Goal: Contribute content: Contribute content

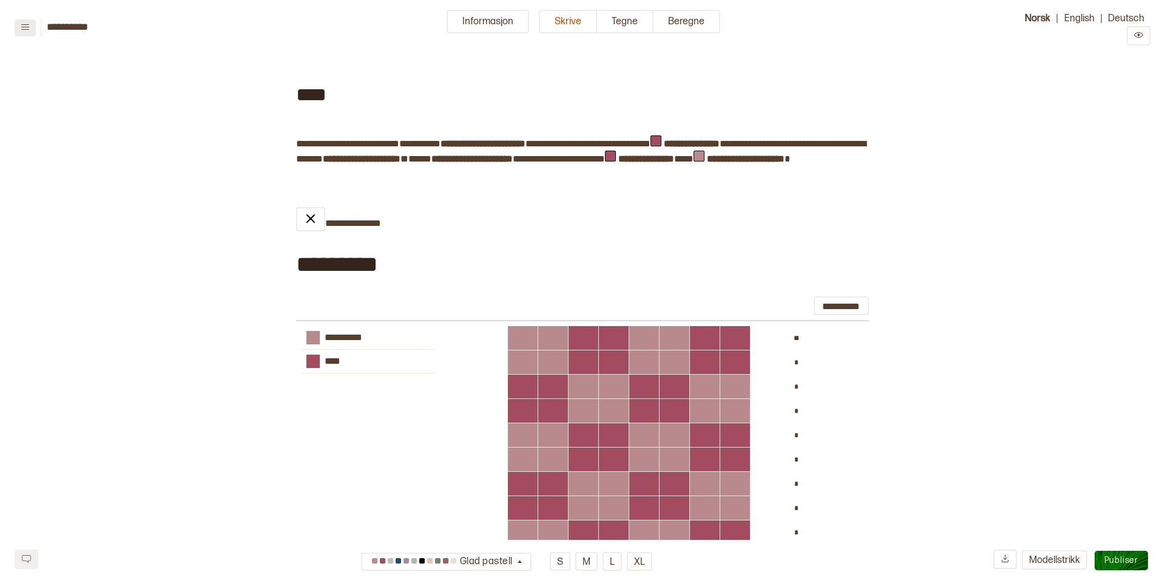
click at [22, 28] on icon at bounding box center [25, 26] width 9 height 9
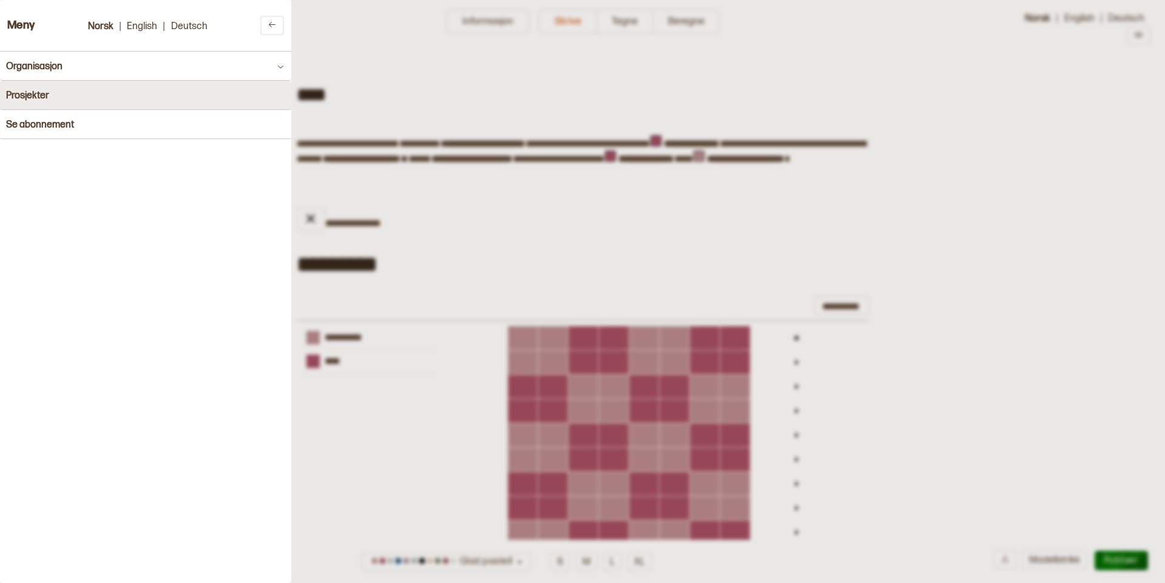
click at [51, 97] on button "Prosjekter" at bounding box center [145, 95] width 291 height 29
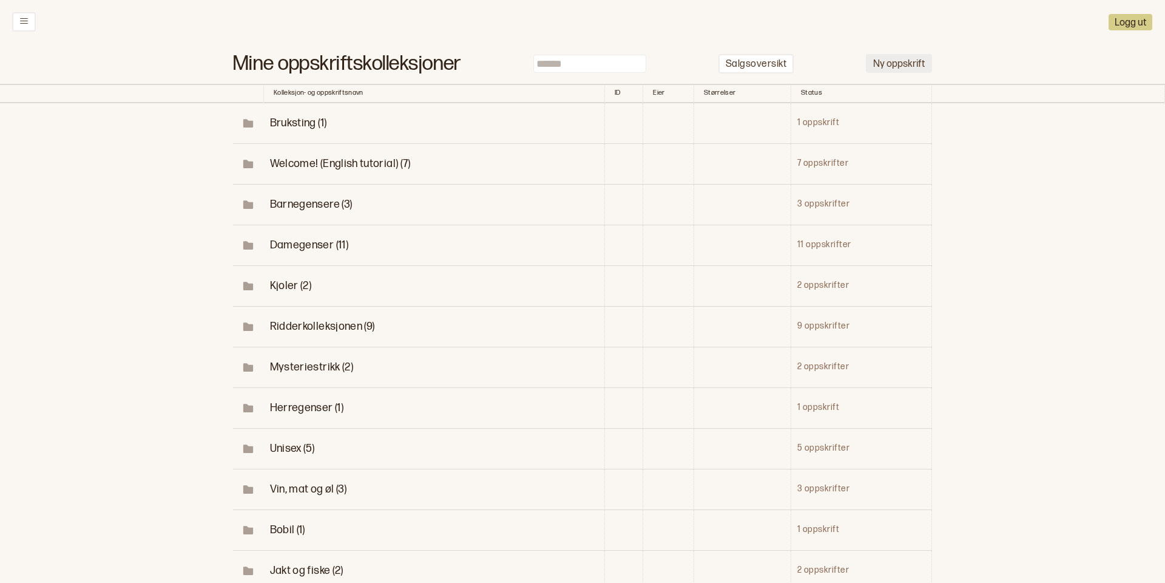
click at [904, 61] on button "Ny oppskrift" at bounding box center [899, 63] width 66 height 19
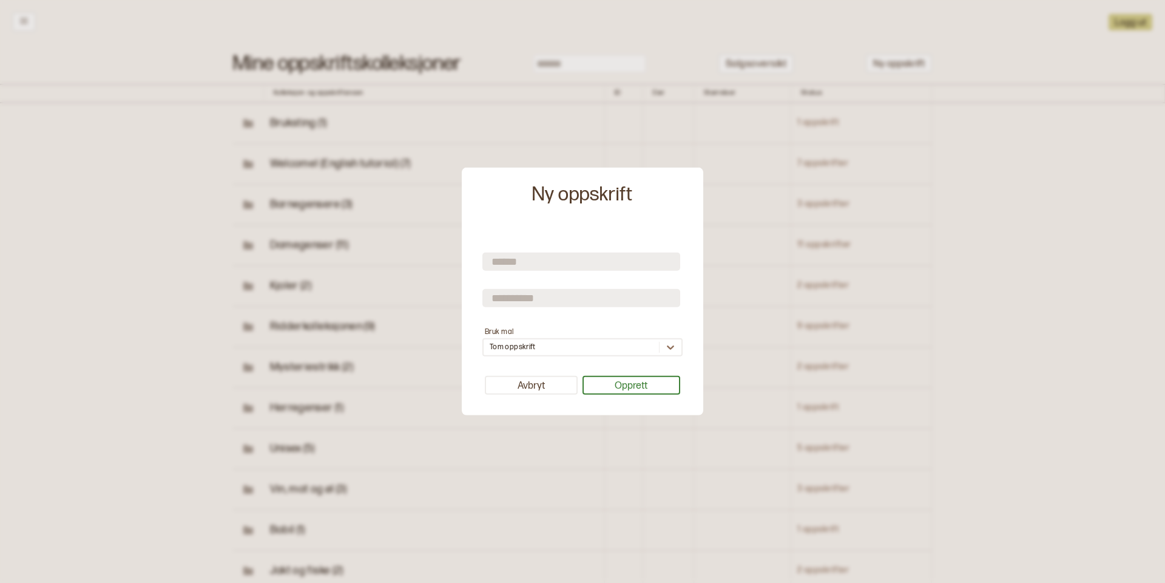
click at [564, 263] on input "text" at bounding box center [581, 261] width 198 height 18
type input "********"
click at [539, 297] on input "text" at bounding box center [581, 297] width 198 height 18
type input "******"
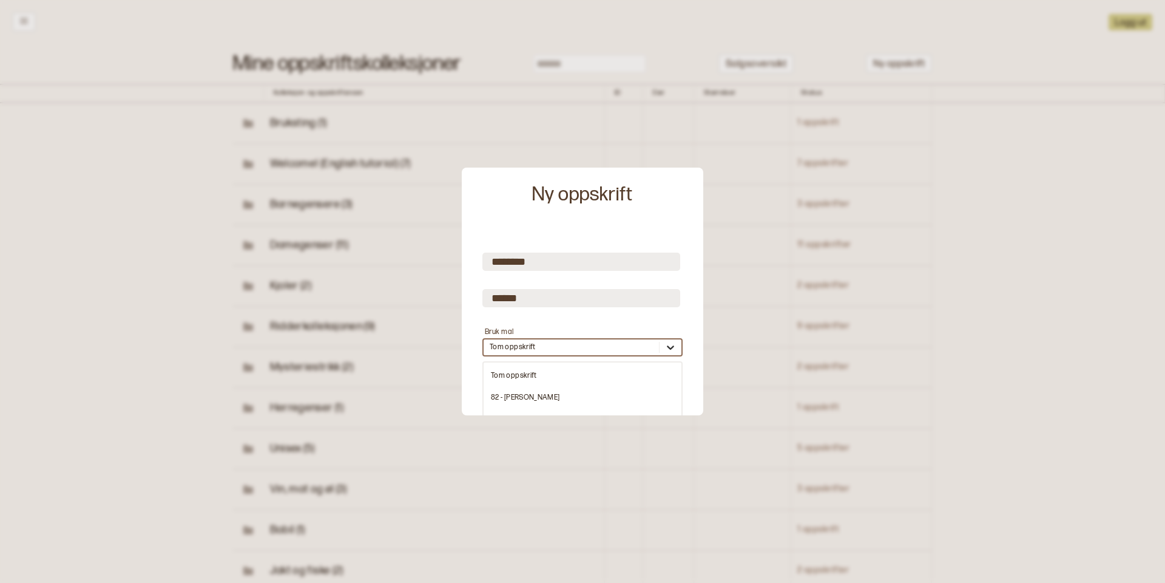
click at [668, 347] on icon at bounding box center [671, 347] width 12 height 12
click at [539, 369] on div "956 - Iskald" at bounding box center [583, 372] width 198 height 22
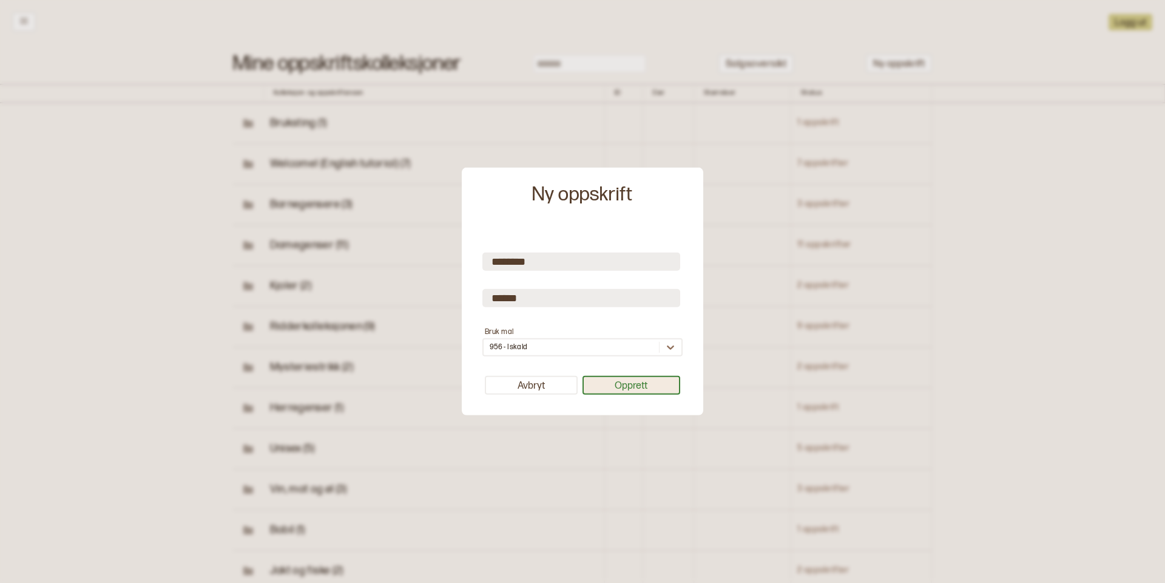
click at [609, 384] on button "Opprett" at bounding box center [632, 385] width 98 height 19
click at [635, 384] on button "Opprett" at bounding box center [632, 385] width 98 height 19
click at [643, 386] on button "Opprett" at bounding box center [632, 385] width 98 height 19
click at [528, 387] on button "Avbryt" at bounding box center [531, 385] width 93 height 19
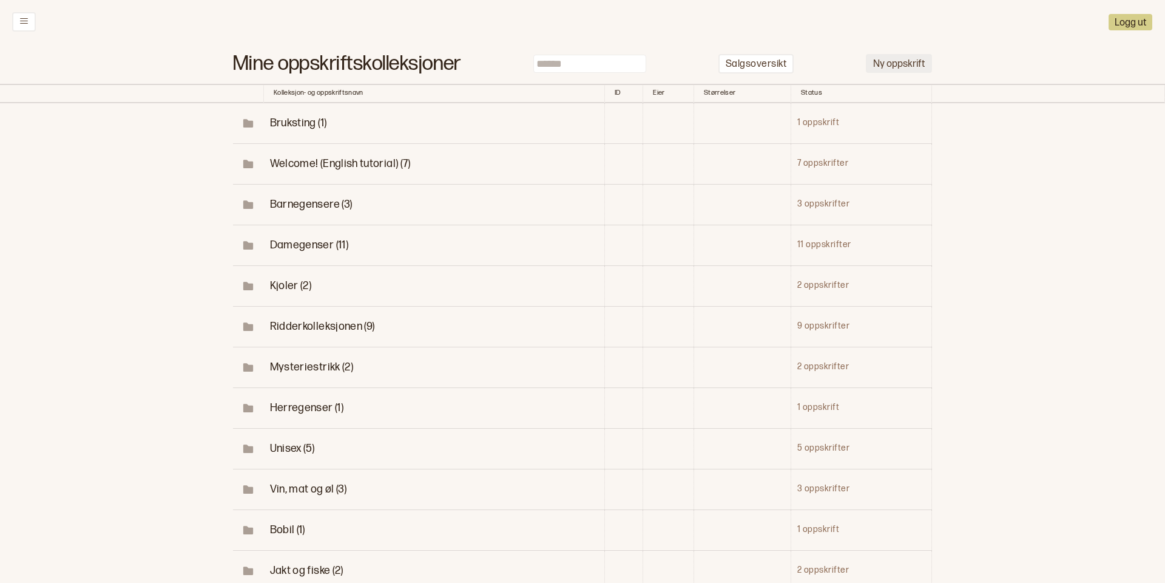
click at [898, 64] on button "Ny oppskrift" at bounding box center [899, 63] width 66 height 19
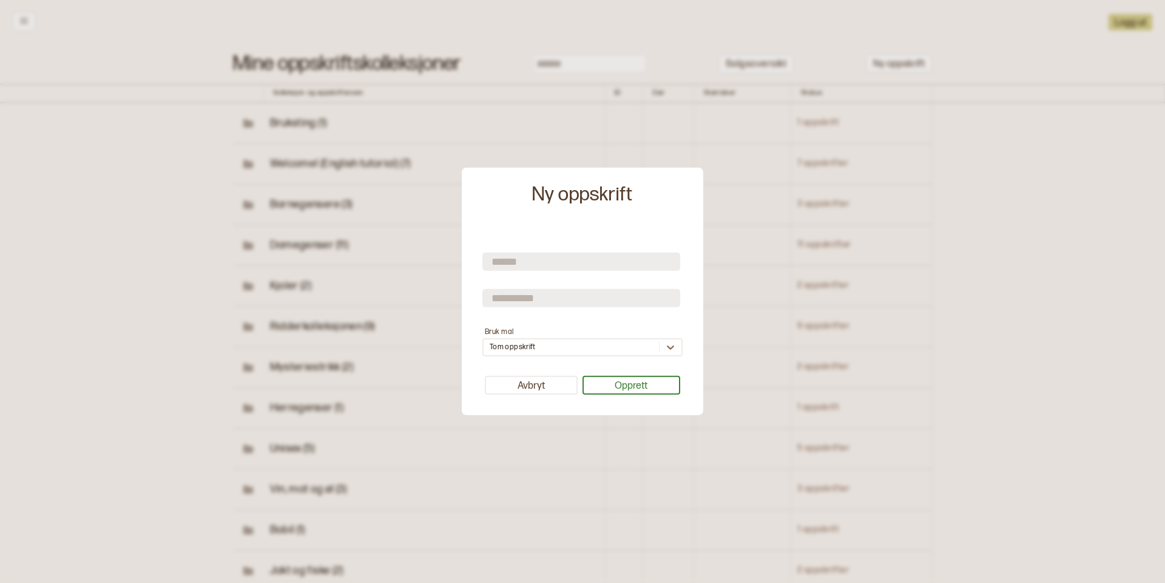
click at [523, 257] on input "text" at bounding box center [581, 261] width 198 height 18
type input "********"
click at [509, 297] on input "text" at bounding box center [581, 297] width 198 height 18
type input "******"
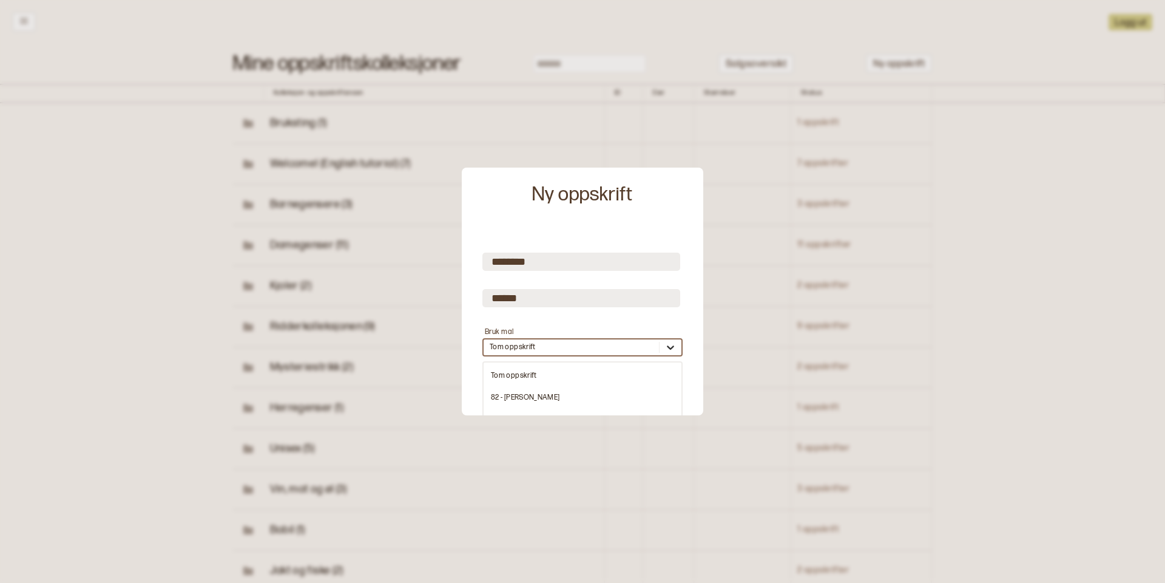
scroll to position [0, 0]
click at [667, 350] on icon at bounding box center [671, 347] width 12 height 12
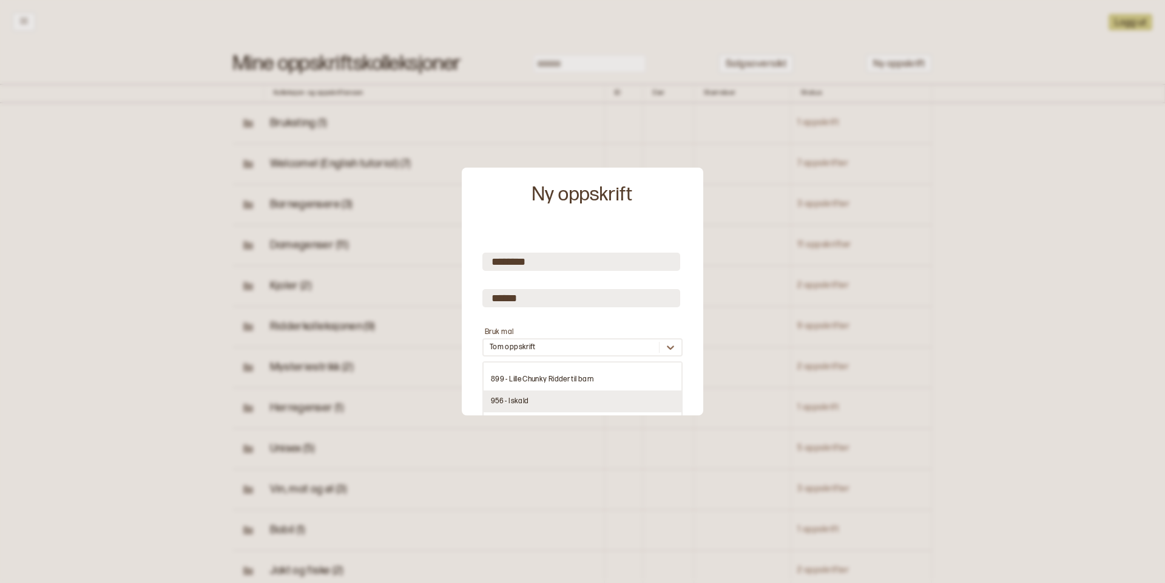
click at [501, 401] on div "956 - Iskald" at bounding box center [583, 401] width 198 height 22
click at [633, 384] on button "Opprett" at bounding box center [632, 385] width 98 height 19
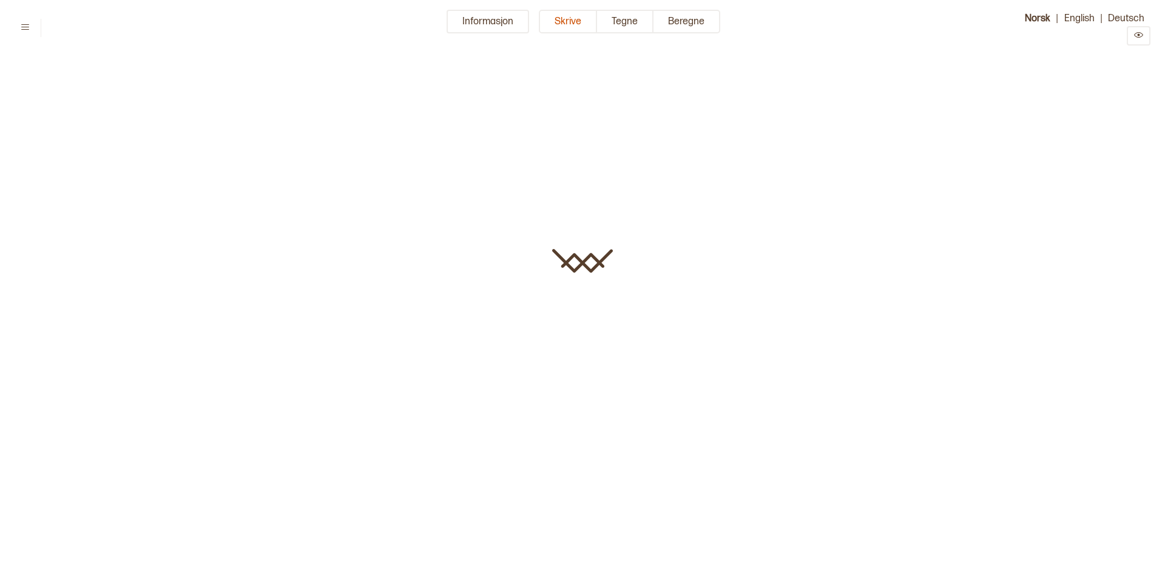
type input "********"
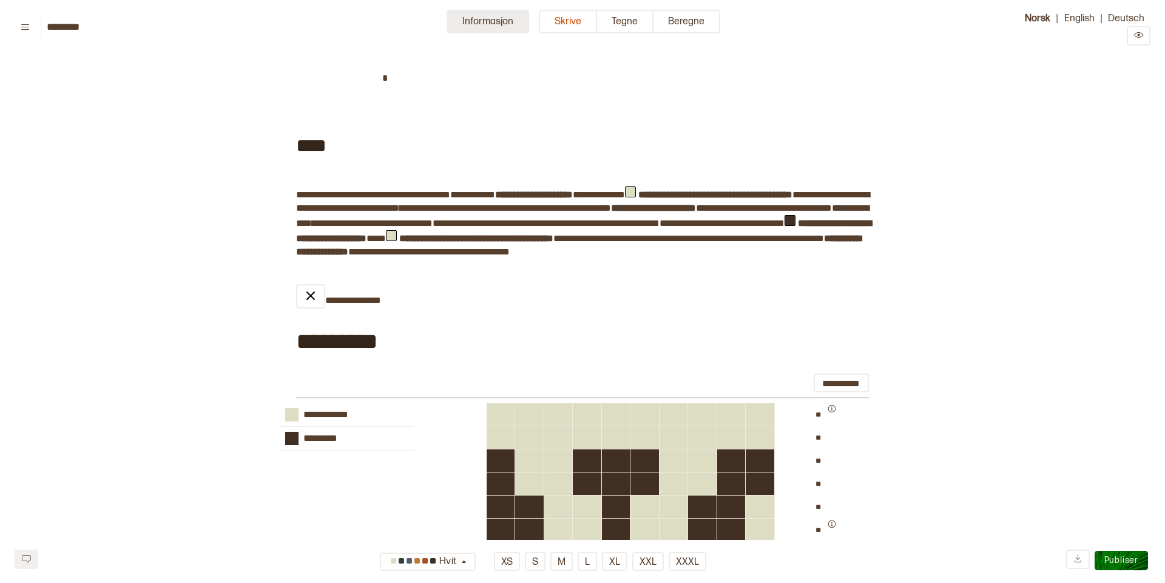
click at [487, 23] on button "Informasjon" at bounding box center [488, 22] width 83 height 24
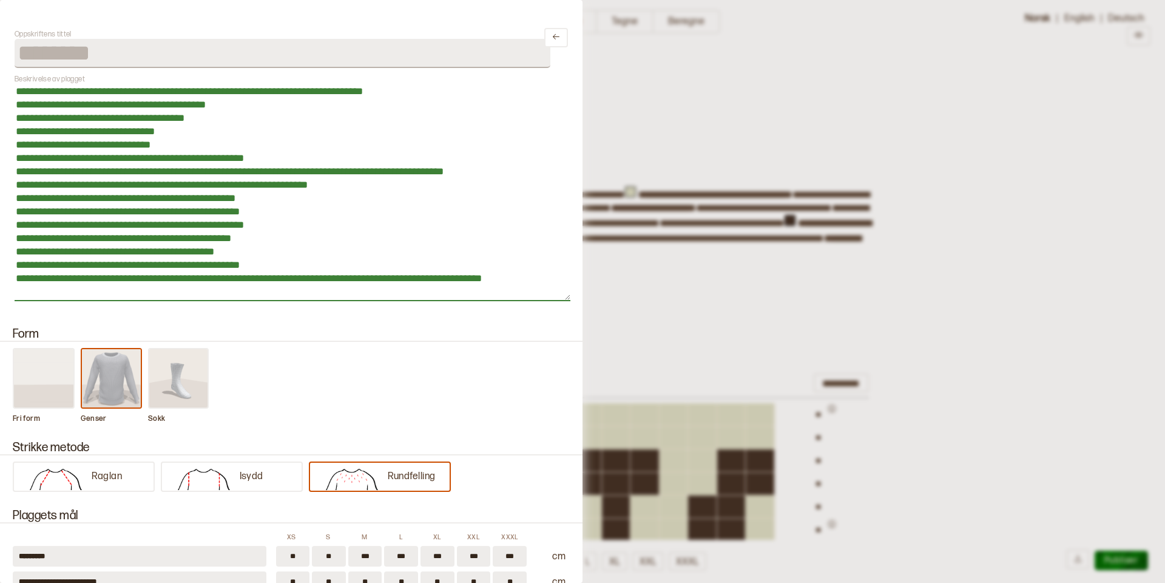
drag, startPoint x: 15, startPoint y: 201, endPoint x: 144, endPoint y: 298, distance: 160.8
click at [144, 299] on textarea "**********" at bounding box center [293, 192] width 556 height 217
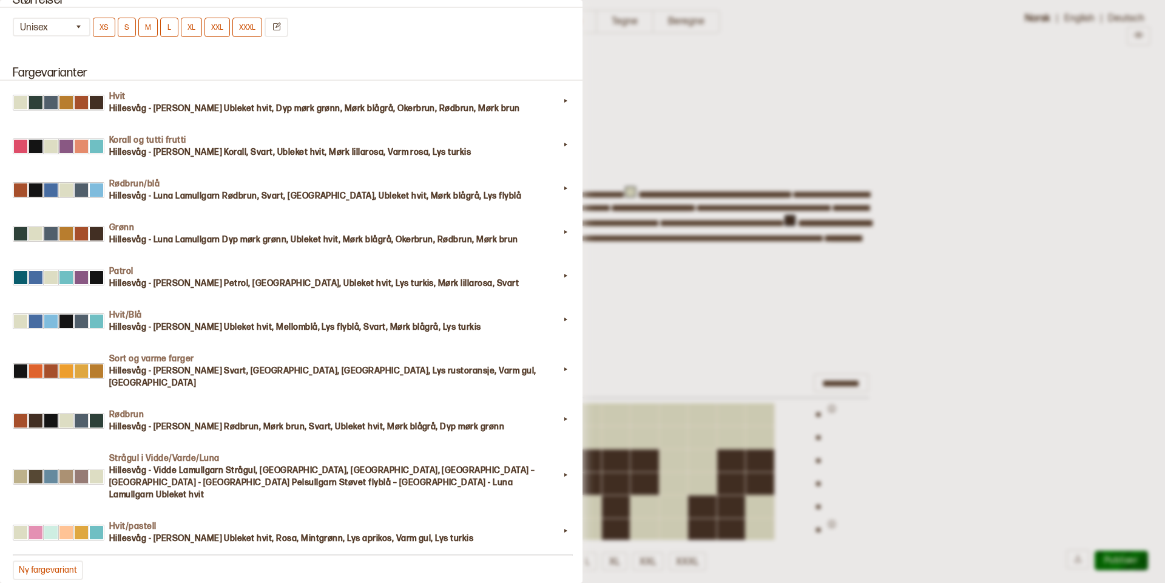
scroll to position [1193, 0]
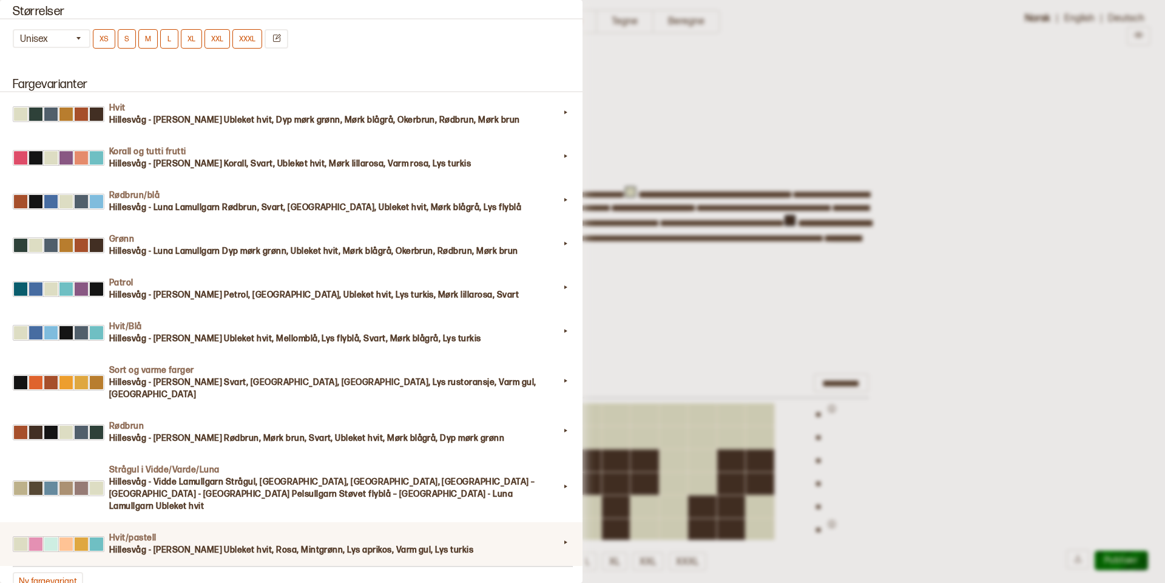
click at [322, 544] on h3 "Hillesvåg - Luna Lamullgarn Ubleket hvit, Rosa, Mintgrønn, Lys aprikos, Varm gu…" at bounding box center [334, 550] width 450 height 12
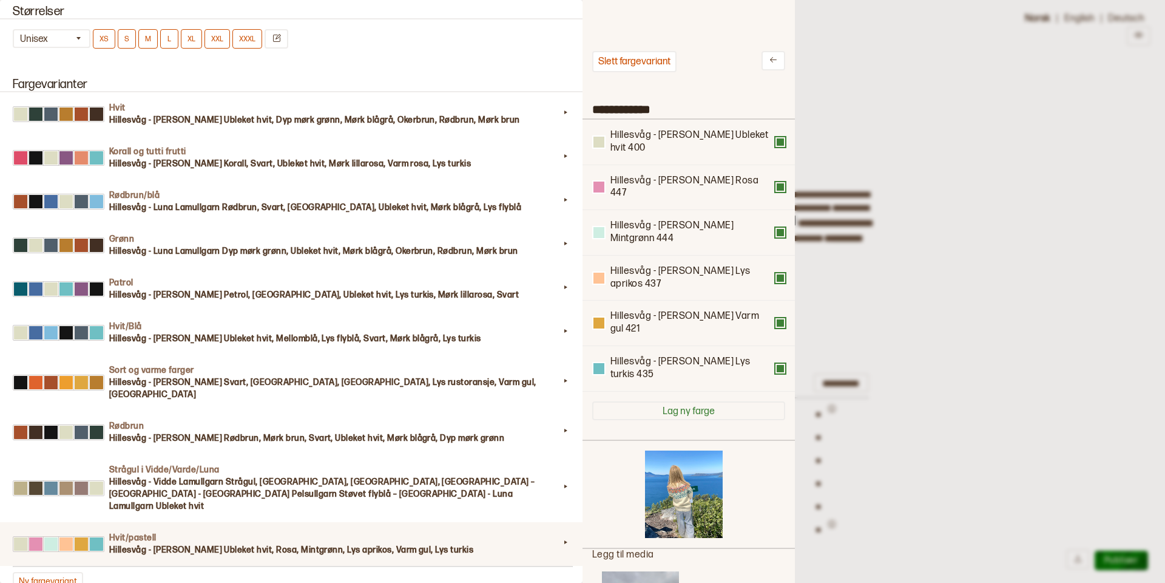
scroll to position [364, 212]
type textarea "**********"
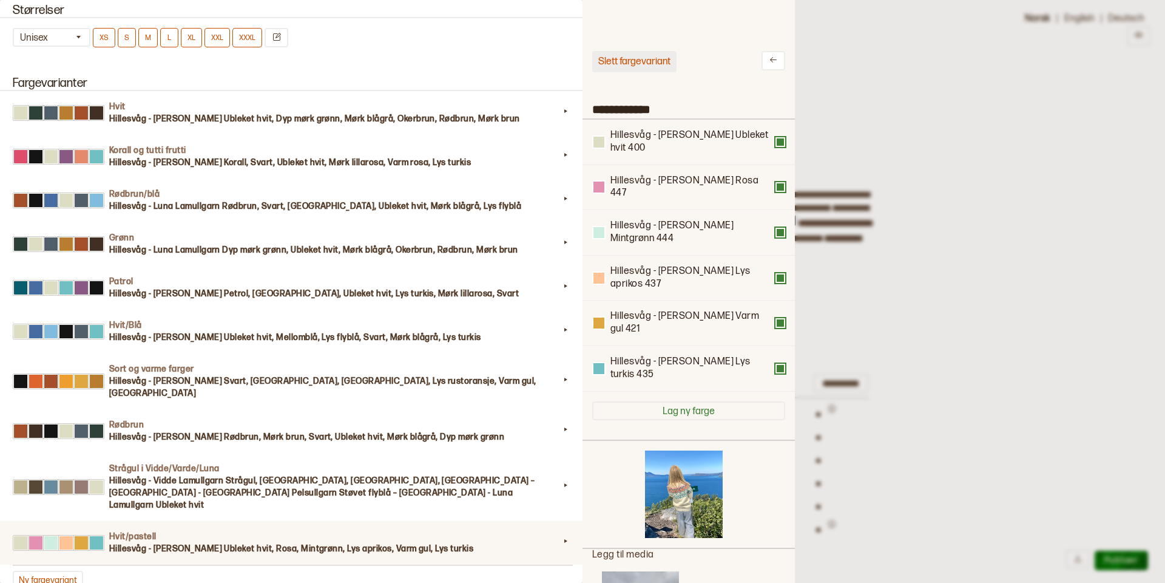
scroll to position [1192, 0]
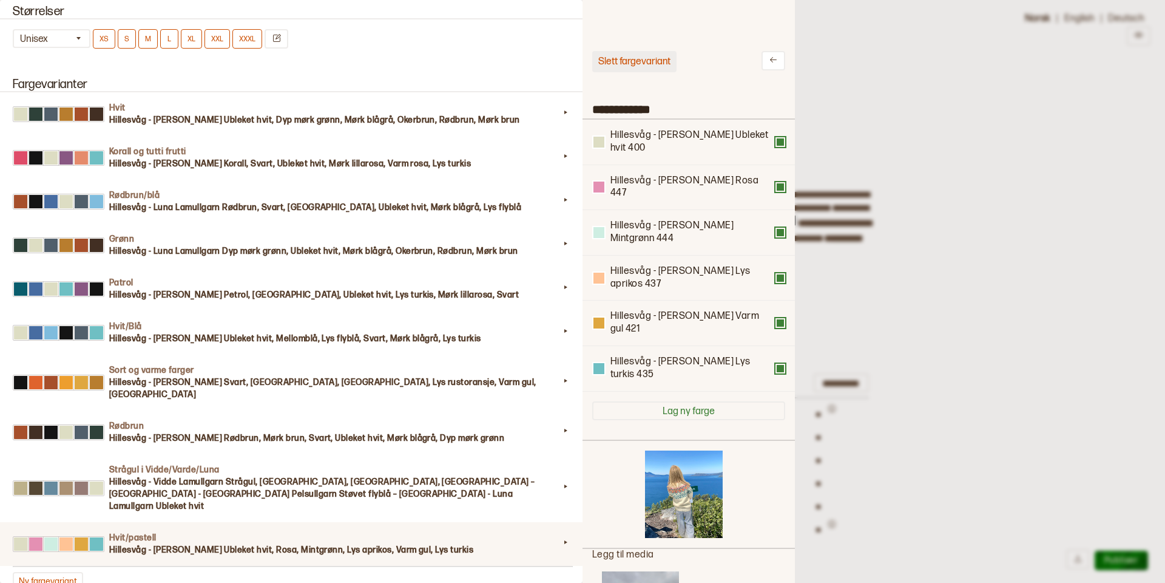
click at [640, 61] on button "Slett fargevariant" at bounding box center [634, 61] width 84 height 21
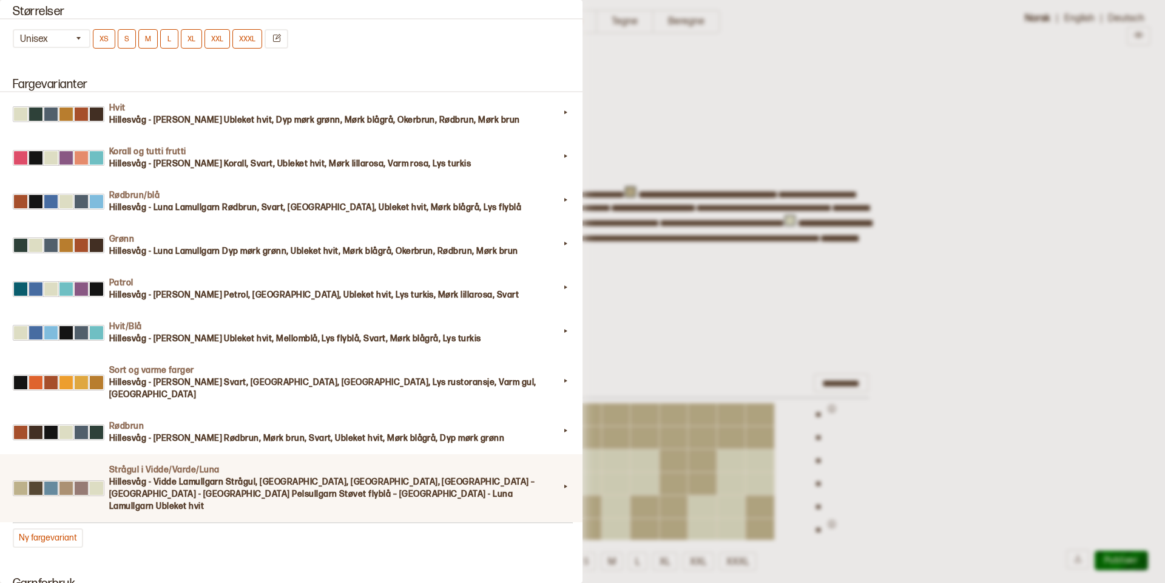
click at [482, 476] on h3 "Hillesvåg - Vidde Lamullgarn Strågul, Støvet oliven, Lys oransje, Kobberrød – H…" at bounding box center [334, 494] width 450 height 36
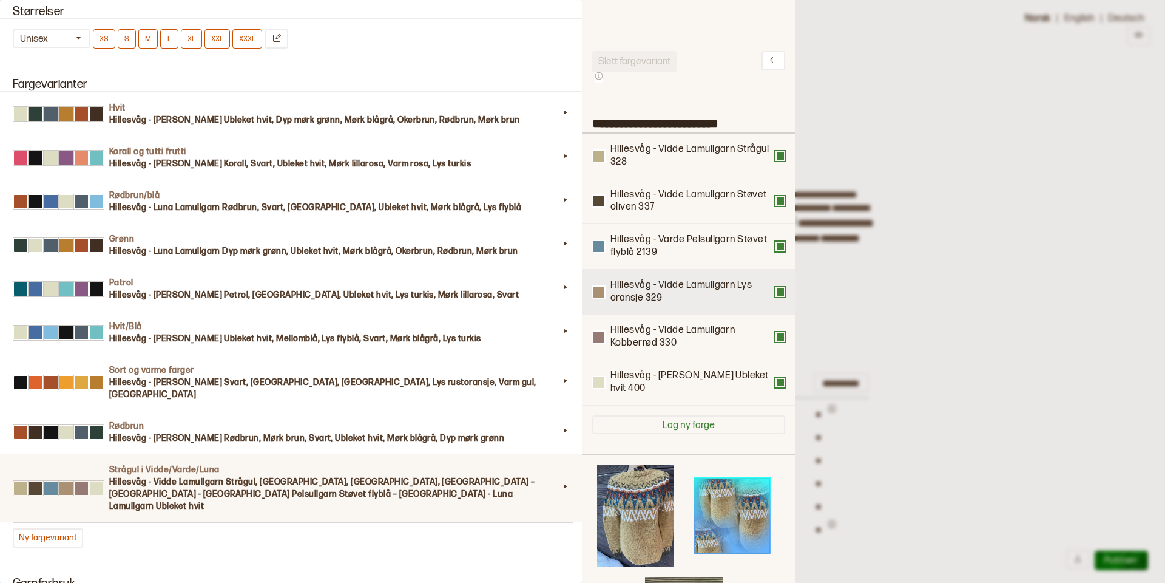
scroll to position [364, 212]
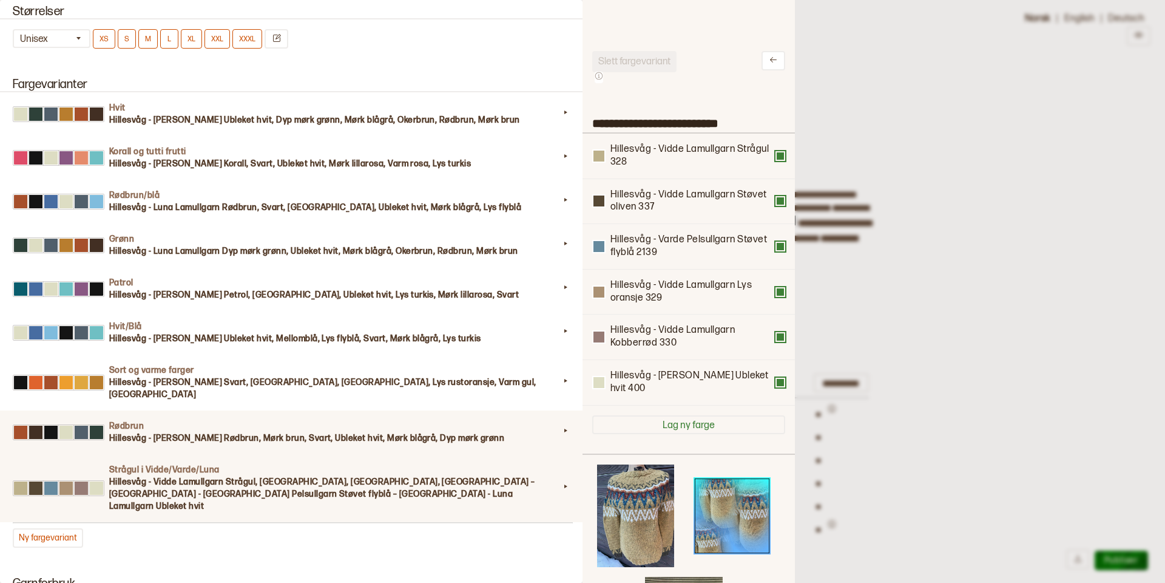
click at [454, 432] on h3 "Hillesvåg - Luna Lamullgarn Rødbrun, Mørk brun, Svart, Ubleket hvit, Mørk blågr…" at bounding box center [334, 438] width 450 height 12
type input "*******"
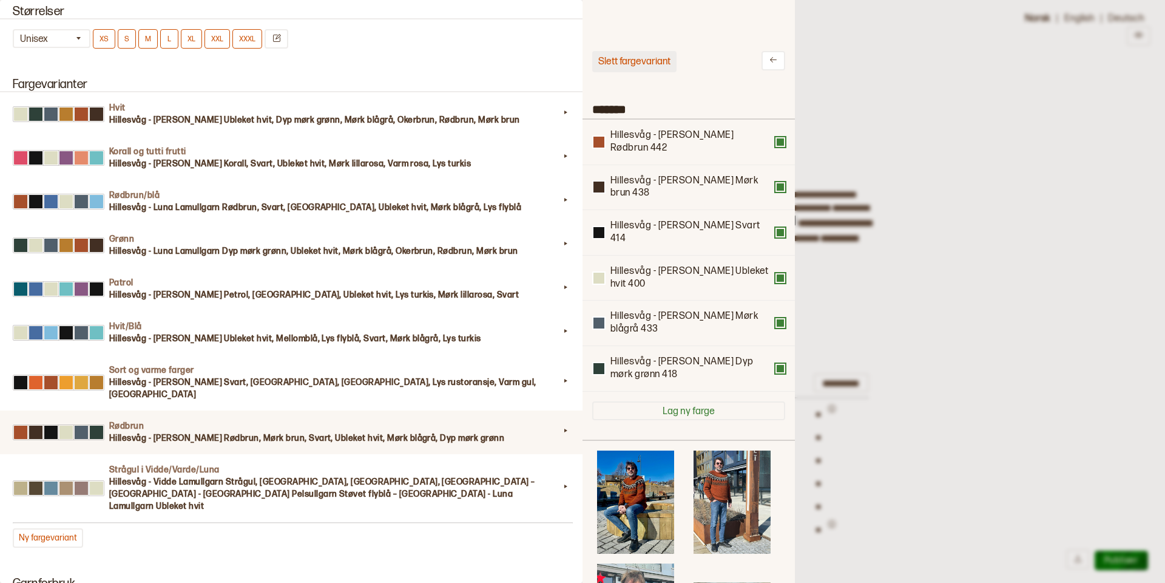
click at [644, 62] on button "Slett fargevariant" at bounding box center [634, 61] width 84 height 21
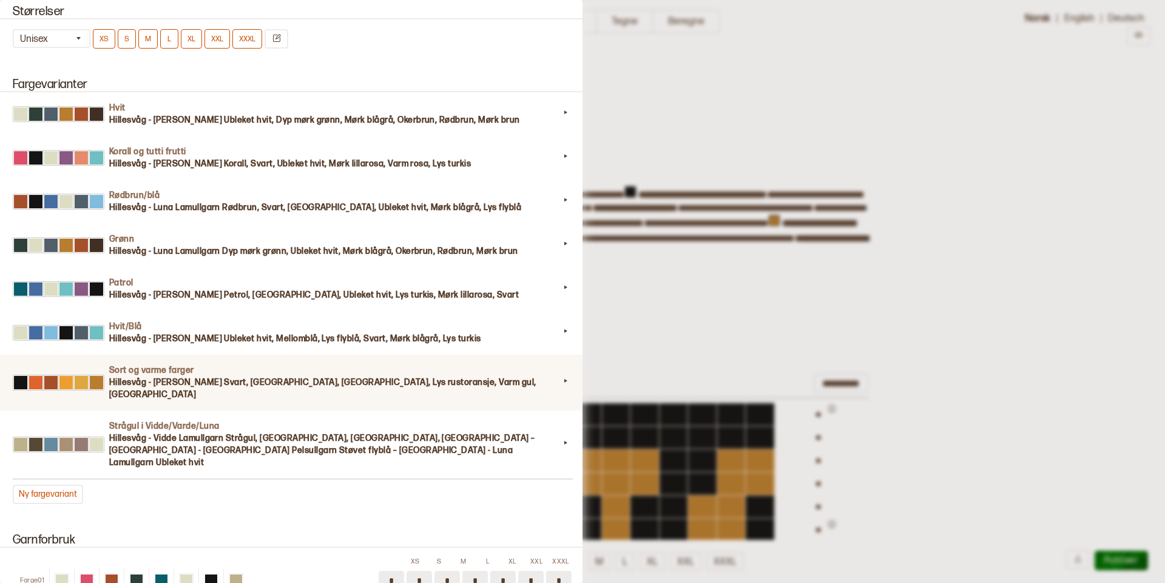
click at [301, 367] on h4 "Sort og varme farger" at bounding box center [334, 370] width 450 height 12
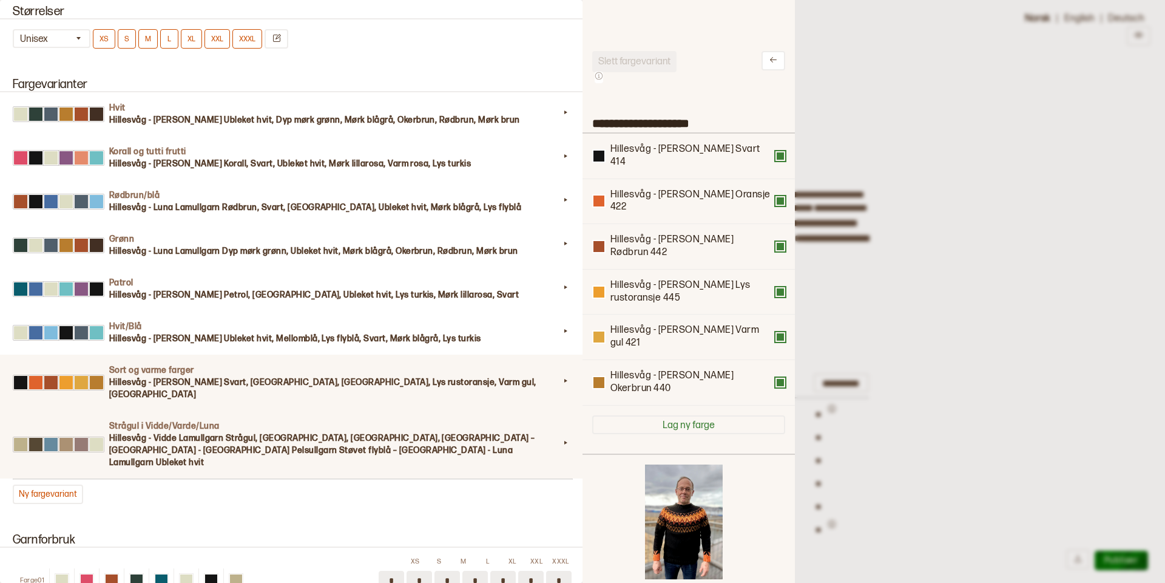
click at [302, 432] on h3 "Hillesvåg - Vidde Lamullgarn Strågul, Støvet oliven, Lys oransje, Kobberrød – H…" at bounding box center [334, 450] width 450 height 36
type input "**********"
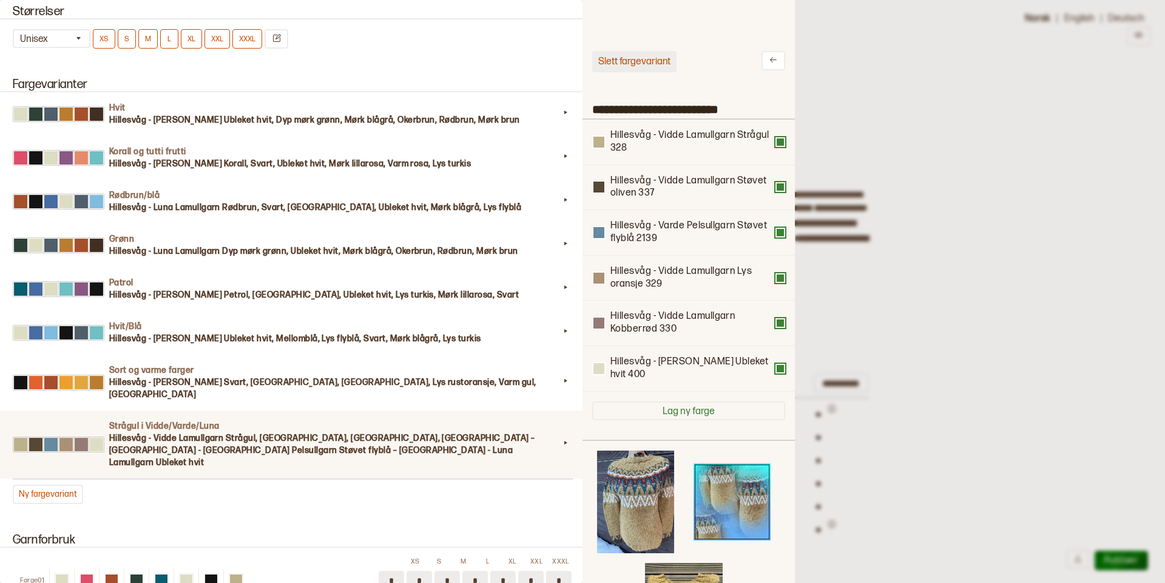
click at [643, 59] on button "Slett fargevariant" at bounding box center [634, 61] width 84 height 21
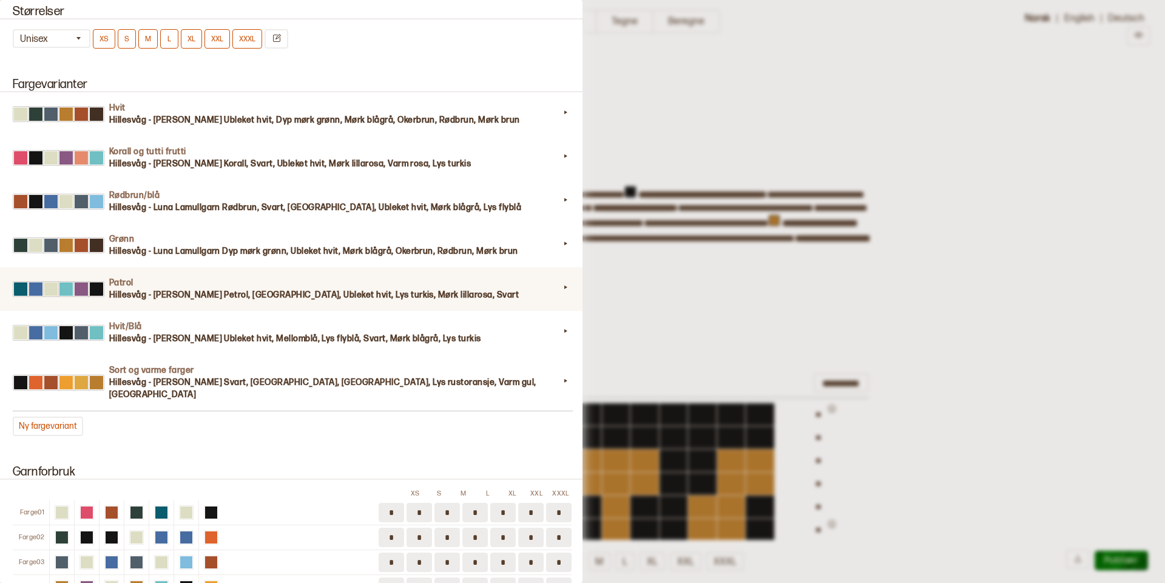
click at [275, 293] on h3 "Hillesvåg - Luna Lamullgarn Petrol, Mellomblå, Ubleket hvit, Lys turkis, Mørk l…" at bounding box center [334, 295] width 450 height 12
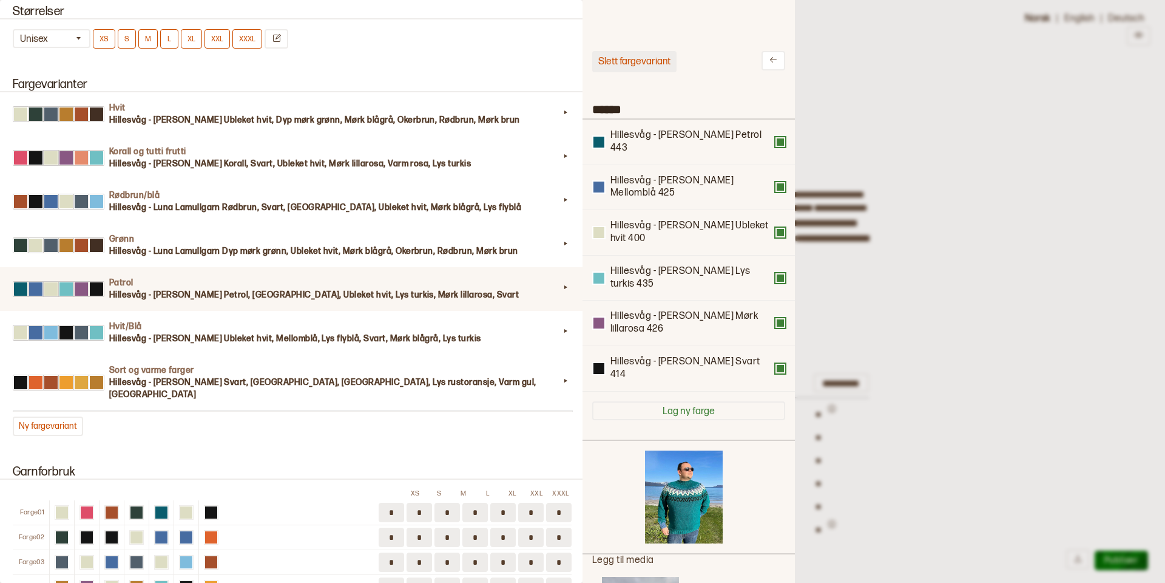
click at [649, 60] on button "Slett fargevariant" at bounding box center [634, 61] width 84 height 21
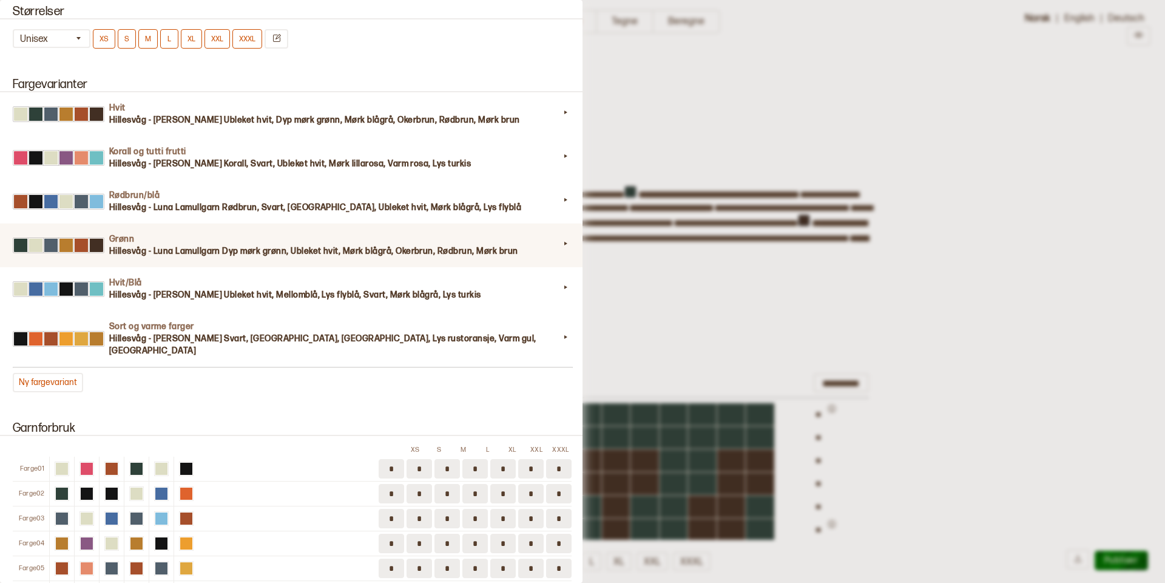
click at [342, 263] on div "Grønn Hillesvåg - Luna Lamullgarn Dyp mørk grønn, Ubleket hvit, Mørk blågrå, Ok…" at bounding box center [292, 245] width 588 height 44
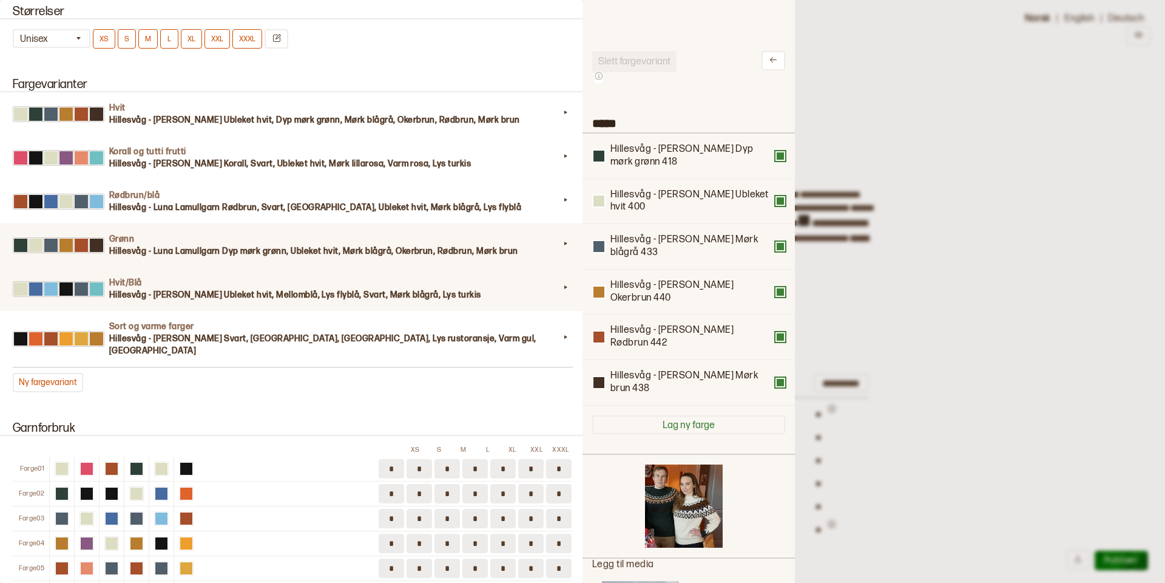
click at [424, 303] on div "Hvit/Blå Hillesvåg - Luna Lamullgarn Ubleket hvit, Mellomblå, Lys flyblå, Svart…" at bounding box center [292, 289] width 588 height 44
type input "********"
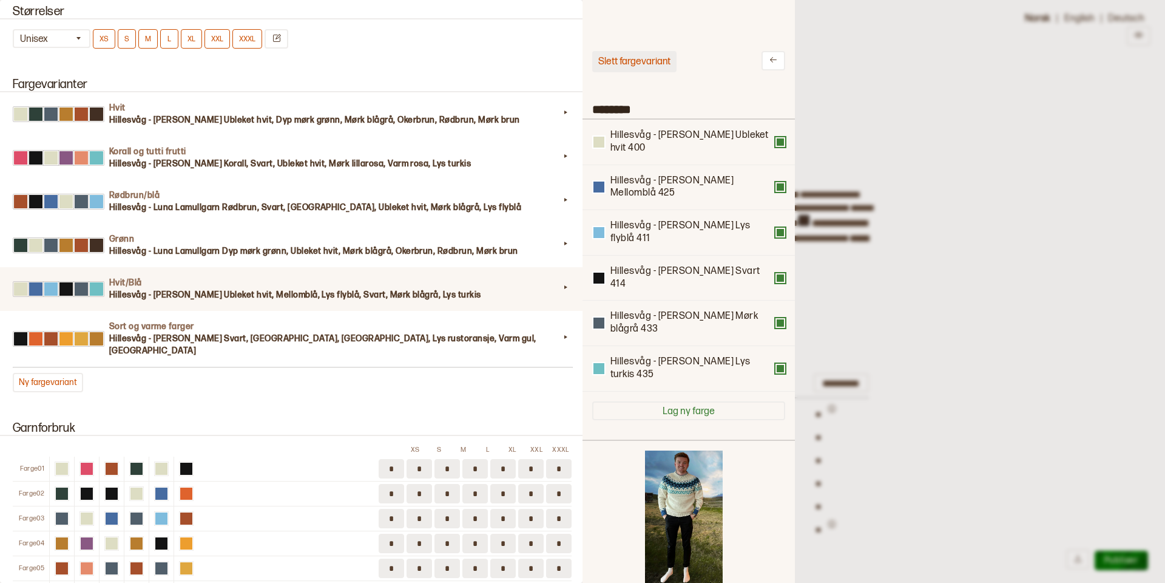
click at [654, 62] on button "Slett fargevariant" at bounding box center [634, 61] width 84 height 21
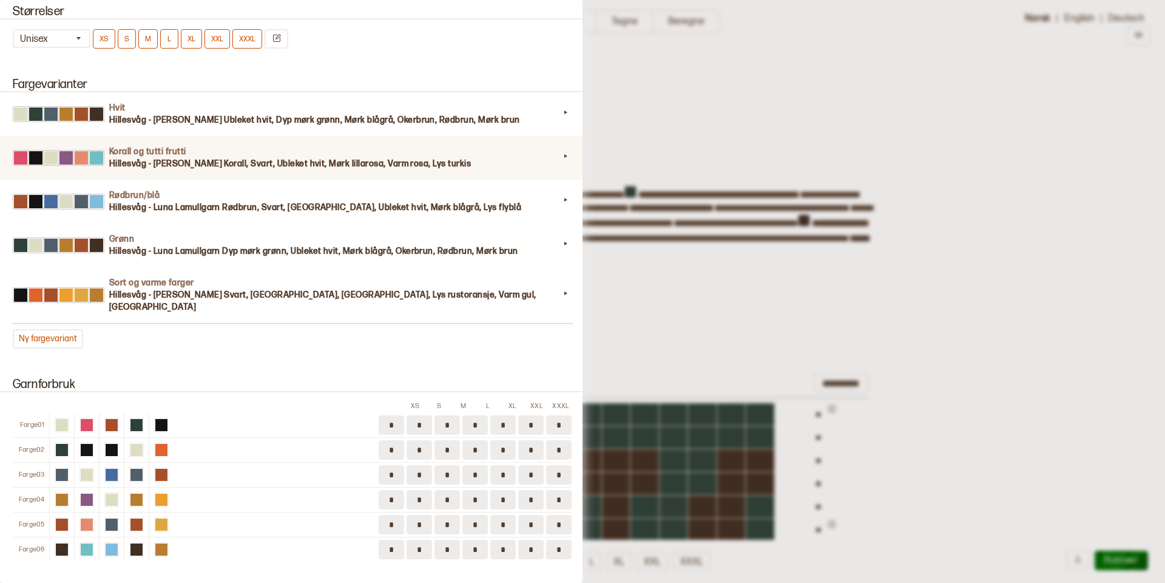
click at [356, 167] on h3 "Hillesvåg - Luna Lamullgarn Korall, Svart, Ubleket hvit, Mørk lillarosa, Varm r…" at bounding box center [334, 164] width 450 height 12
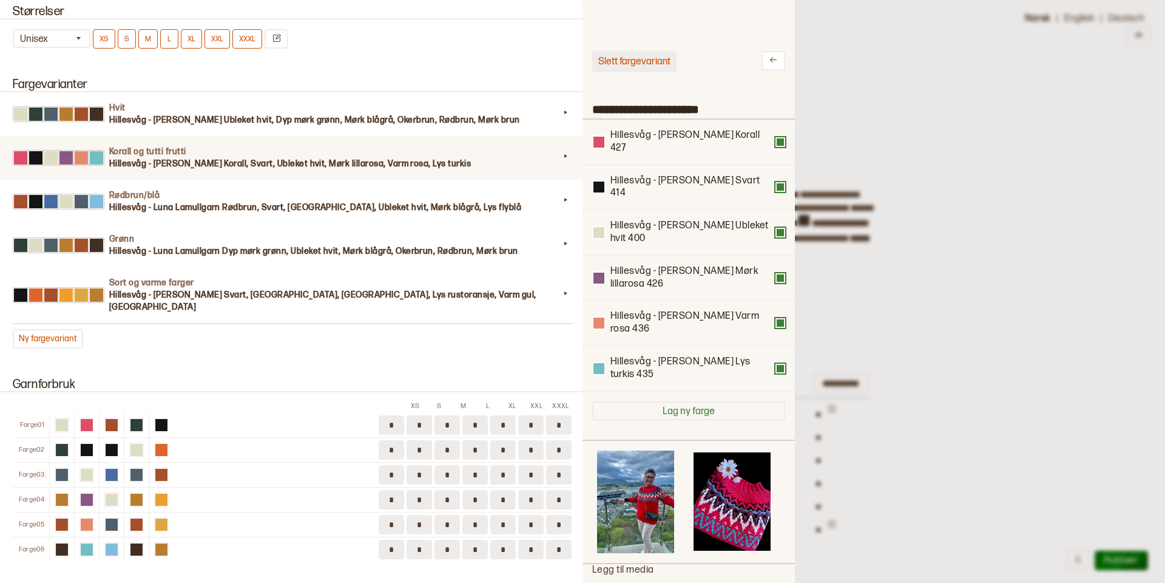
click at [621, 61] on button "Slett fargevariant" at bounding box center [634, 61] width 84 height 21
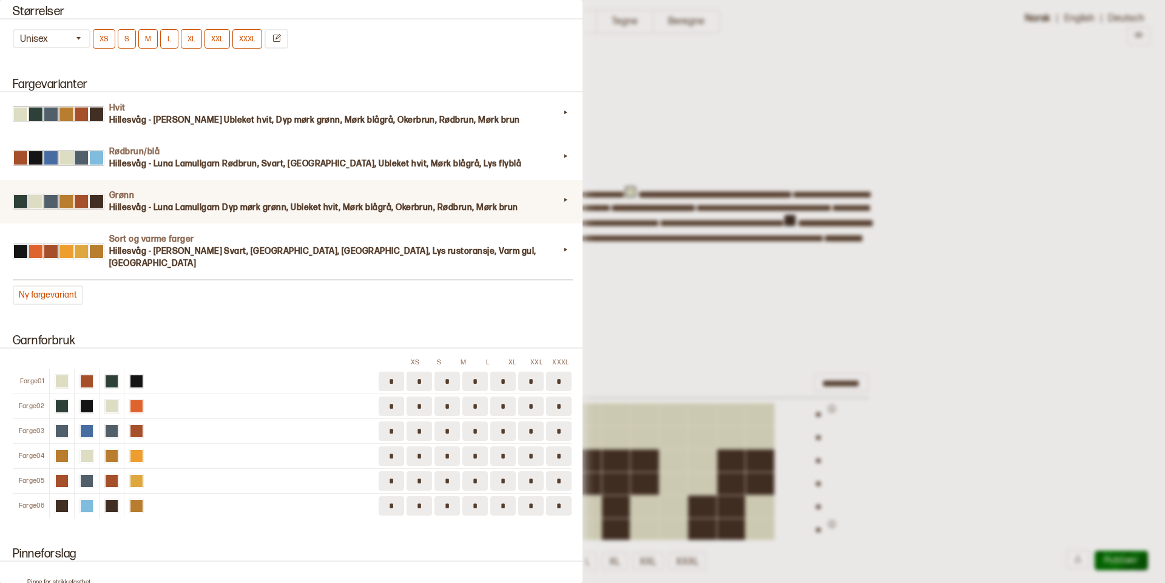
click at [339, 208] on h3 "Hillesvåg - Luna Lamullgarn Dyp mørk grønn, Ubleket hvit, Mørk blågrå, Okerbrun…" at bounding box center [334, 207] width 450 height 12
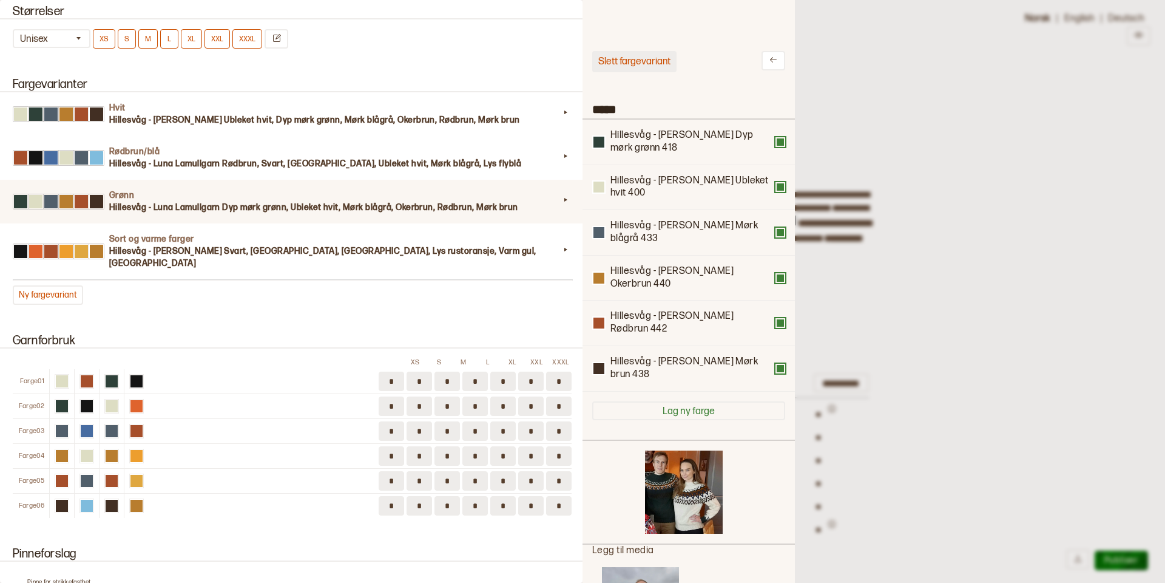
click at [625, 61] on button "Slett fargevariant" at bounding box center [634, 61] width 84 height 21
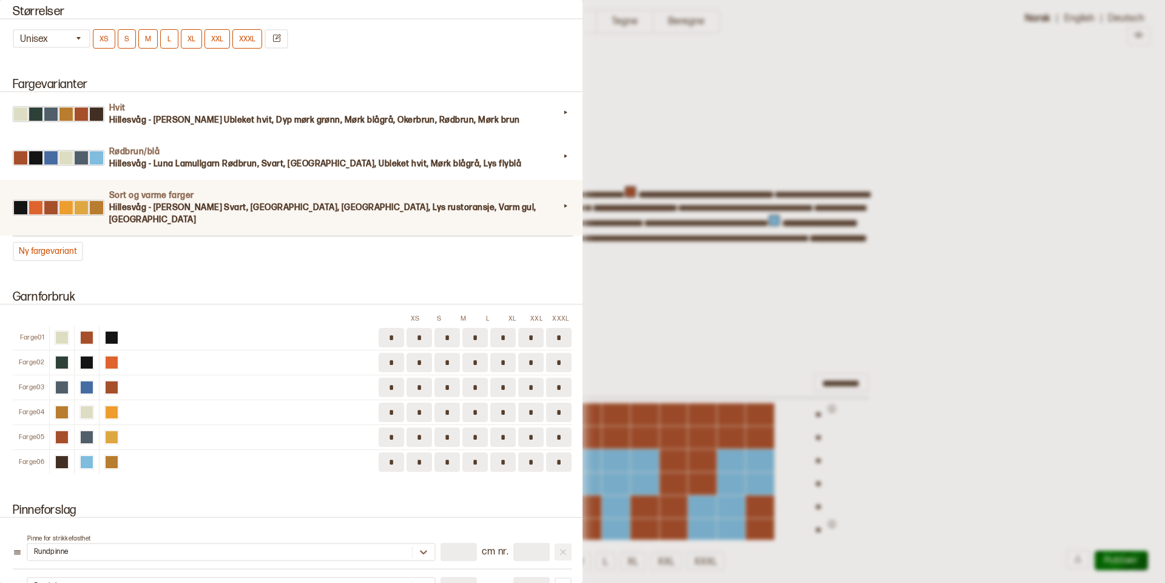
click at [306, 211] on h3 "Hillesvåg - Luna Lamullgarn Svart, Oransje, Rødbrun, Lys rustoransje, Varm gul,…" at bounding box center [334, 213] width 450 height 24
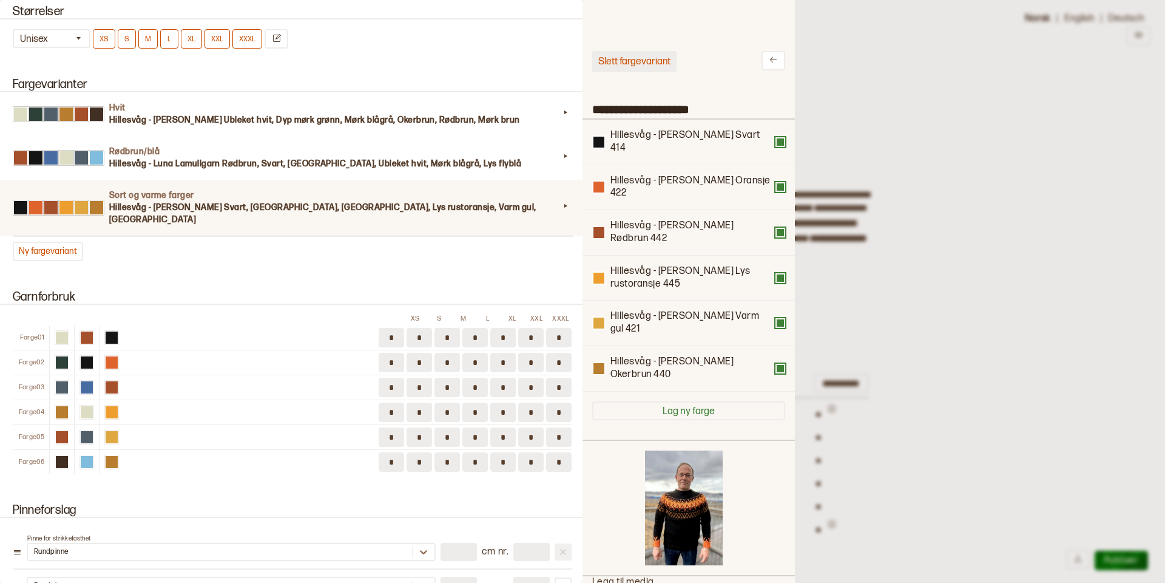
click at [623, 56] on button "Slett fargevariant" at bounding box center [634, 61] width 84 height 21
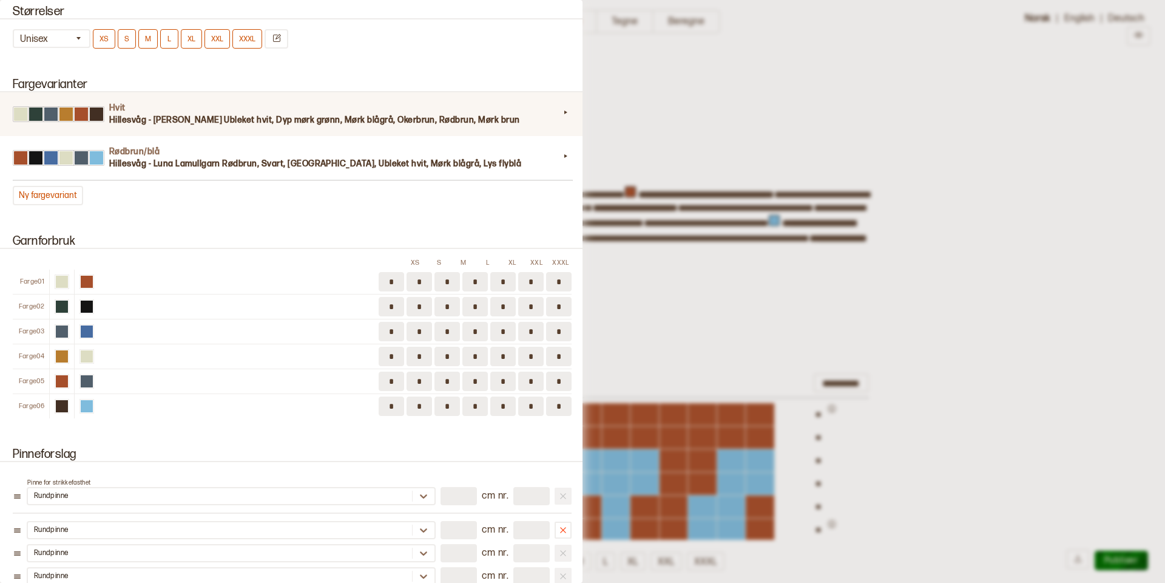
click at [322, 129] on div "Hvit Hillesvåg - Luna Lamullgarn Ubleket hvit, Dyp mørk grønn, Mørk blågrå, Oke…" at bounding box center [292, 114] width 588 height 44
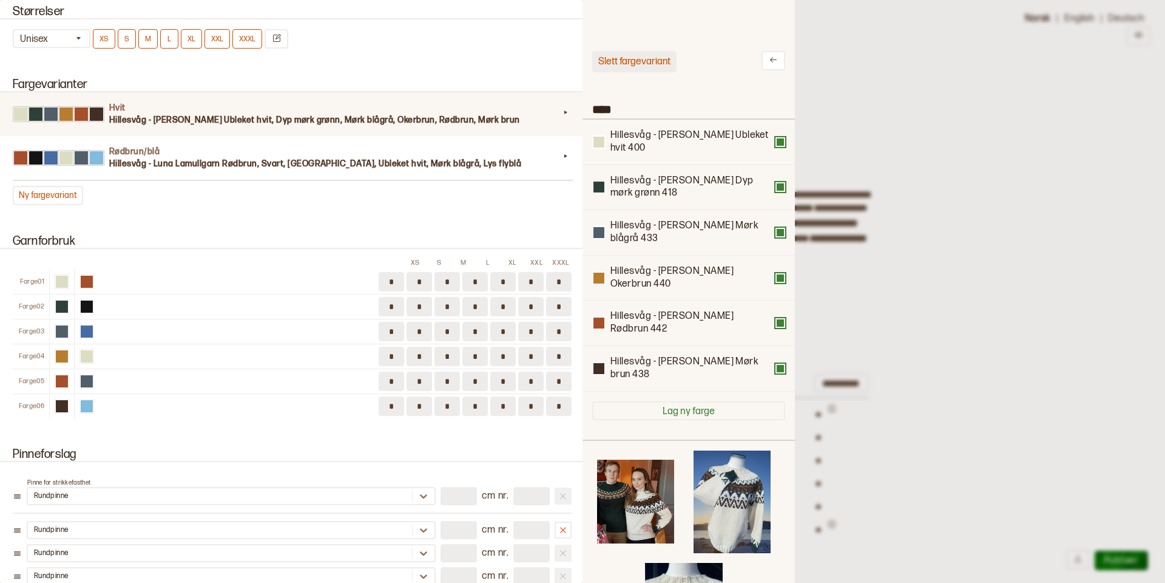
click at [638, 62] on button "Slett fargevariant" at bounding box center [634, 61] width 84 height 21
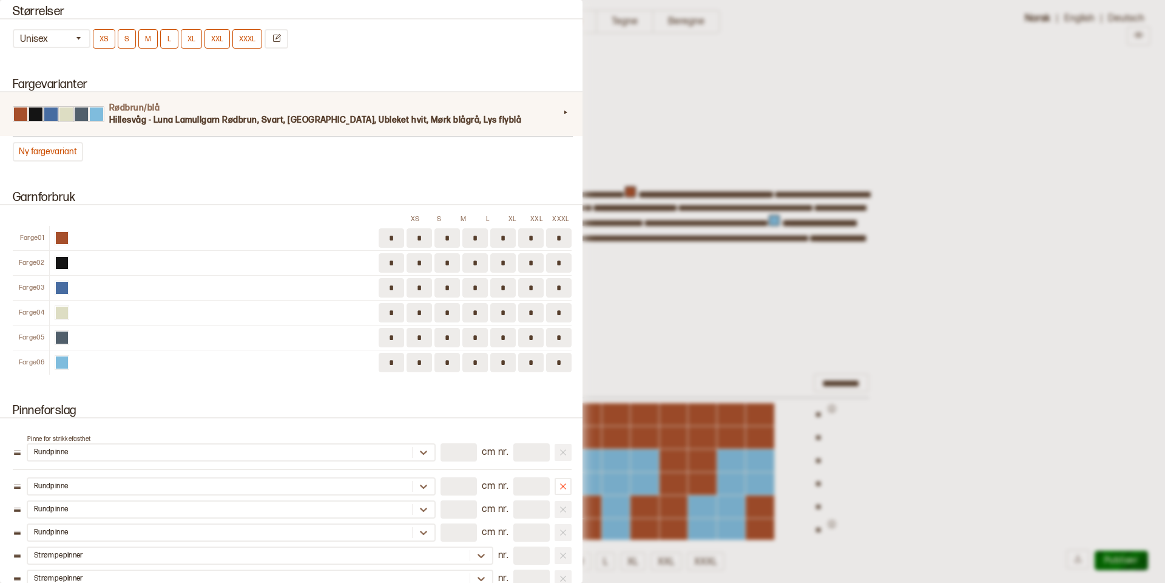
click at [299, 118] on h3 "Hillesvåg - Luna Lamullgarn Rødbrun, Svart, Mellomblå, Ubleket hvit, Mørk blågr…" at bounding box center [334, 120] width 450 height 12
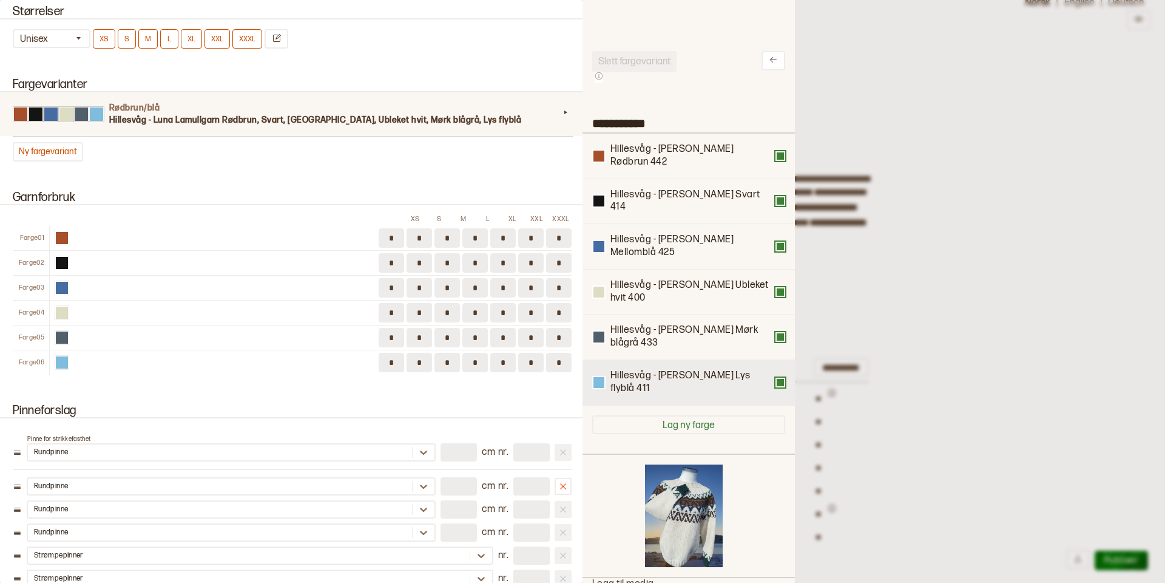
scroll to position [21, 0]
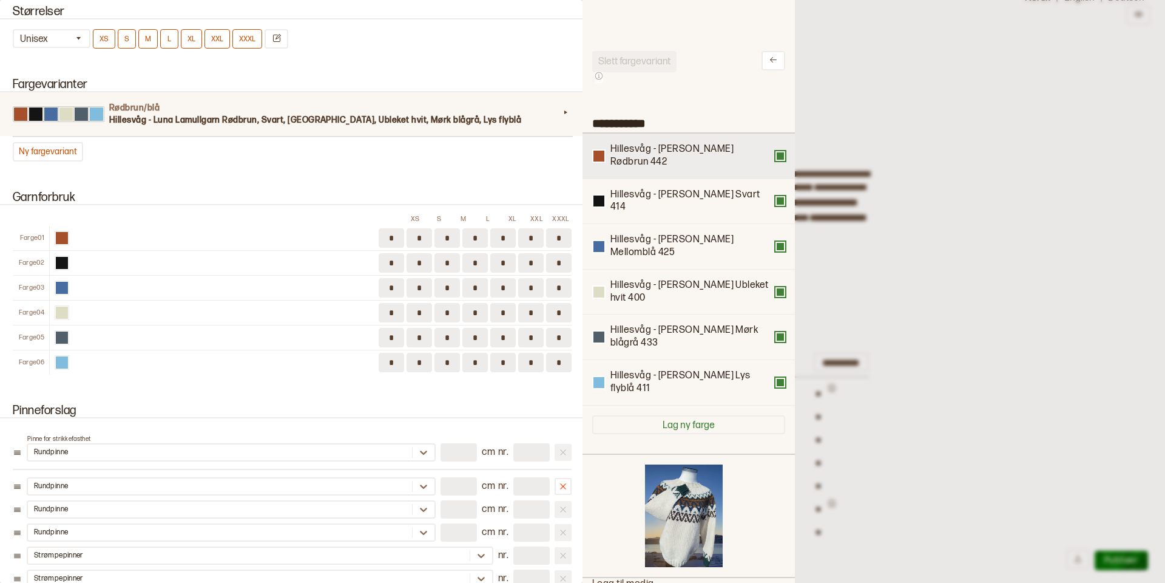
click at [779, 154] on button at bounding box center [781, 156] width 10 height 10
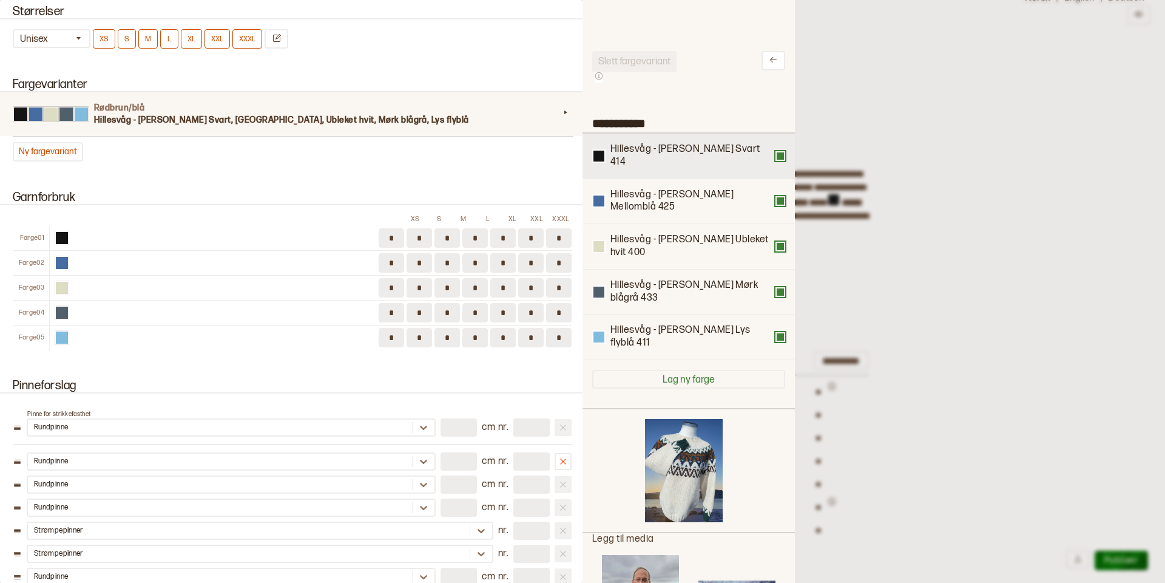
click at [781, 151] on button at bounding box center [781, 156] width 10 height 10
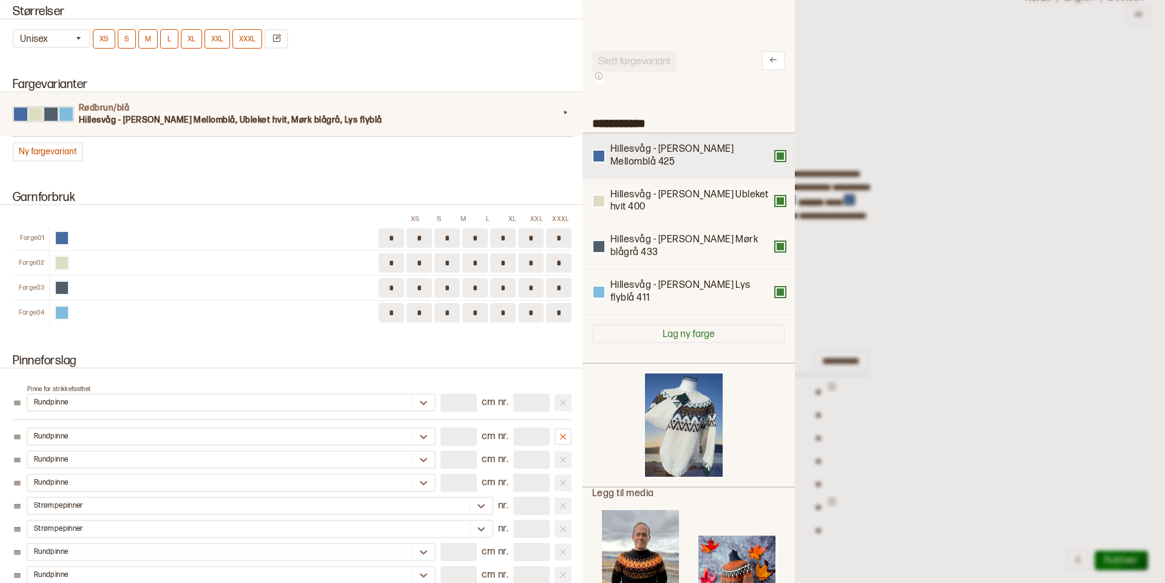
click at [780, 157] on button at bounding box center [781, 156] width 10 height 10
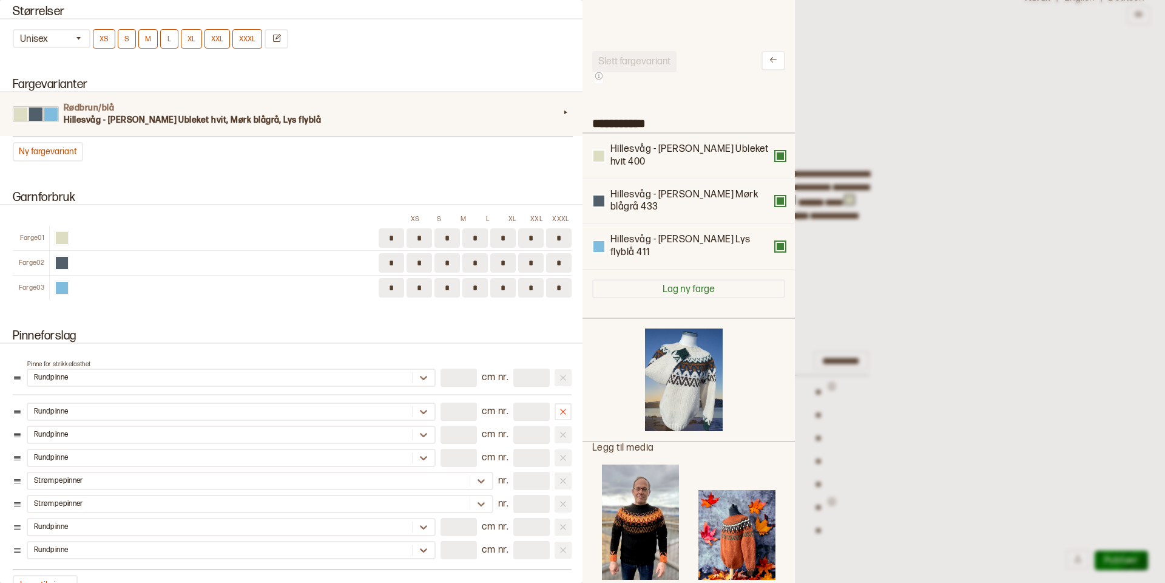
click at [780, 157] on button at bounding box center [781, 156] width 10 height 10
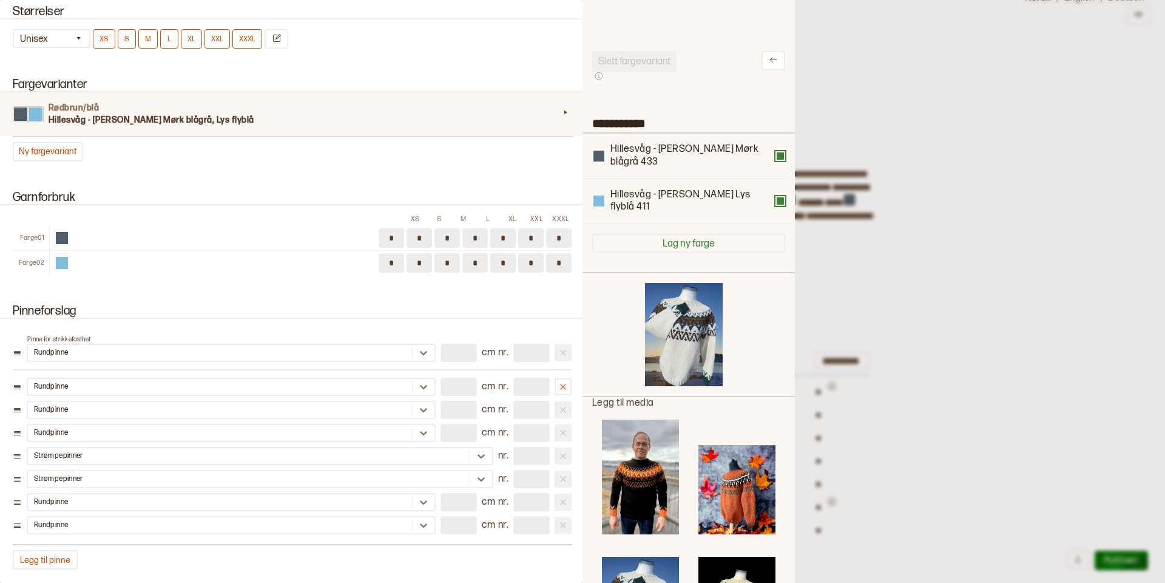
click at [780, 157] on button at bounding box center [781, 156] width 10 height 10
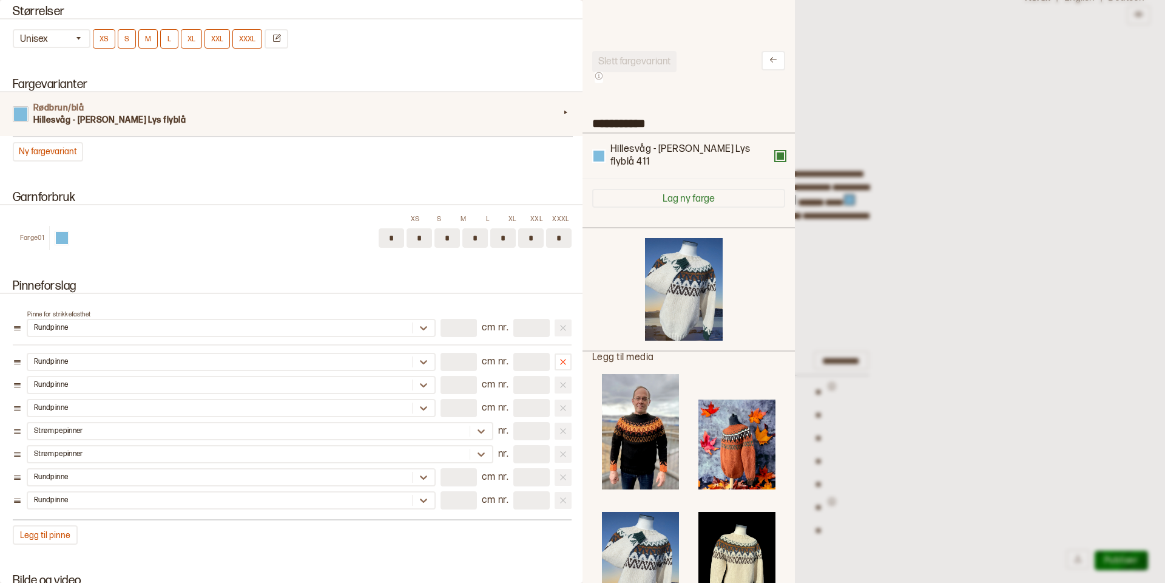
click at [780, 157] on button at bounding box center [781, 156] width 10 height 10
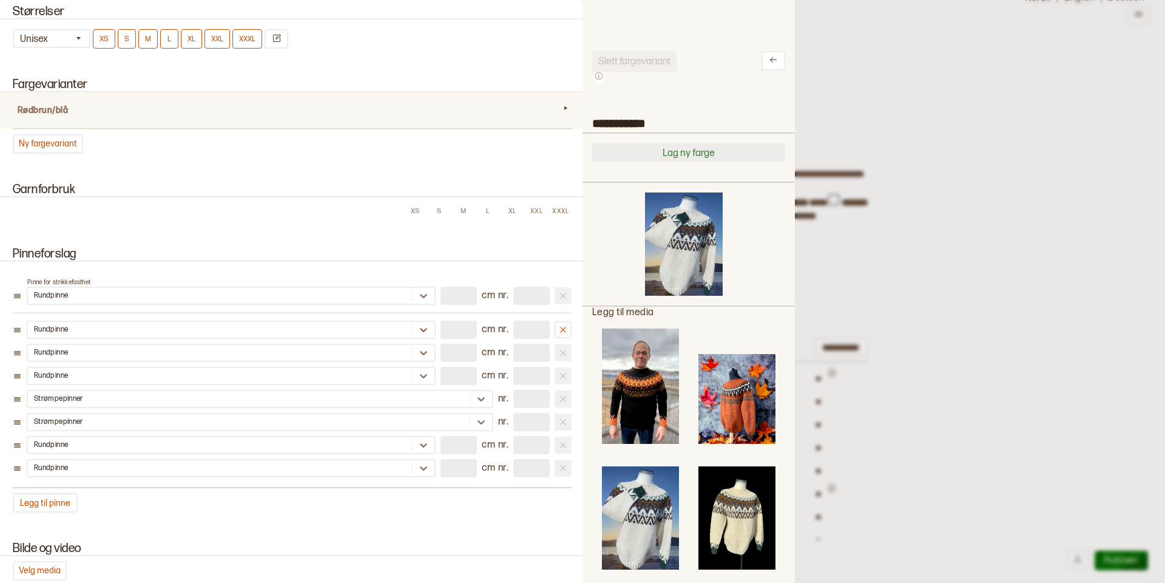
click at [692, 149] on button "Lag ny farge" at bounding box center [688, 152] width 193 height 19
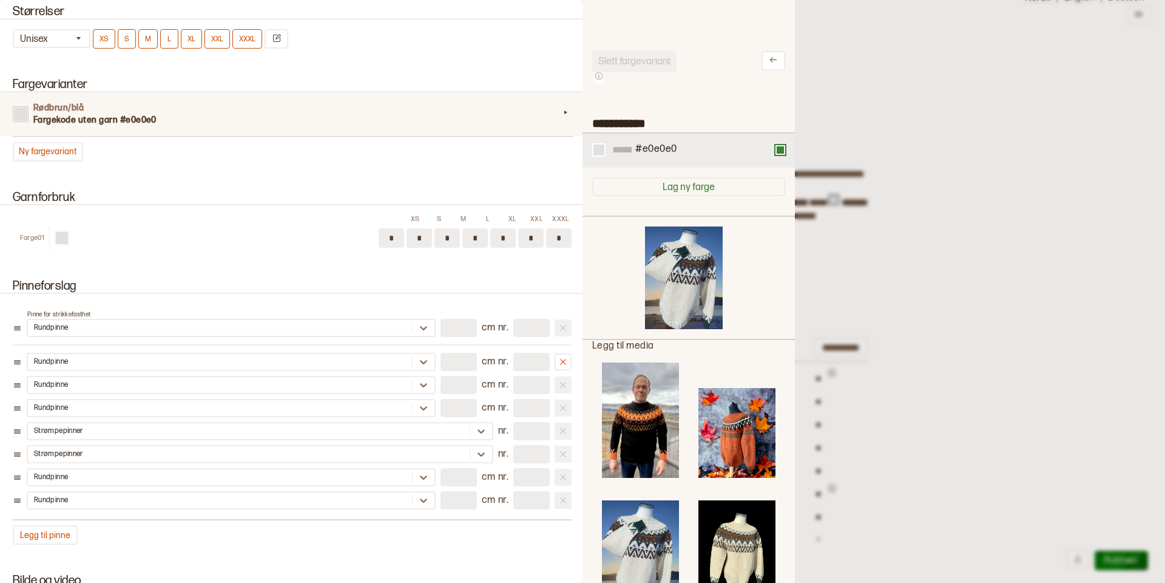
click at [677, 151] on div "#e0e0e0" at bounding box center [656, 150] width 44 height 14
click at [685, 187] on button "Lag ny farge" at bounding box center [688, 186] width 193 height 19
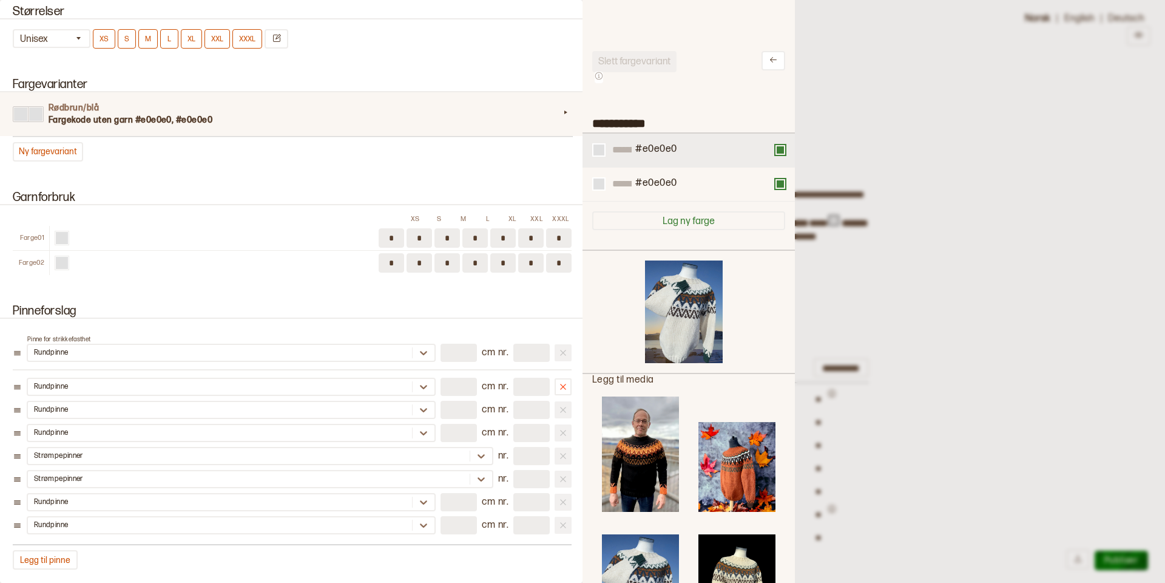
scroll to position [0, 0]
click at [780, 183] on button at bounding box center [781, 184] width 10 height 10
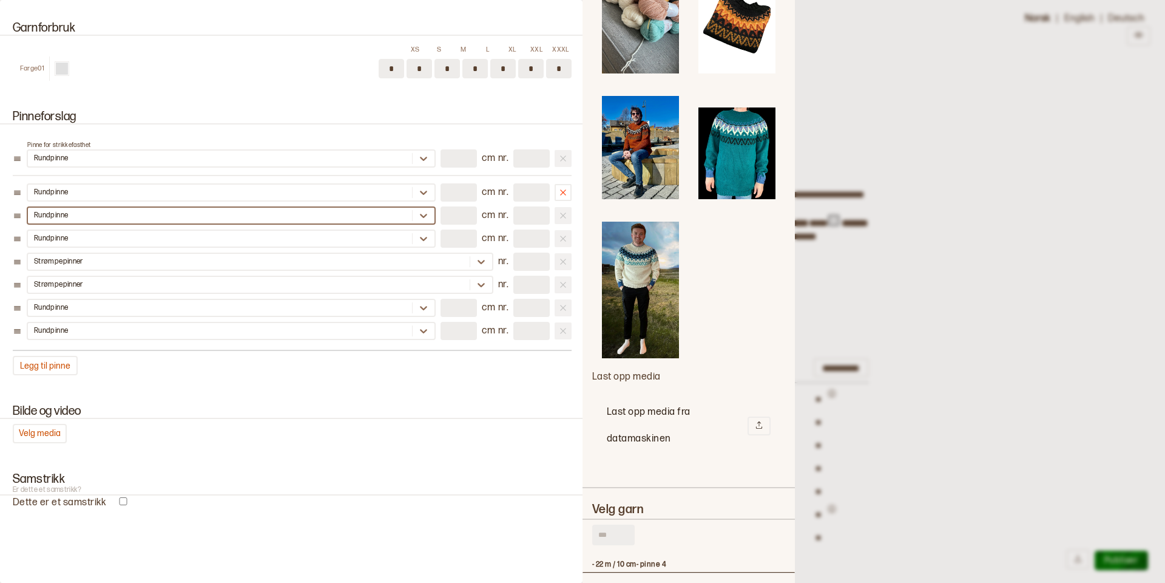
scroll to position [1374, 0]
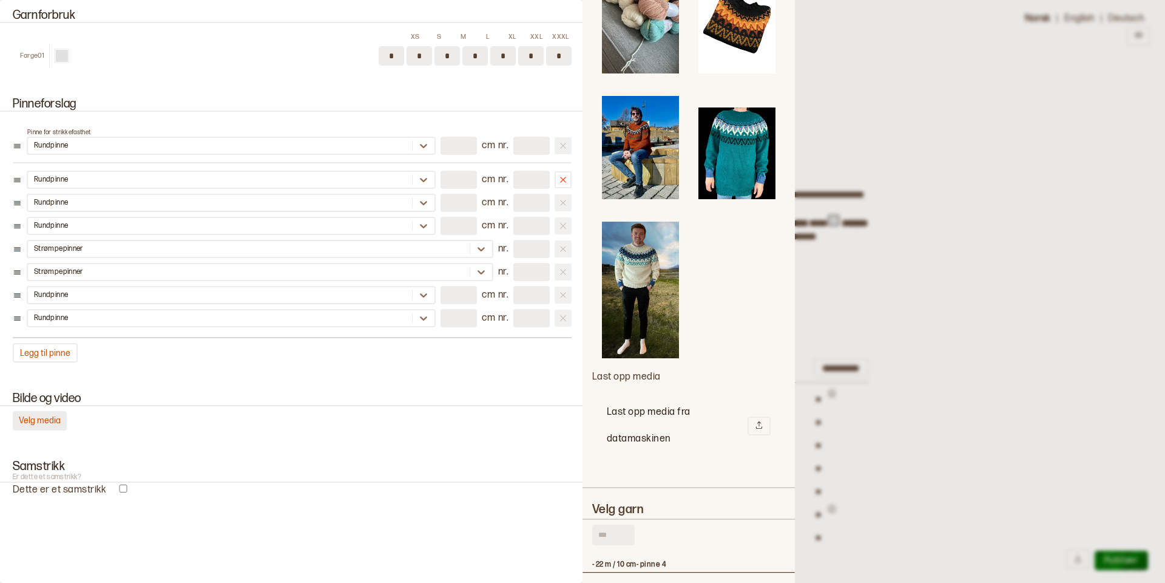
click at [53, 422] on button "Velg media" at bounding box center [40, 420] width 54 height 19
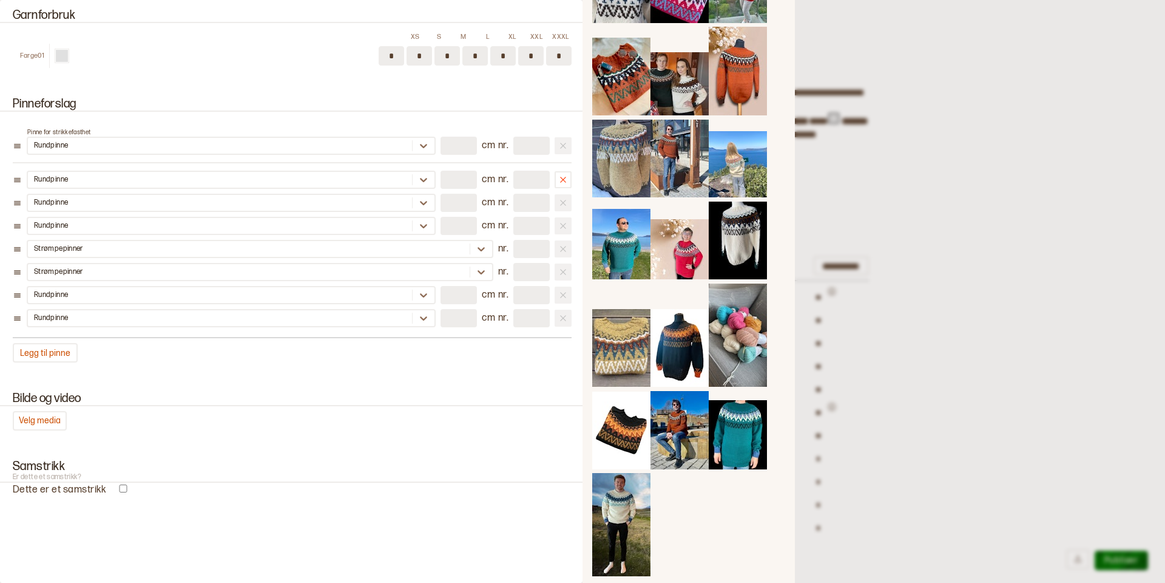
scroll to position [100, 0]
click at [620, 519] on button "Fjern" at bounding box center [621, 526] width 36 height 19
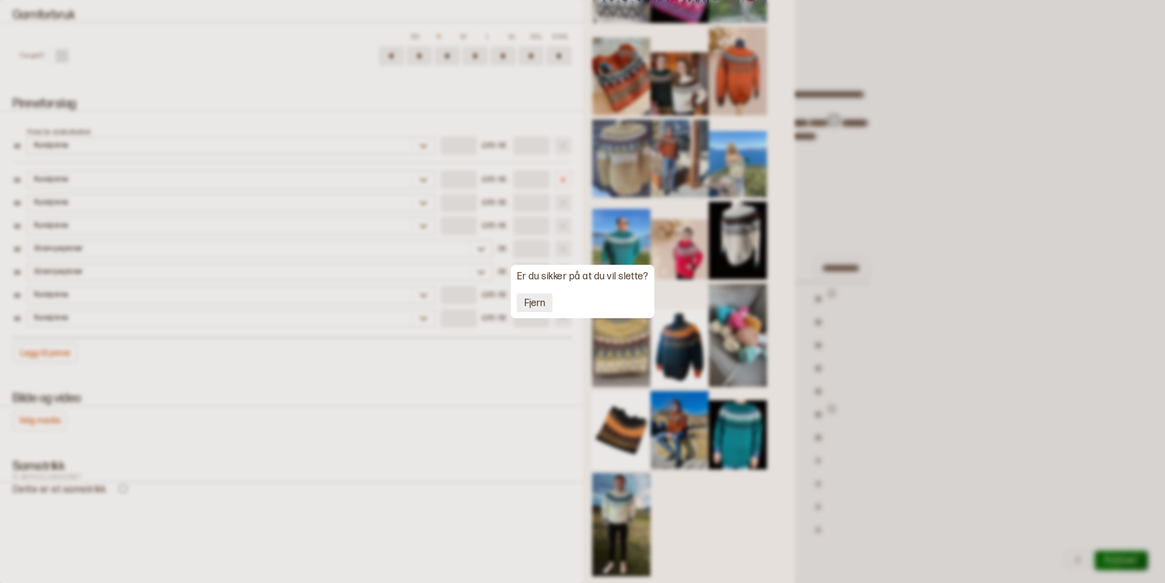
click at [535, 306] on button "Fjern" at bounding box center [535, 302] width 36 height 19
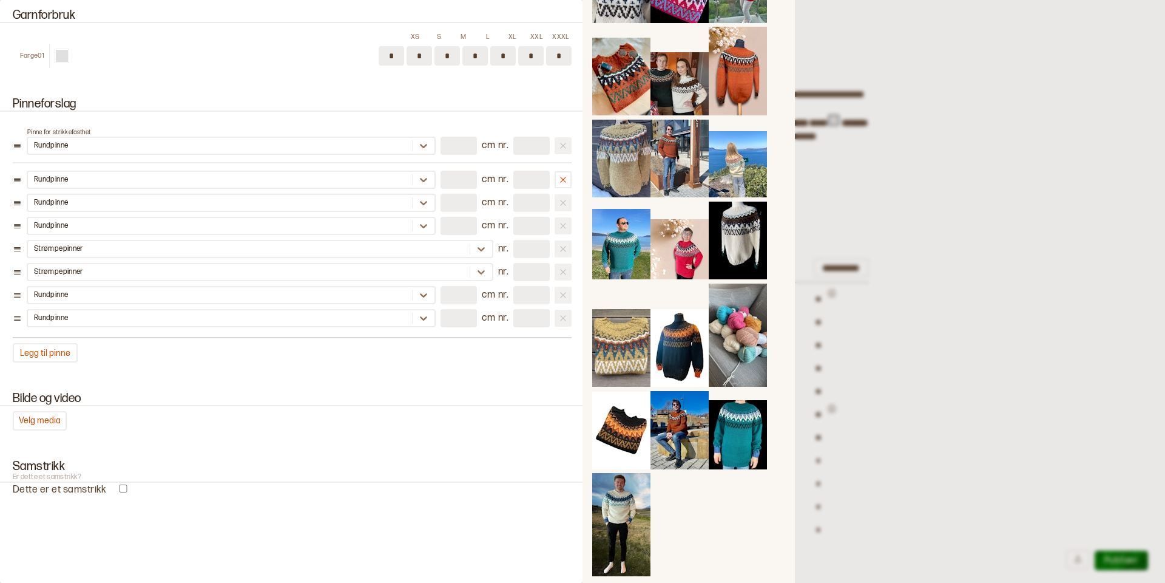
scroll to position [361, 0]
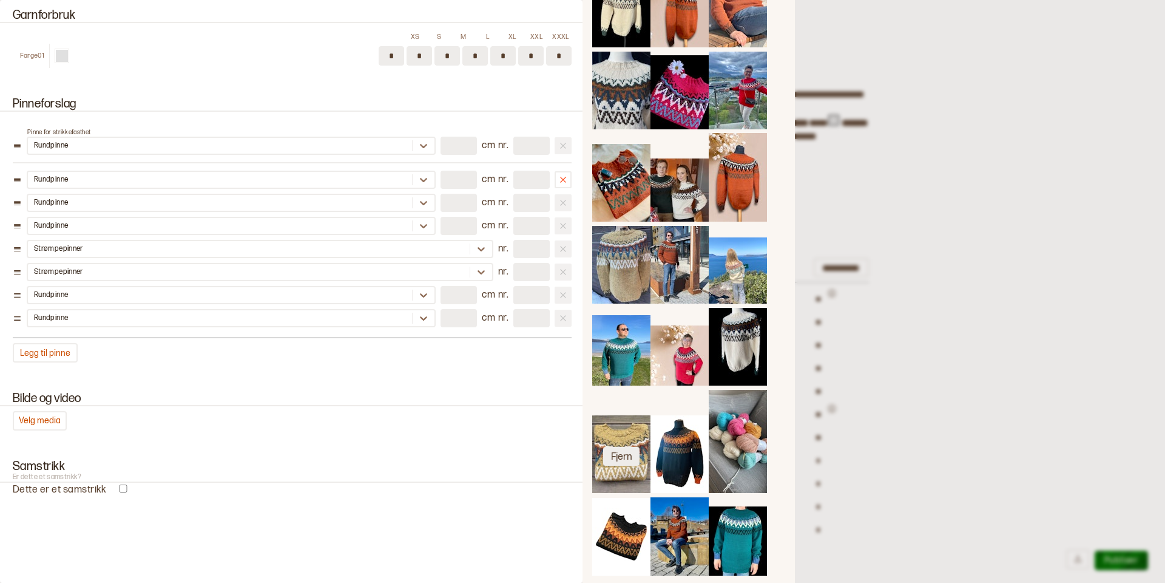
click at [615, 453] on button "Fjern" at bounding box center [621, 456] width 36 height 19
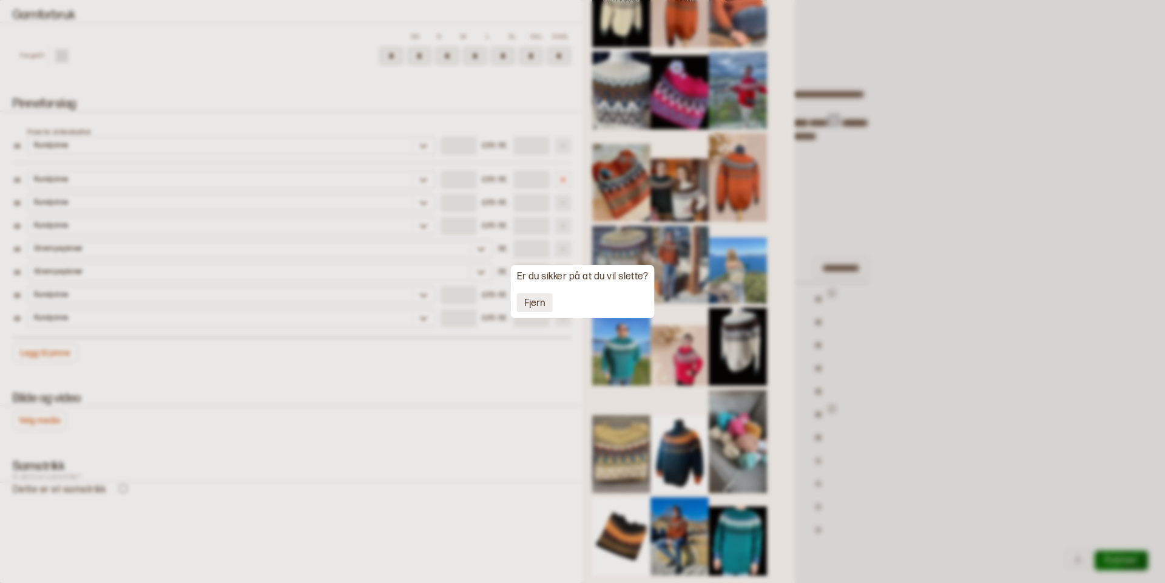
click at [538, 305] on button "Fjern" at bounding box center [535, 302] width 36 height 19
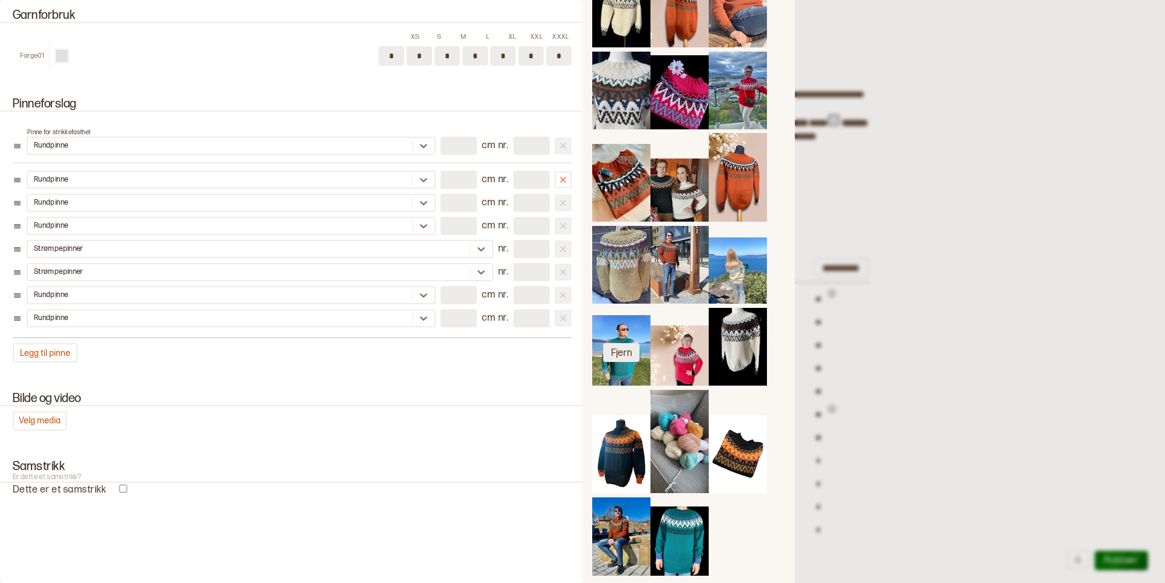
click at [624, 343] on button "Fjern" at bounding box center [621, 352] width 36 height 19
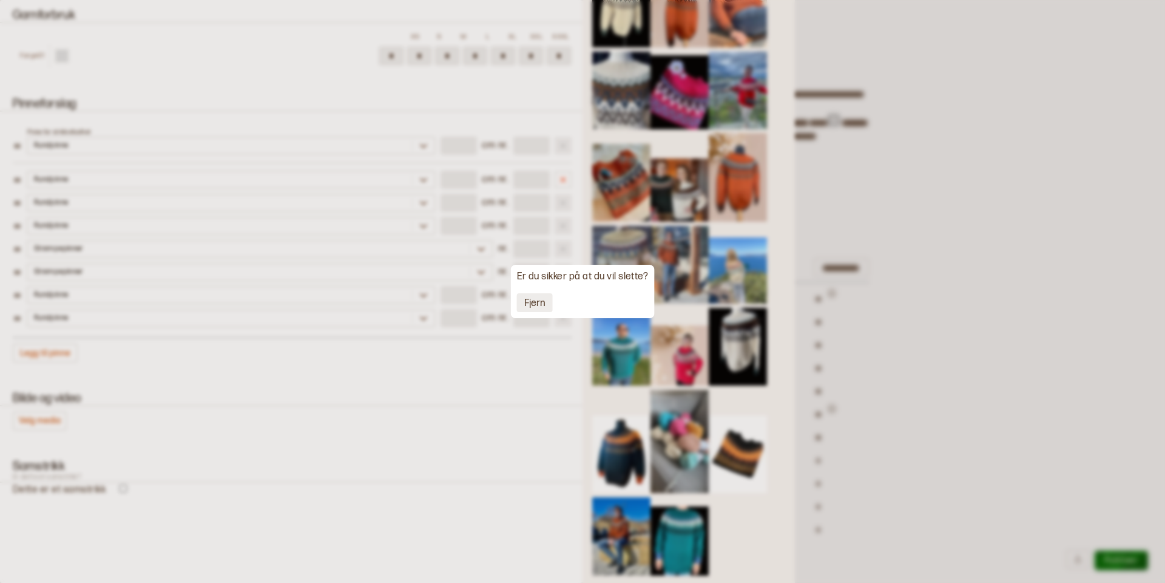
click at [543, 305] on button "Fjern" at bounding box center [535, 302] width 36 height 19
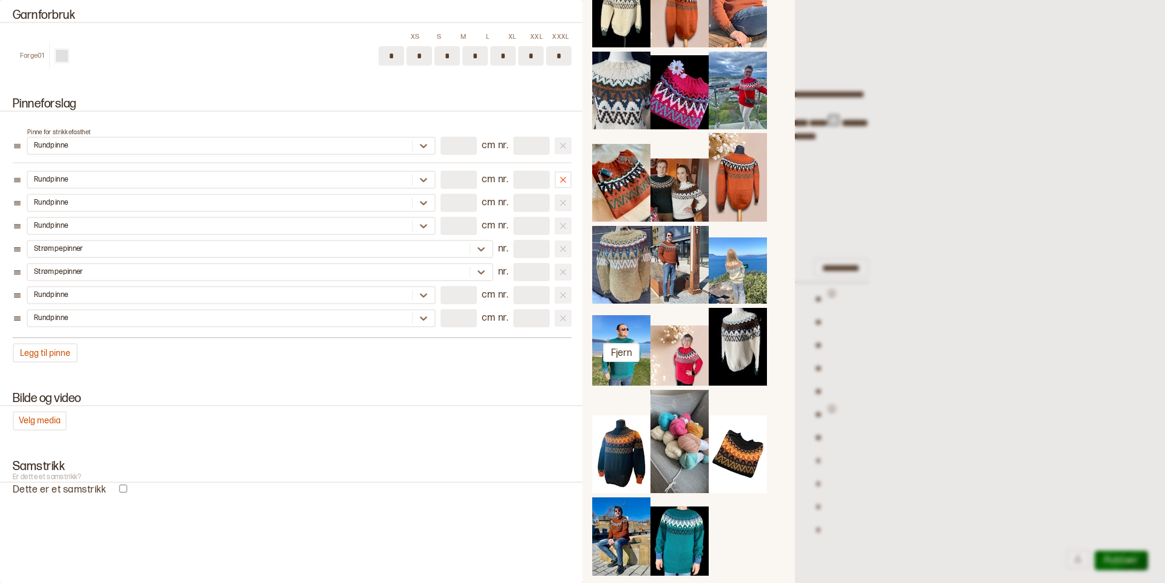
scroll to position [352, 0]
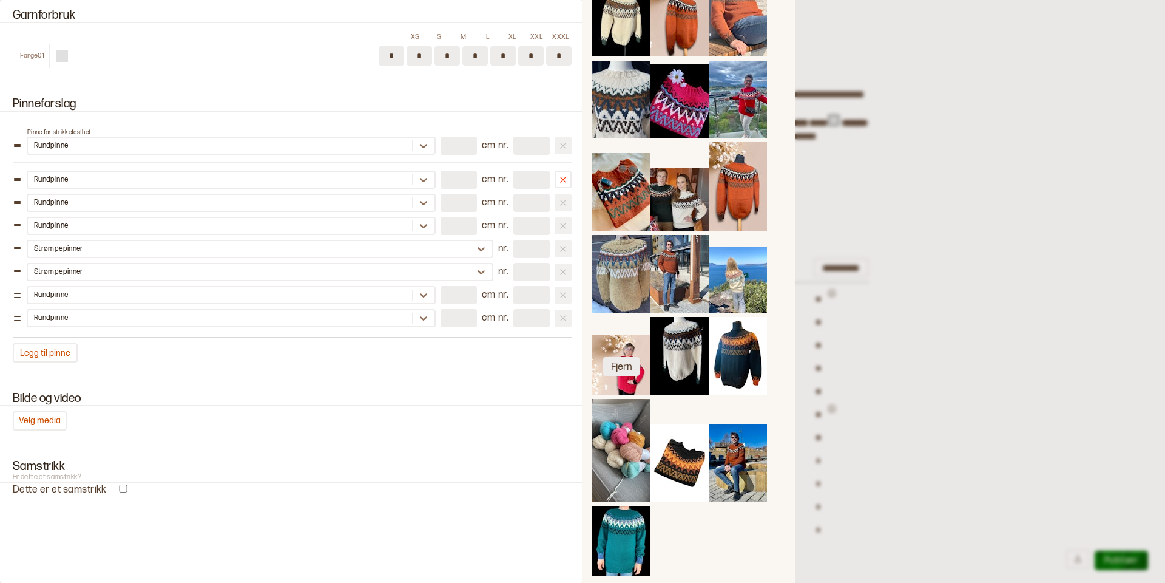
click at [624, 357] on button "Fjern" at bounding box center [621, 366] width 36 height 19
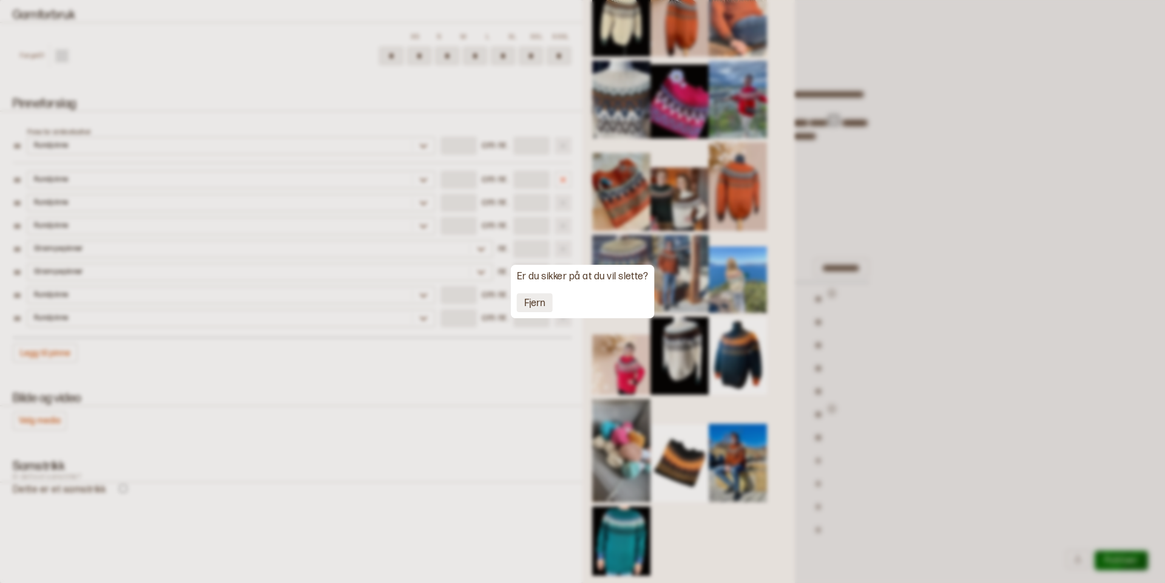
click at [539, 303] on button "Fjern" at bounding box center [535, 302] width 36 height 19
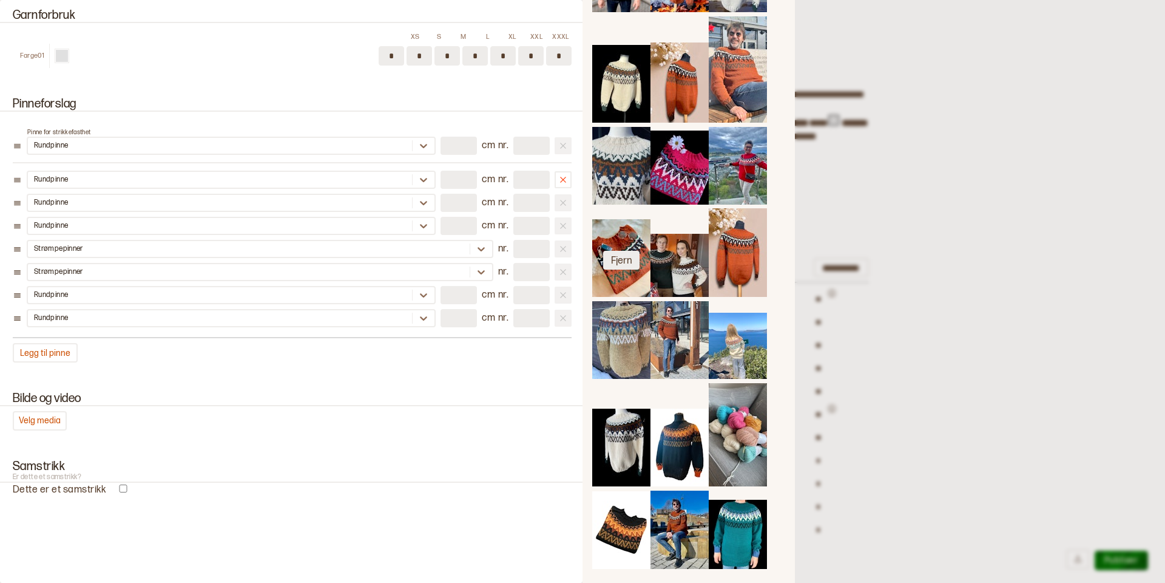
scroll to position [280, 0]
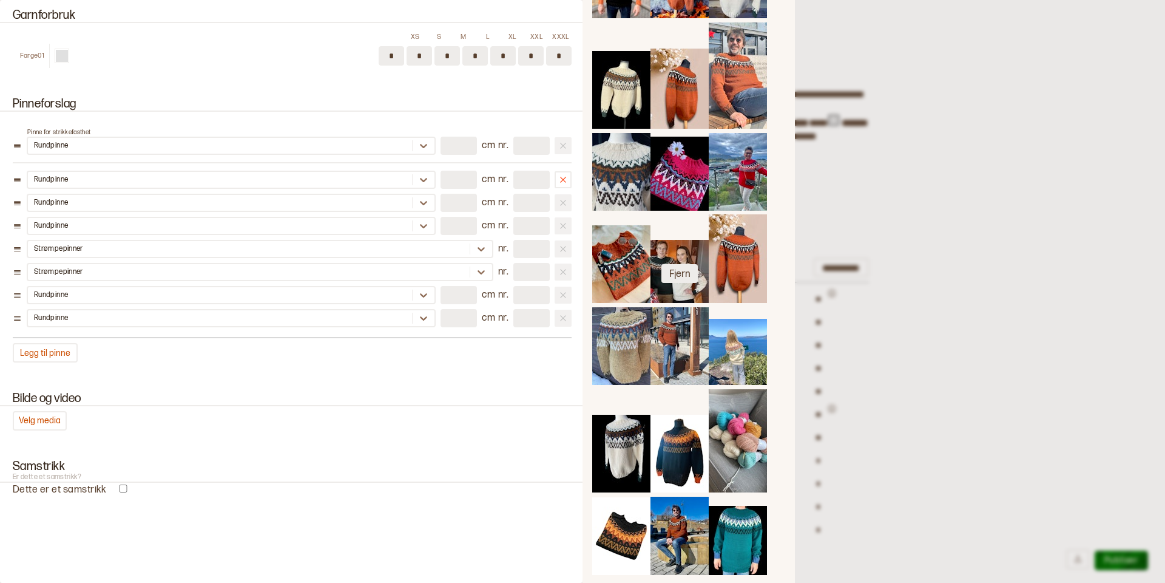
click at [678, 274] on button "Fjern" at bounding box center [679, 273] width 36 height 19
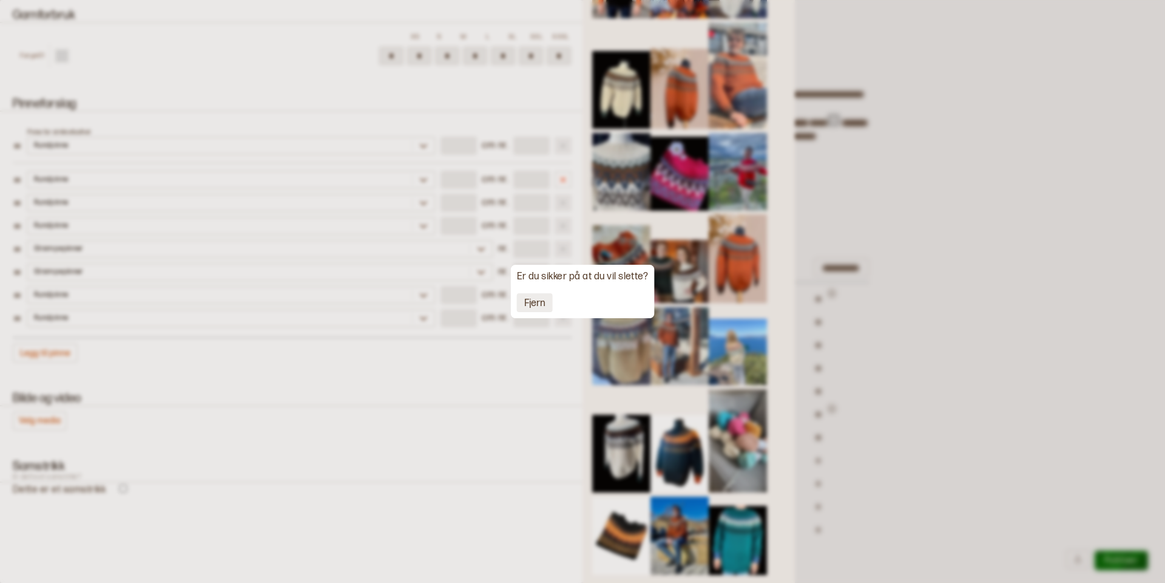
click at [528, 306] on button "Fjern" at bounding box center [535, 302] width 36 height 19
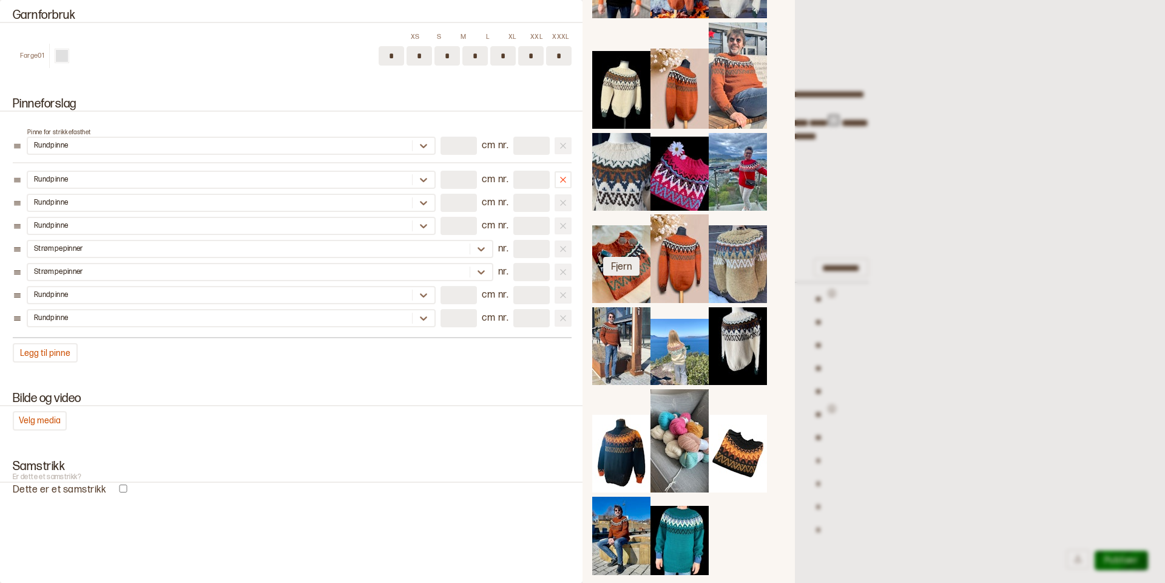
click at [626, 268] on button "Fjern" at bounding box center [621, 266] width 36 height 19
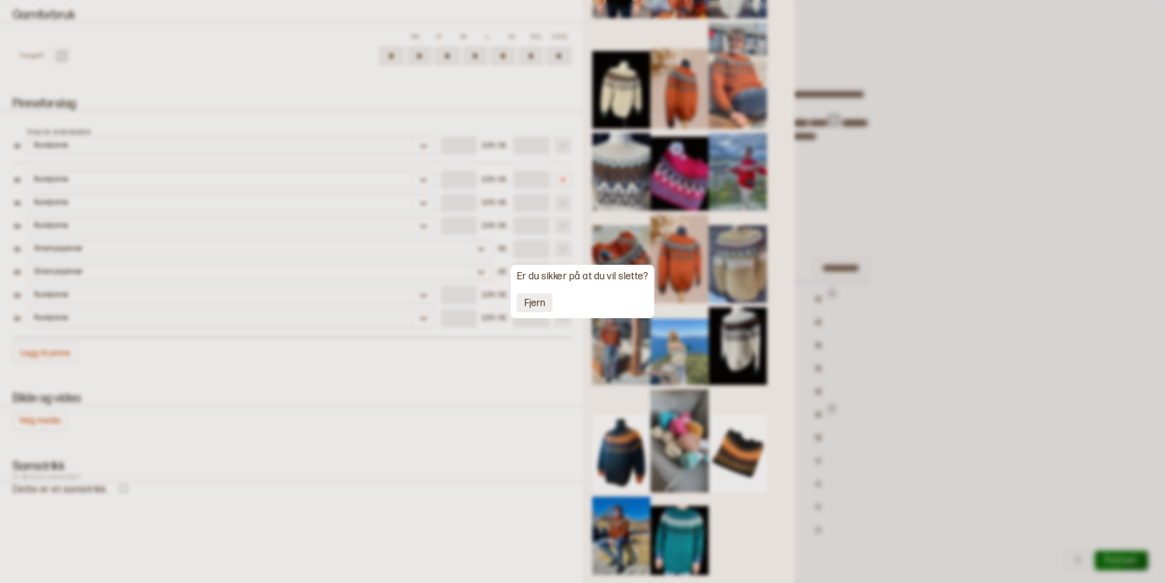
click at [541, 302] on button "Fjern" at bounding box center [535, 302] width 36 height 19
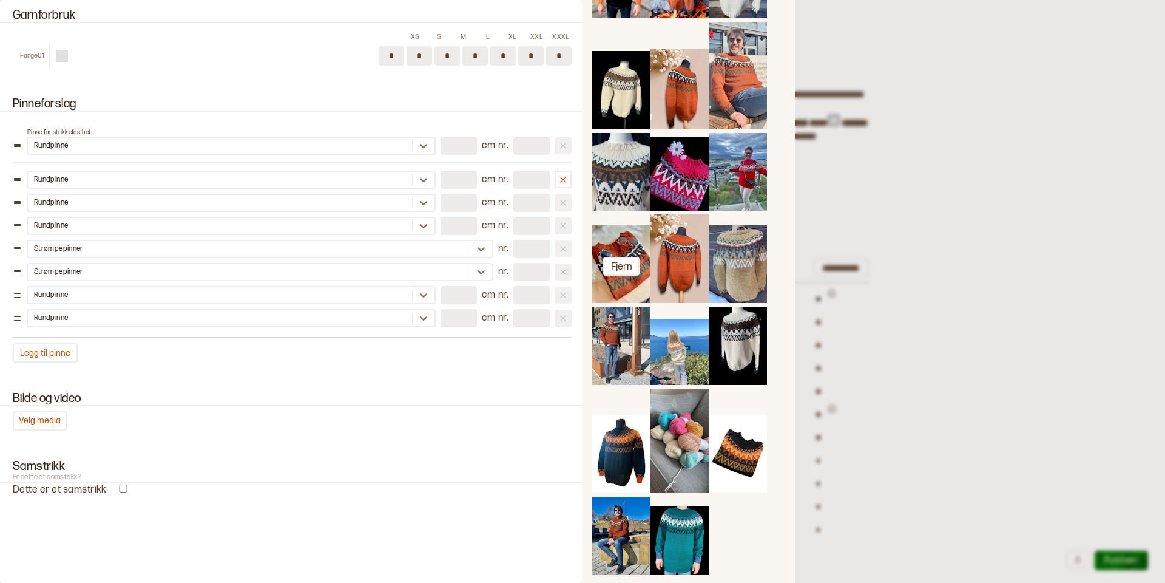
scroll to position [271, 0]
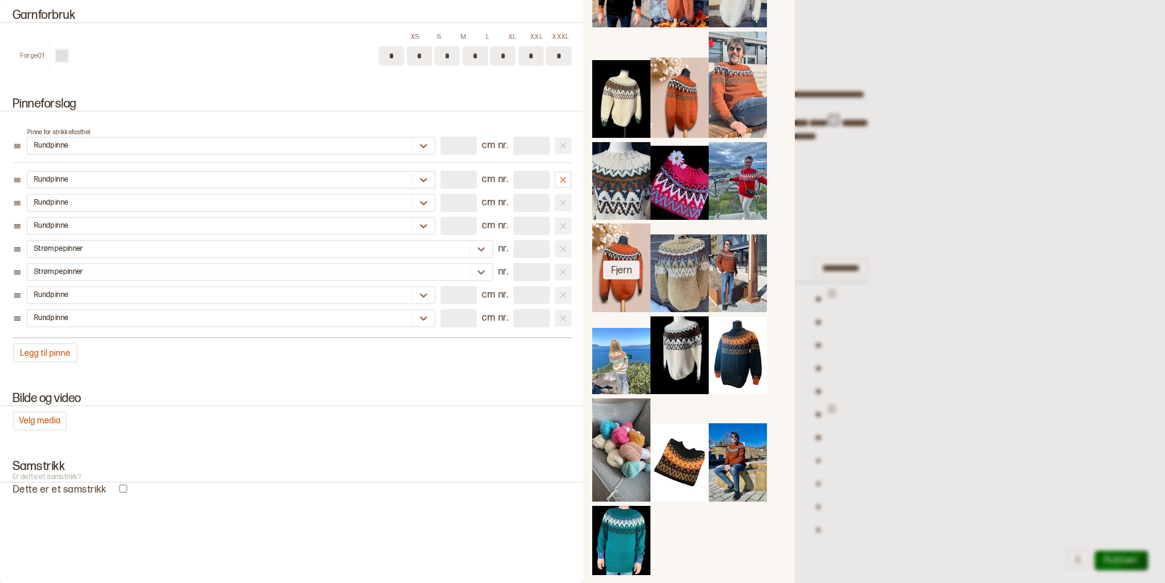
click at [623, 268] on button "Fjern" at bounding box center [621, 269] width 36 height 19
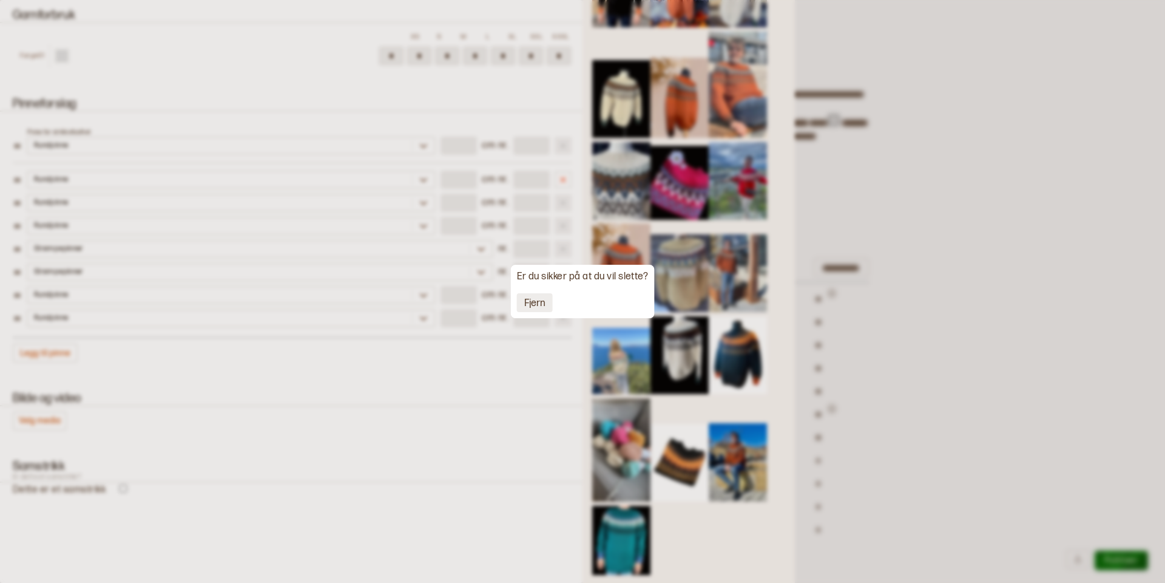
click at [546, 301] on button "Fjern" at bounding box center [535, 302] width 36 height 19
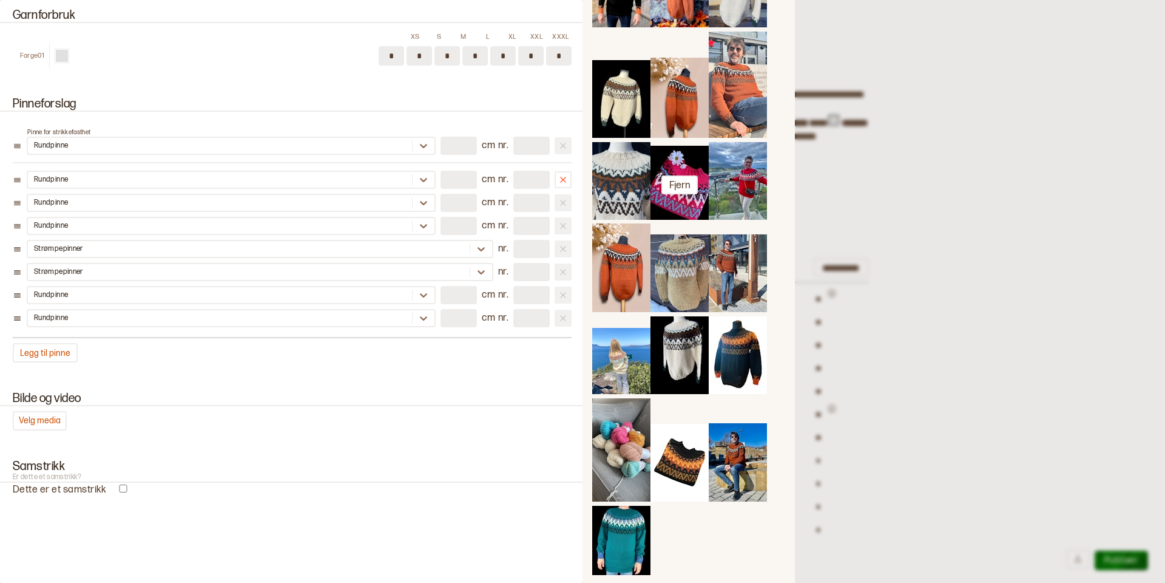
scroll to position [188, 0]
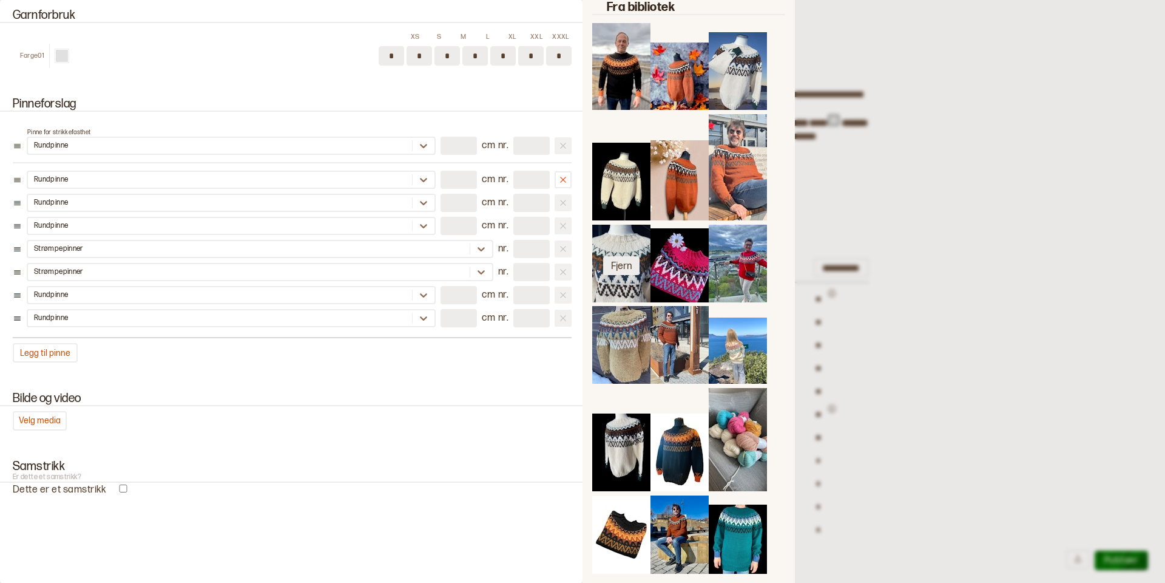
click at [627, 267] on button "Fjern" at bounding box center [621, 265] width 36 height 19
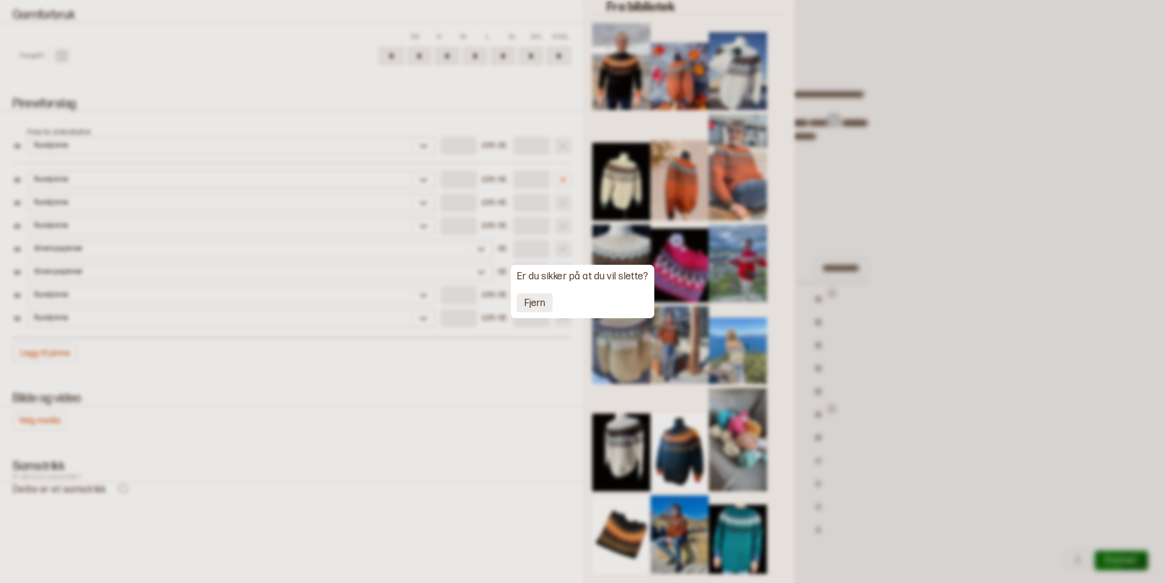
click at [540, 299] on button "Fjern" at bounding box center [535, 302] width 36 height 19
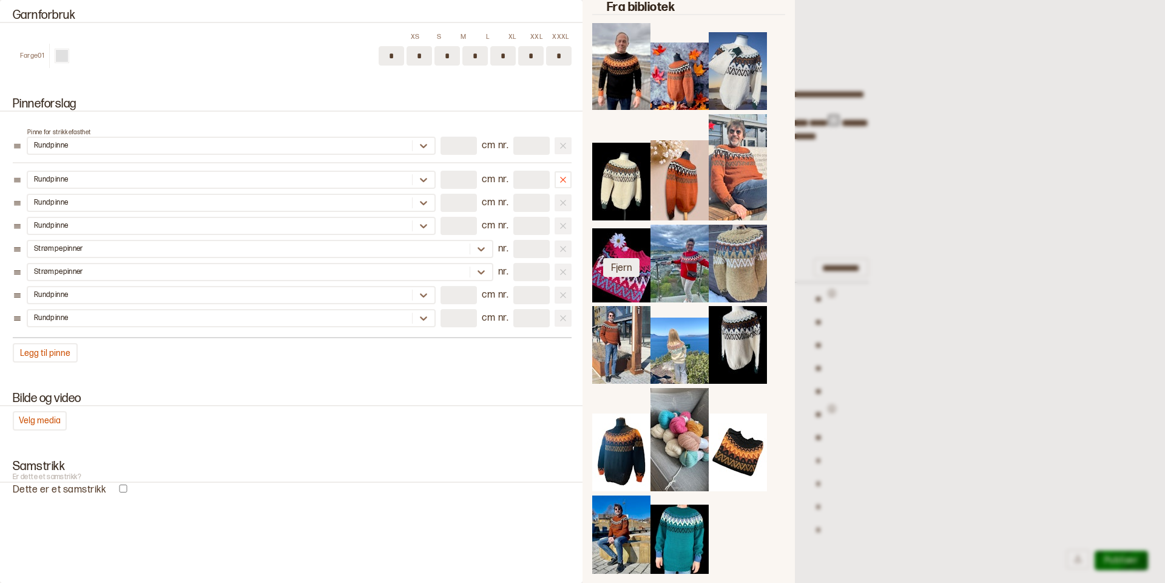
click at [629, 263] on button "Fjern" at bounding box center [621, 267] width 36 height 19
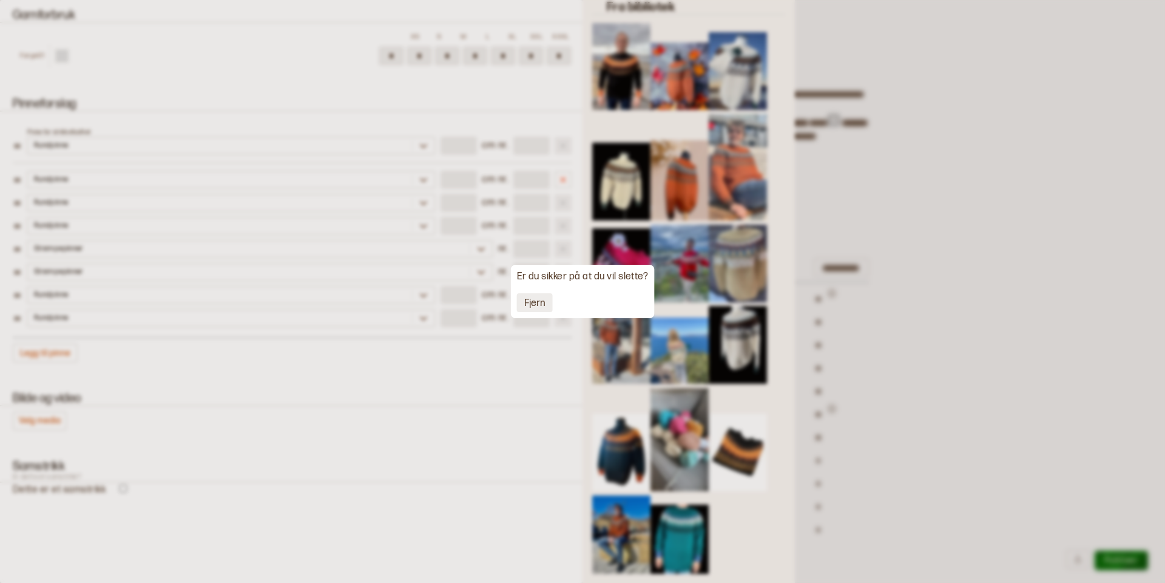
click at [543, 300] on button "Fjern" at bounding box center [535, 302] width 36 height 19
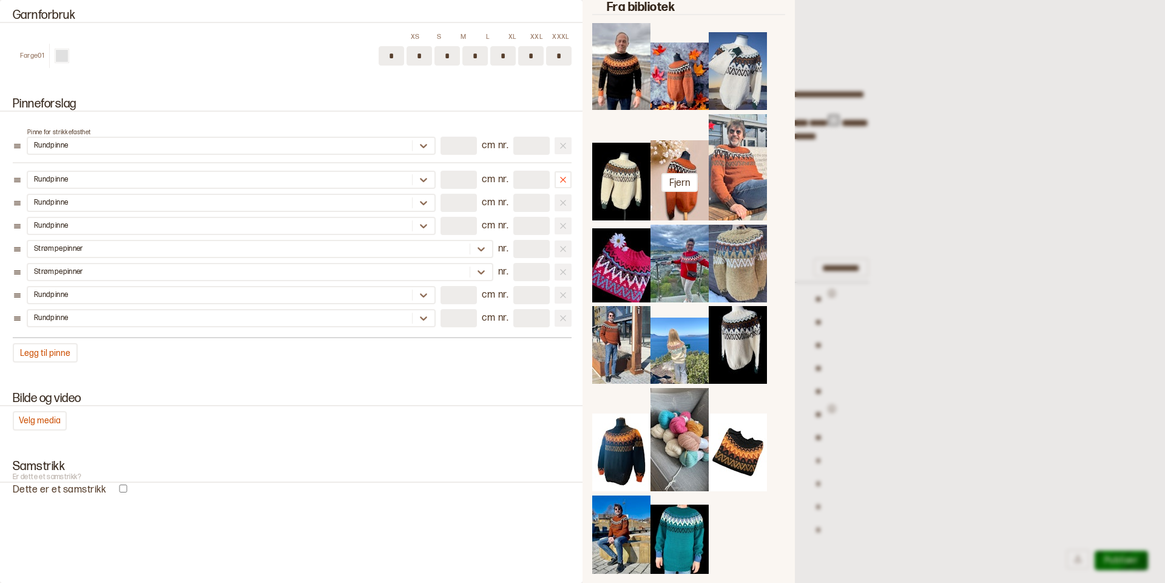
scroll to position [179, 0]
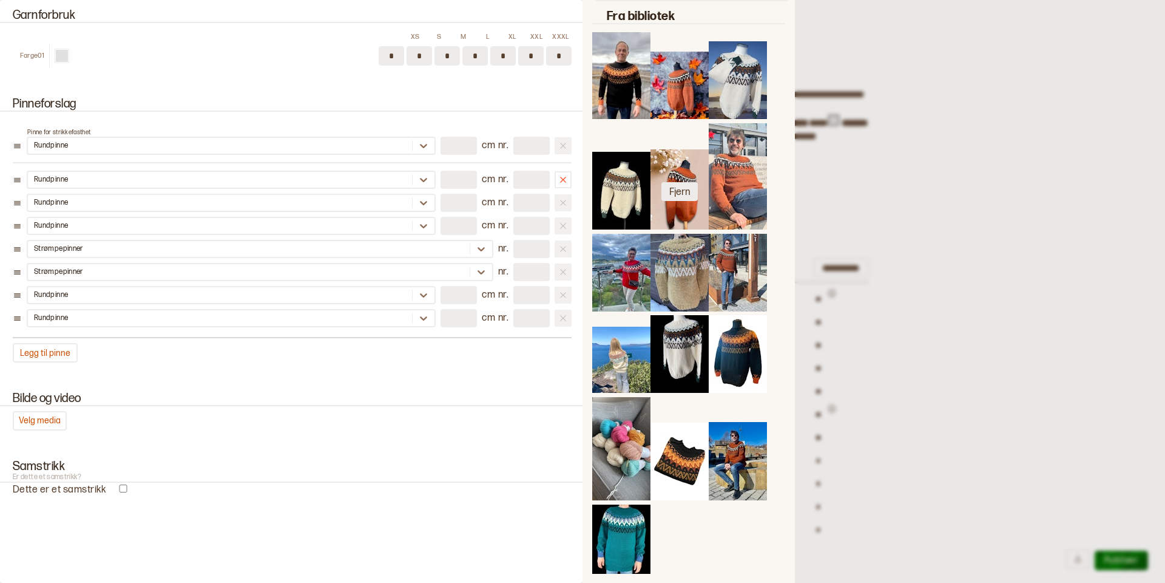
click at [692, 187] on button "Fjern" at bounding box center [679, 191] width 36 height 19
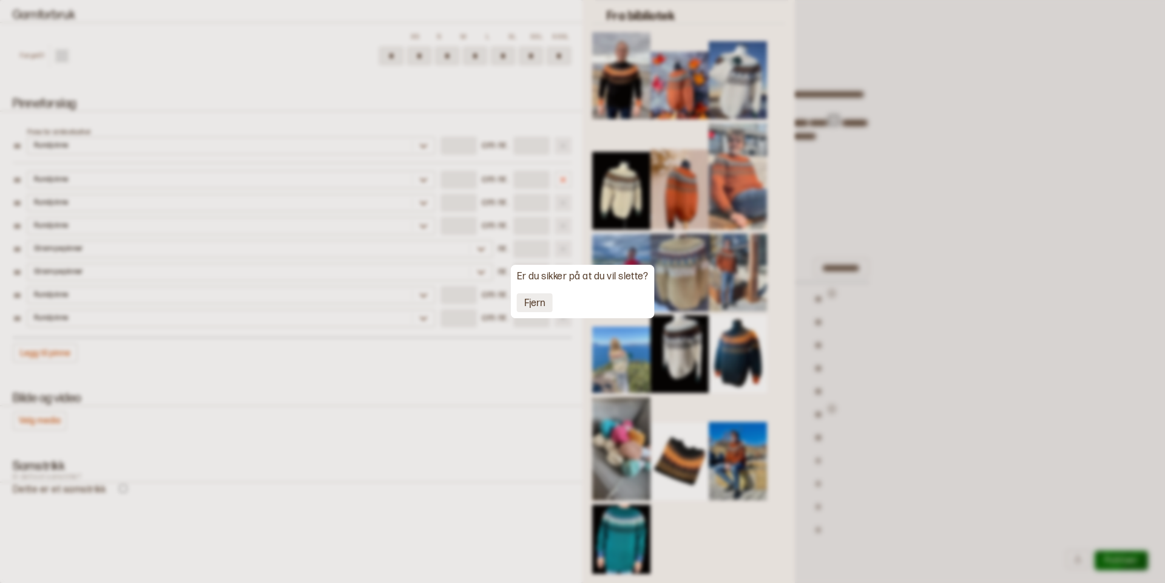
click at [535, 300] on button "Fjern" at bounding box center [535, 302] width 36 height 19
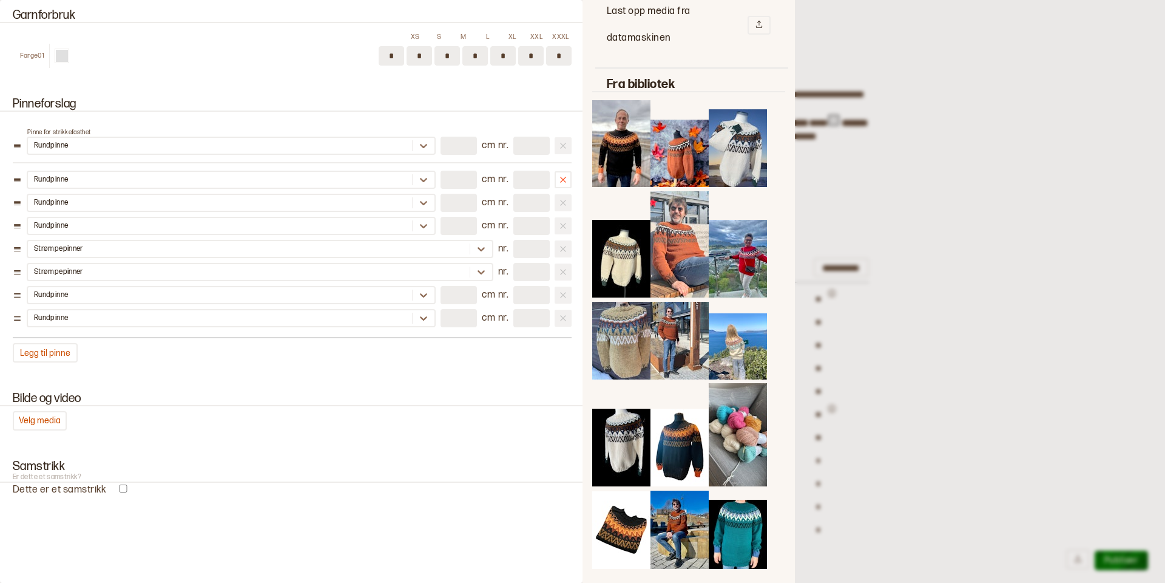
scroll to position [107, 0]
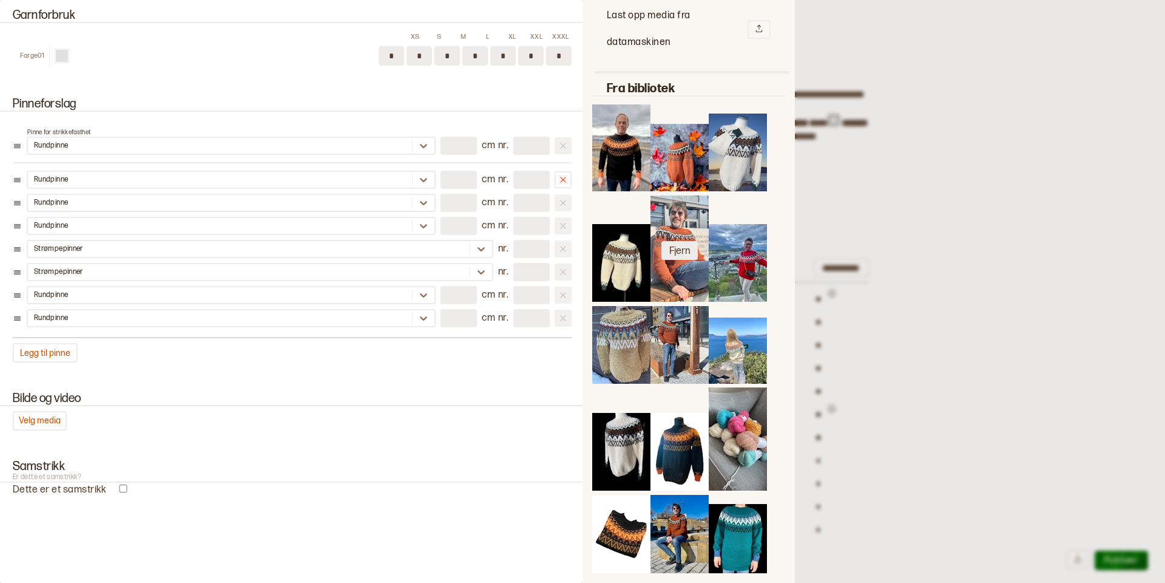
click at [671, 248] on button "Fjern" at bounding box center [679, 250] width 36 height 19
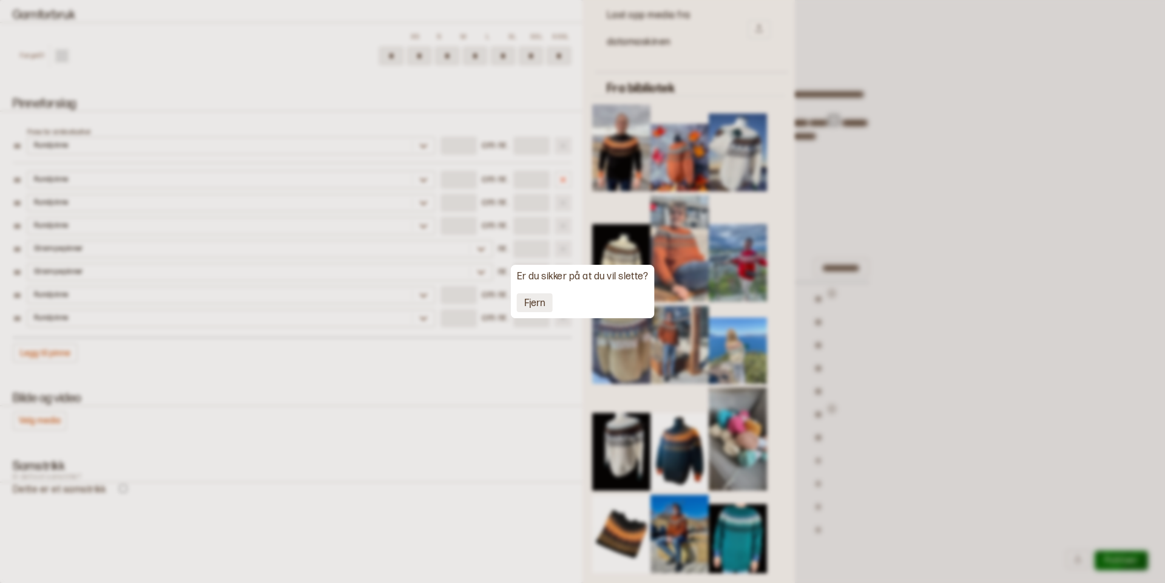
click at [533, 304] on button "Fjern" at bounding box center [535, 302] width 36 height 19
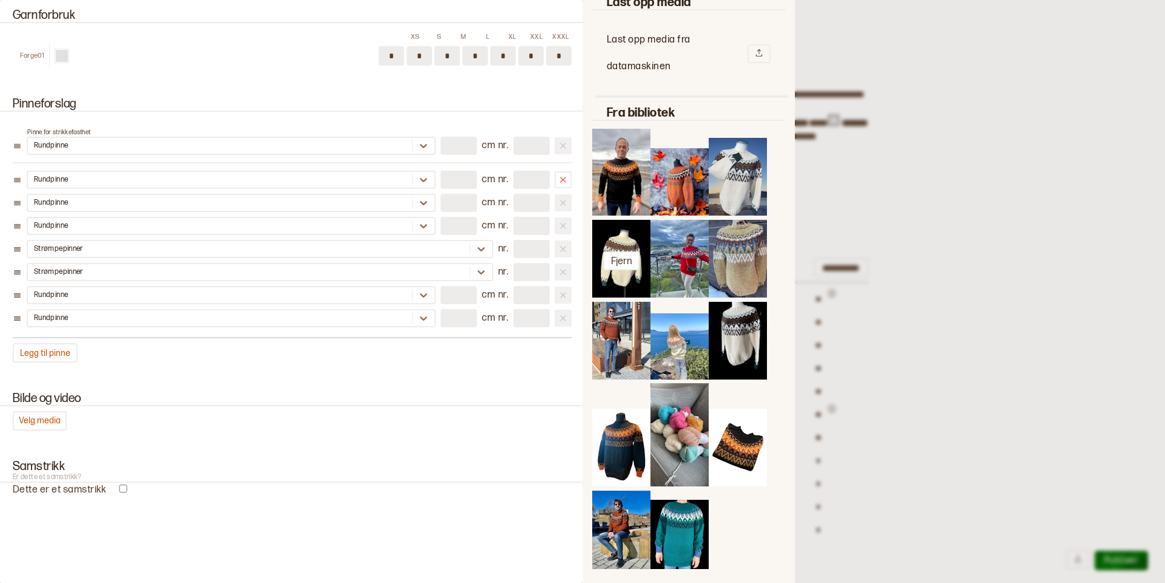
scroll to position [78, 0]
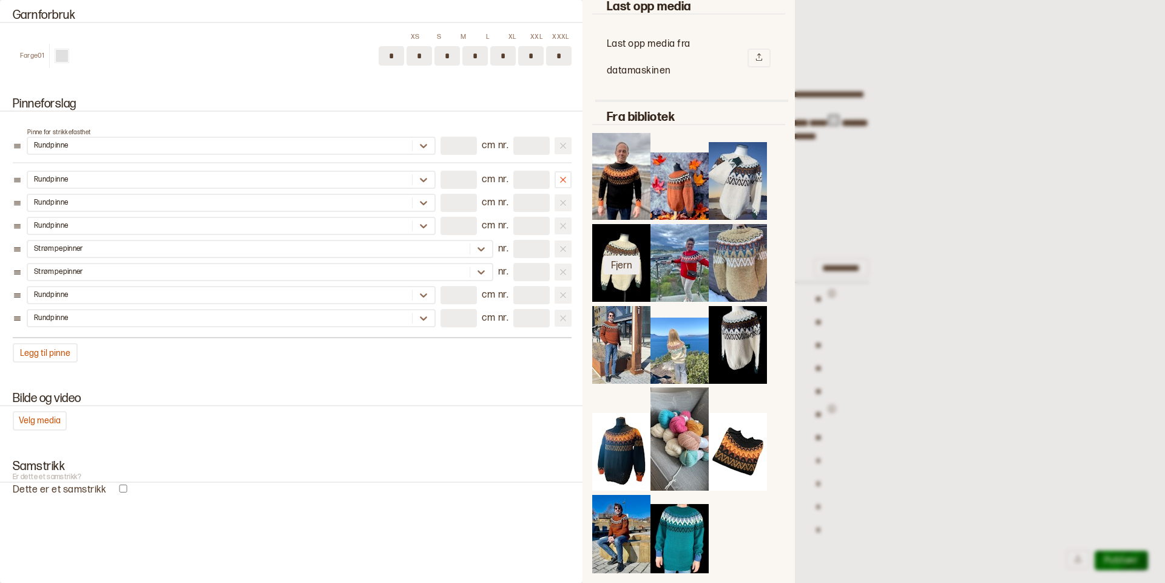
click at [622, 267] on button "Fjern" at bounding box center [621, 264] width 36 height 19
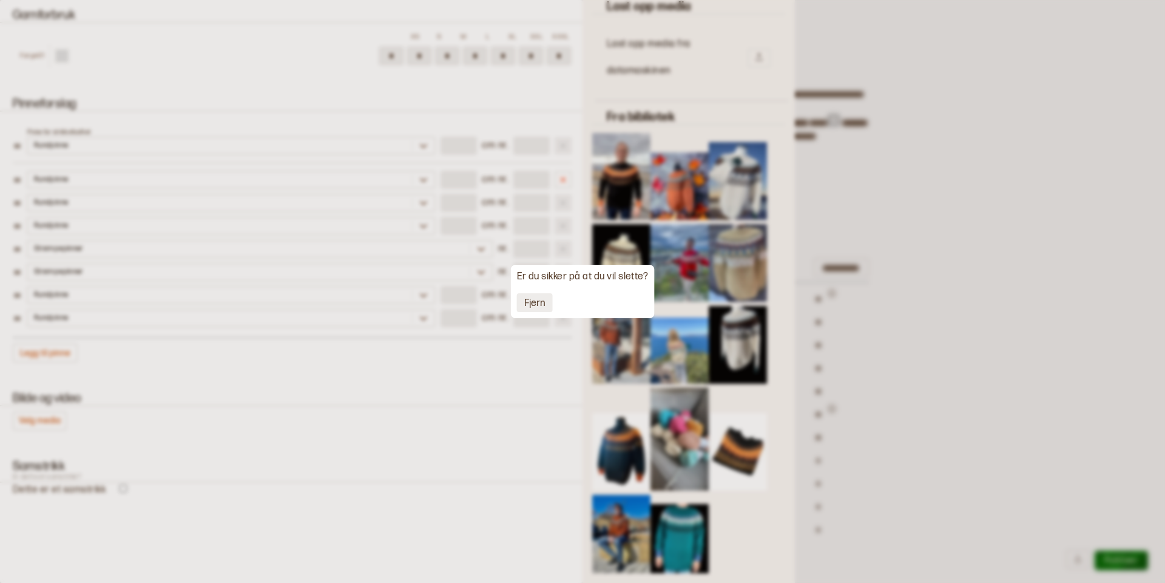
click at [536, 303] on button "Fjern" at bounding box center [535, 302] width 36 height 19
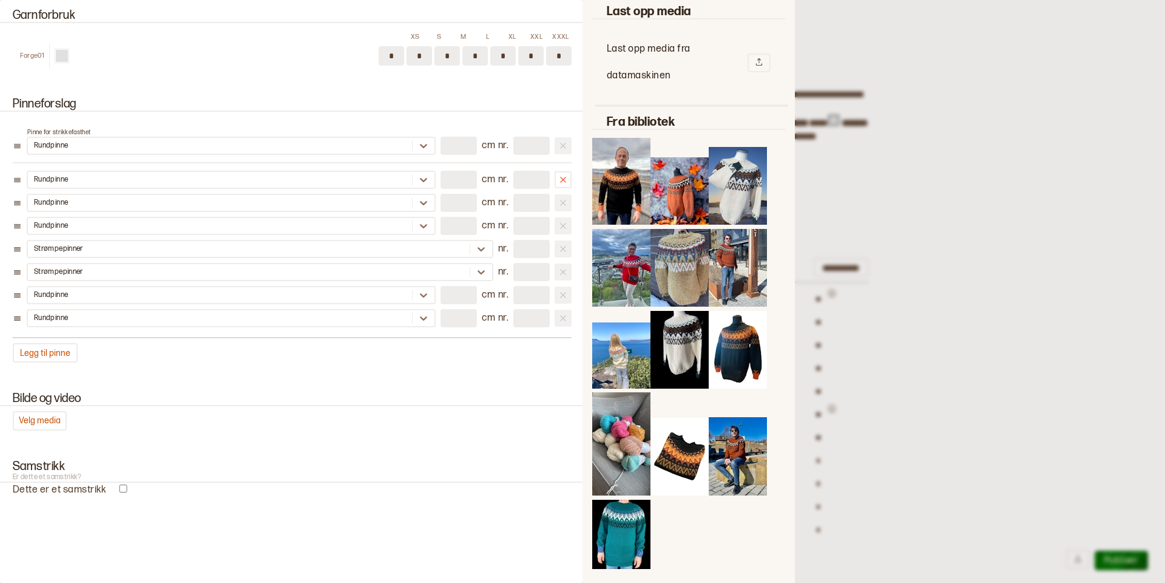
scroll to position [69, 0]
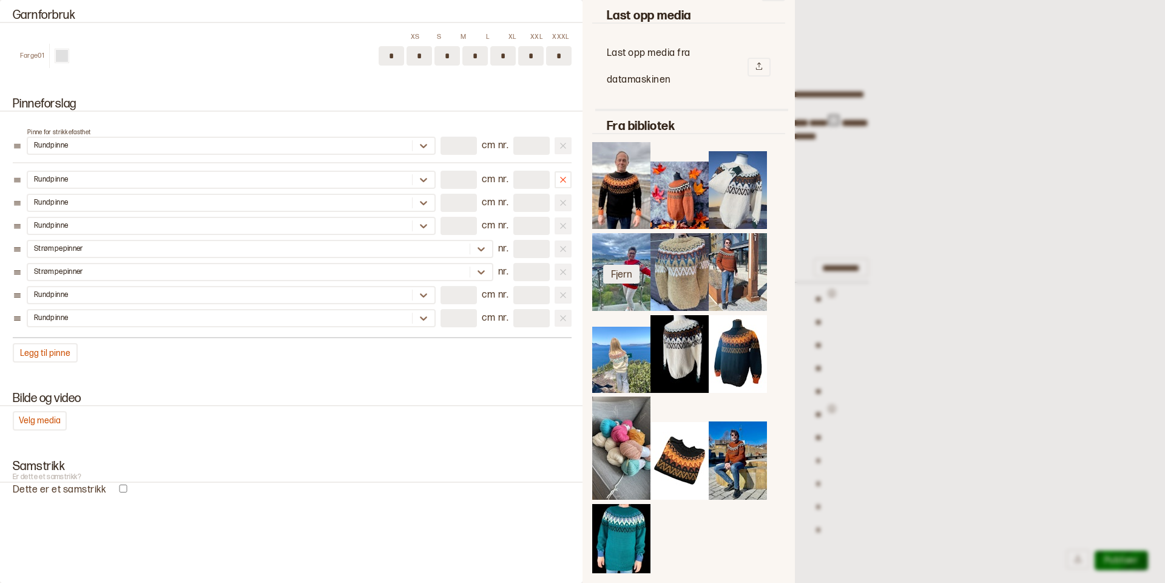
click at [615, 268] on button "Fjern" at bounding box center [621, 274] width 36 height 19
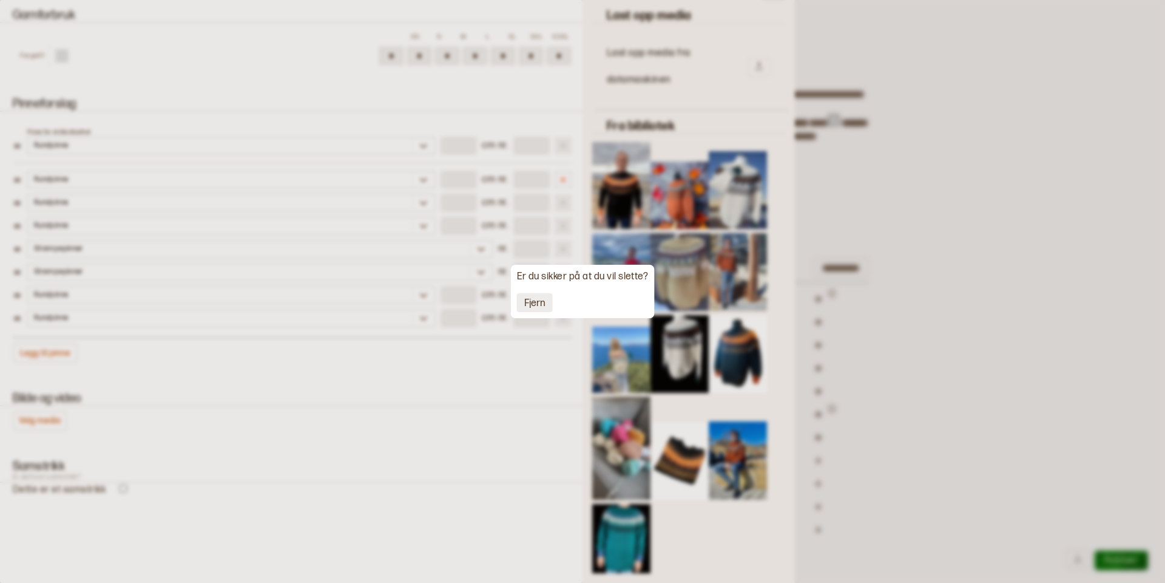
click at [527, 305] on button "Fjern" at bounding box center [535, 302] width 36 height 19
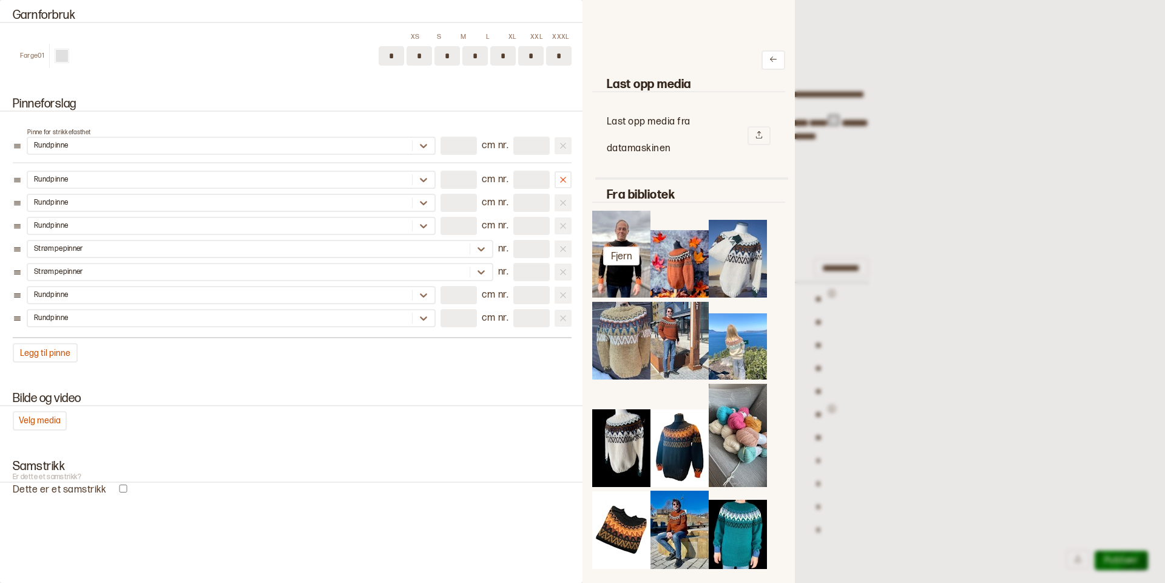
scroll to position [0, 0]
click at [624, 258] on button "Fjern" at bounding box center [621, 256] width 36 height 19
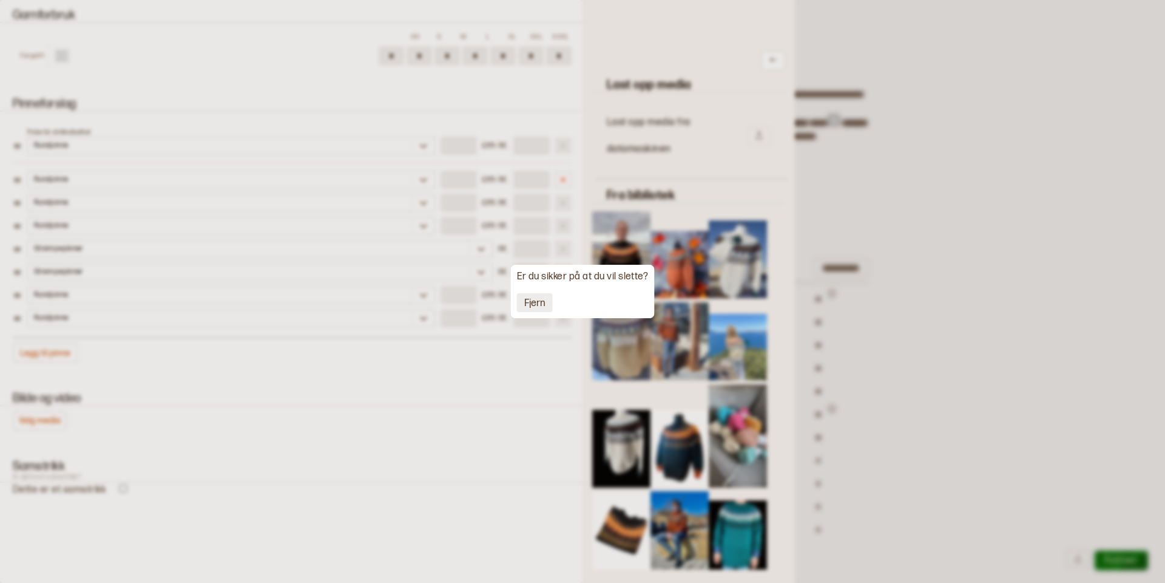
click at [536, 302] on button "Fjern" at bounding box center [535, 302] width 36 height 19
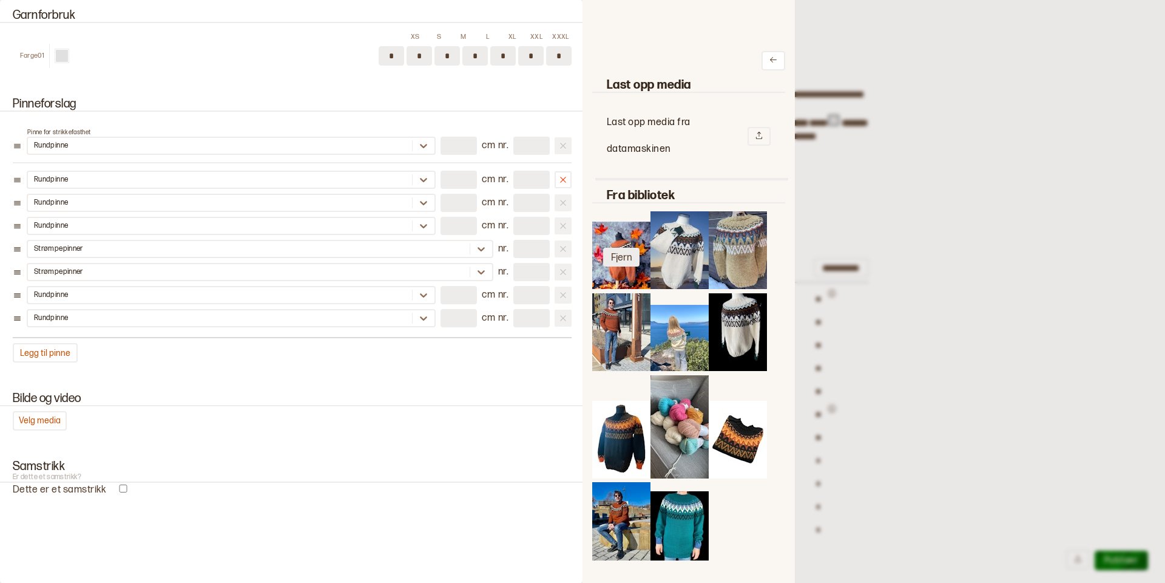
click at [624, 255] on button "Fjern" at bounding box center [621, 257] width 36 height 19
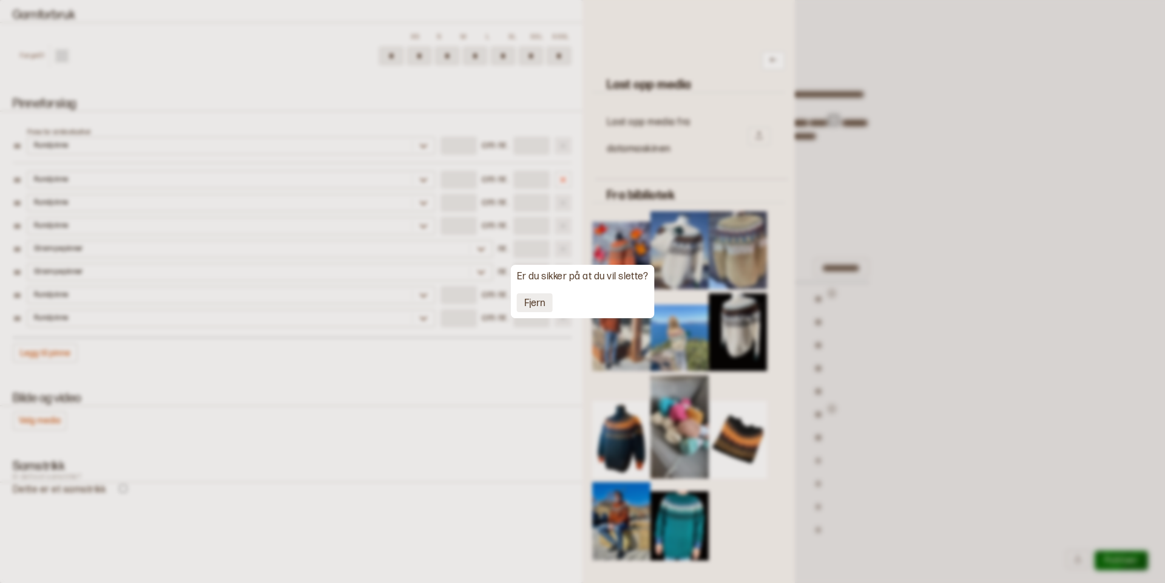
click at [541, 300] on button "Fjern" at bounding box center [535, 302] width 36 height 19
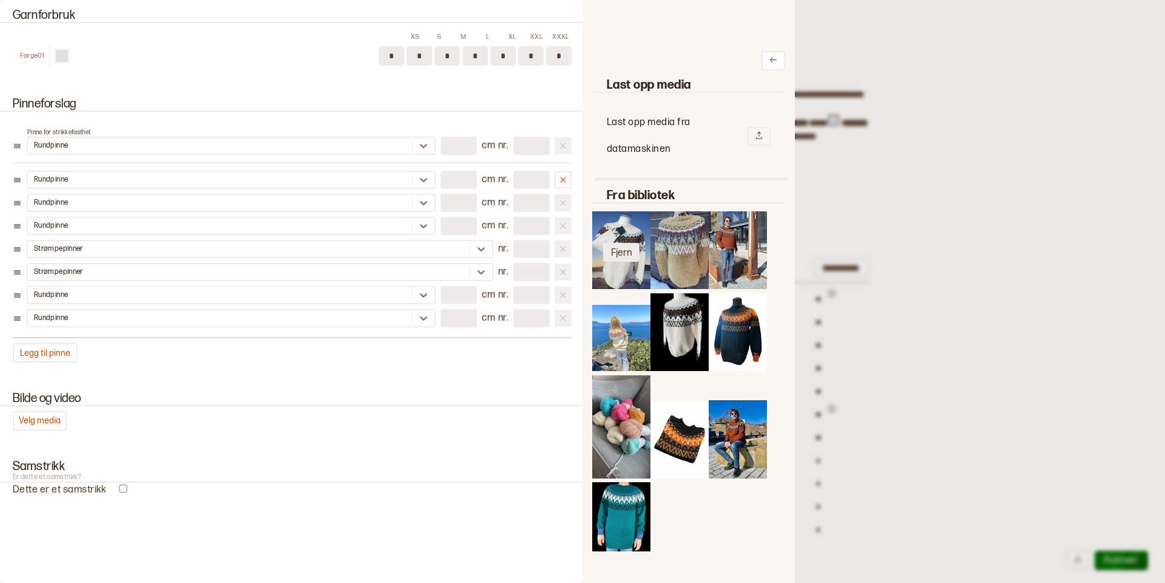
click at [623, 257] on button "Fjern" at bounding box center [621, 252] width 36 height 19
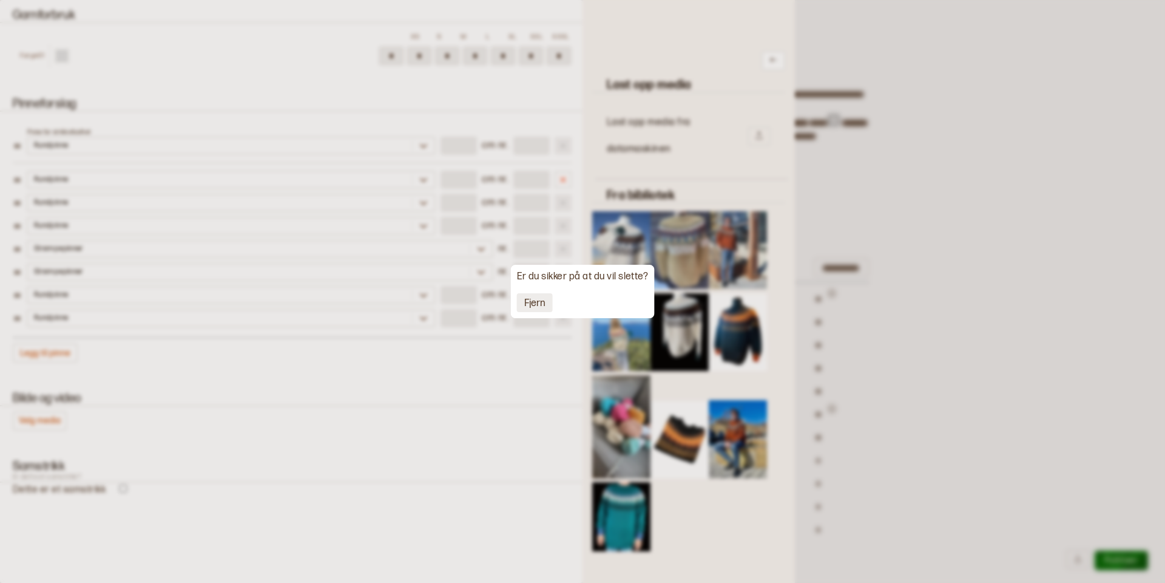
click at [534, 301] on button "Fjern" at bounding box center [535, 302] width 36 height 19
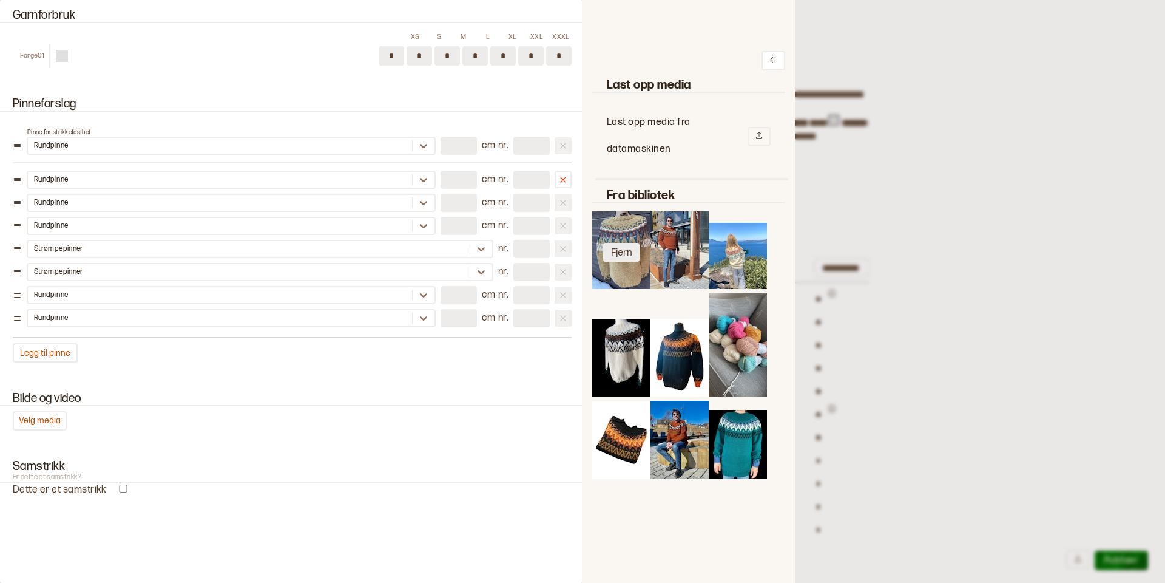
click at [621, 250] on button "Fjern" at bounding box center [621, 252] width 36 height 19
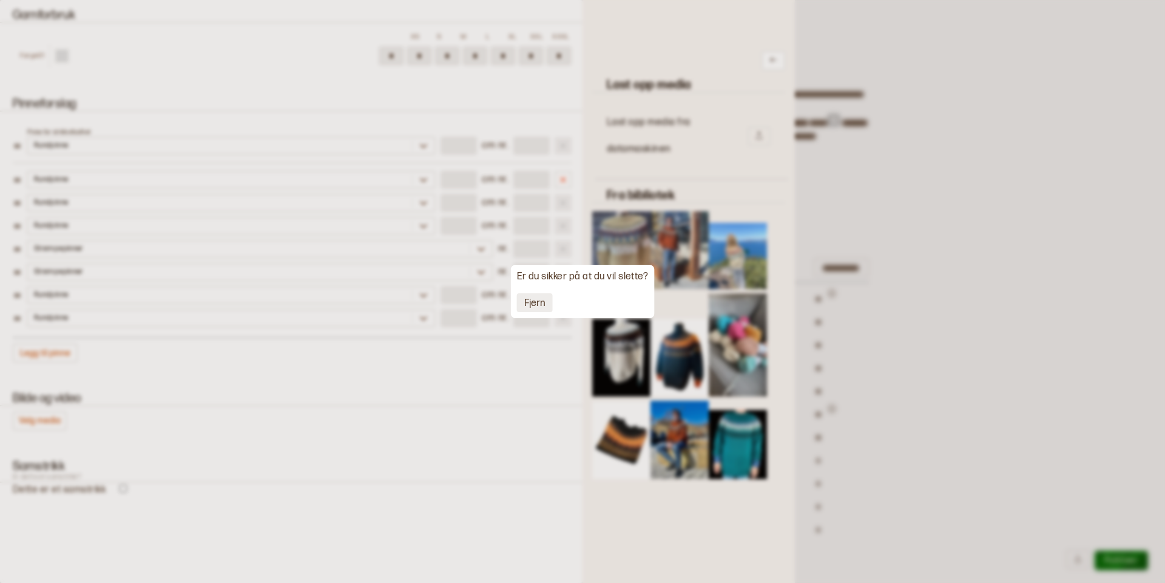
click at [541, 299] on button "Fjern" at bounding box center [535, 302] width 36 height 19
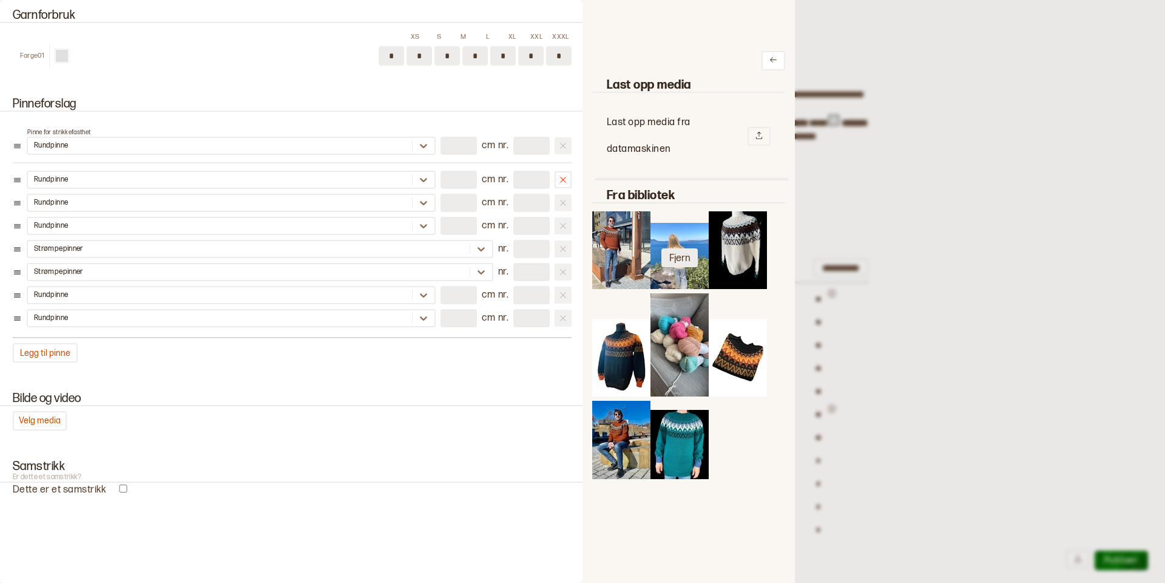
click at [687, 259] on button "Fjern" at bounding box center [679, 257] width 36 height 19
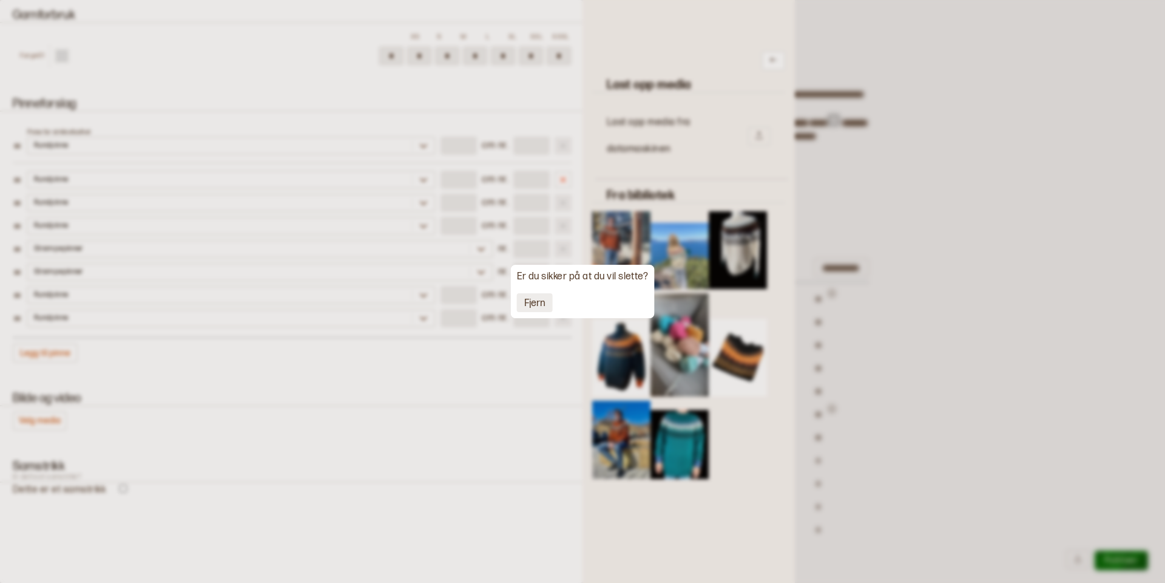
click at [535, 301] on button "Fjern" at bounding box center [535, 302] width 36 height 19
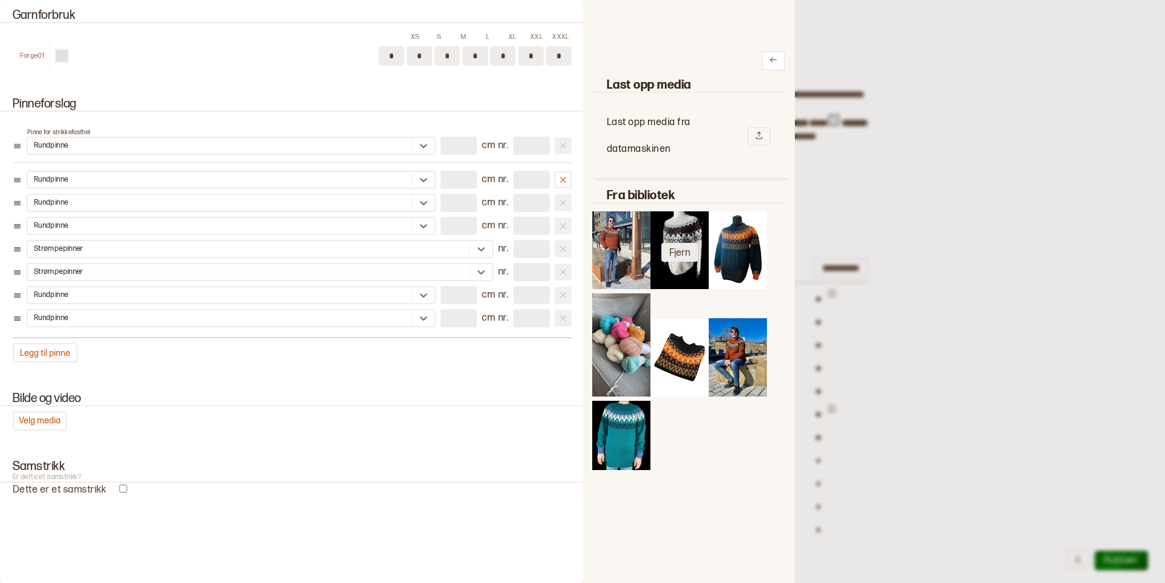
click at [685, 254] on button "Fjern" at bounding box center [679, 252] width 36 height 19
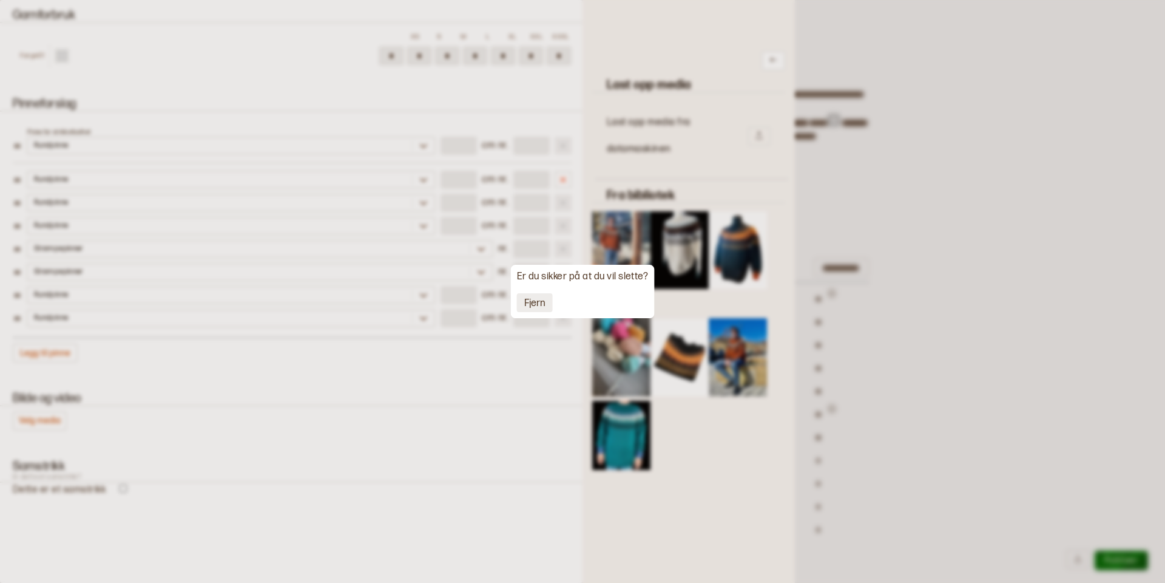
click at [536, 301] on button "Fjern" at bounding box center [535, 302] width 36 height 19
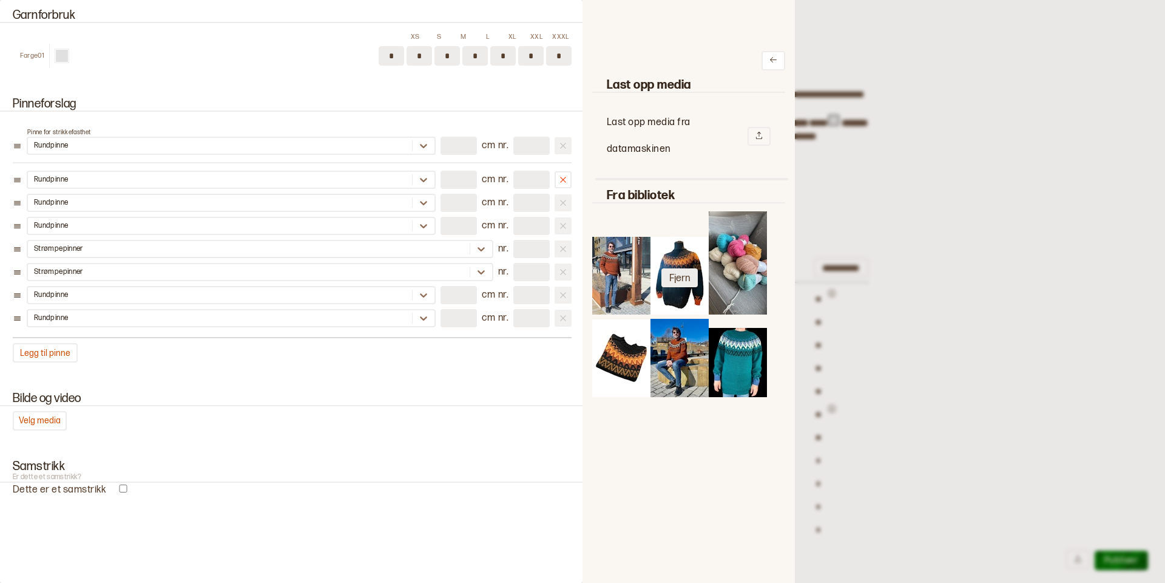
click at [671, 283] on button "Fjern" at bounding box center [679, 277] width 36 height 19
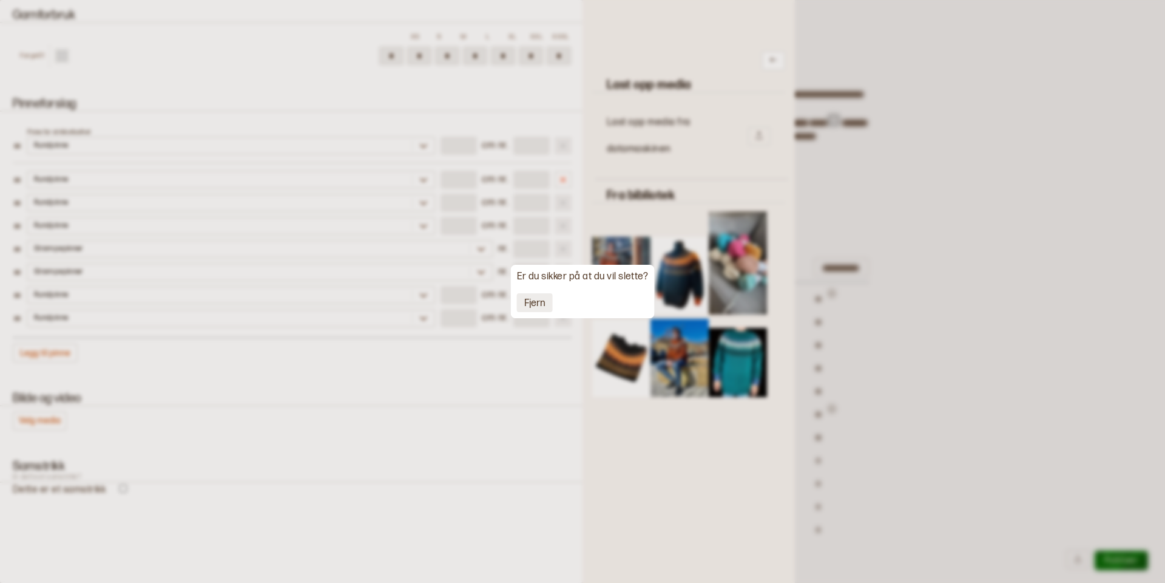
click at [524, 308] on button "Fjern" at bounding box center [535, 302] width 36 height 19
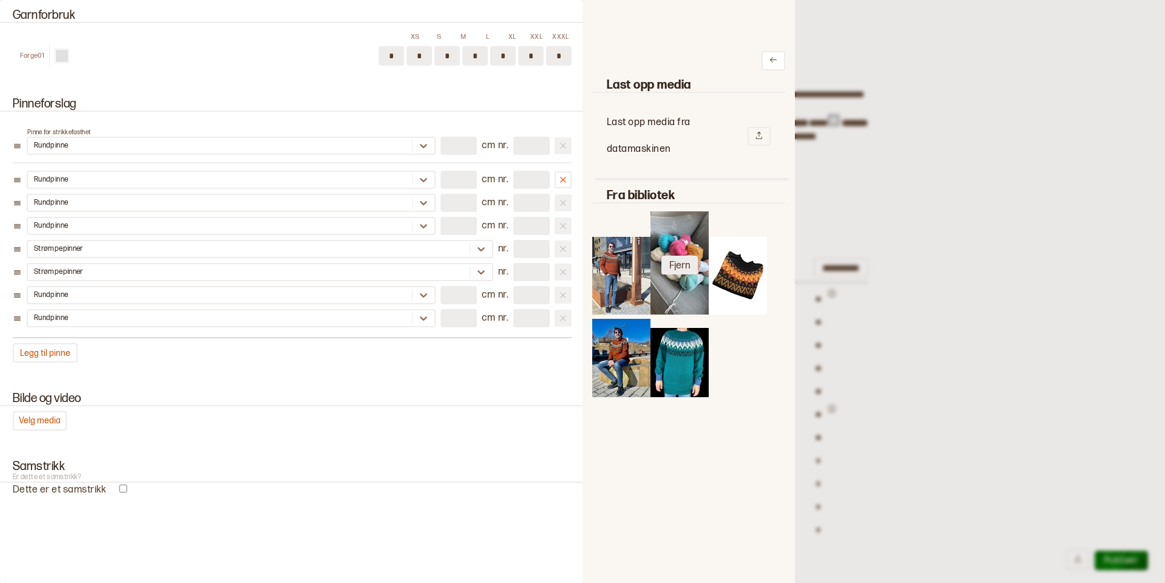
click at [686, 259] on button "Fjern" at bounding box center [679, 264] width 36 height 19
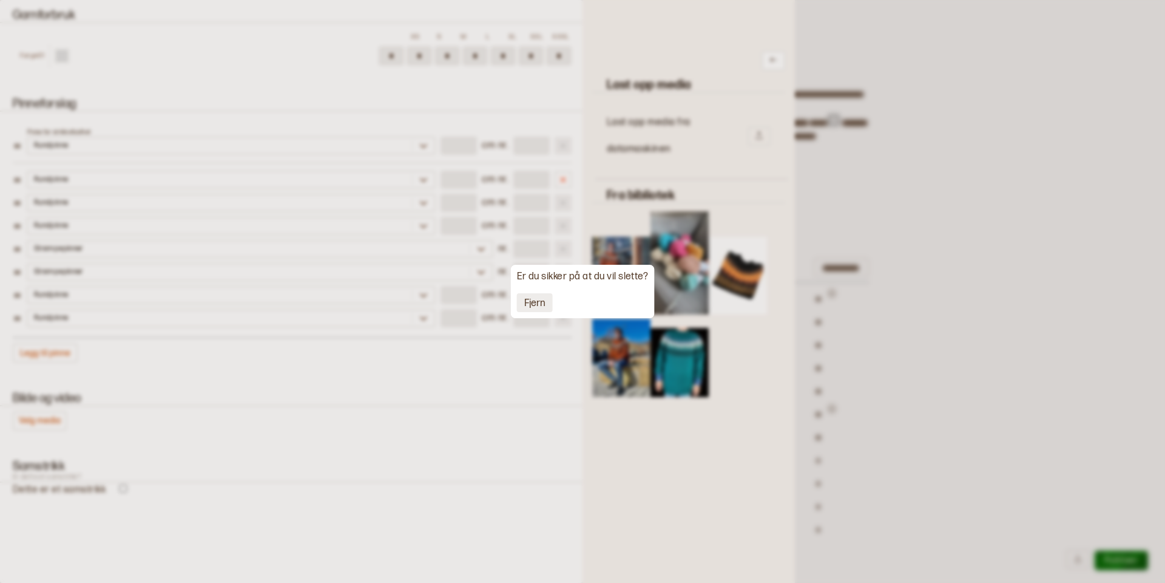
click at [543, 302] on button "Fjern" at bounding box center [535, 302] width 36 height 19
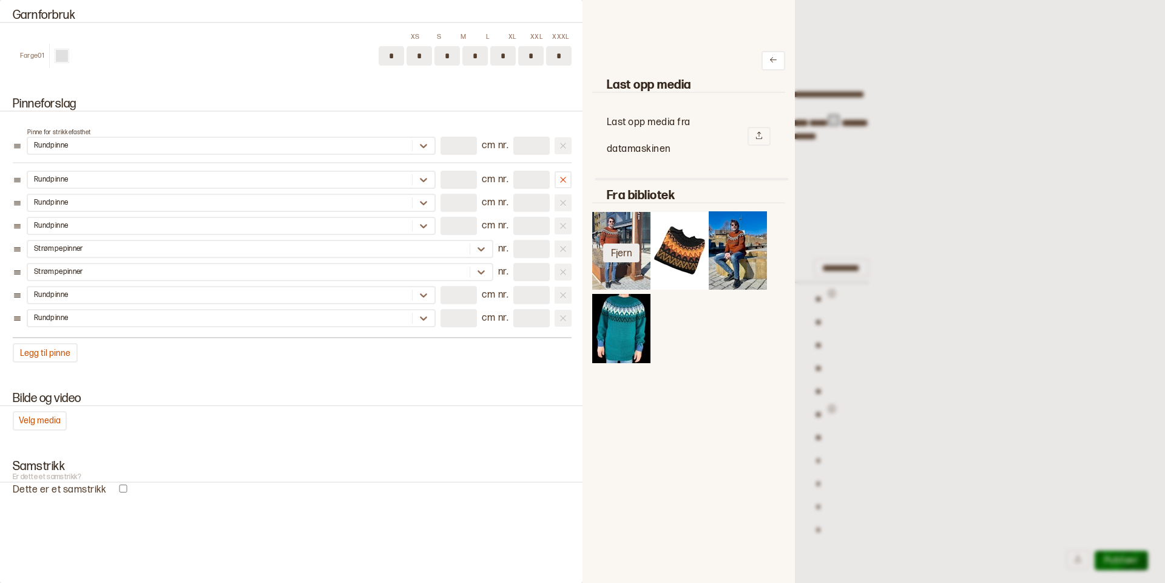
click at [622, 253] on button "Fjern" at bounding box center [621, 252] width 36 height 19
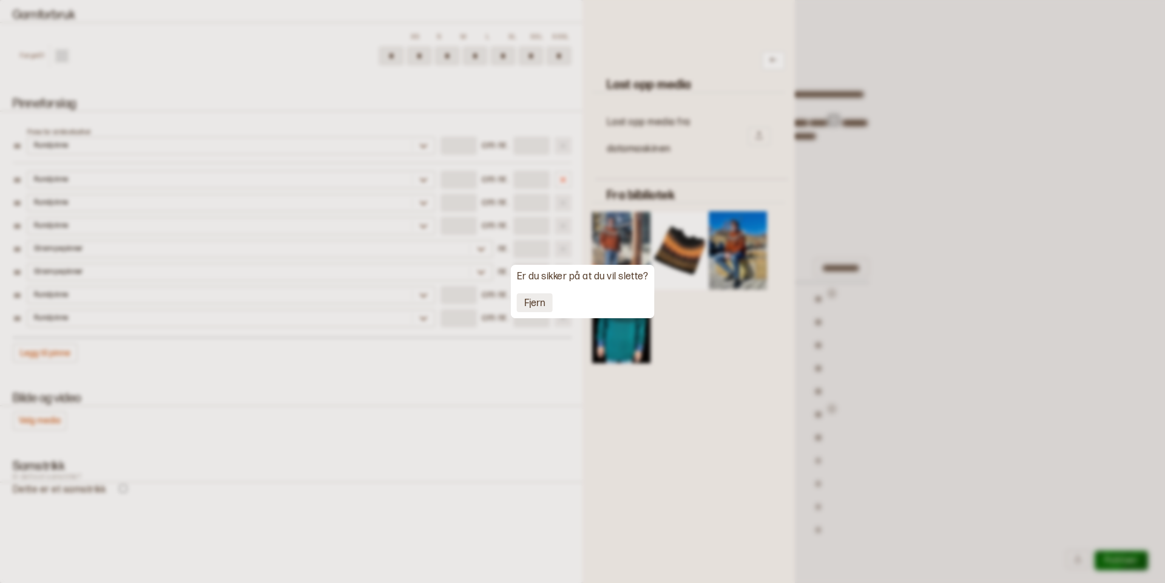
click at [535, 299] on button "Fjern" at bounding box center [535, 302] width 36 height 19
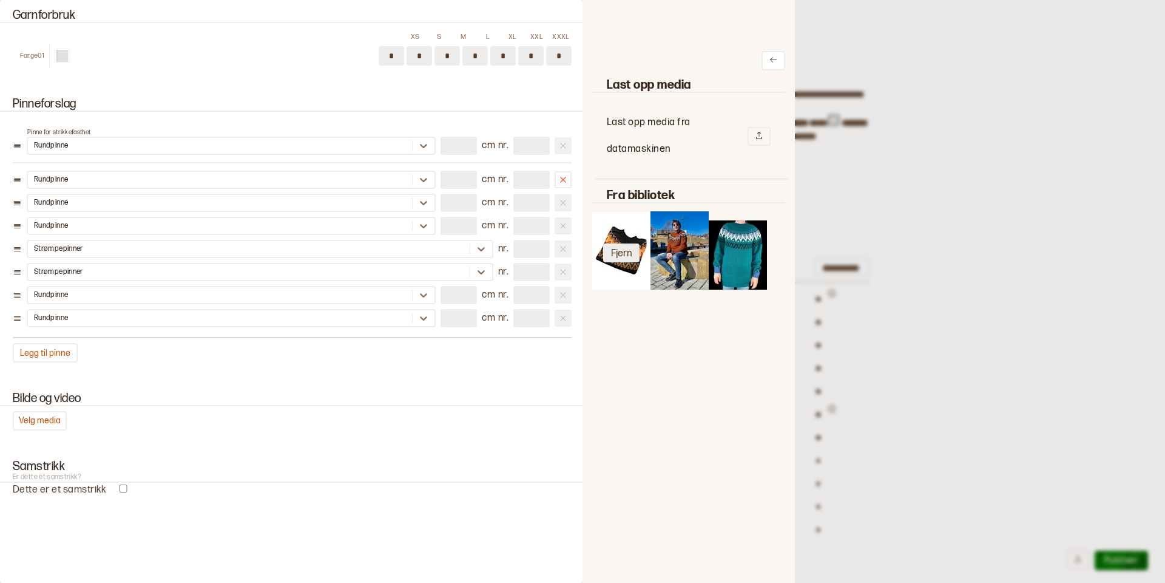
click at [629, 255] on button "Fjern" at bounding box center [621, 252] width 36 height 19
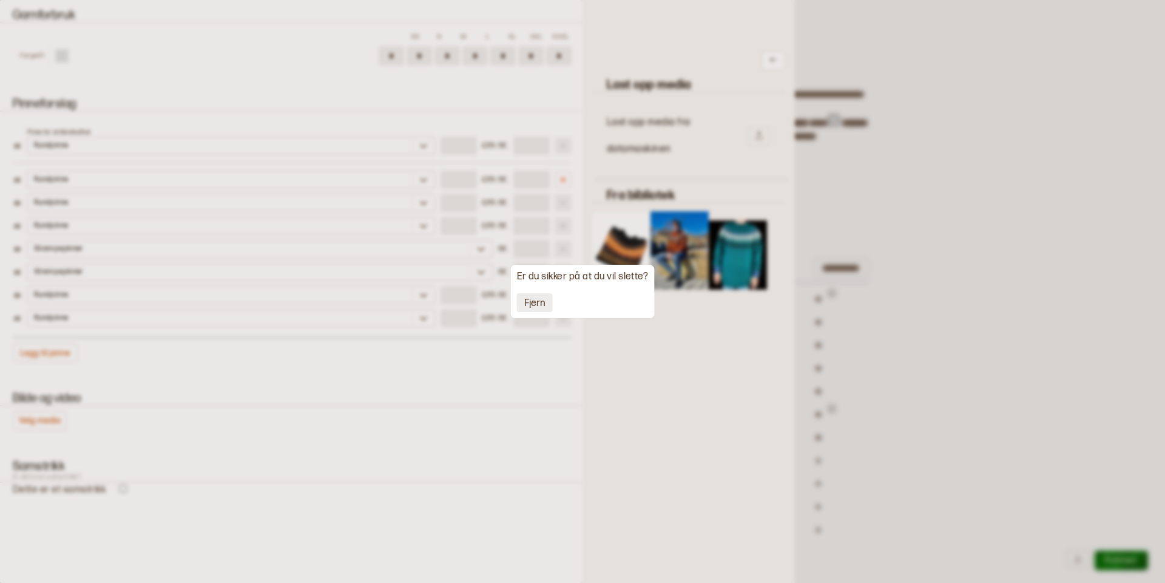
click at [536, 302] on button "Fjern" at bounding box center [535, 302] width 36 height 19
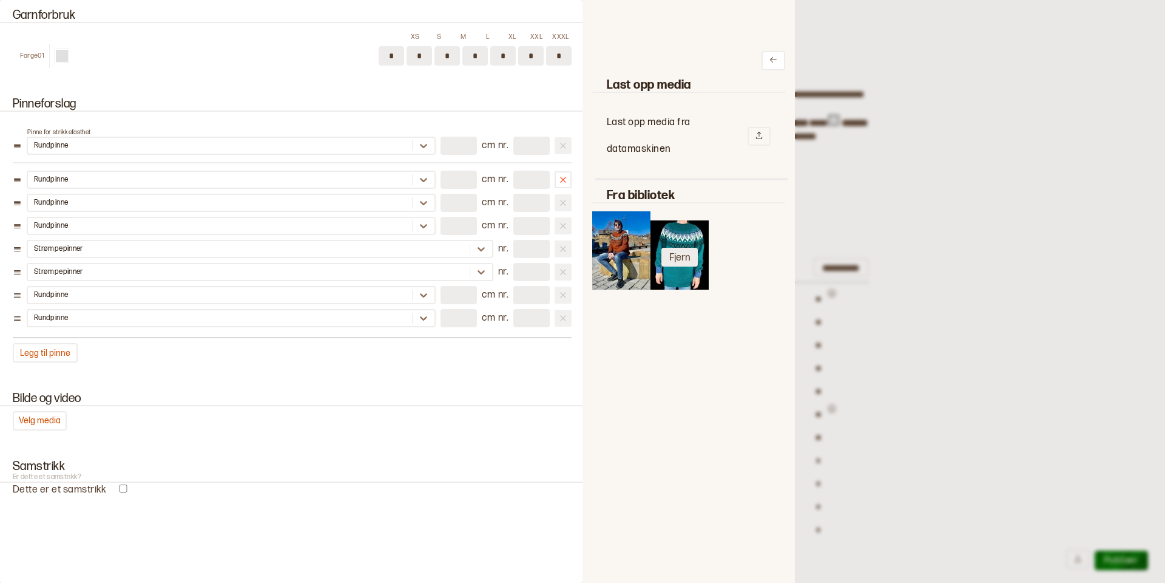
click at [678, 260] on button "Fjern" at bounding box center [679, 257] width 36 height 19
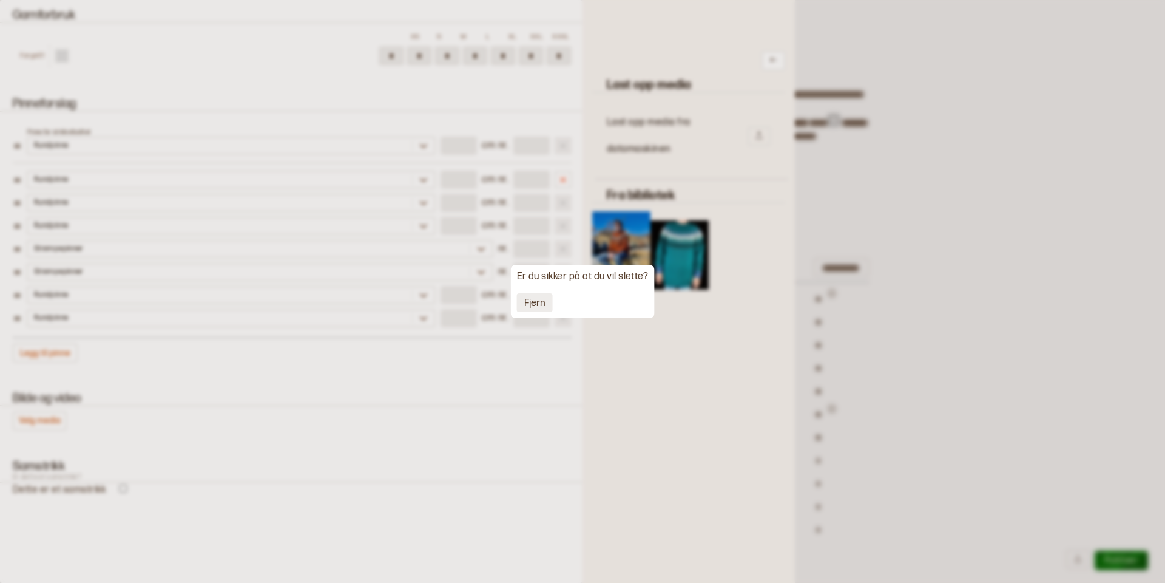
click at [537, 304] on button "Fjern" at bounding box center [535, 302] width 36 height 19
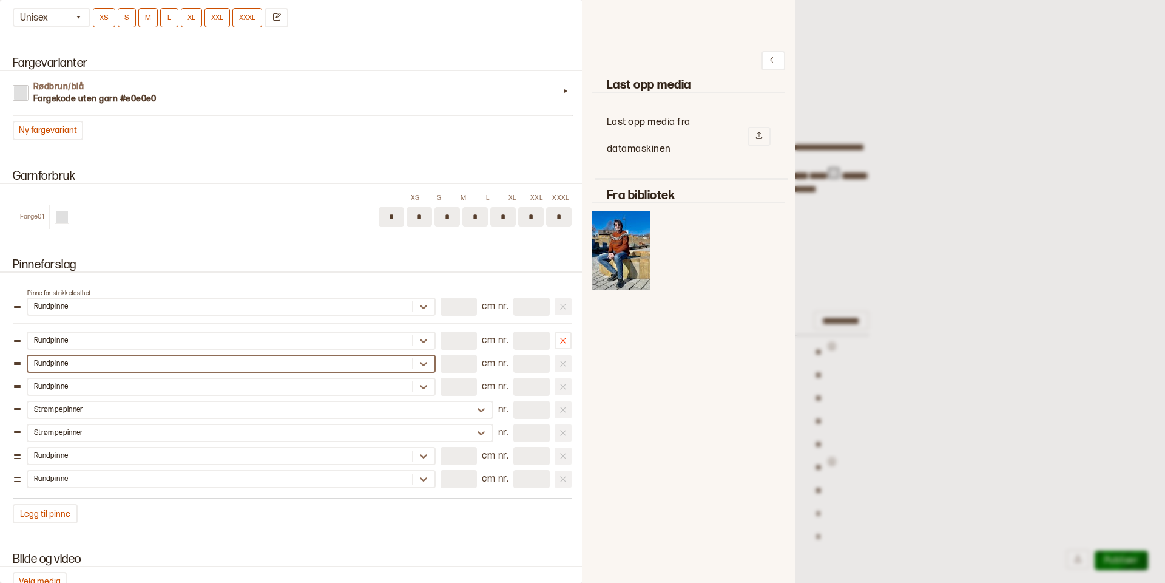
scroll to position [1208, 0]
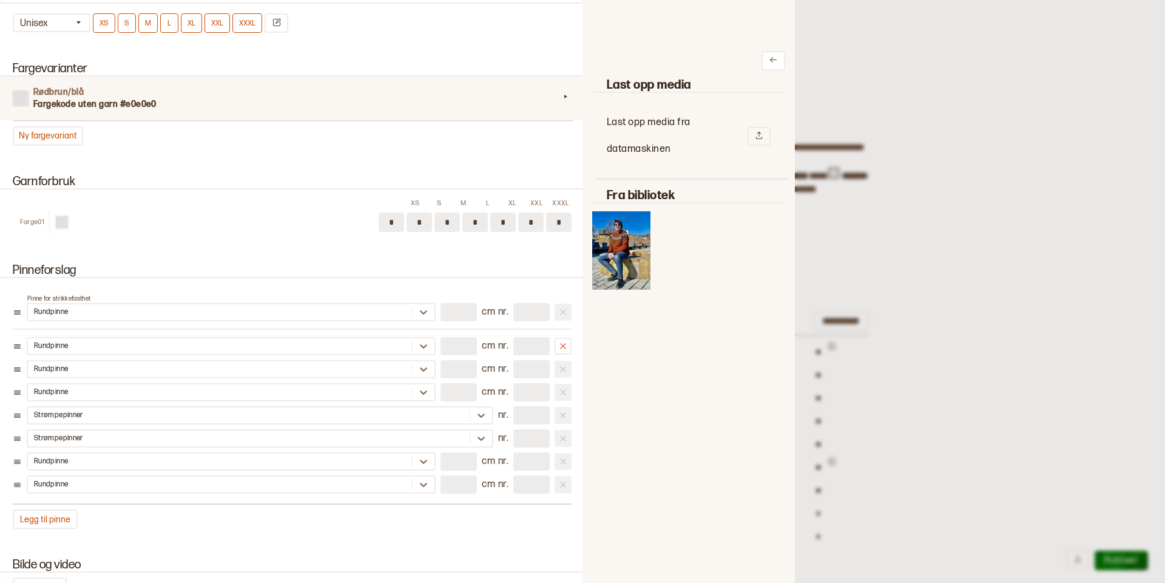
click at [308, 112] on div "Rødbrun/blå Fargekode uten garn #e0e0e0" at bounding box center [292, 98] width 588 height 44
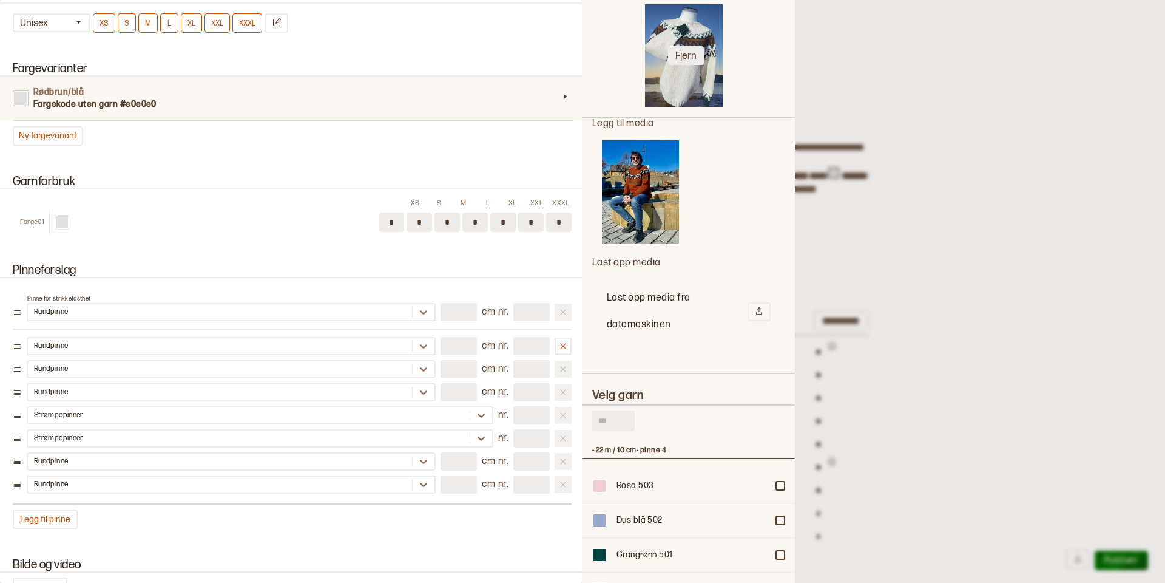
scroll to position [225, 0]
click at [690, 52] on button "Fjern" at bounding box center [686, 53] width 36 height 19
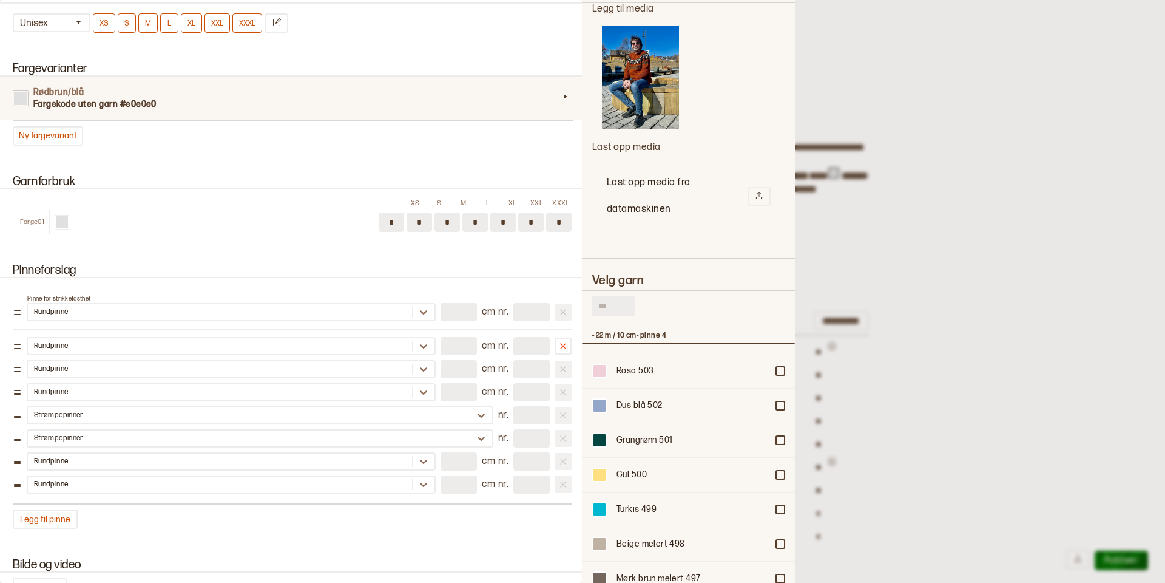
click at [629, 87] on img at bounding box center [640, 77] width 77 height 104
click at [614, 300] on input "text" at bounding box center [613, 305] width 42 height 21
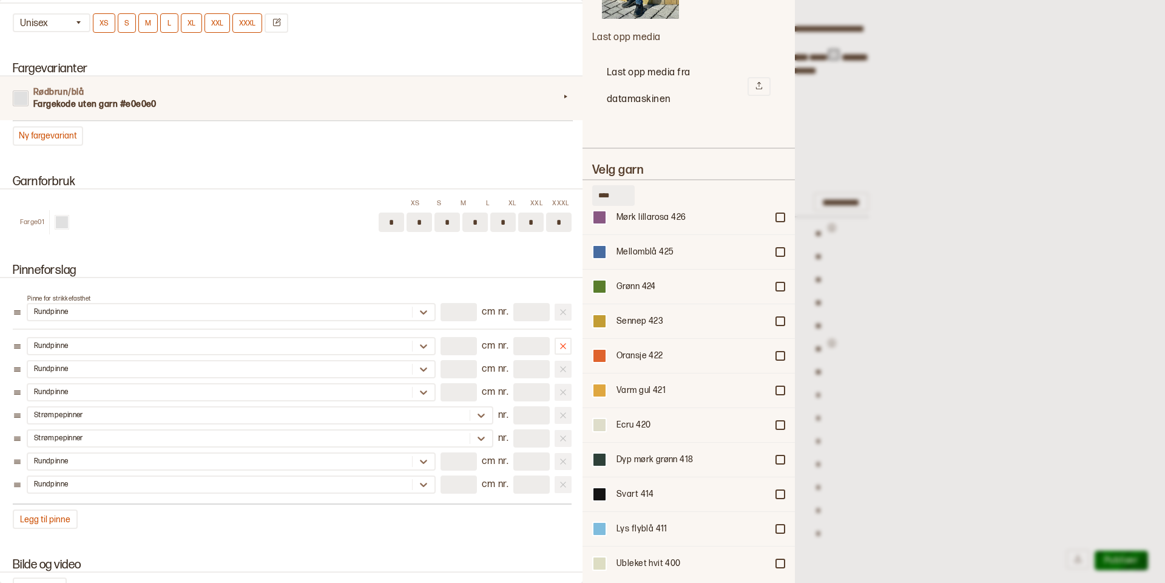
scroll to position [170, 0]
type input "****"
click at [634, 557] on div "Ubleket hvit 400" at bounding box center [692, 563] width 151 height 12
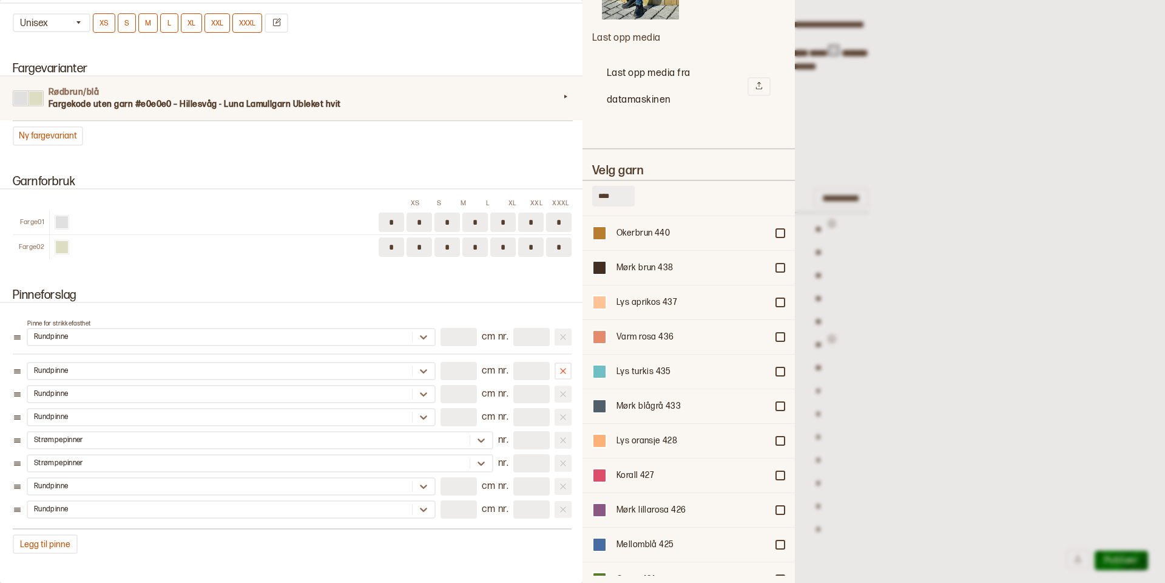
scroll to position [248, 0]
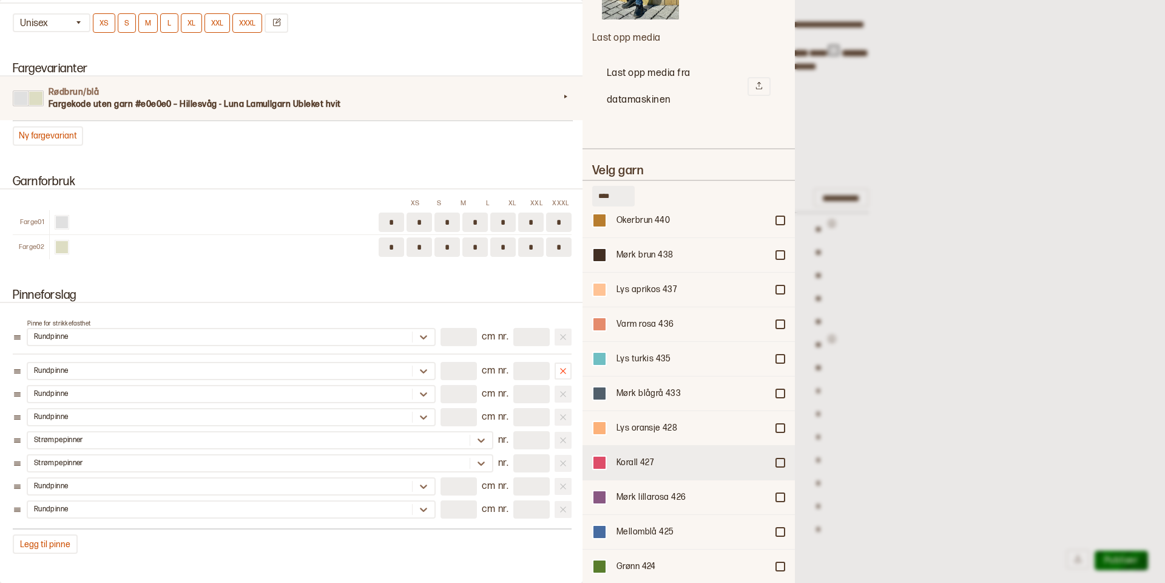
click at [746, 456] on div "Korall 427" at bounding box center [692, 462] width 151 height 12
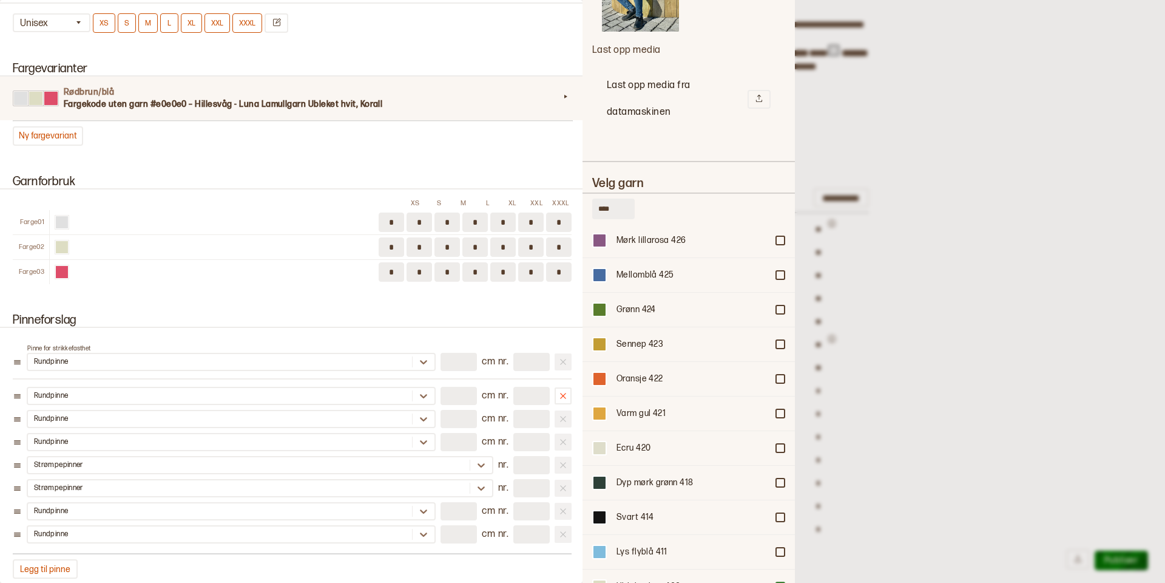
scroll to position [522, 0]
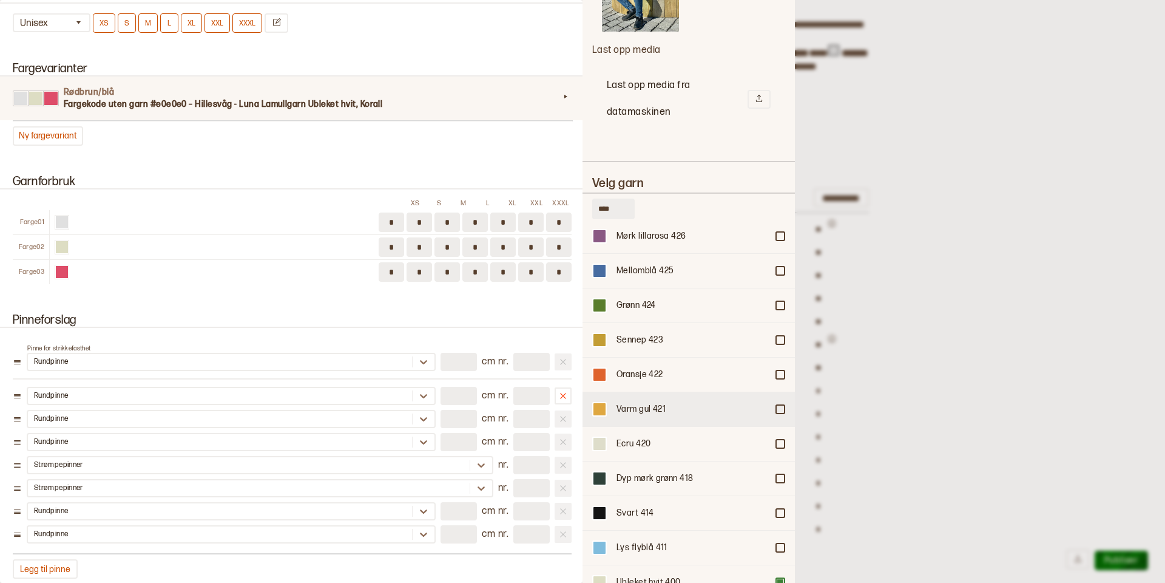
click at [680, 403] on div "Varm gul 421" at bounding box center [692, 409] width 151 height 12
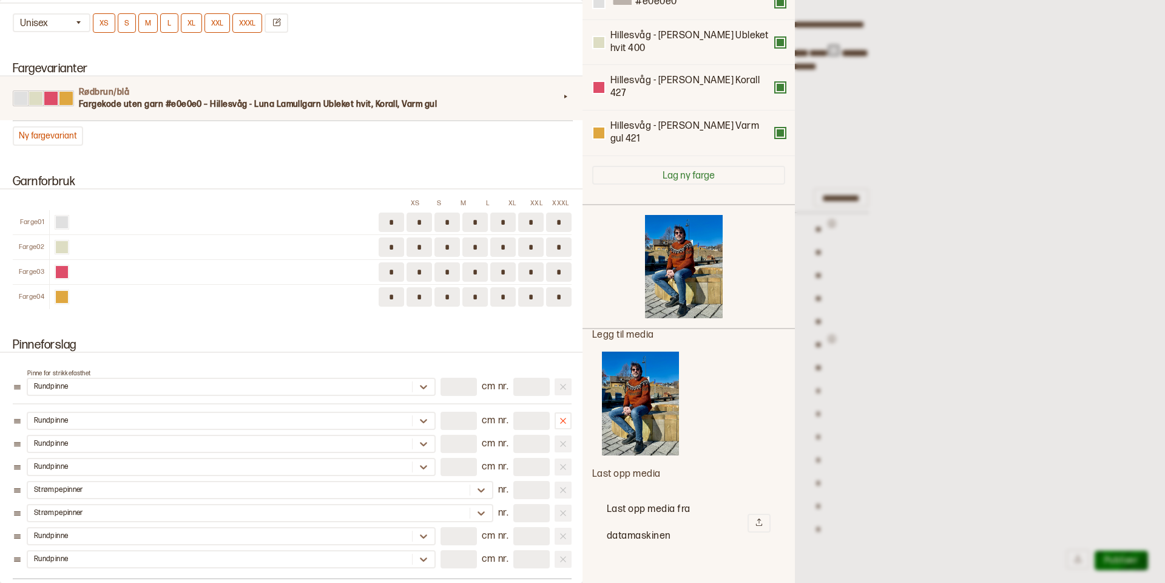
scroll to position [142, 0]
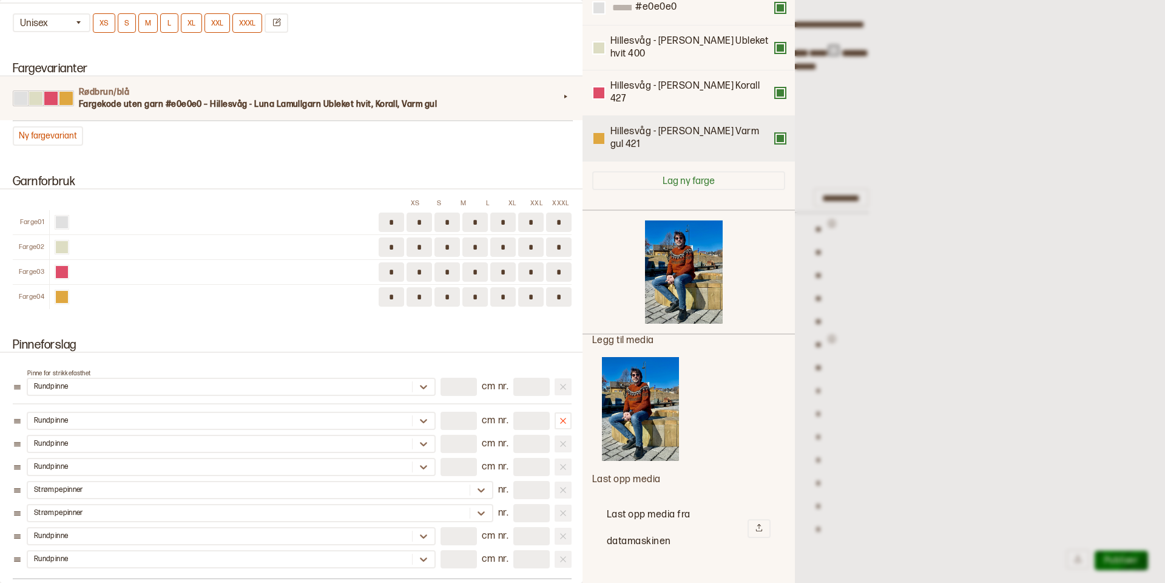
click at [600, 133] on div at bounding box center [599, 138] width 11 height 11
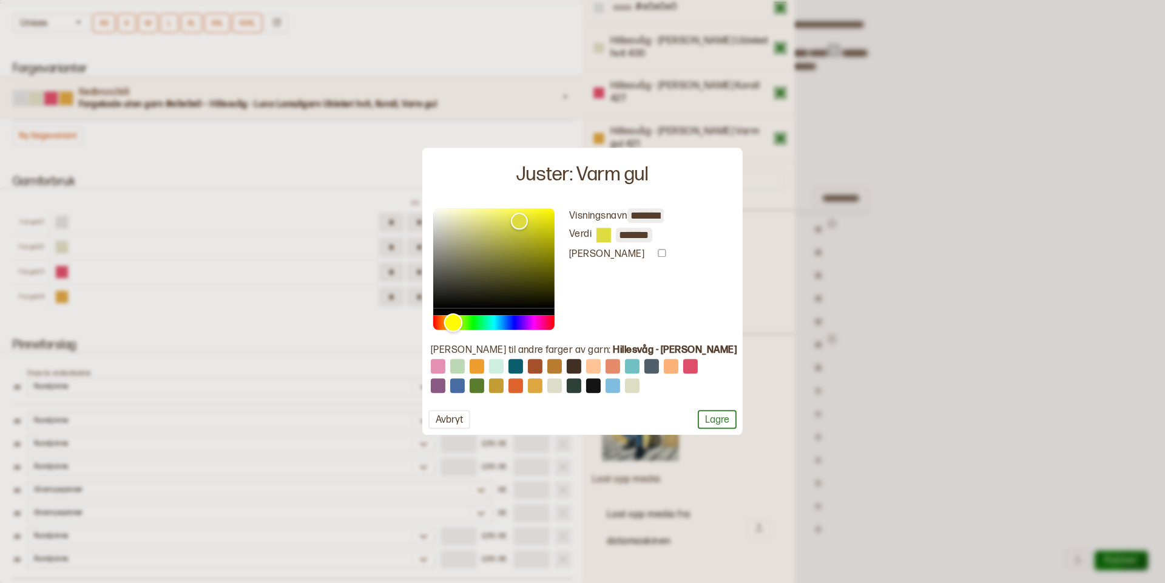
click at [462, 322] on div "Hue" at bounding box center [453, 322] width 19 height 19
click at [459, 320] on div "Hue" at bounding box center [449, 322] width 19 height 19
type input "*******"
click at [553, 212] on div "Color" at bounding box center [493, 258] width 121 height 100
click at [698, 416] on button "Lagre" at bounding box center [717, 419] width 39 height 19
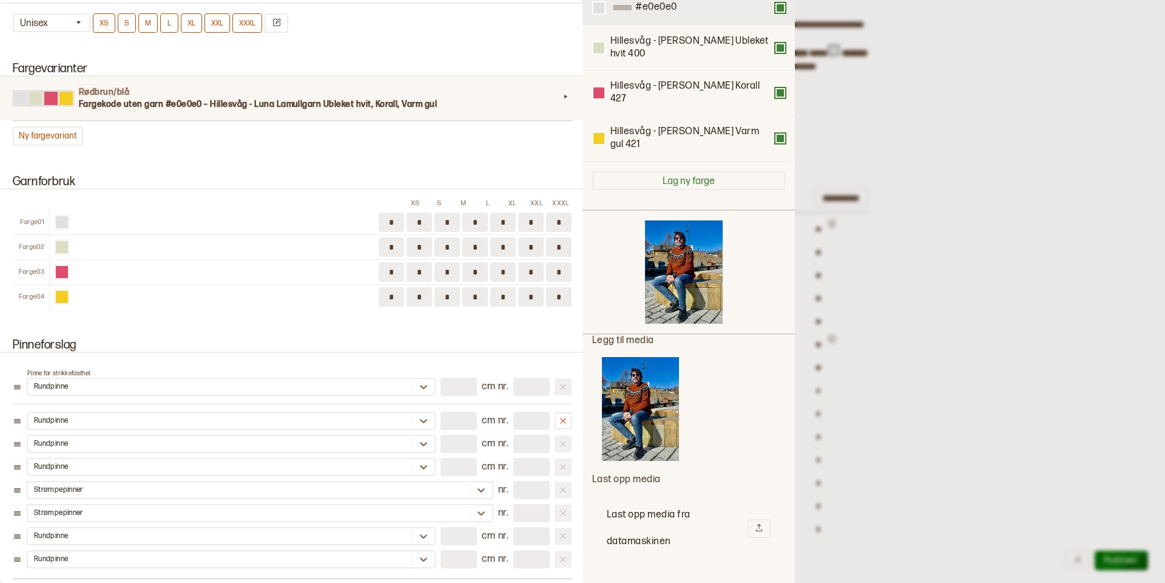
click at [779, 7] on button at bounding box center [781, 8] width 10 height 10
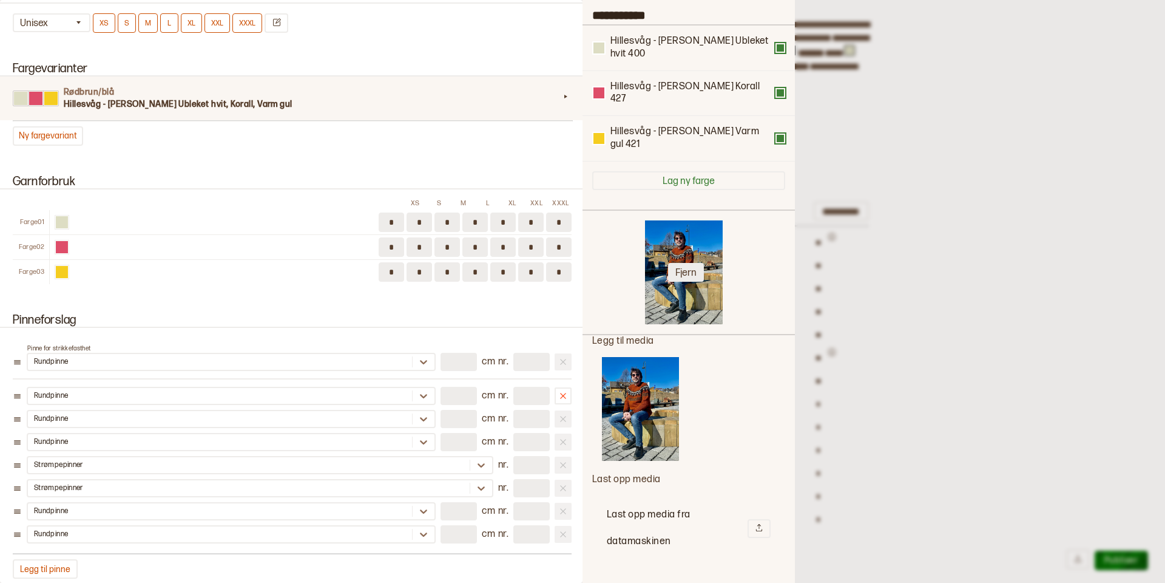
click at [692, 263] on button "Fjern" at bounding box center [686, 272] width 36 height 19
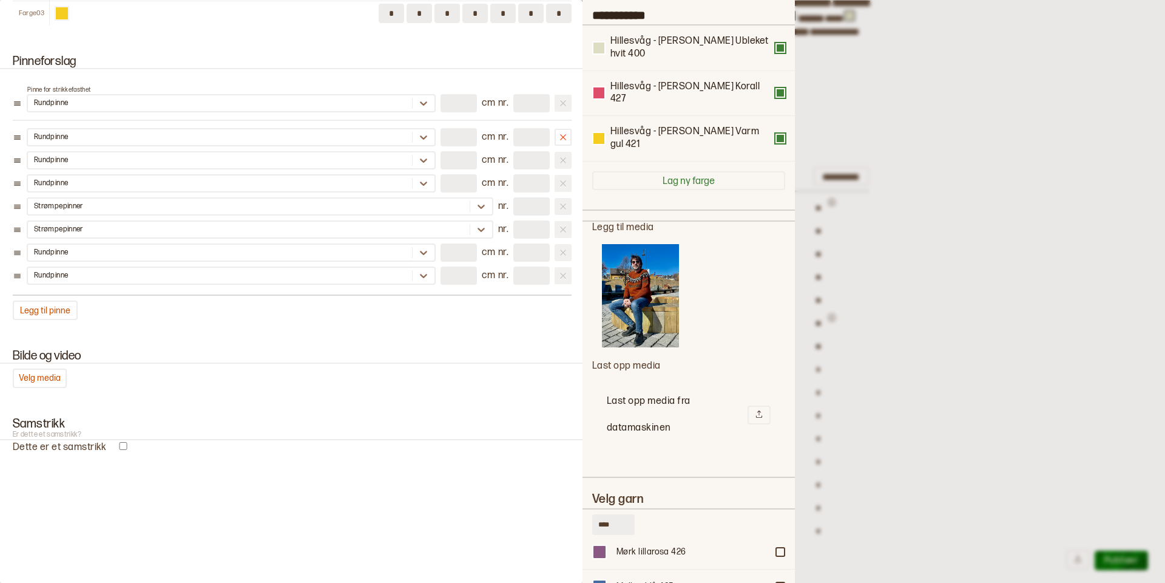
scroll to position [216, 0]
click at [33, 376] on button "Velg media" at bounding box center [40, 377] width 54 height 19
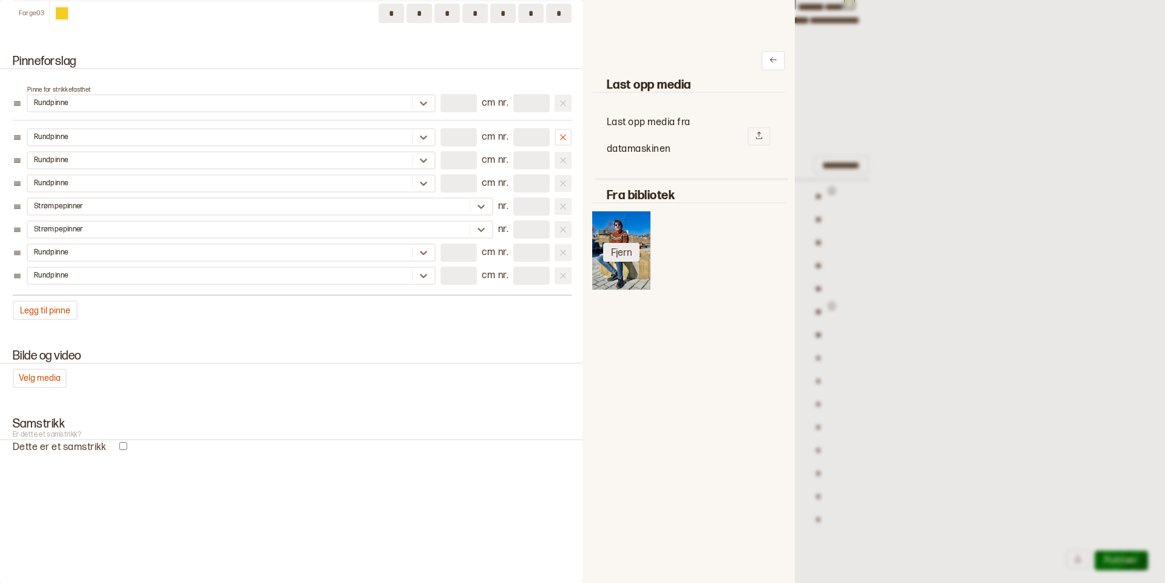
click at [621, 251] on button "Fjern" at bounding box center [621, 252] width 36 height 19
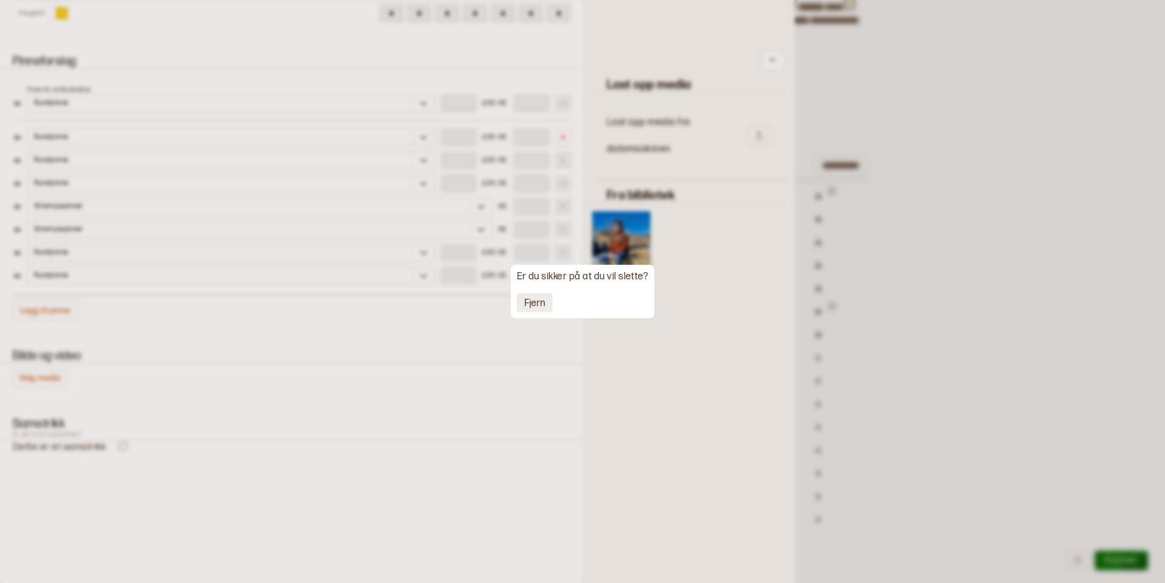
click at [535, 304] on button "Fjern" at bounding box center [535, 302] width 36 height 19
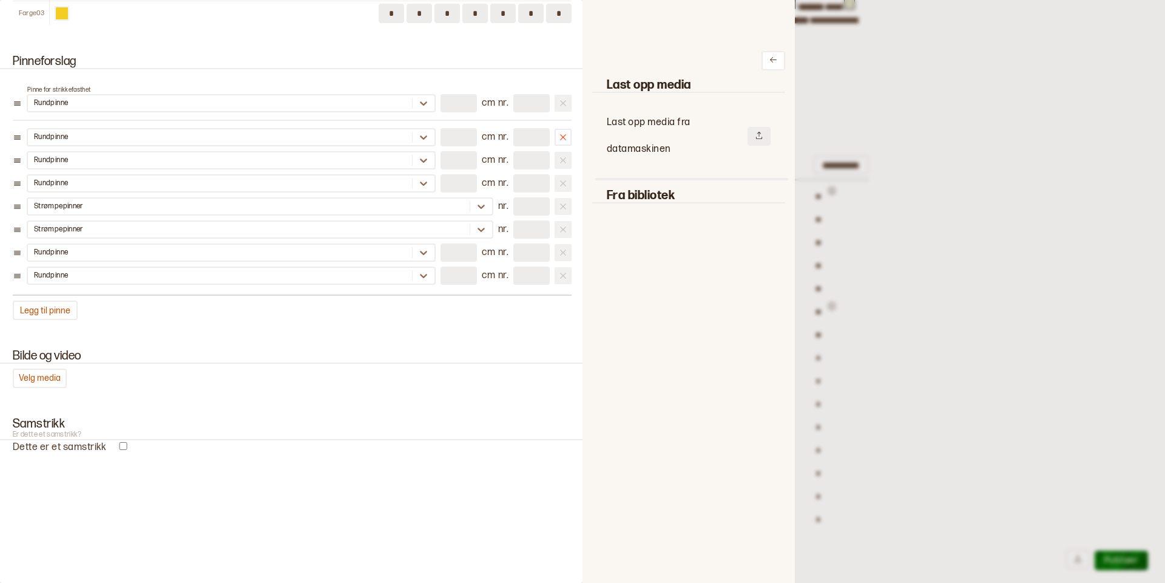
click at [759, 132] on icon at bounding box center [759, 135] width 8 height 8
click at [759, 132] on icon at bounding box center [759, 135] width 6 height 7
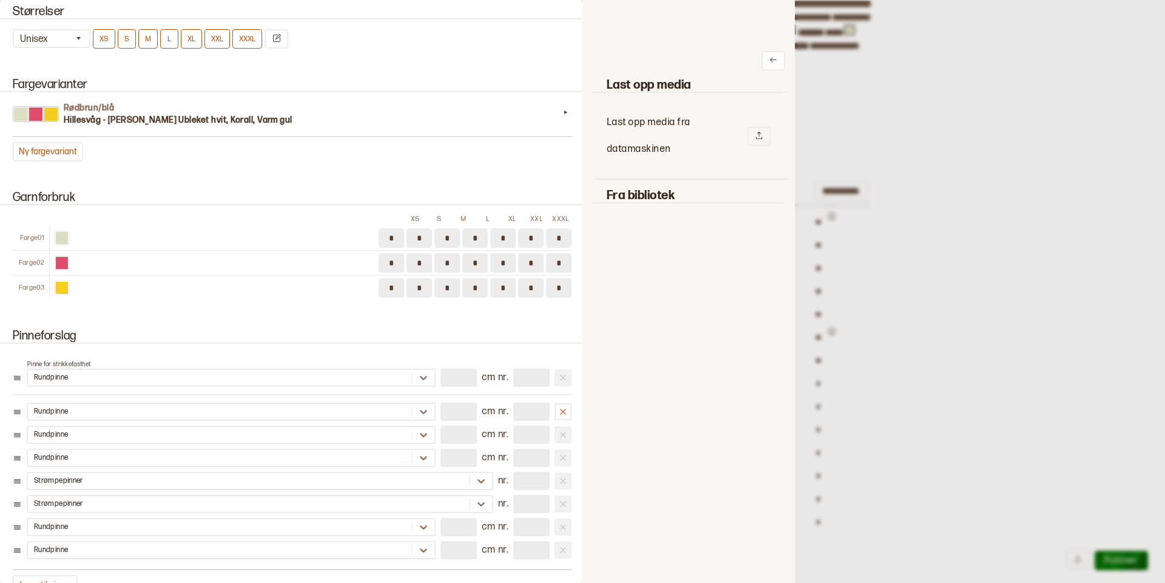
scroll to position [1183, 0]
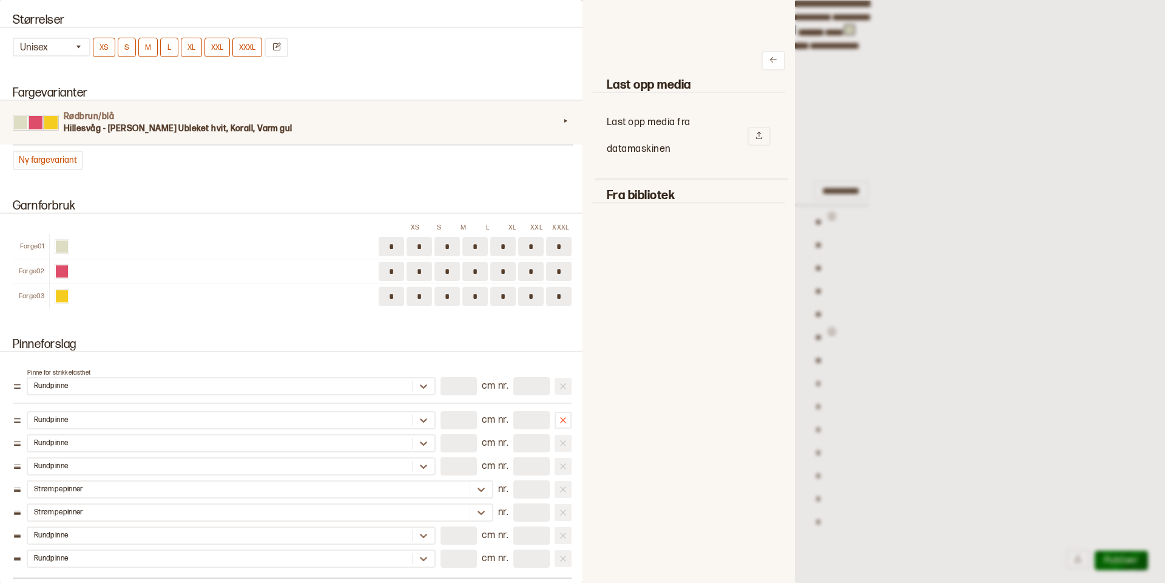
click at [328, 122] on h4 "Rødbrun/blå" at bounding box center [312, 116] width 496 height 12
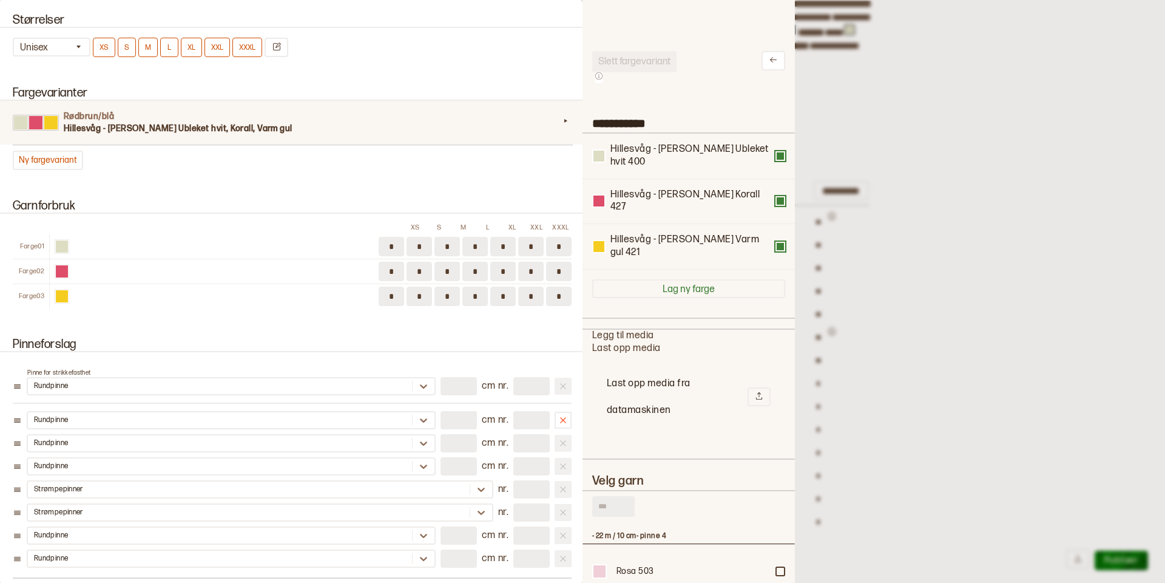
scroll to position [364, 212]
click at [762, 391] on icon at bounding box center [759, 395] width 8 height 8
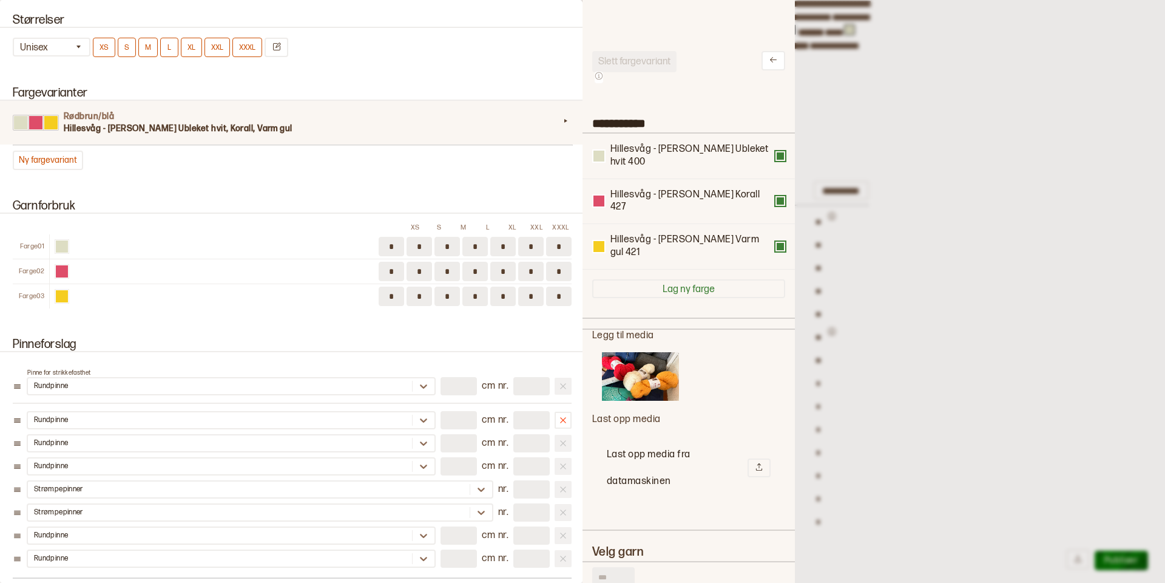
click at [640, 361] on img at bounding box center [640, 376] width 77 height 49
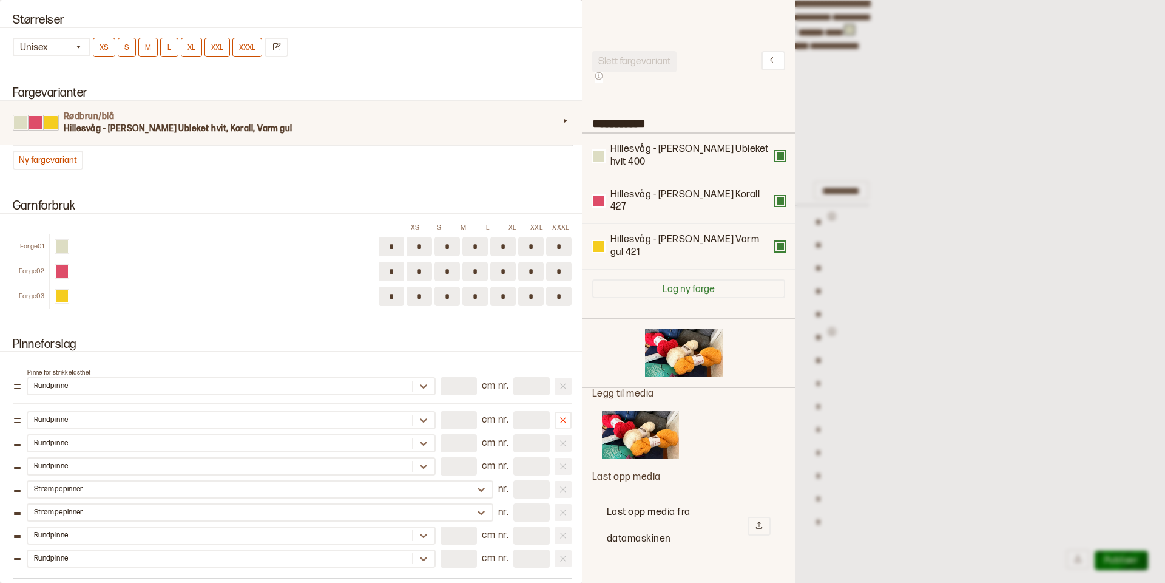
click at [979, 229] on div at bounding box center [582, 291] width 1165 height 583
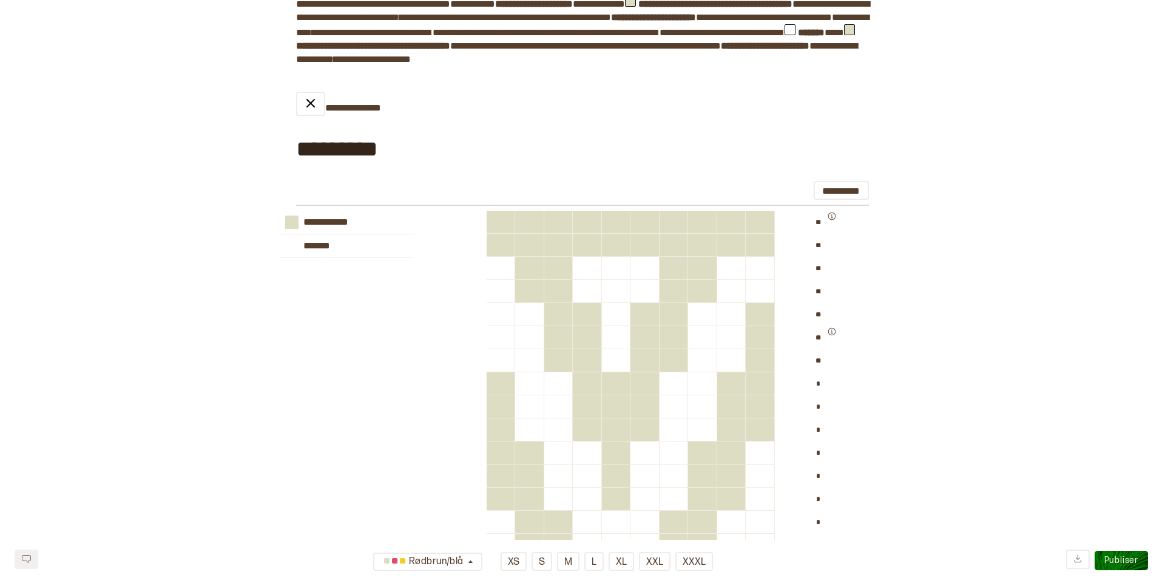
scroll to position [0, 0]
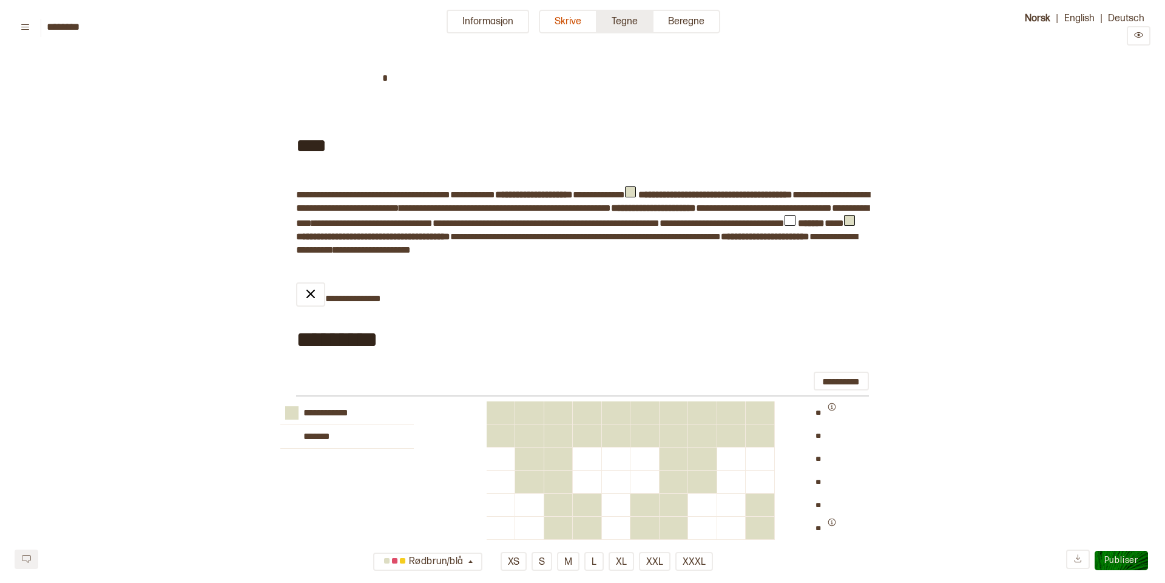
click at [623, 24] on button "Tegne" at bounding box center [625, 22] width 56 height 24
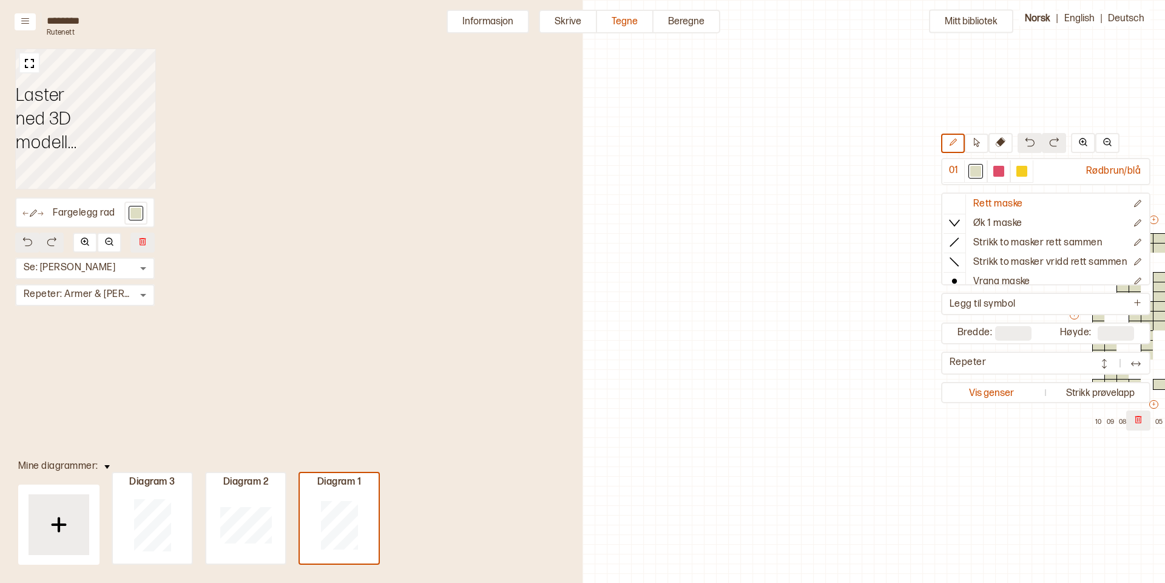
scroll to position [29, 388]
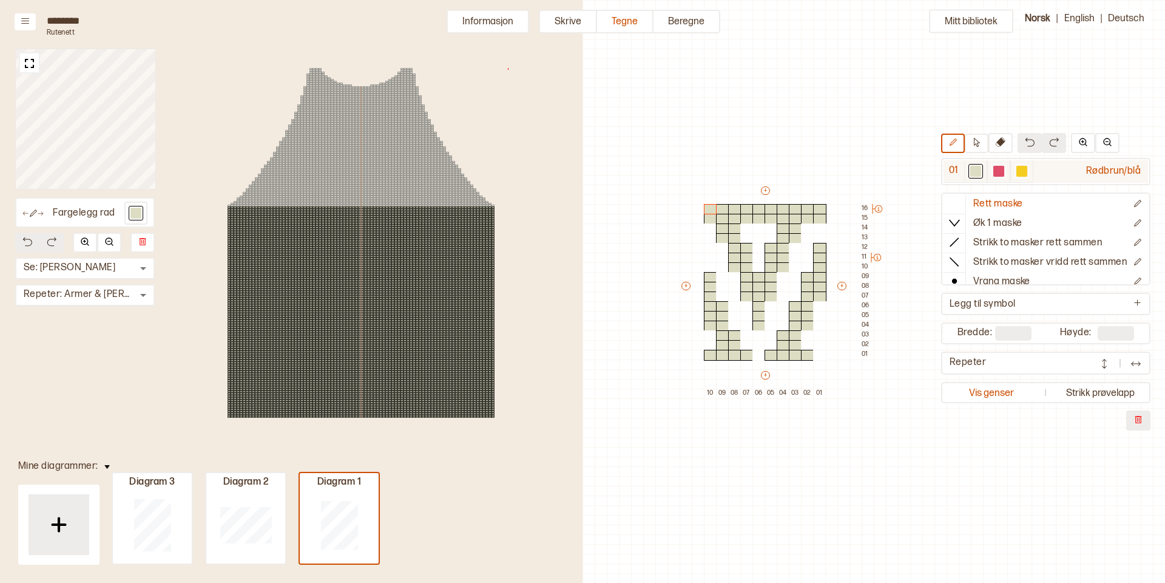
click at [997, 172] on div at bounding box center [998, 171] width 11 height 11
drag, startPoint x: 745, startPoint y: 228, endPoint x: 768, endPoint y: 226, distance: 23.1
click at [768, 226] on div "+ + + + 10 09 08 07 06 05 04 03 02 01 16 15 14 13 12 11 10 09 08 07 06 05 04 03…" at bounding box center [777, 291] width 194 height 214
drag, startPoint x: 773, startPoint y: 235, endPoint x: 745, endPoint y: 237, distance: 28.6
click at [745, 237] on div "+ + + + 10 09 08 07 06 05 04 03 02 01 16 15 14 13 12 11 10 09 08 07 06 05 04 03…" at bounding box center [777, 291] width 194 height 214
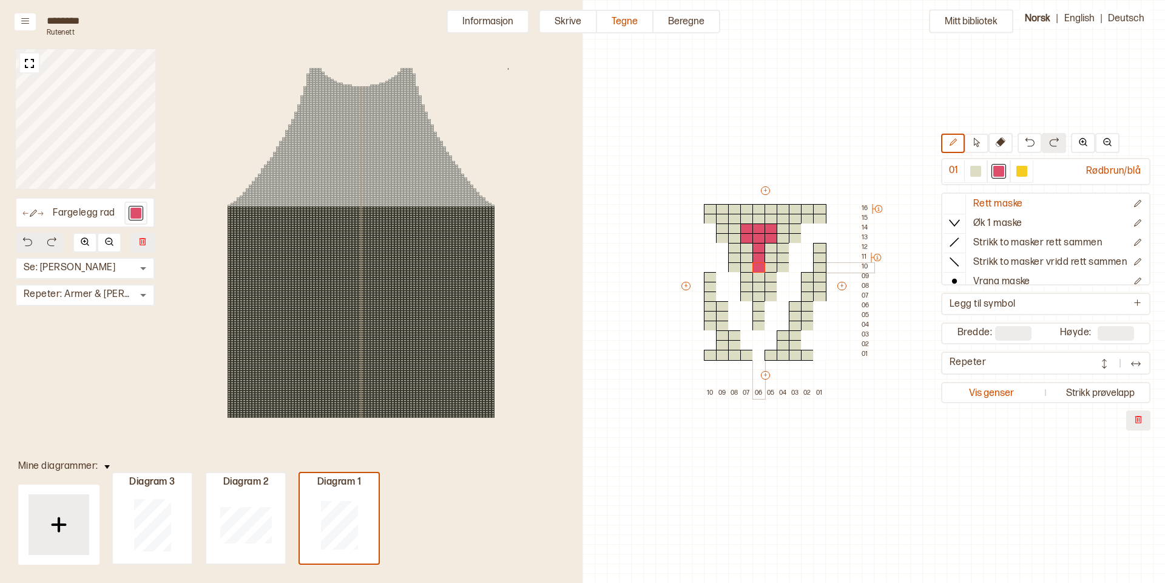
drag, startPoint x: 757, startPoint y: 245, endPoint x: 756, endPoint y: 264, distance: 18.9
click at [757, 265] on div "+ + + + 10 09 08 07 06 05 04 03 02 01 16 15 14 13 12 11 10 09 08 07 06 05 04 03…" at bounding box center [777, 291] width 194 height 214
click at [808, 226] on div at bounding box center [807, 228] width 13 height 11
click at [805, 234] on div at bounding box center [807, 238] width 13 height 11
click at [793, 245] on div at bounding box center [795, 248] width 13 height 11
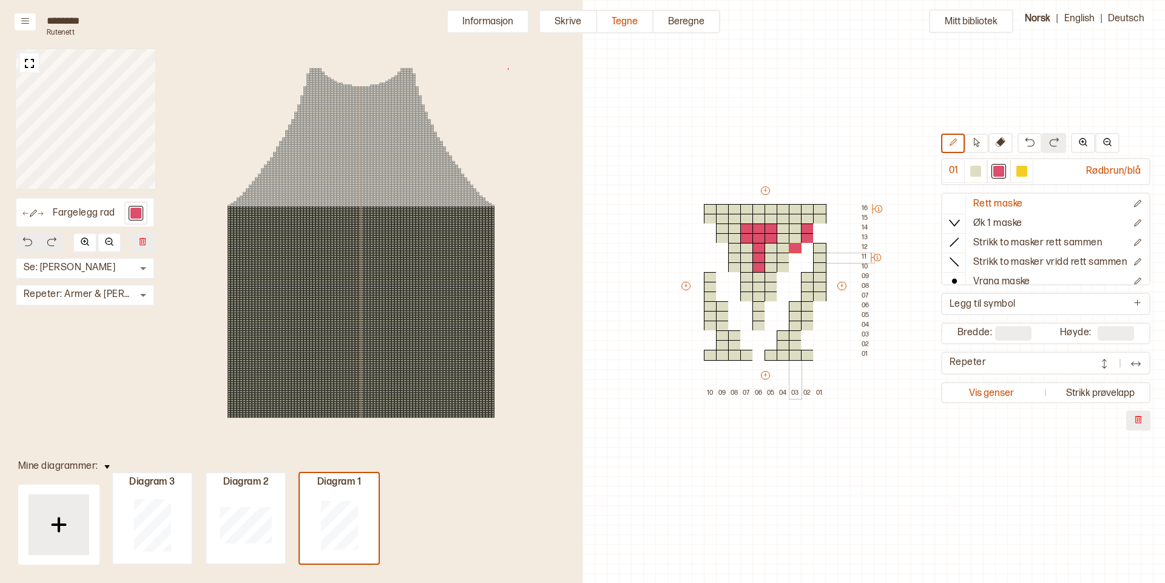
click at [793, 254] on div at bounding box center [795, 257] width 13 height 11
click at [793, 264] on div at bounding box center [795, 267] width 13 height 11
drag, startPoint x: 780, startPoint y: 272, endPoint x: 780, endPoint y: 291, distance: 18.8
click at [780, 291] on div "+ + + + 10 09 08 07 06 05 04 03 02 01 16 15 14 13 12 11 10 09 08 07 06 05 04 03…" at bounding box center [777, 291] width 194 height 214
drag, startPoint x: 768, startPoint y: 303, endPoint x: 766, endPoint y: 320, distance: 17.1
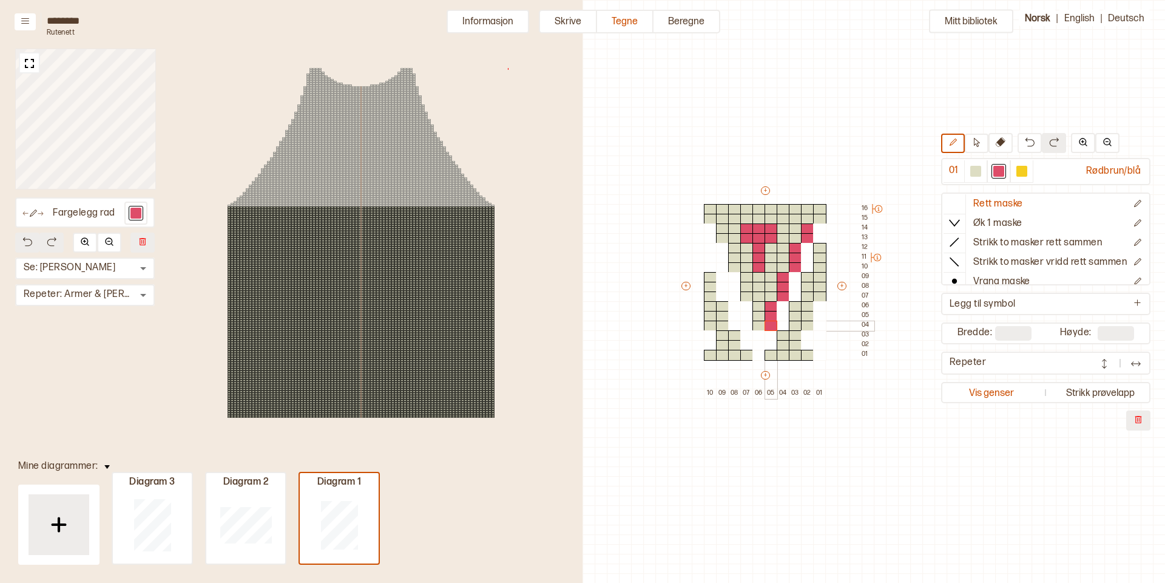
click at [766, 320] on div "+ + + + 10 09 08 07 06 05 04 03 02 01 16 15 14 13 12 11 10 09 08 07 06 05 04 03…" at bounding box center [777, 291] width 194 height 214
click at [759, 333] on div at bounding box center [759, 335] width 13 height 11
drag, startPoint x: 711, startPoint y: 227, endPoint x: 712, endPoint y: 234, distance: 7.3
click at [712, 234] on div "+ + + + 10 09 08 07 06 05 04 03 02 01 16 15 14 13 12 11 10 09 08 07 06 05 04 03…" at bounding box center [777, 291] width 194 height 214
drag, startPoint x: 721, startPoint y: 245, endPoint x: 724, endPoint y: 265, distance: 19.7
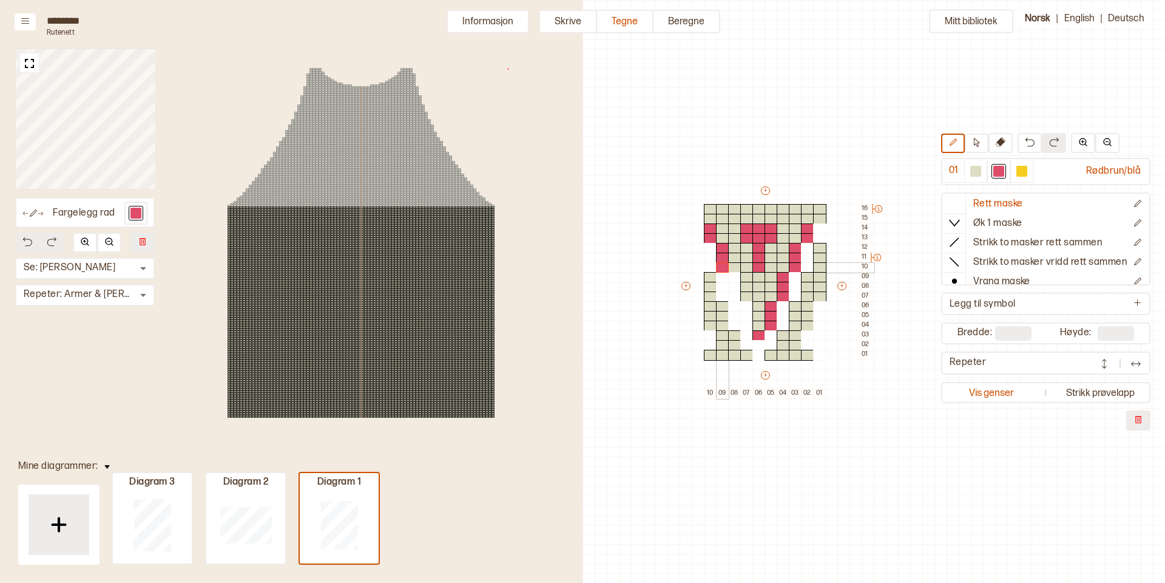
click at [724, 265] on div "+ + + + 10 09 08 07 06 05 04 03 02 01 16 15 14 13 12 11 10 09 08 07 06 05 04 03…" at bounding box center [777, 291] width 194 height 214
drag, startPoint x: 734, startPoint y: 275, endPoint x: 735, endPoint y: 292, distance: 17.0
click at [735, 292] on div "+ + + + 10 09 08 07 06 05 04 03 02 01 16 15 14 13 12 11 10 09 08 07 06 05 04 03…" at bounding box center [777, 291] width 194 height 214
drag, startPoint x: 747, startPoint y: 305, endPoint x: 748, endPoint y: 323, distance: 18.2
click at [748, 323] on div "+ + + + 10 09 08 07 06 05 04 03 02 01 16 15 14 13 12 11 10 09 08 07 06 05 04 03…" at bounding box center [777, 291] width 194 height 214
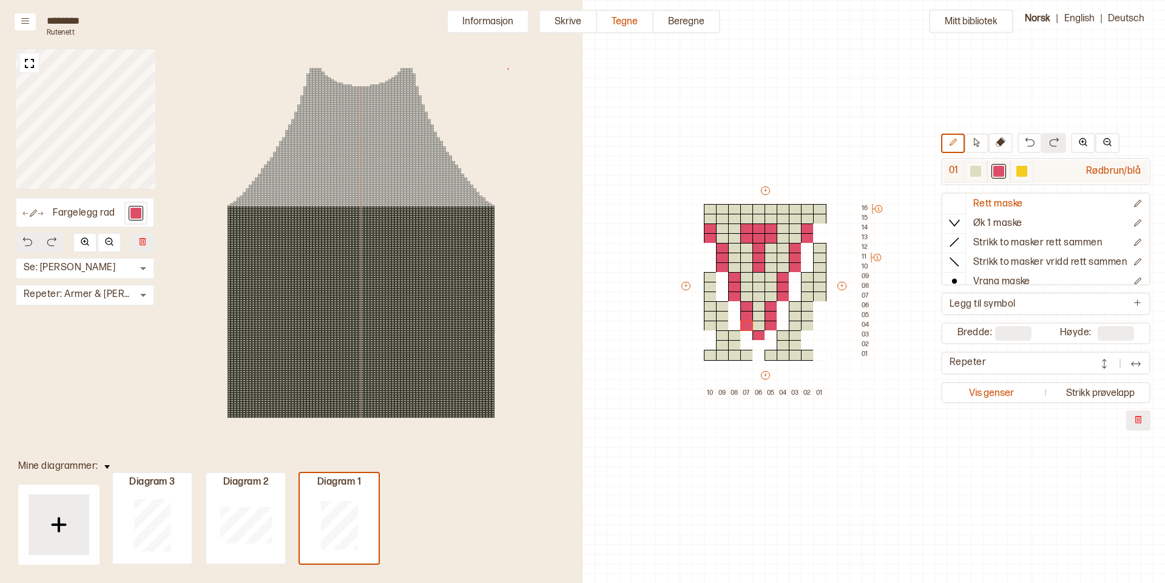
click at [1020, 169] on div at bounding box center [1021, 171] width 11 height 11
drag, startPoint x: 818, startPoint y: 225, endPoint x: 818, endPoint y: 234, distance: 9.1
click at [818, 234] on div "+ + + + 10 09 08 07 06 05 04 03 02 01 16 15 14 13 12 11 10 09 08 07 06 05 04 03…" at bounding box center [777, 291] width 194 height 214
drag, startPoint x: 807, startPoint y: 244, endPoint x: 806, endPoint y: 262, distance: 17.6
click at [806, 262] on div "+ + + + 10 09 08 07 06 05 04 03 02 01 16 15 14 13 12 11 10 09 08 07 06 05 04 03…" at bounding box center [777, 291] width 194 height 214
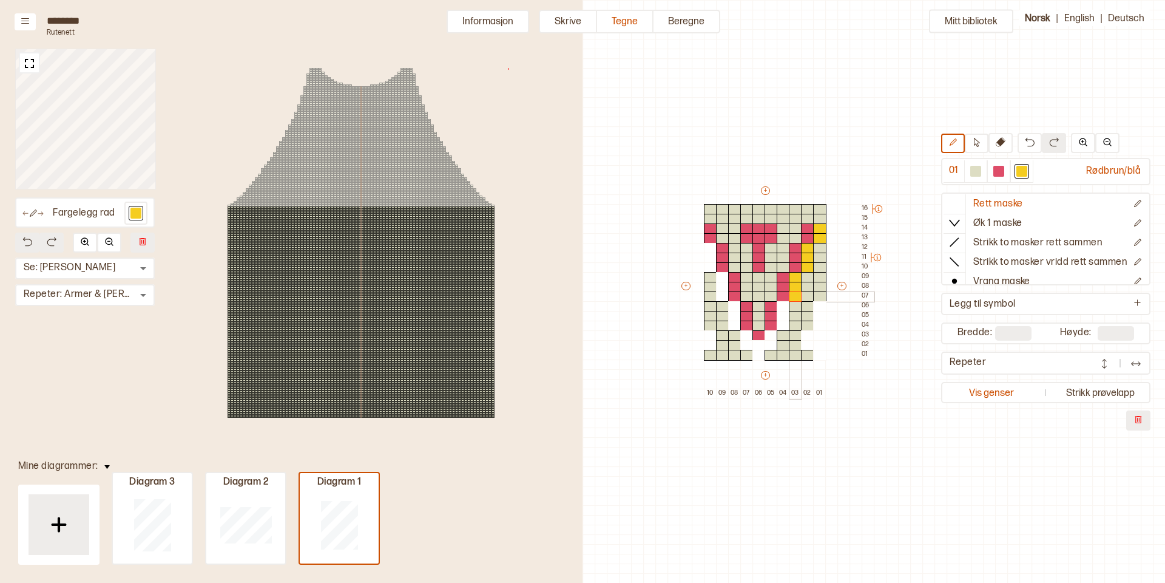
drag, startPoint x: 796, startPoint y: 276, endPoint x: 794, endPoint y: 293, distance: 17.0
click at [794, 294] on div "+ + + + 10 09 08 07 06 05 04 03 02 01 16 15 14 13 12 11 10 09 08 07 06 05 04 03…" at bounding box center [777, 291] width 194 height 214
drag, startPoint x: 783, startPoint y: 303, endPoint x: 782, endPoint y: 320, distance: 17.0
click at [782, 320] on div "+ + + + 10 09 08 07 06 05 04 03 02 01 16 15 14 13 12 11 10 09 08 07 06 05 04 03…" at bounding box center [777, 291] width 194 height 214
drag, startPoint x: 708, startPoint y: 245, endPoint x: 711, endPoint y: 263, distance: 18.6
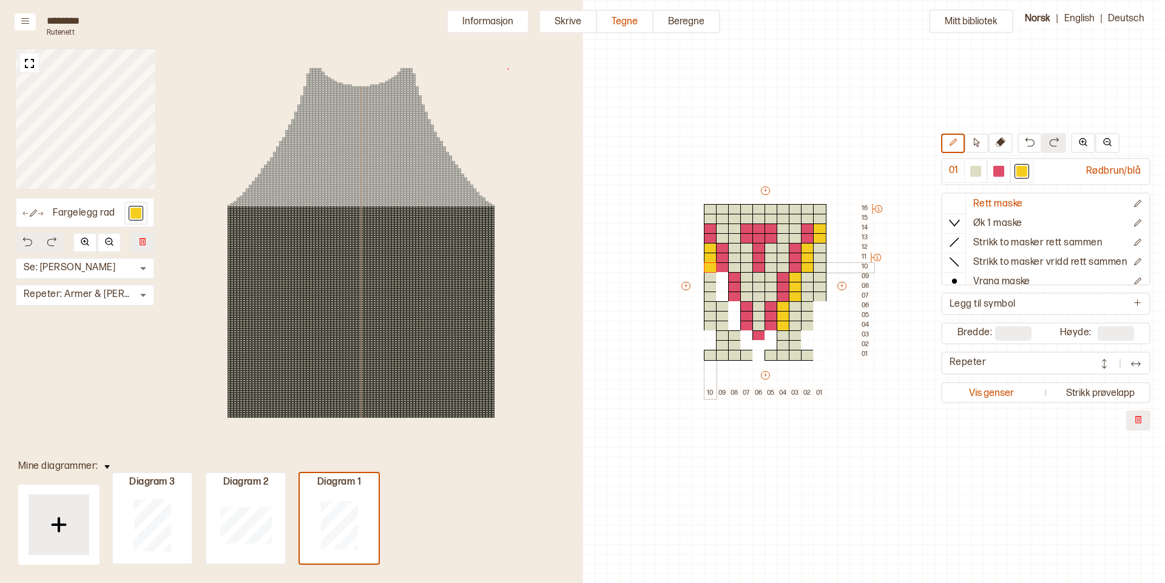
click at [711, 263] on div "+ + + + 10 09 08 07 06 05 04 03 02 01 16 15 14 13 12 11 10 09 08 07 06 05 04 03…" at bounding box center [777, 291] width 194 height 214
drag, startPoint x: 722, startPoint y: 276, endPoint x: 722, endPoint y: 293, distance: 17.6
click at [722, 293] on div "+ + + + 10 09 08 07 06 05 04 03 02 01 16 15 14 13 12 11 10 09 08 07 06 05 04 03…" at bounding box center [777, 291] width 194 height 214
drag, startPoint x: 732, startPoint y: 305, endPoint x: 734, endPoint y: 323, distance: 17.7
click at [734, 323] on div "+ + + + 10 09 08 07 06 05 04 03 02 01 16 15 14 13 12 11 10 09 08 07 06 05 04 03…" at bounding box center [777, 291] width 194 height 214
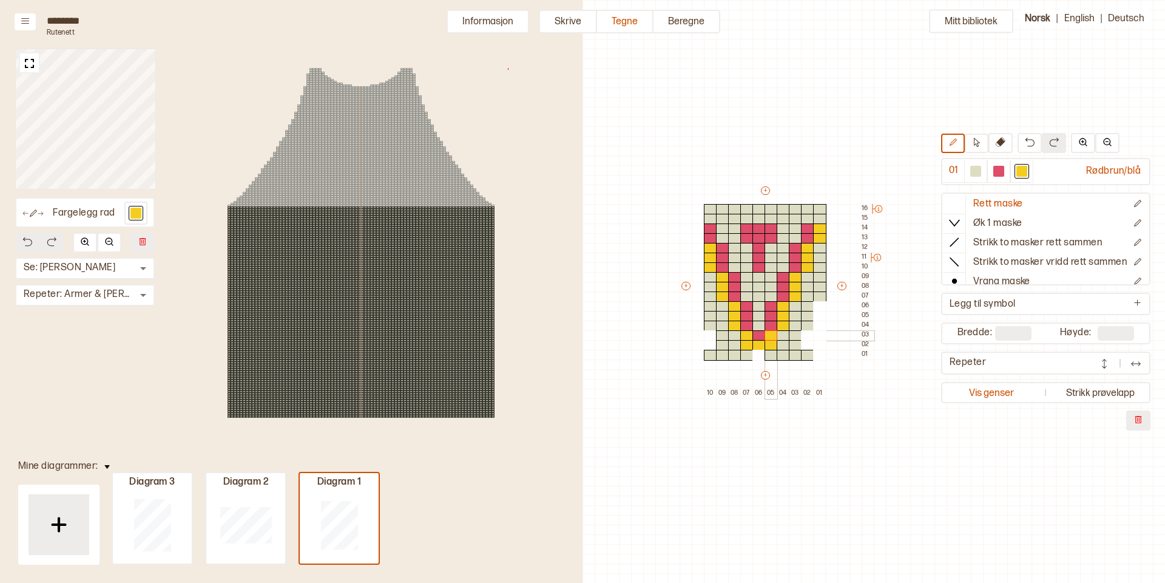
drag, startPoint x: 748, startPoint y: 334, endPoint x: 769, endPoint y: 336, distance: 21.9
click at [769, 336] on div "+ + + + 10 09 08 07 06 05 04 03 02 01 16 15 14 13 12 11 10 09 08 07 06 05 04 03…" at bounding box center [777, 291] width 194 height 214
click at [758, 353] on div at bounding box center [759, 355] width 13 height 11
click at [758, 227] on div at bounding box center [759, 228] width 13 height 11
click at [757, 235] on div at bounding box center [759, 238] width 13 height 11
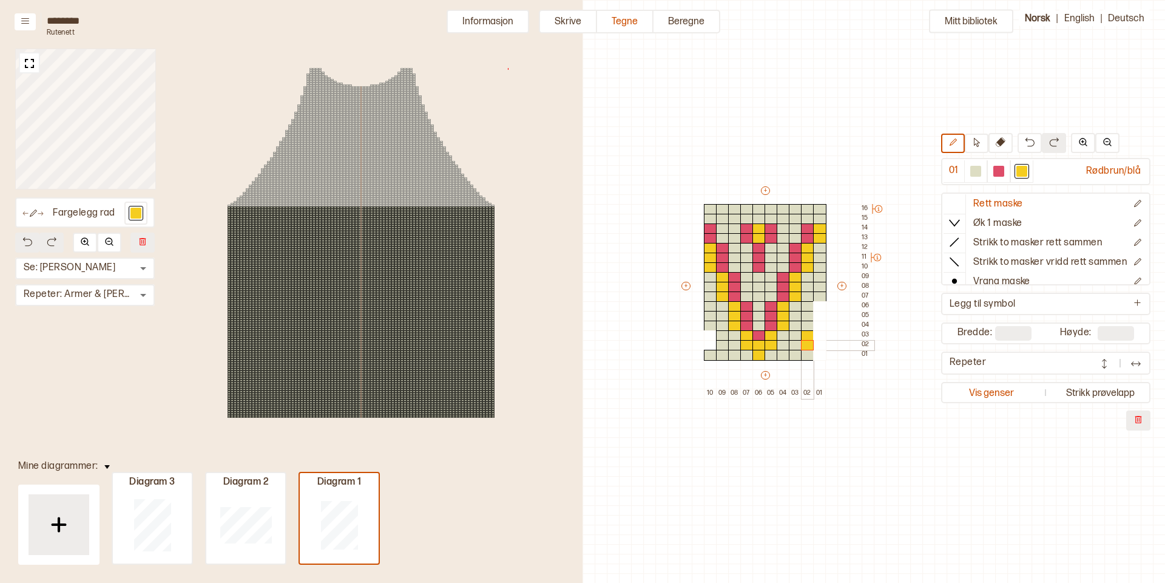
drag, startPoint x: 806, startPoint y: 332, endPoint x: 806, endPoint y: 340, distance: 8.5
click at [806, 340] on div "+ + + + 10 09 08 07 06 05 04 03 02 01 16 15 14 13 12 11 10 09 08 07 06 05 04 03…" at bounding box center [777, 291] width 194 height 214
drag, startPoint x: 710, startPoint y: 332, endPoint x: 711, endPoint y: 343, distance: 10.9
click at [711, 343] on div "+ + + + 10 09 08 07 06 05 04 03 02 01 16 15 14 13 12 11 10 09 08 07 06 05 04 03…" at bounding box center [777, 291] width 194 height 214
click at [999, 173] on div at bounding box center [998, 171] width 11 height 11
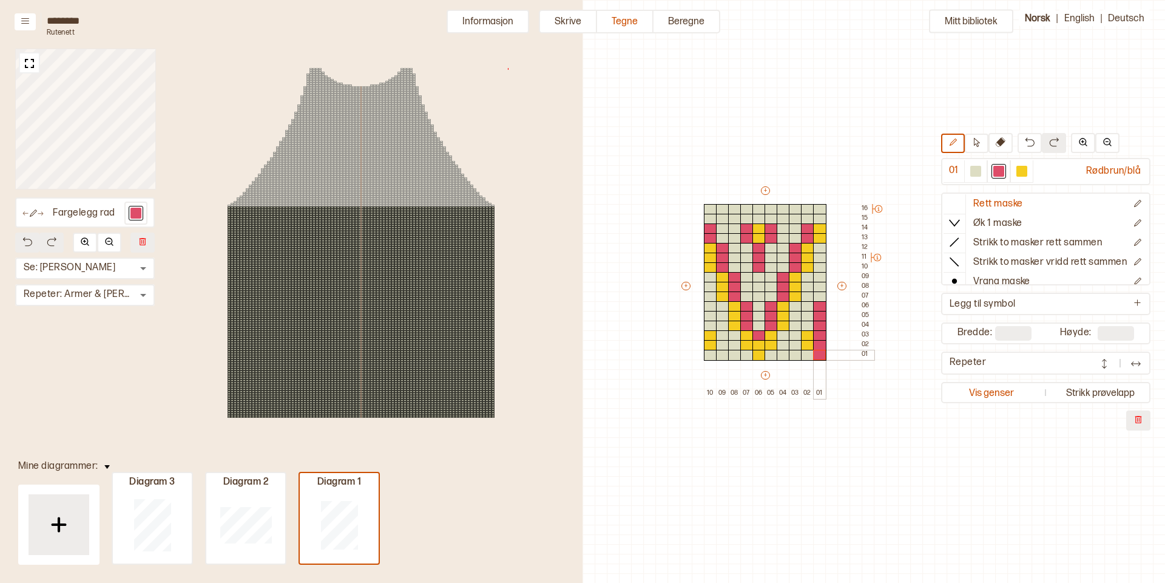
drag, startPoint x: 818, startPoint y: 303, endPoint x: 818, endPoint y: 352, distance: 49.2
click at [818, 352] on div "+ + + + 10 09 08 07 06 05 04 03 02 01 16 15 14 13 12 11 10 09 08 07 06 05 04 03…" at bounding box center [777, 291] width 194 height 214
click at [1021, 174] on div at bounding box center [1021, 171] width 11 height 11
drag, startPoint x: 821, startPoint y: 344, endPoint x: 820, endPoint y: 355, distance: 10.9
click at [820, 355] on div "+ + + + 10 09 08 07 06 05 04 03 02 01 16 15 14 13 12 11 10 09 08 07 06 05 04 03…" at bounding box center [777, 291] width 194 height 214
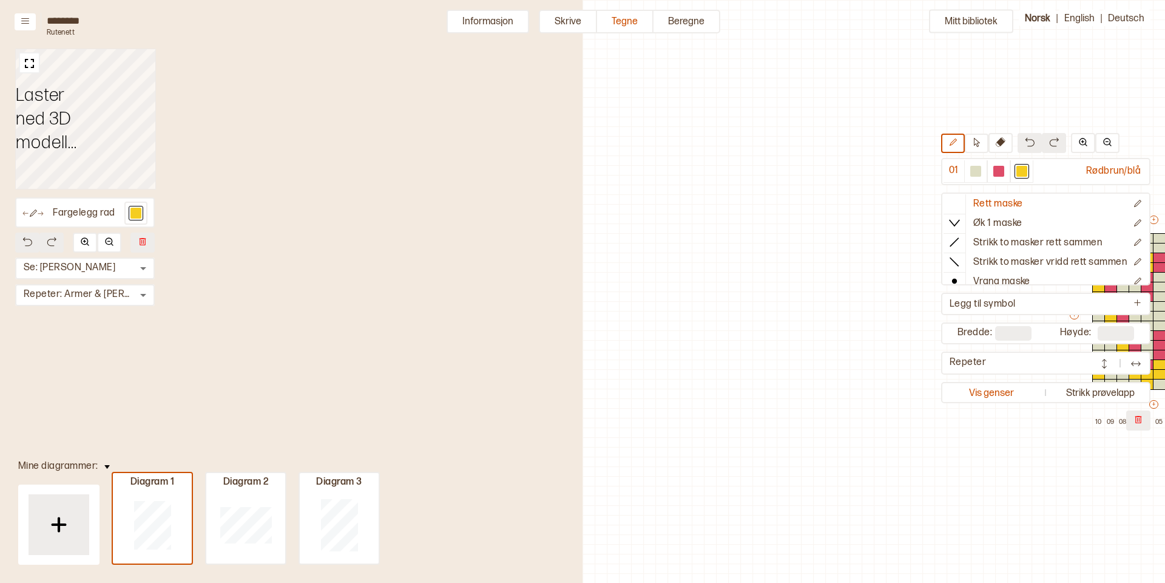
scroll to position [29, 388]
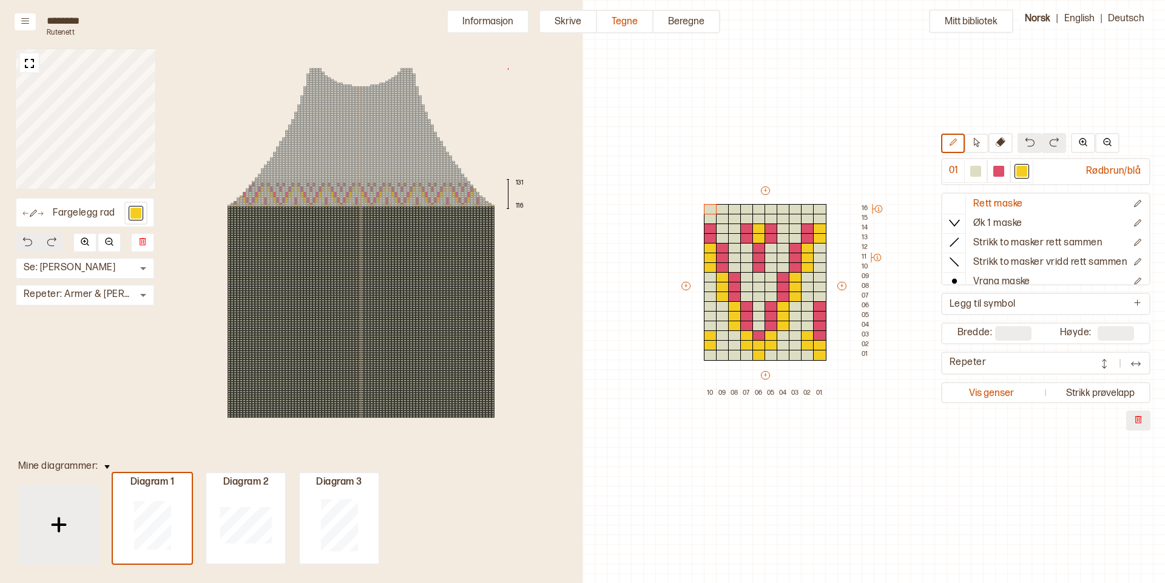
click at [59, 521] on img at bounding box center [59, 524] width 30 height 30
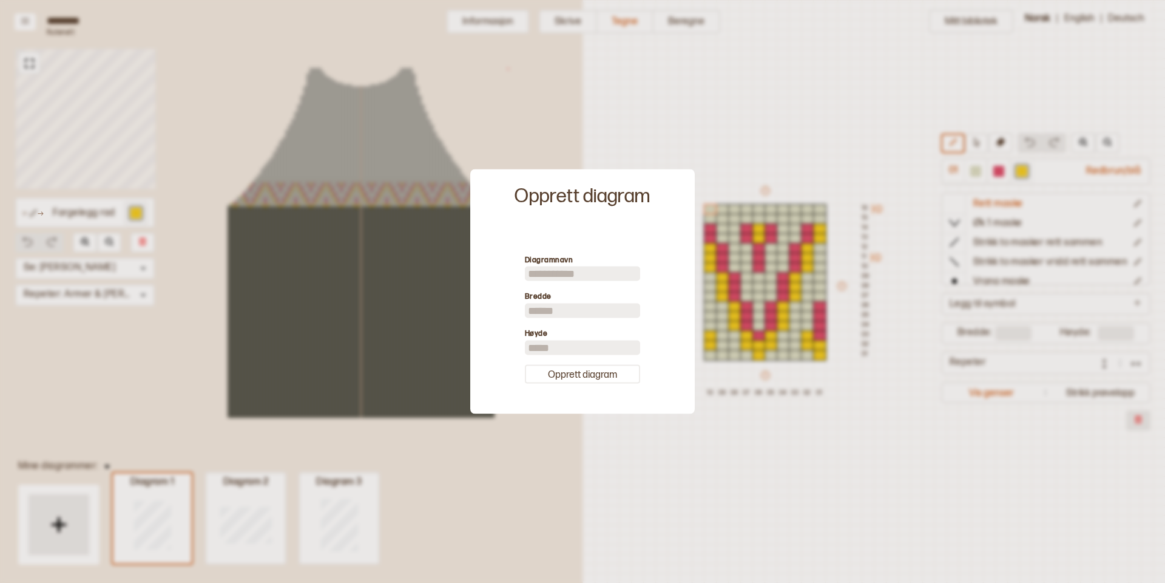
click at [519, 489] on div at bounding box center [582, 291] width 1165 height 583
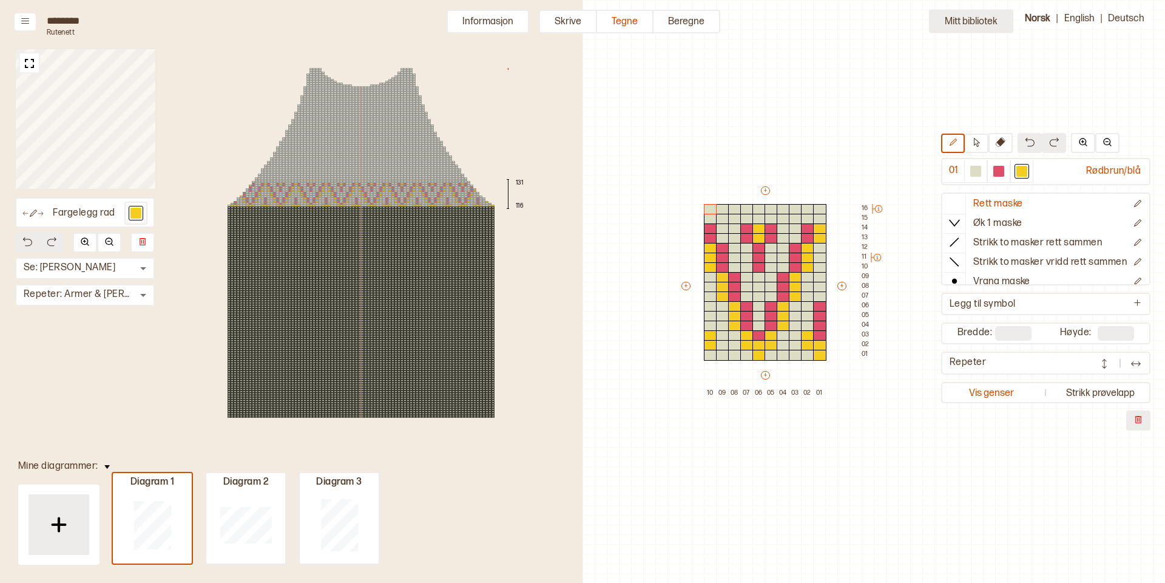
click at [978, 22] on button "Mitt bibliotek" at bounding box center [971, 22] width 84 height 24
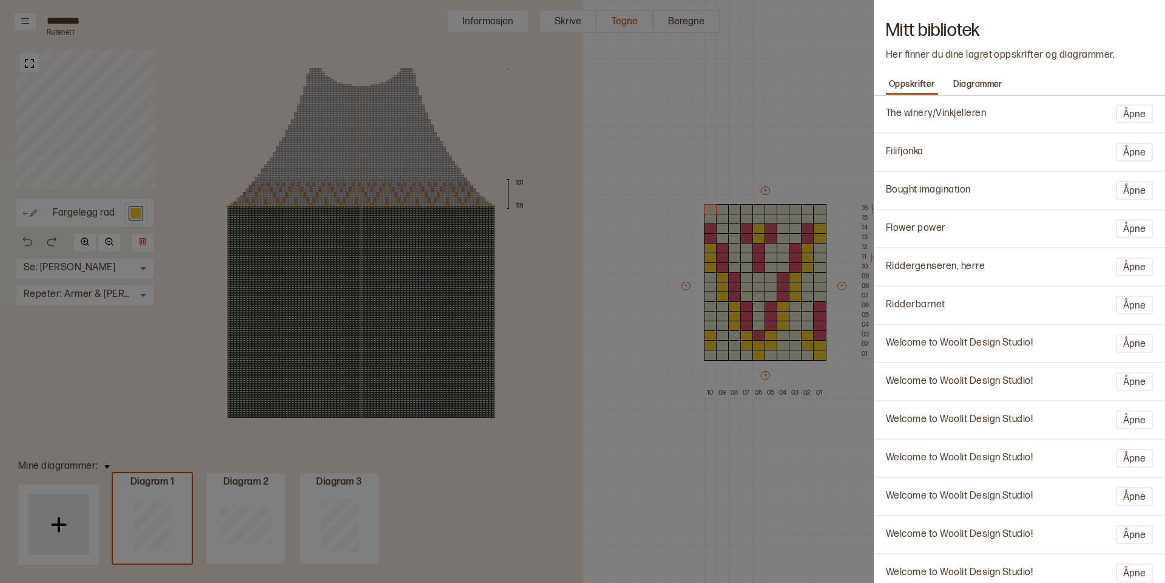
scroll to position [0, 0]
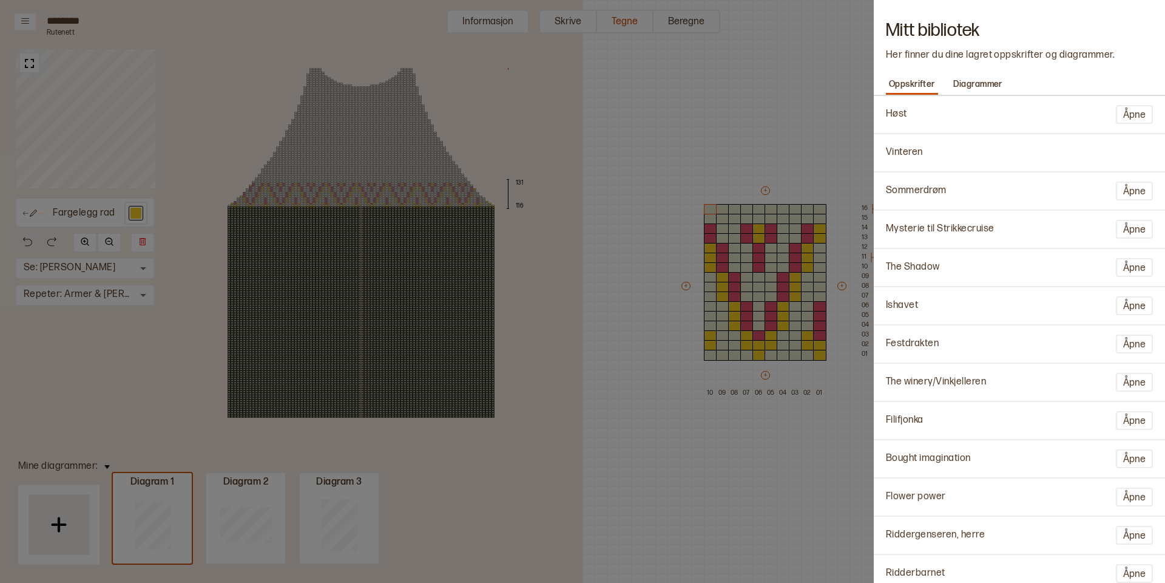
click at [901, 114] on p "Høst" at bounding box center [896, 114] width 21 height 13
click at [972, 84] on p "Diagrammer" at bounding box center [977, 84] width 55 height 17
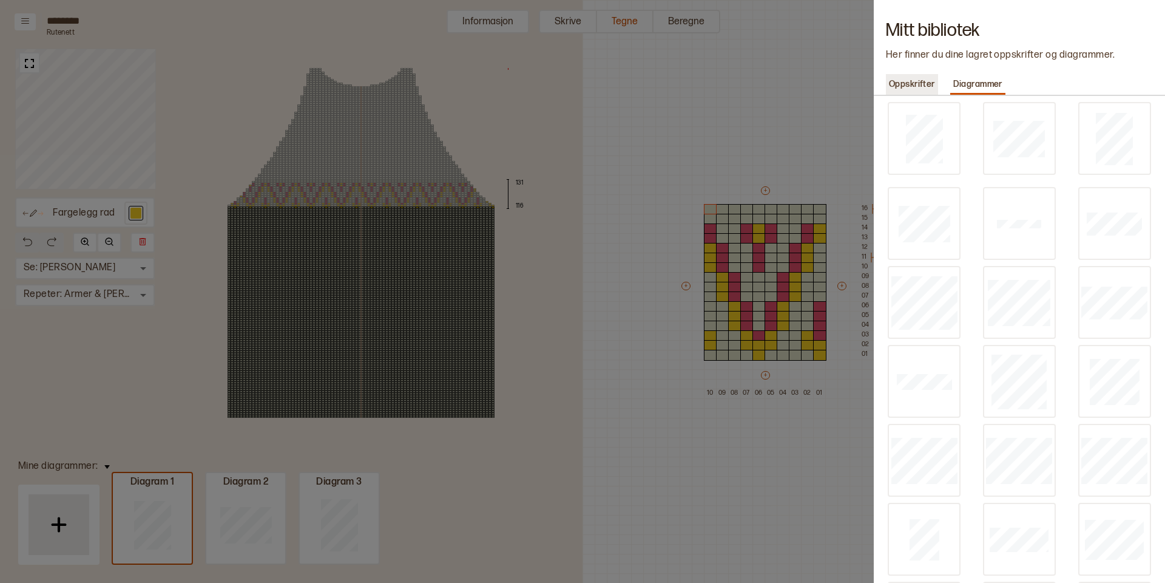
click at [918, 81] on p "Oppskrifter" at bounding box center [912, 84] width 52 height 17
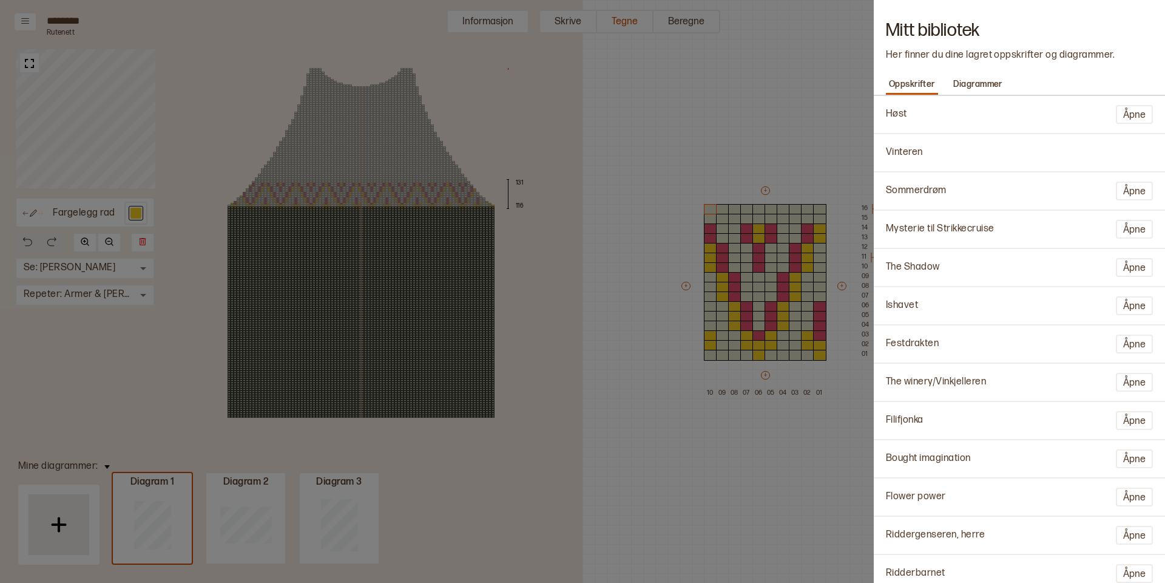
click at [931, 105] on div "Høst Åpne" at bounding box center [1019, 114] width 279 height 25
click at [1131, 113] on button "Åpne" at bounding box center [1134, 114] width 37 height 19
type input "****"
type input "**"
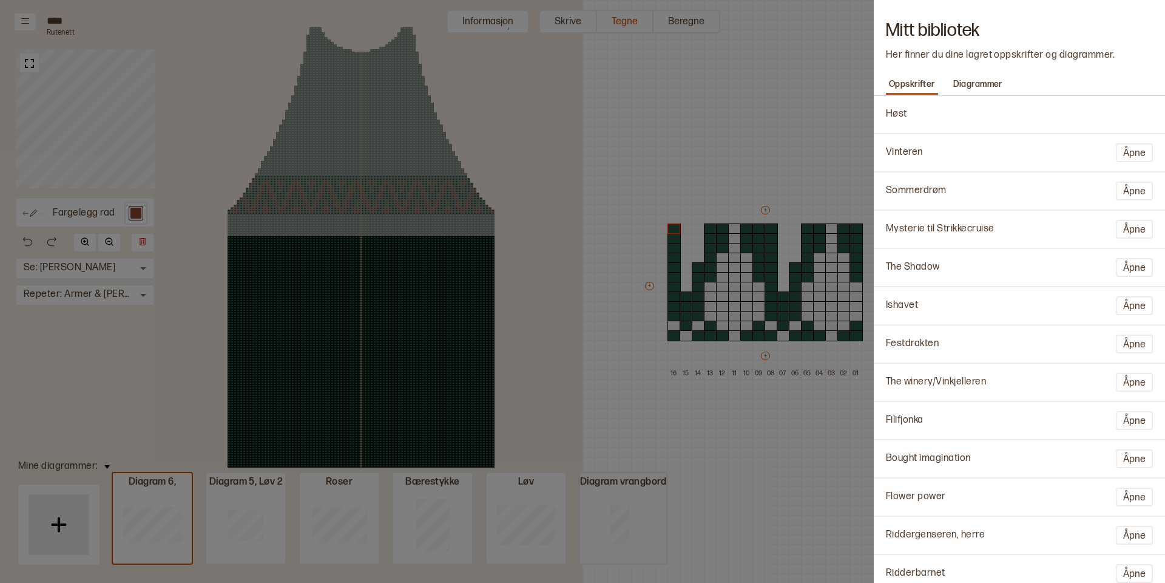
click at [719, 395] on div at bounding box center [582, 291] width 1165 height 583
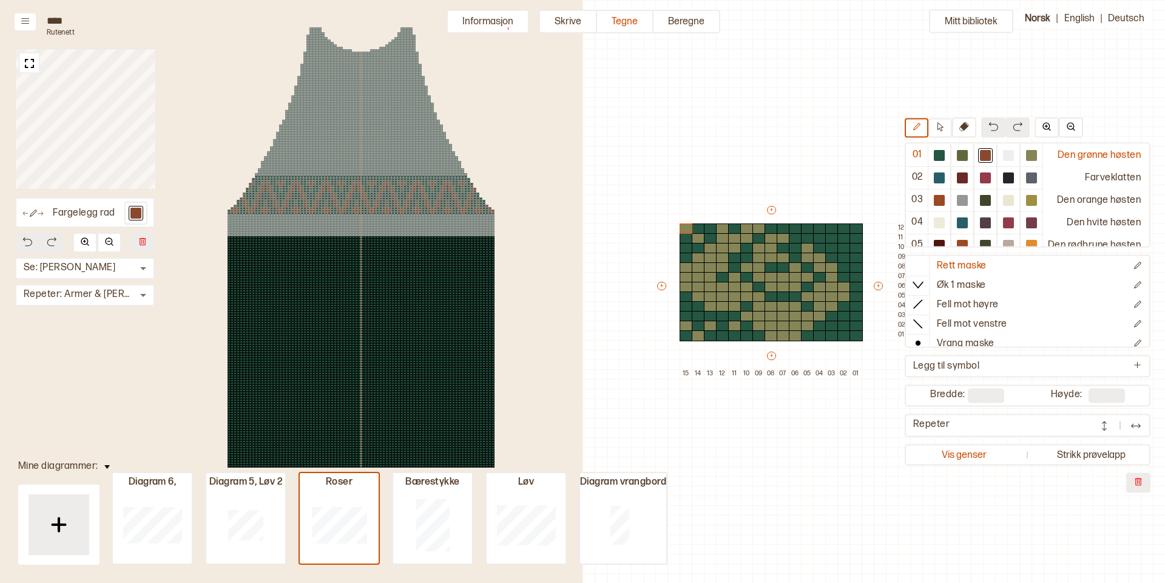
type input "**"
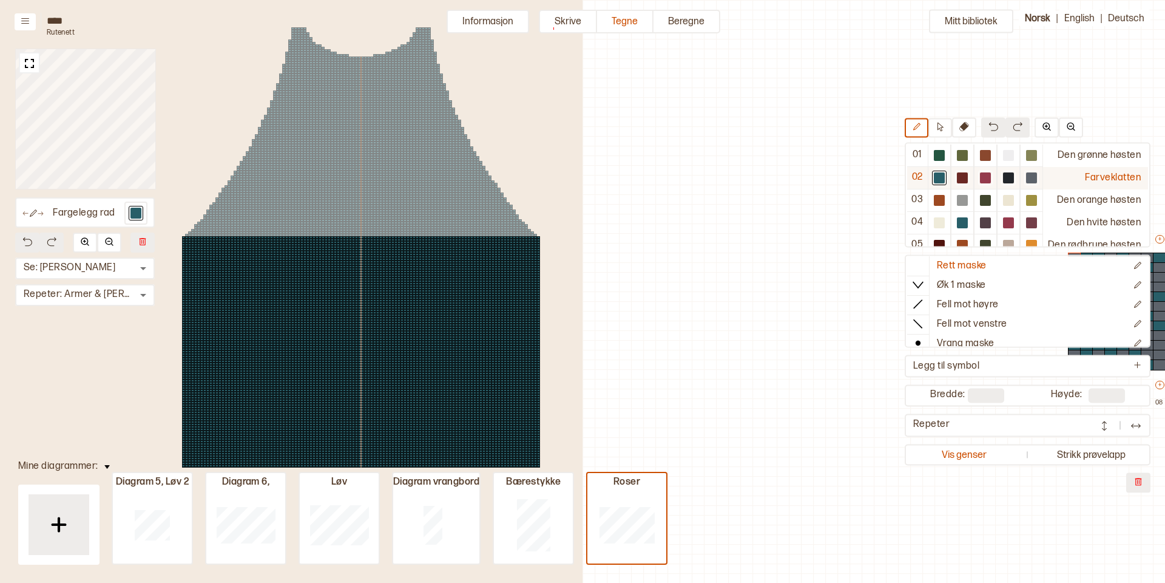
scroll to position [29, 388]
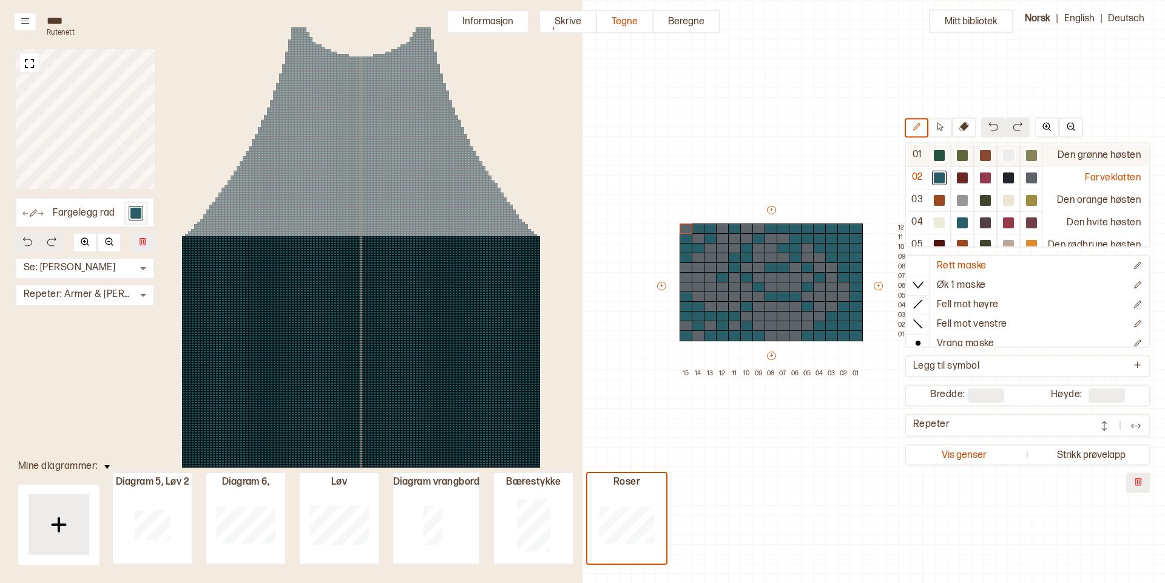
click at [945, 152] on div at bounding box center [939, 155] width 11 height 11
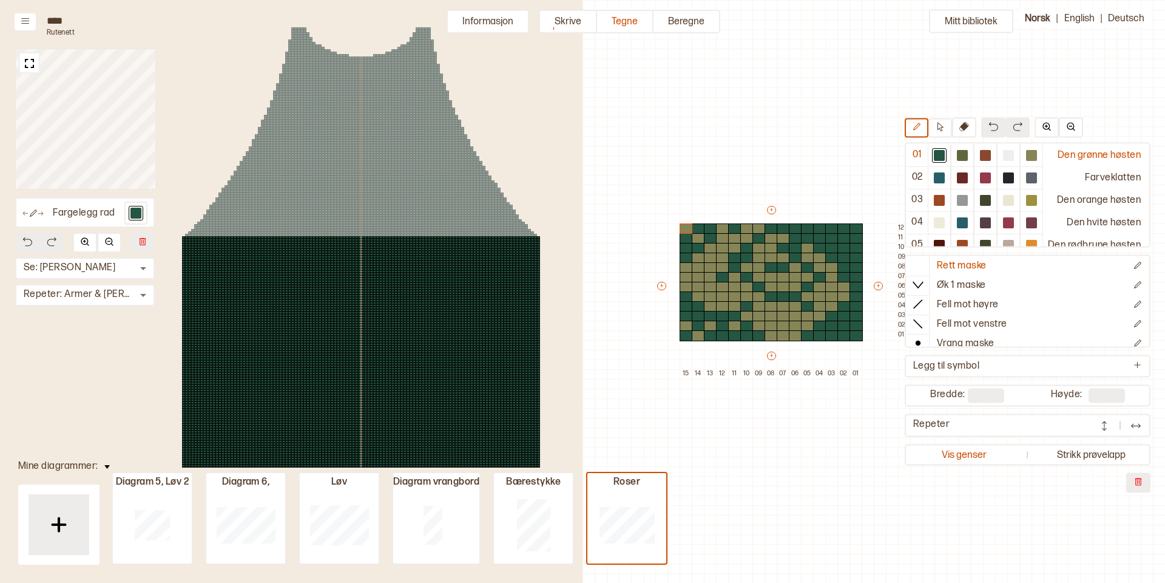
drag, startPoint x: 1012, startPoint y: 154, endPoint x: 811, endPoint y: 245, distance: 220.5
click at [1012, 154] on div at bounding box center [1008, 155] width 11 height 11
click at [856, 228] on div at bounding box center [856, 228] width 13 height 11
click at [945, 153] on div at bounding box center [939, 155] width 11 height 11
click at [854, 225] on div at bounding box center [856, 228] width 13 height 11
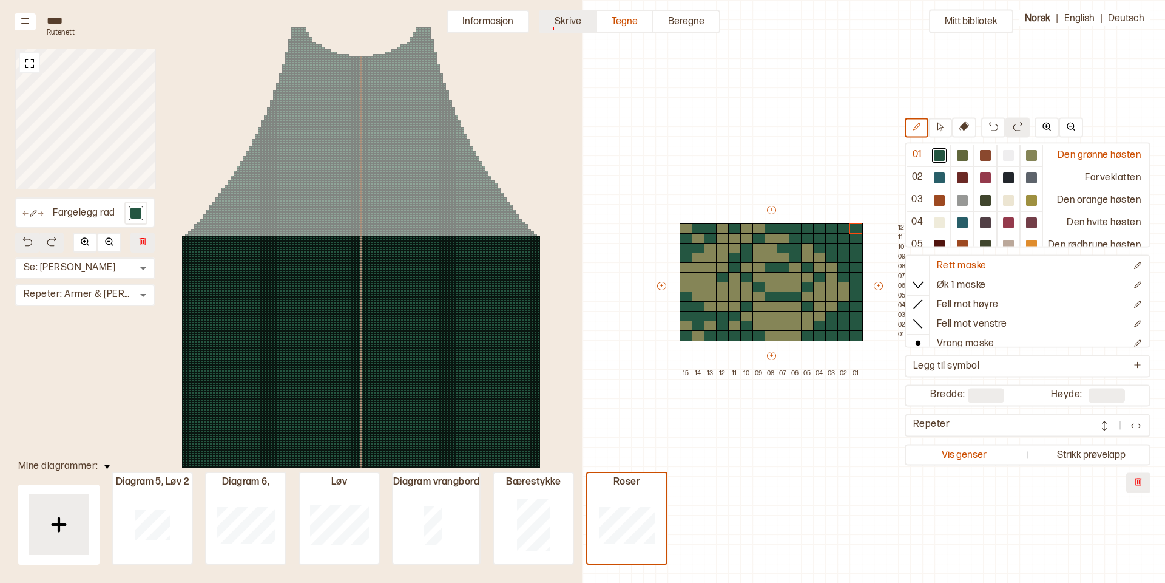
click at [564, 28] on button "Skrive" at bounding box center [568, 22] width 58 height 24
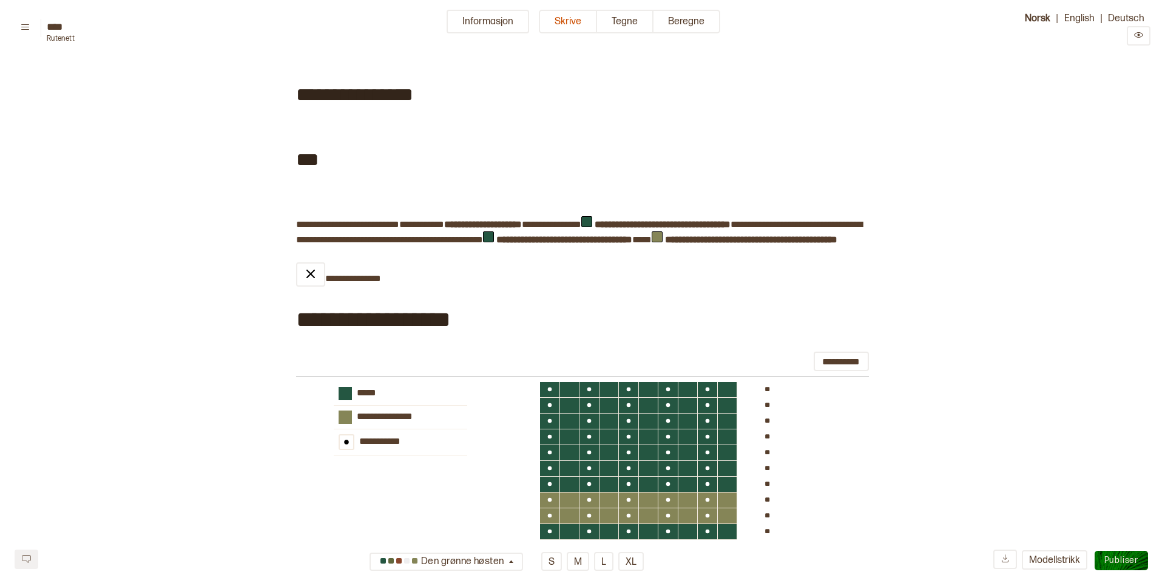
click at [1130, 557] on span "Publiser" at bounding box center [1121, 560] width 34 height 10
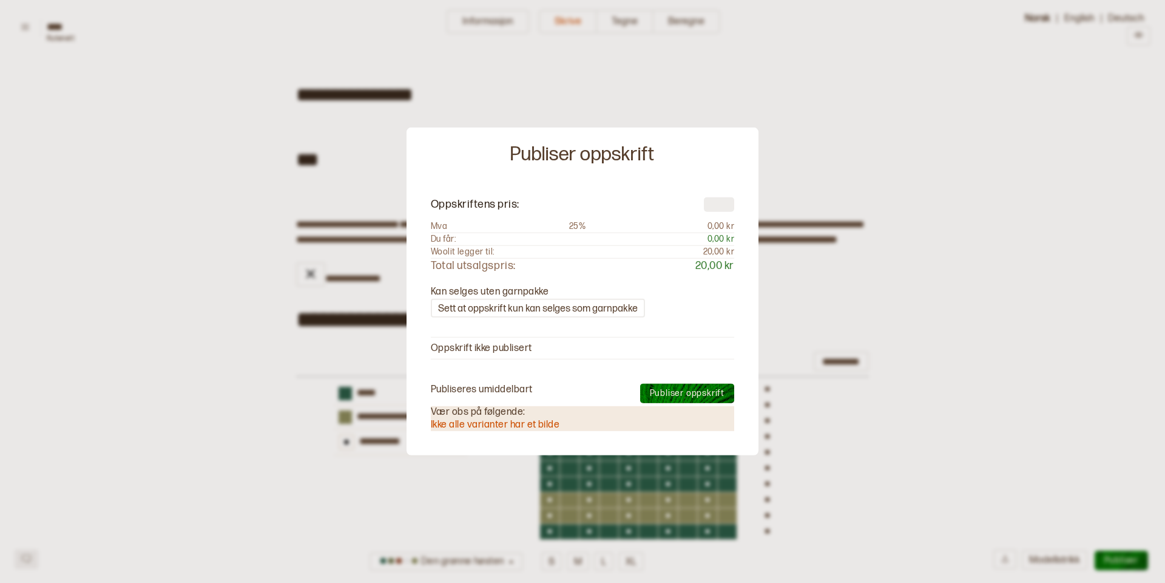
type input "**"
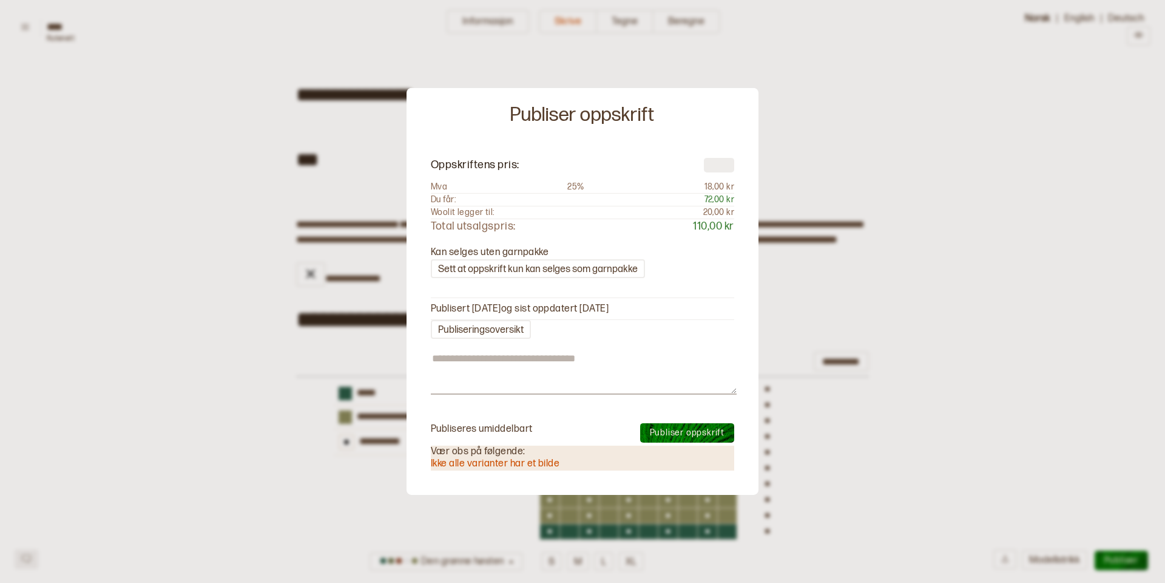
click at [702, 427] on span "Publiser oppskrift" at bounding box center [687, 432] width 75 height 10
type textarea "*"
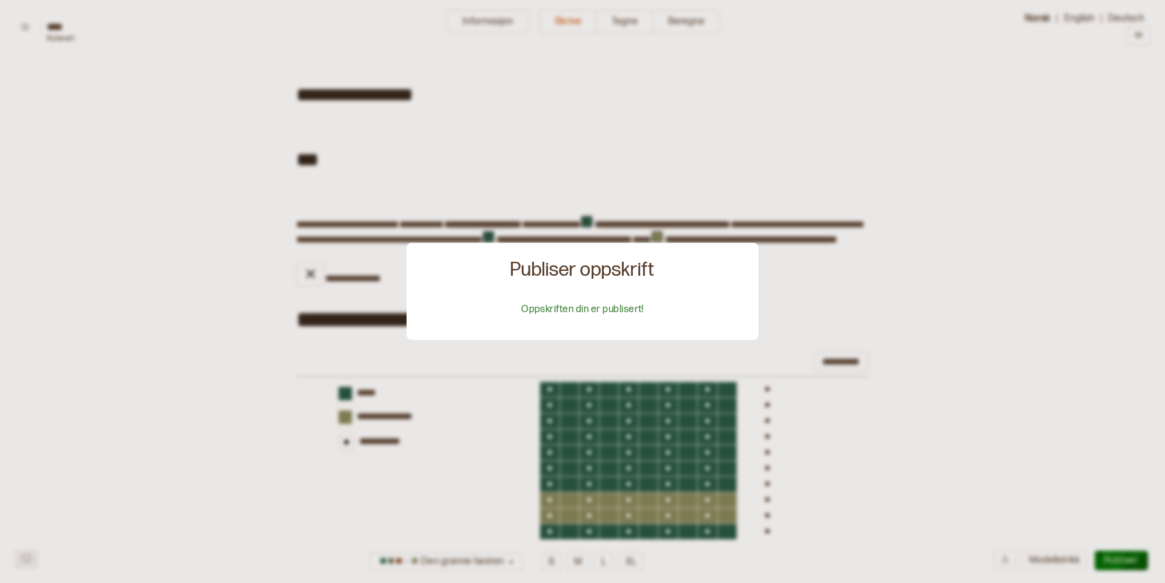
click at [1054, 168] on div at bounding box center [582, 291] width 1165 height 583
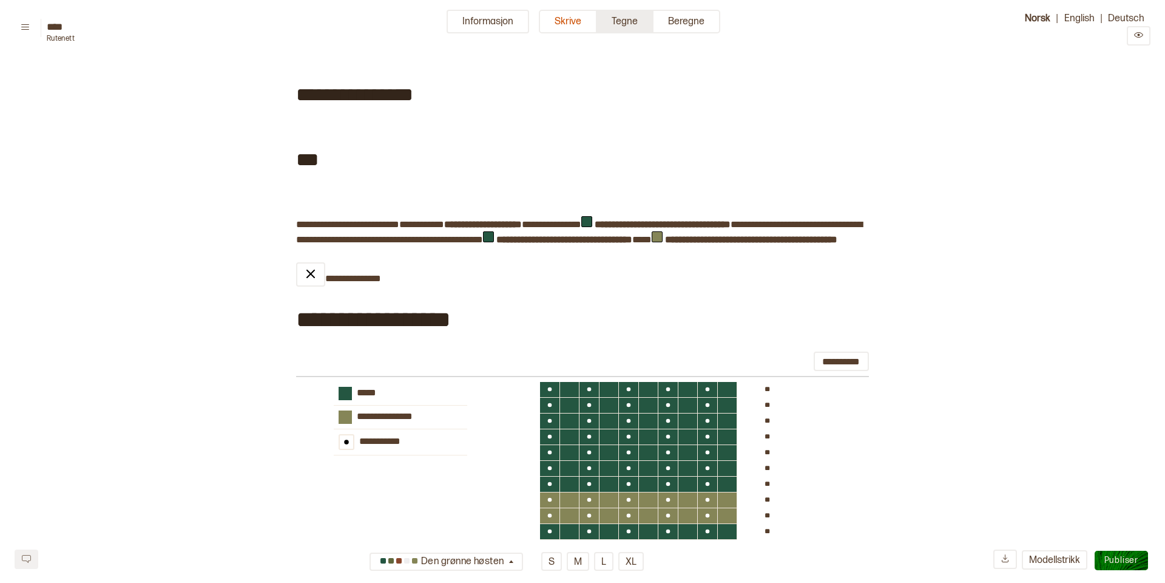
click at [634, 20] on button "Tegne" at bounding box center [625, 22] width 56 height 24
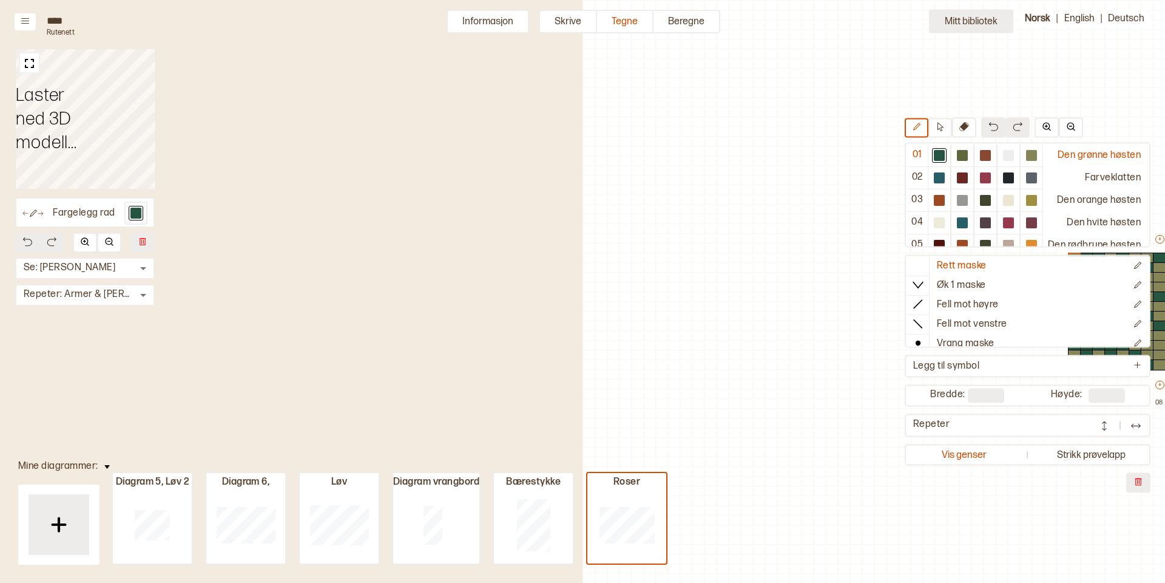
scroll to position [29, 425]
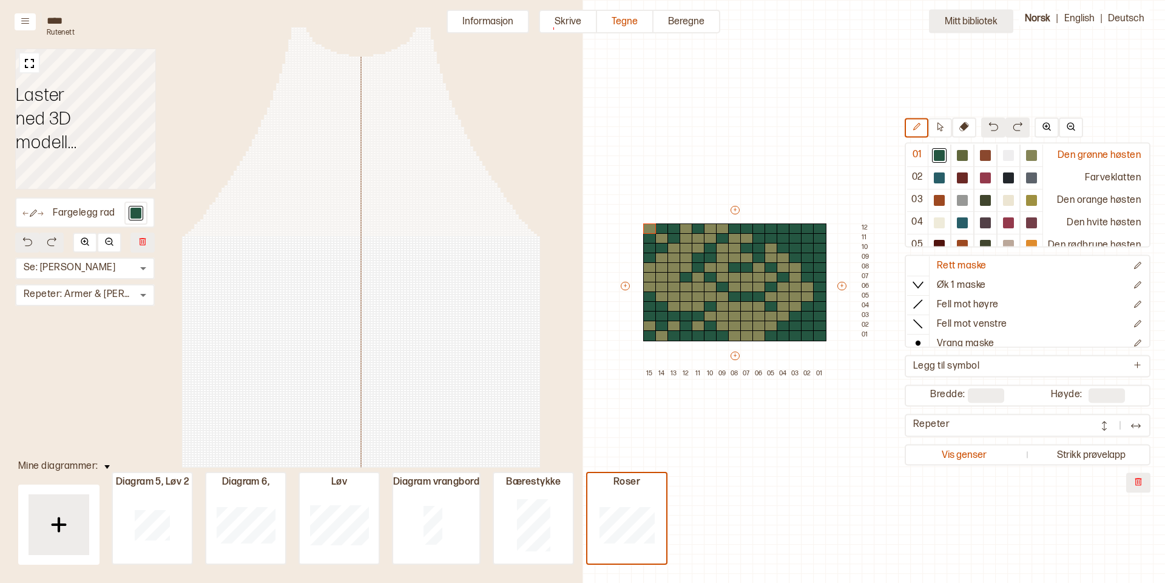
click at [966, 19] on button "Mitt bibliotek" at bounding box center [971, 22] width 84 height 24
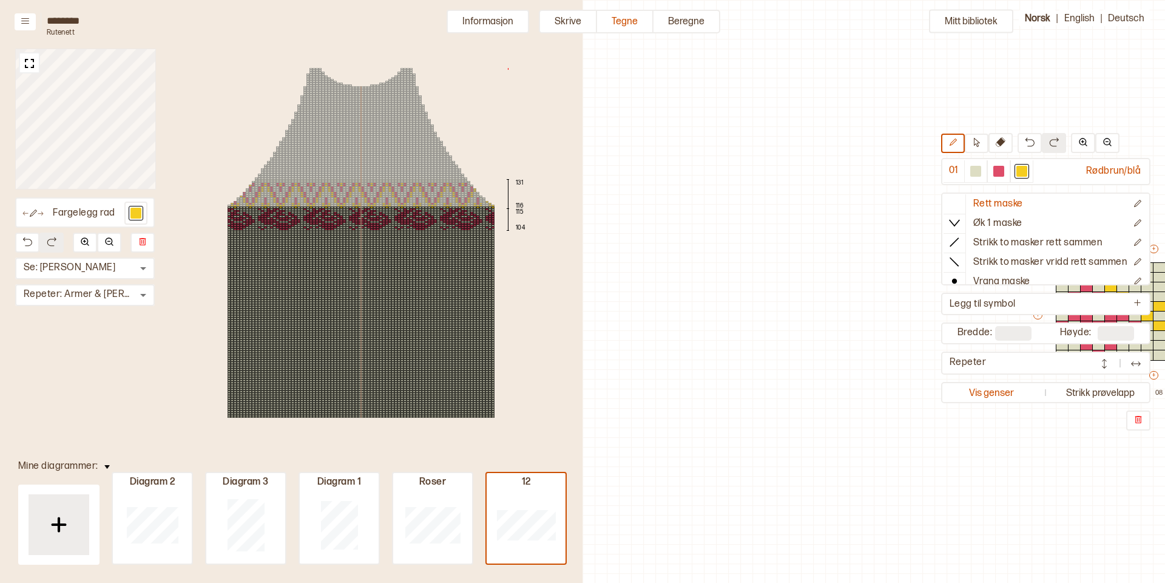
scroll to position [29, 425]
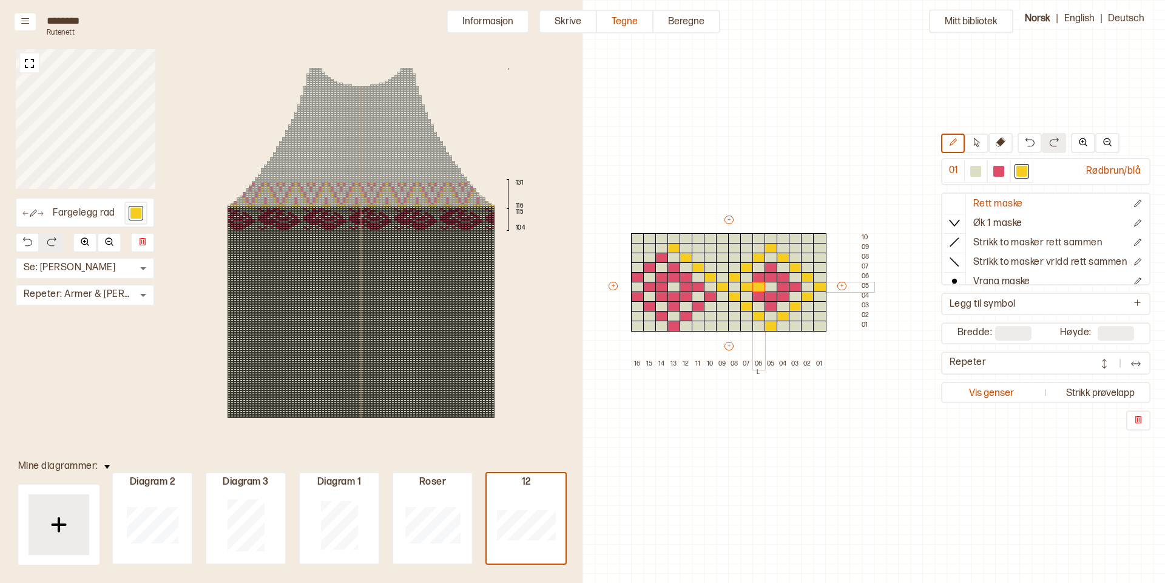
click at [756, 284] on div "+ + + + 16 15 14 13 12 11 10 09 08 07 06 L 05 04 03 02 01 10 09 08 07 06 05 04 …" at bounding box center [740, 291] width 267 height 155
click at [788, 285] on div "+ + + + 16 15 14 13 12 11 10 09 08 07 06 L 05 04 03 02 01 10 09 08 07 06 05 04 …" at bounding box center [740, 291] width 267 height 155
drag, startPoint x: 782, startPoint y: 274, endPoint x: 758, endPoint y: 274, distance: 24.3
click at [758, 274] on div "+ + + + 16 15 14 13 12 11 10 09 08 07 06 L 05 04 03 02 01 10 09 08 07 06 05 04 …" at bounding box center [740, 291] width 267 height 155
click at [773, 266] on div at bounding box center [771, 267] width 13 height 11
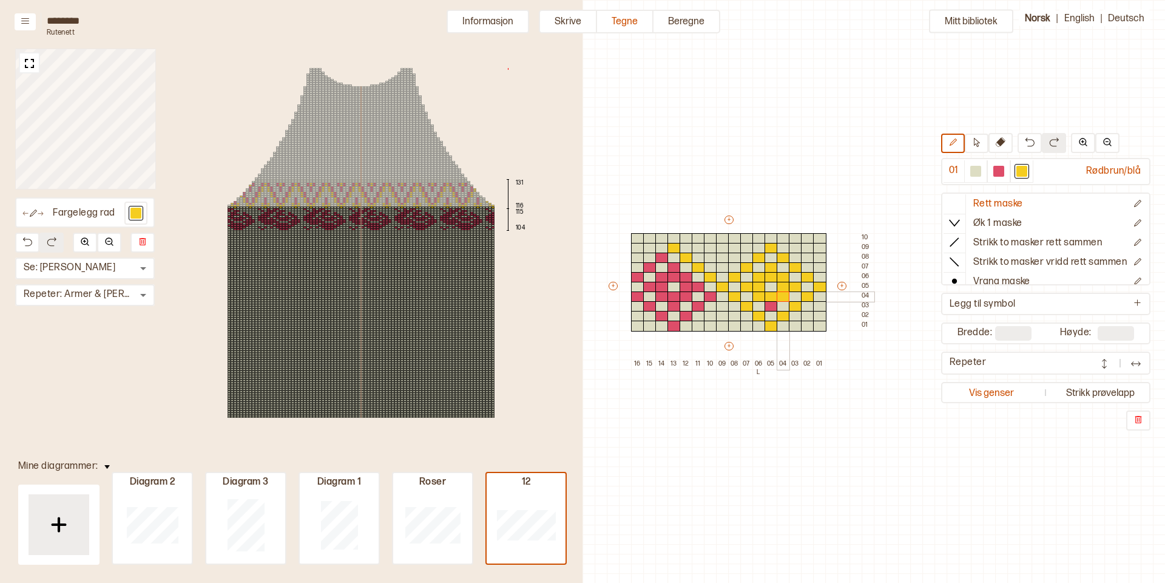
drag, startPoint x: 758, startPoint y: 297, endPoint x: 783, endPoint y: 294, distance: 25.1
click at [783, 294] on div "+ + + + 16 15 14 13 12 11 10 09 08 07 06 L 05 04 03 02 01 10 09 08 07 06 05 04 …" at bounding box center [740, 291] width 267 height 155
click at [772, 305] on div at bounding box center [771, 306] width 13 height 11
click at [661, 257] on div at bounding box center [661, 257] width 13 height 11
click at [650, 266] on div at bounding box center [649, 267] width 13 height 11
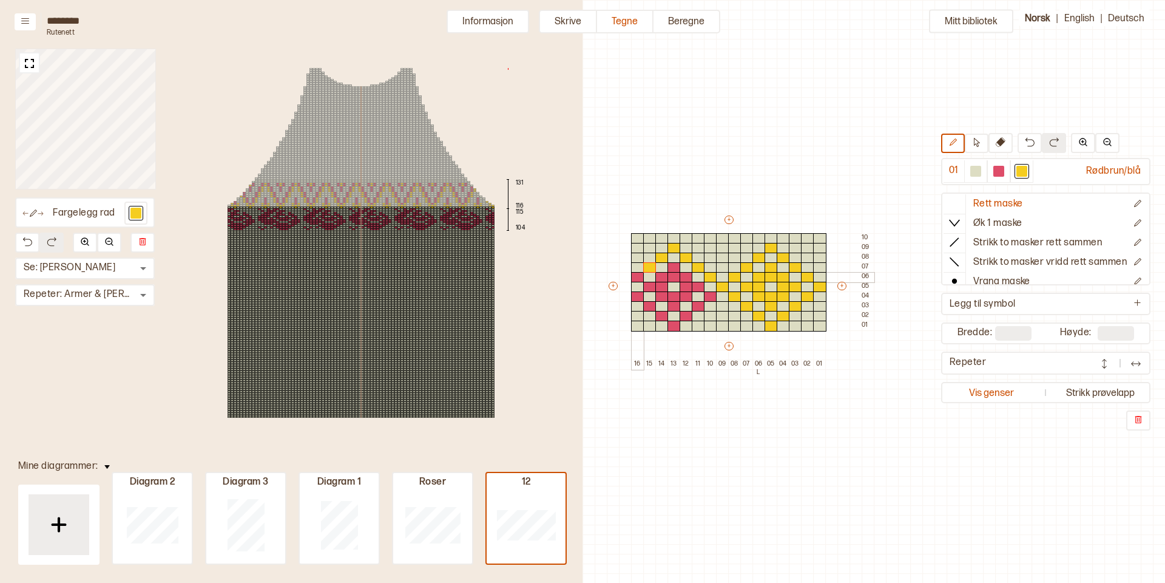
click at [638, 275] on div at bounding box center [637, 277] width 13 height 11
click at [635, 294] on div at bounding box center [637, 296] width 13 height 11
click at [649, 285] on div at bounding box center [649, 287] width 13 height 11
click at [661, 285] on div at bounding box center [661, 287] width 13 height 11
drag, startPoint x: 672, startPoint y: 277, endPoint x: 683, endPoint y: 277, distance: 10.9
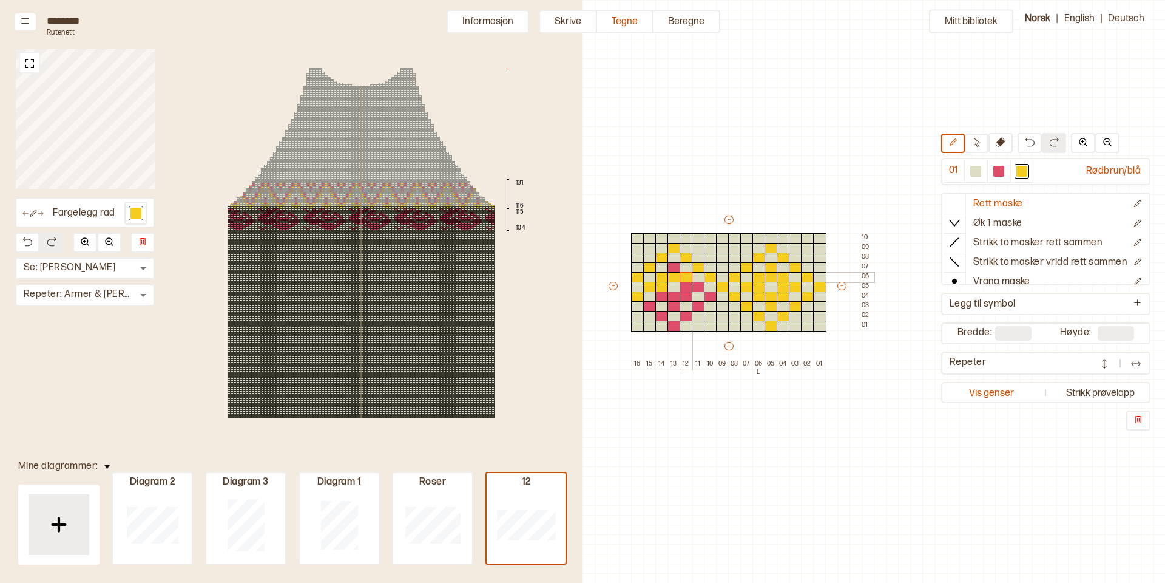
click at [683, 277] on div "+ + + + 16 15 14 13 12 11 10 09 08 07 06 L 05 04 03 02 01 10 09 08 07 06 05 04 …" at bounding box center [740, 291] width 267 height 155
click at [674, 266] on div at bounding box center [674, 267] width 13 height 11
click at [712, 295] on div at bounding box center [710, 296] width 13 height 11
click at [698, 287] on div at bounding box center [698, 287] width 13 height 11
click at [688, 286] on div at bounding box center [686, 287] width 13 height 11
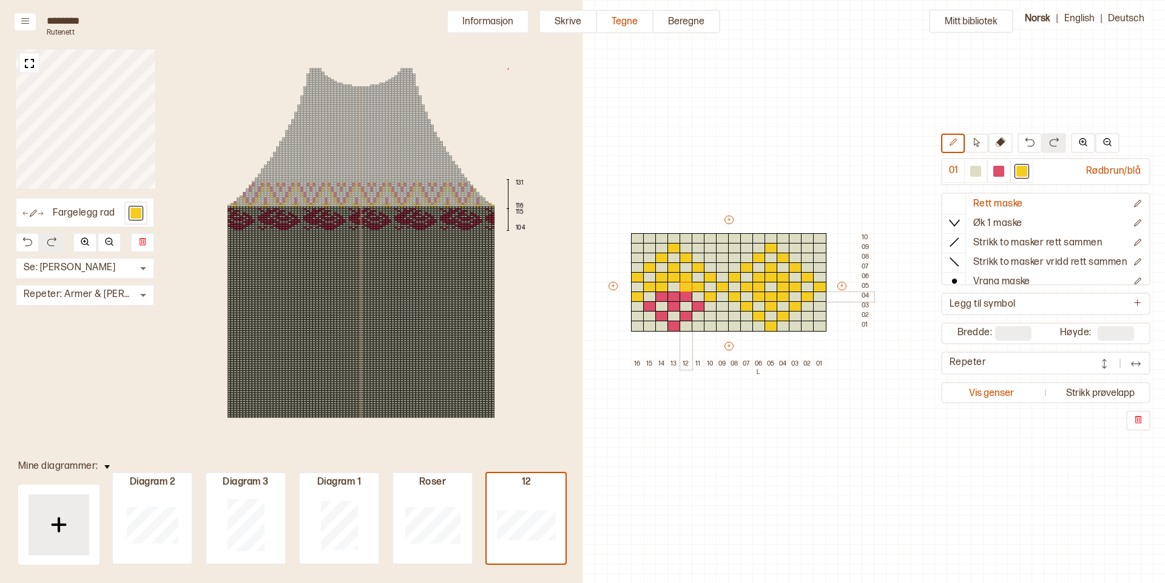
click at [686, 294] on div at bounding box center [686, 296] width 13 height 11
click at [675, 296] on div at bounding box center [674, 296] width 13 height 11
click at [664, 295] on div at bounding box center [661, 296] width 13 height 11
click at [698, 305] on div at bounding box center [698, 306] width 13 height 11
click at [675, 305] on div at bounding box center [674, 306] width 13 height 11
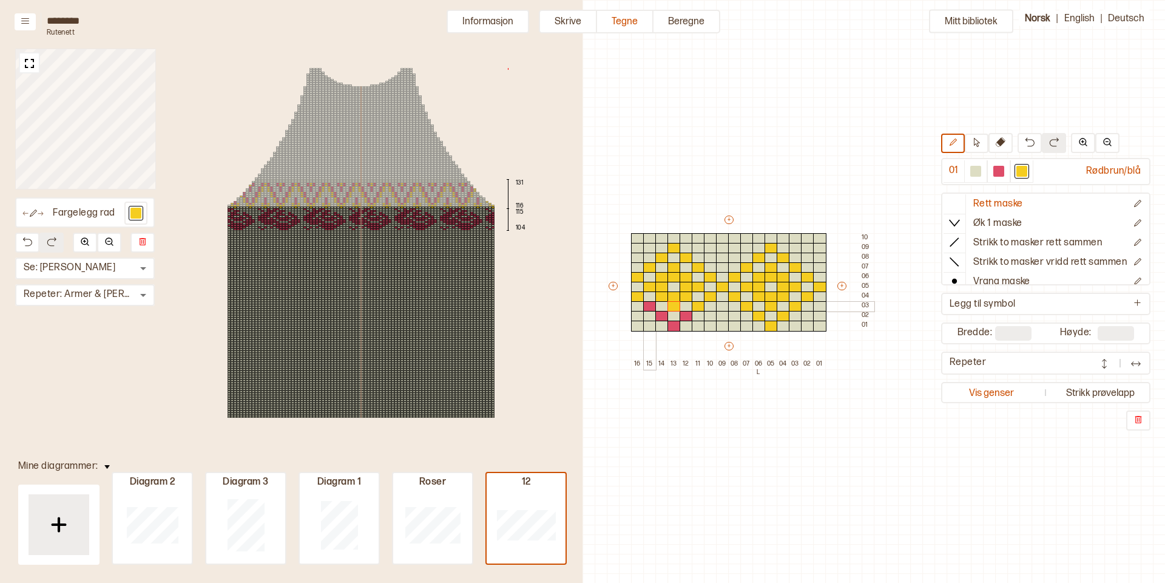
click at [650, 303] on div at bounding box center [649, 306] width 13 height 11
click at [661, 316] on div at bounding box center [661, 316] width 13 height 11
click at [670, 323] on div at bounding box center [674, 325] width 13 height 11
click at [684, 316] on div at bounding box center [686, 316] width 13 height 11
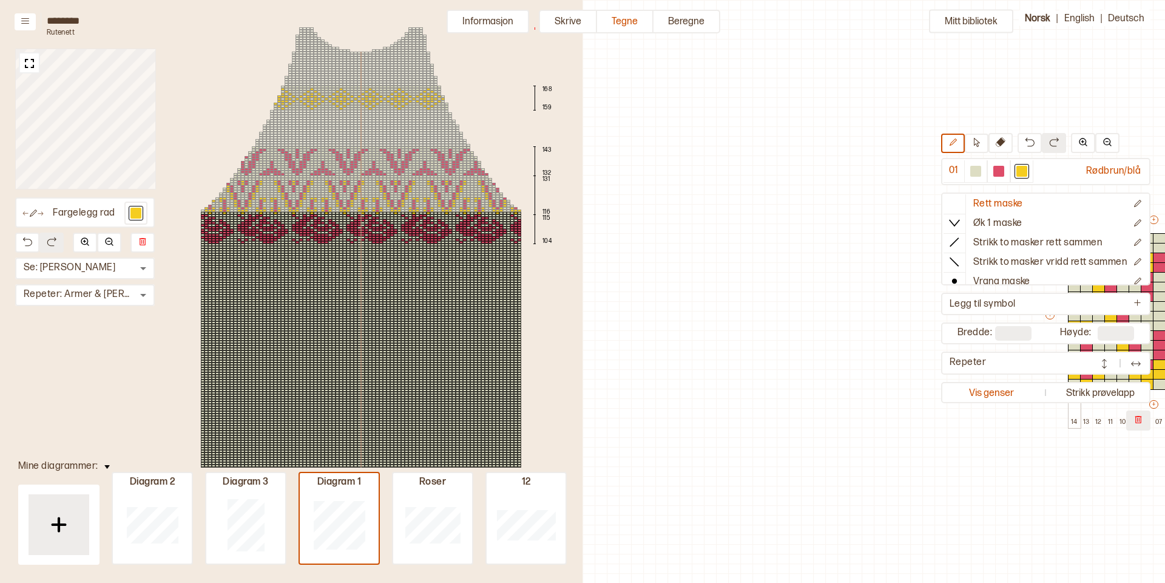
scroll to position [29, 425]
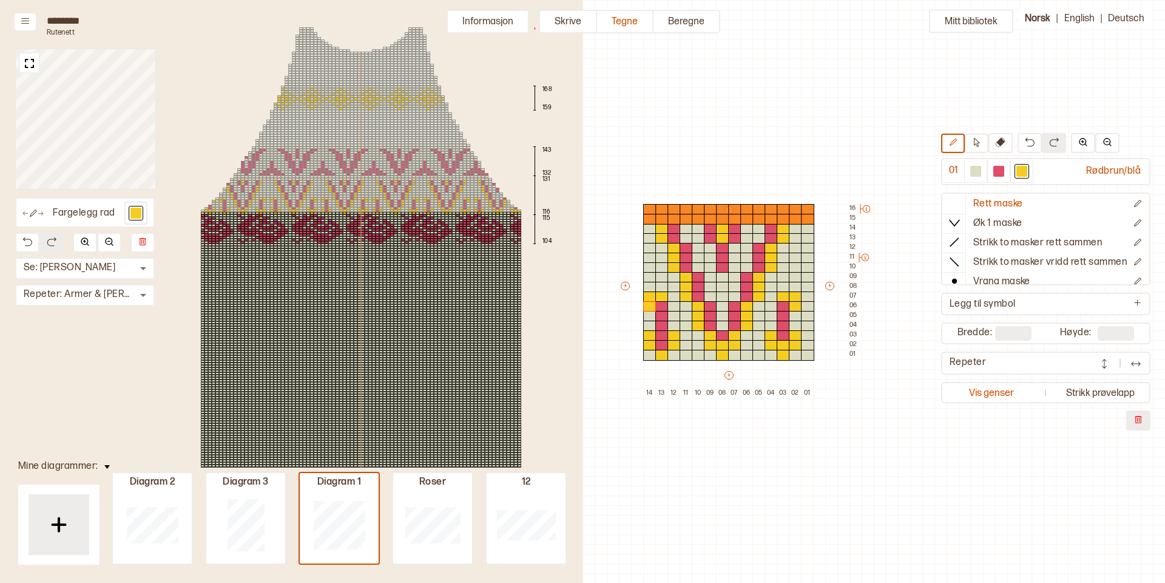
type input "**"
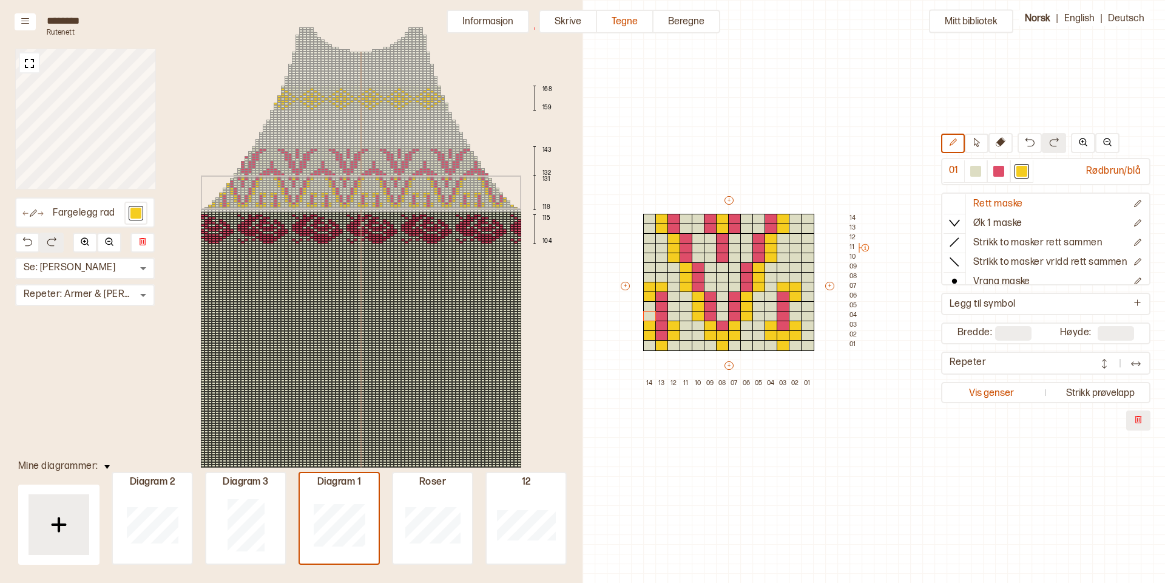
click at [394, 196] on div "168 159 143 132 131 118 115 104" at bounding box center [360, 260] width 393 height 484
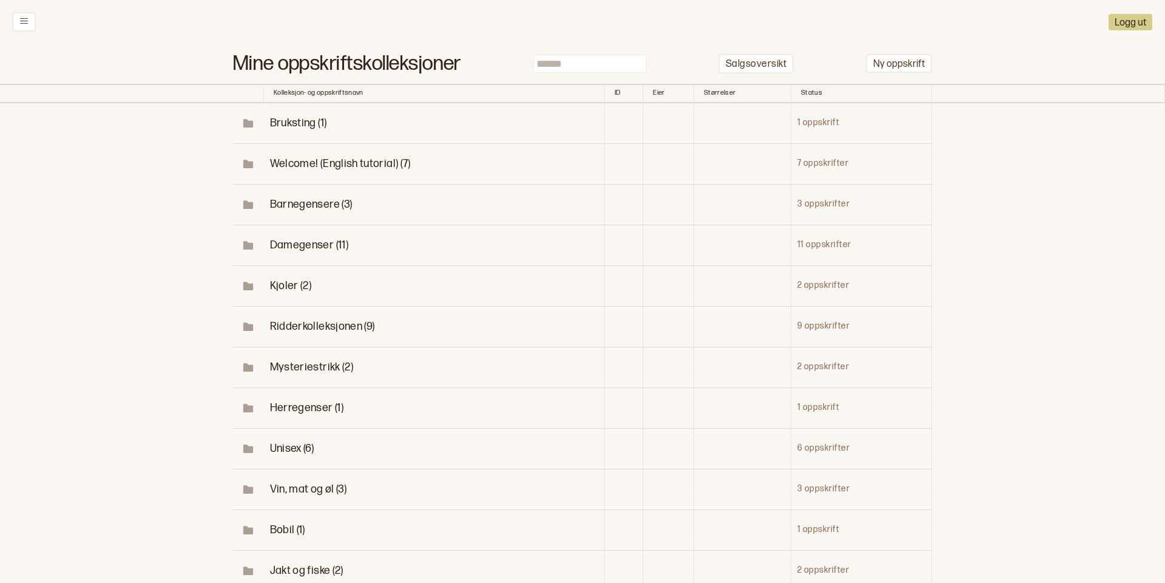
click at [287, 447] on span "Unisex (6)" at bounding box center [292, 448] width 44 height 13
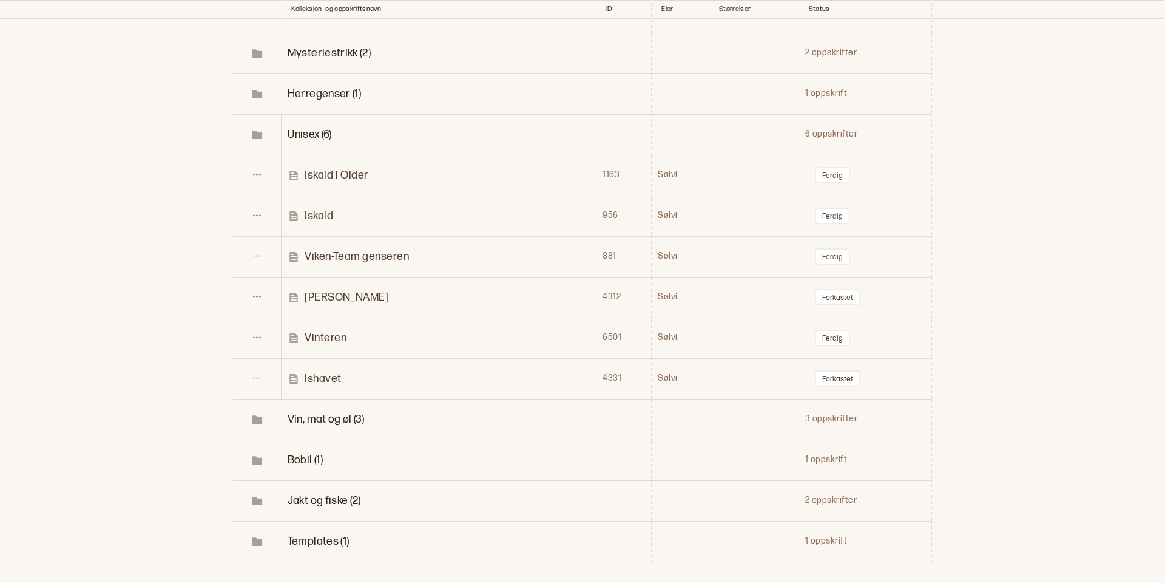
scroll to position [316, 0]
click at [322, 333] on p "Vinteren" at bounding box center [326, 336] width 42 height 14
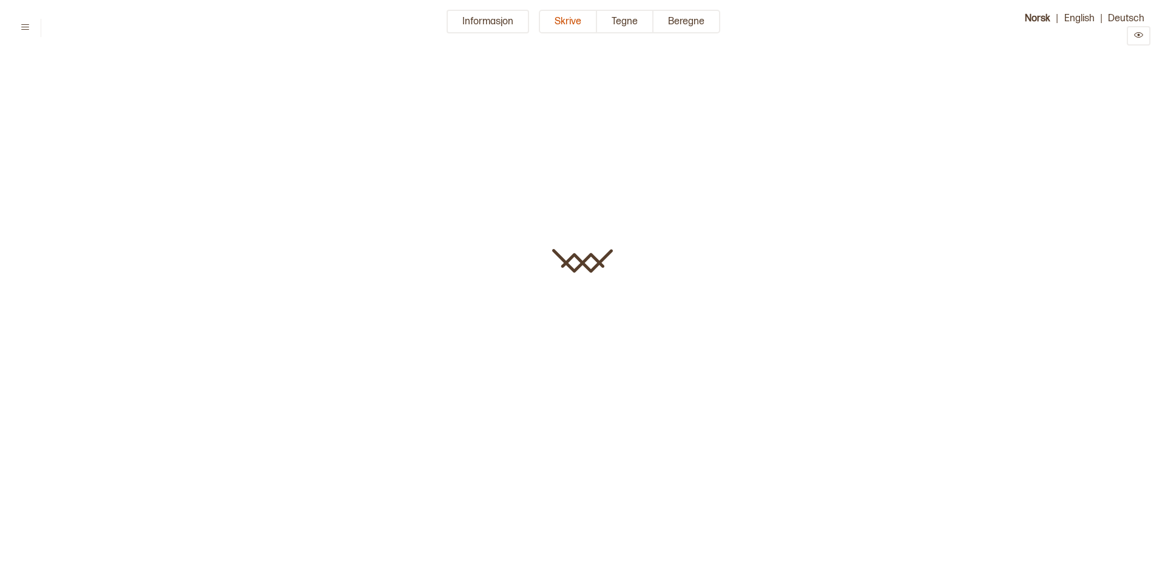
type input "********"
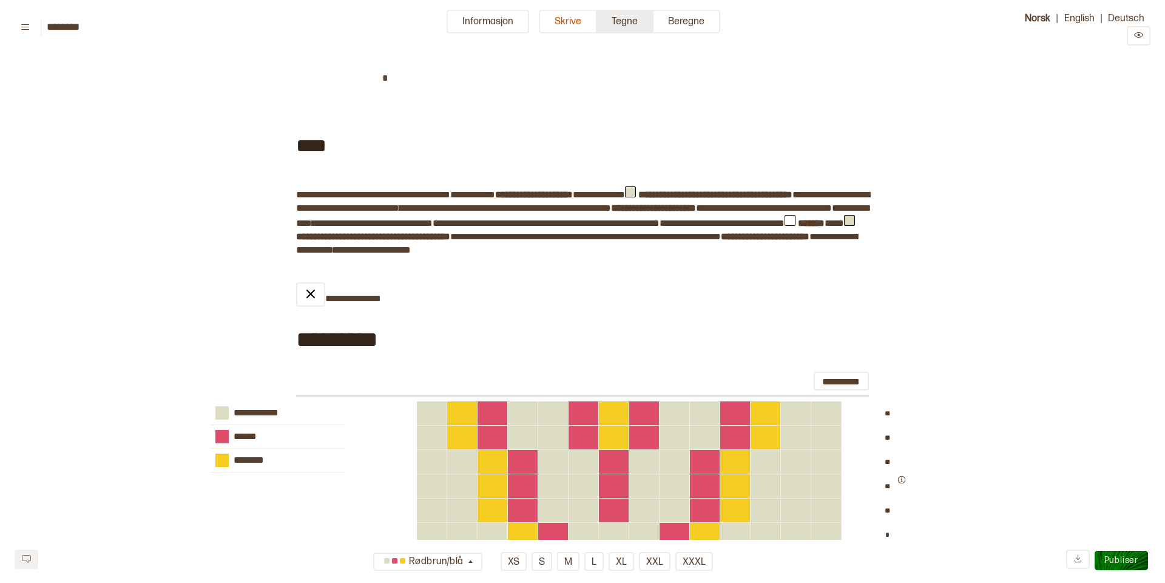
click at [629, 21] on button "Tegne" at bounding box center [625, 22] width 56 height 24
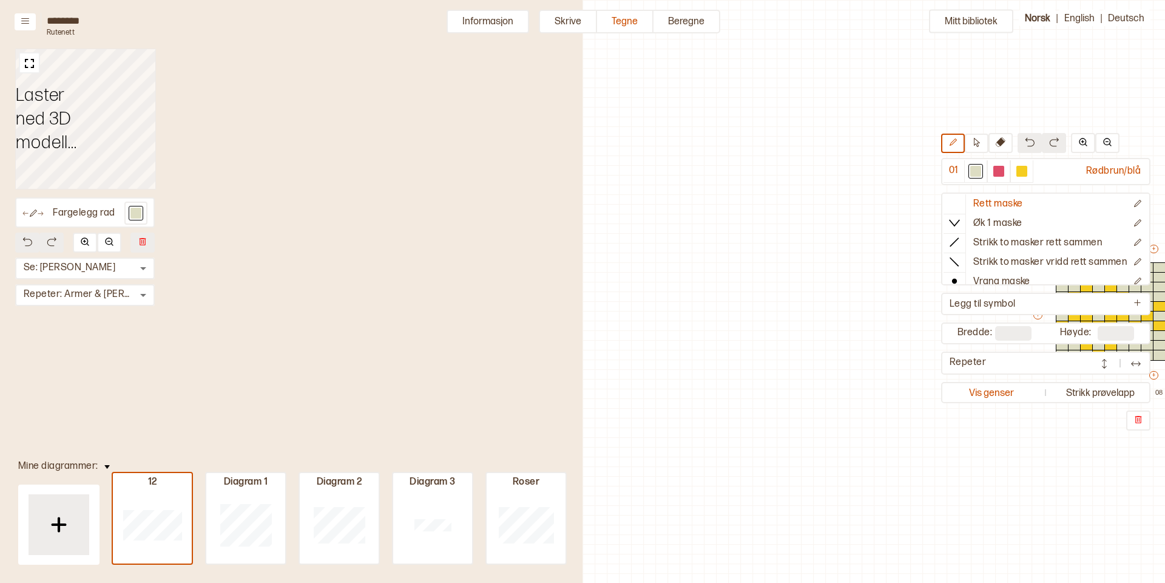
scroll to position [29, 425]
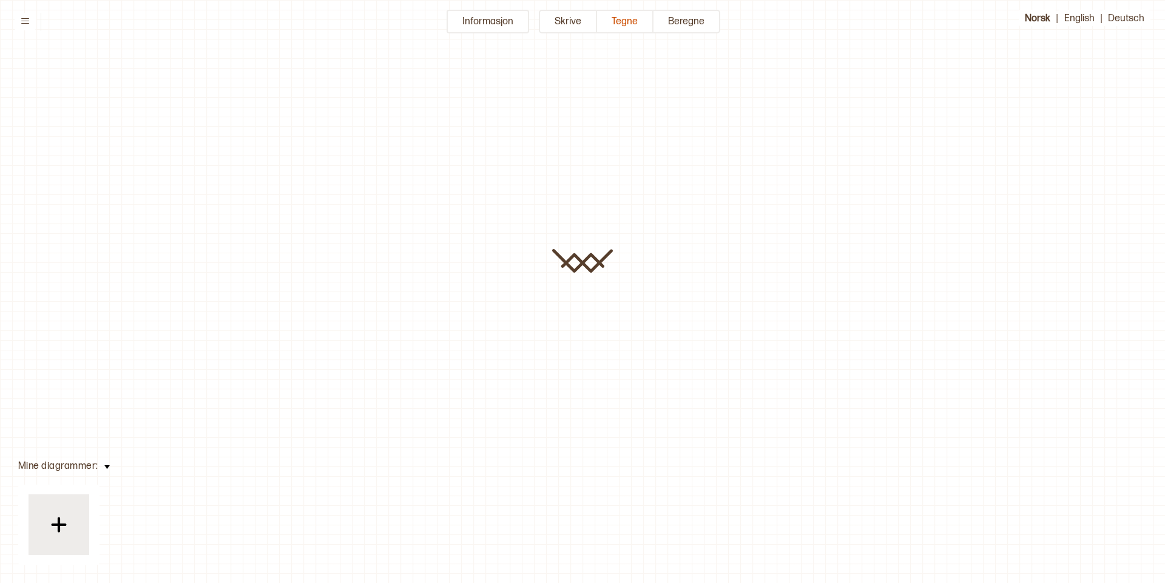
type input "********"
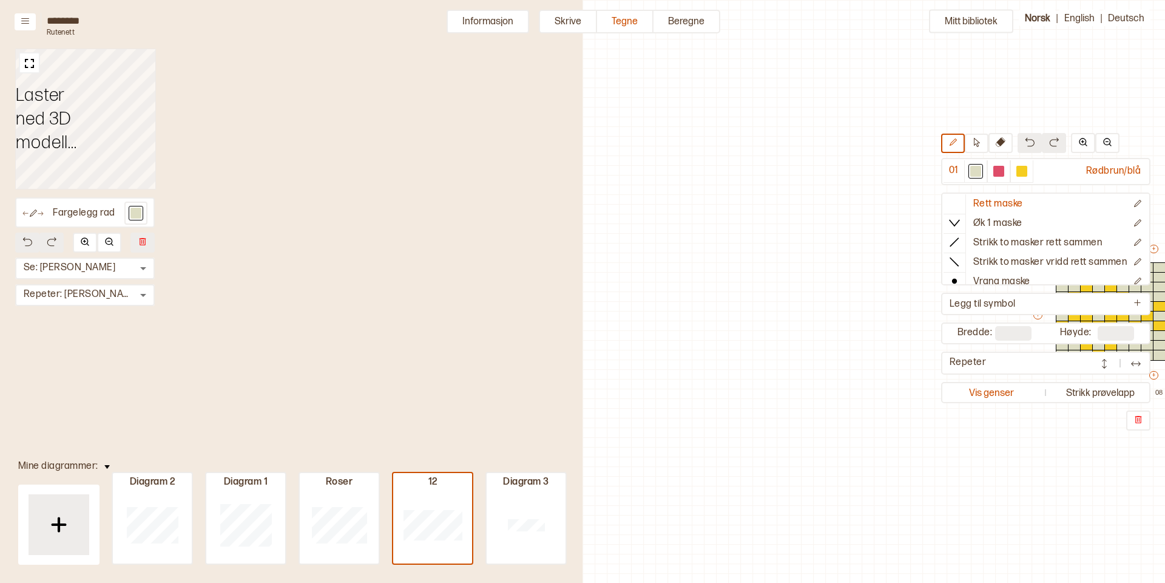
scroll to position [29, 425]
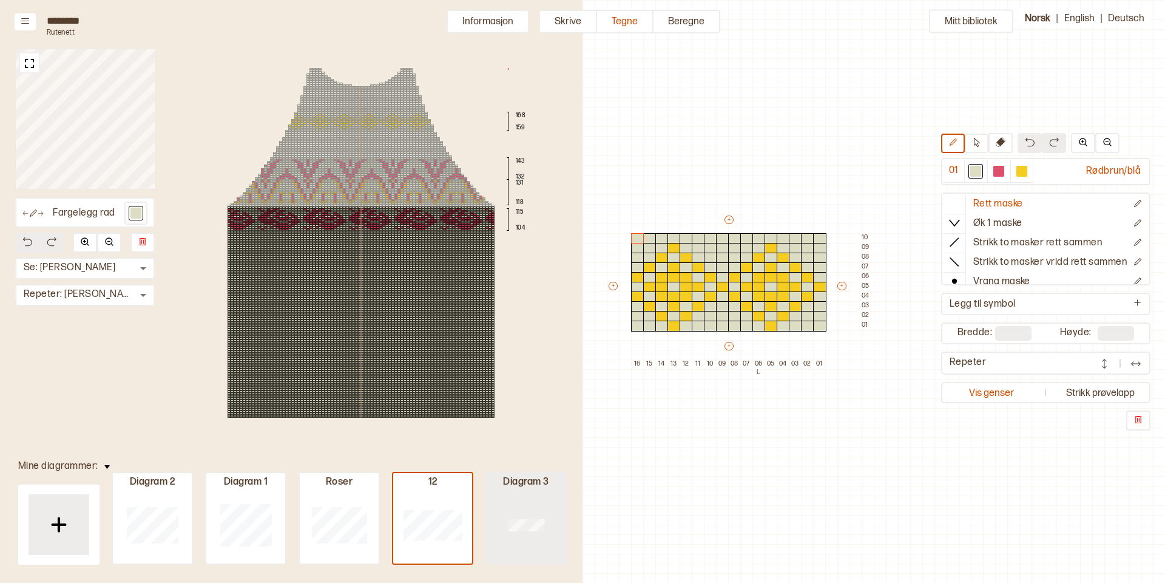
click at [192, 486] on div "Diagram 3" at bounding box center [152, 482] width 79 height 13
type input "**"
type input "*"
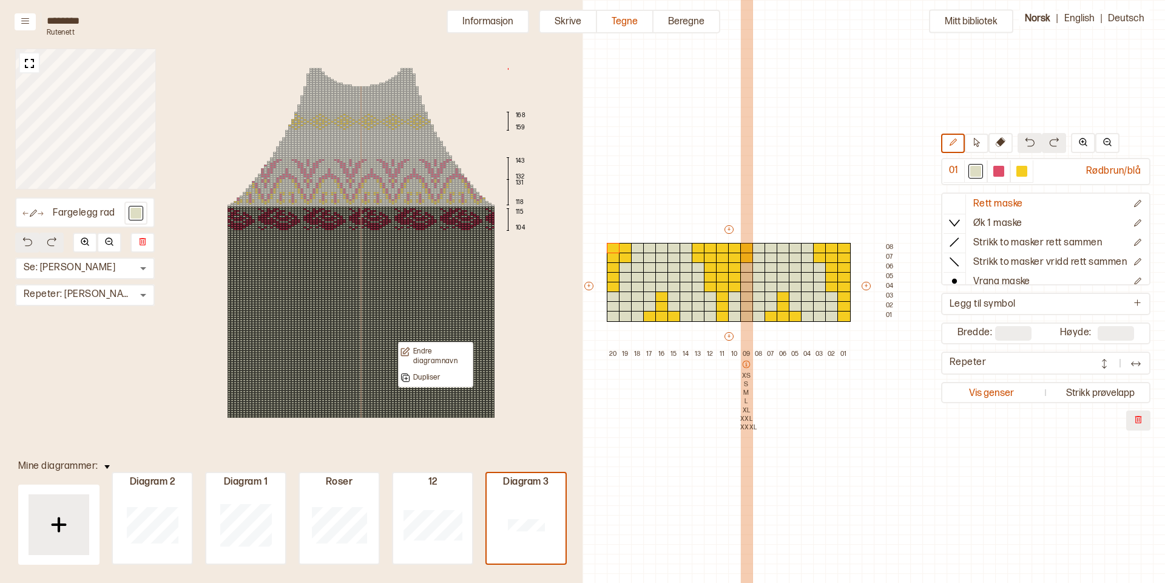
click at [742, 461] on div "09 XS S M L XL XXL XXXL" at bounding box center [746, 410] width 12 height 121
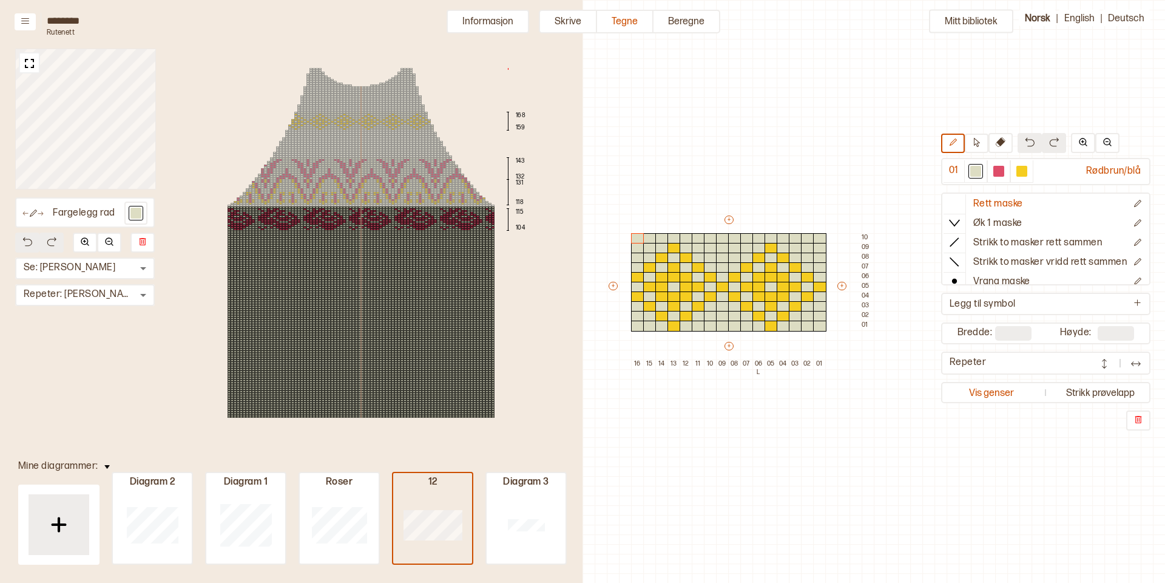
type input "**"
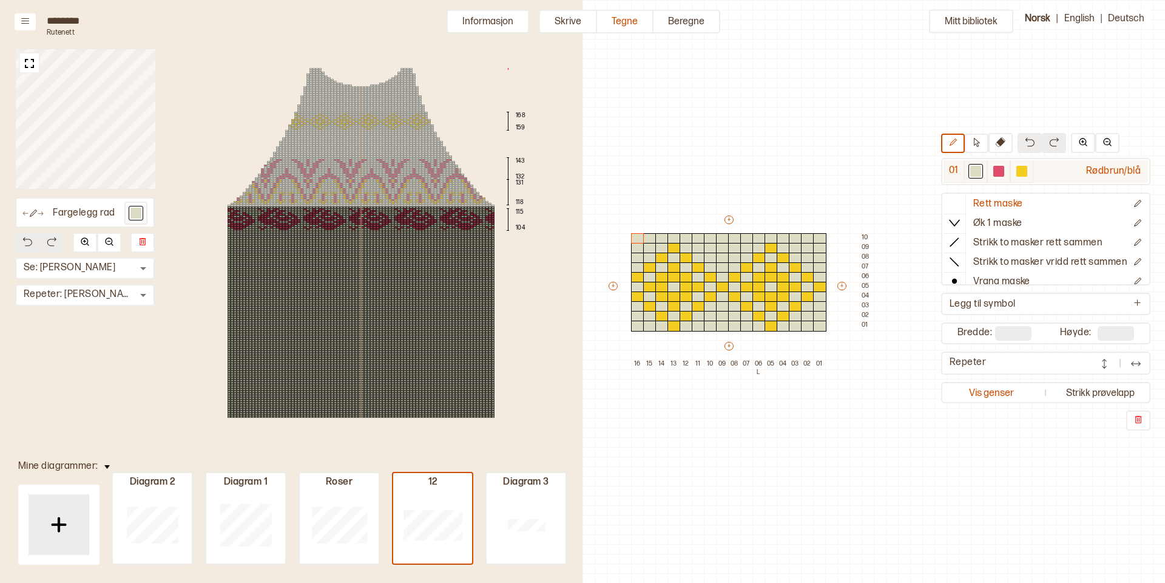
click at [998, 171] on div at bounding box center [998, 171] width 11 height 11
click at [769, 285] on div at bounding box center [771, 287] width 13 height 11
click at [721, 286] on div at bounding box center [722, 287] width 13 height 11
click at [673, 285] on div at bounding box center [674, 287] width 13 height 11
click at [732, 274] on div at bounding box center [734, 277] width 13 height 11
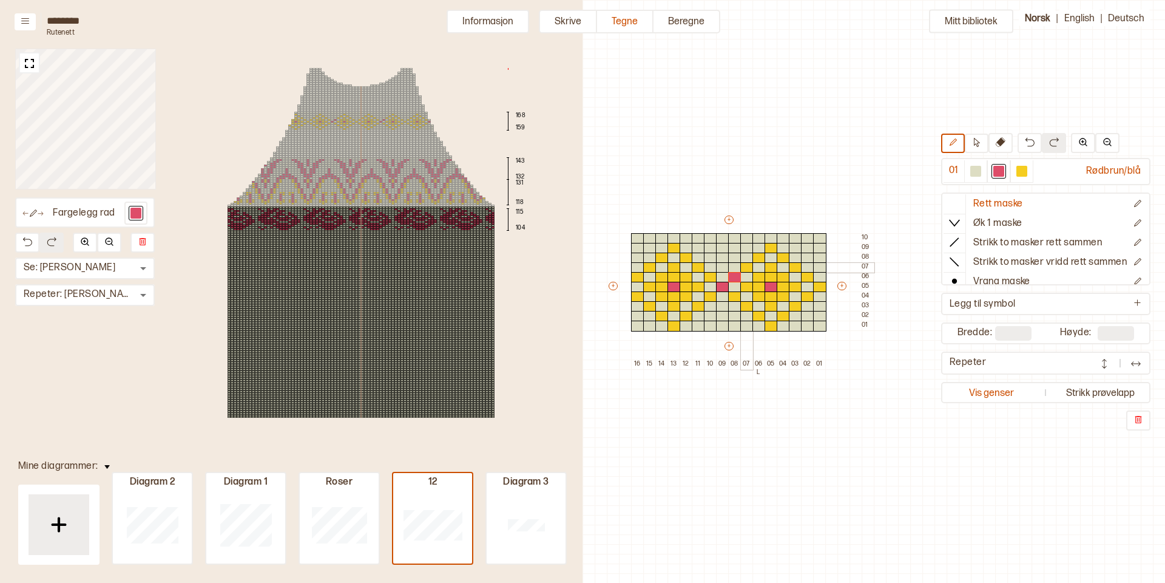
click at [743, 266] on div at bounding box center [746, 267] width 13 height 11
click at [759, 254] on div at bounding box center [759, 257] width 13 height 11
click at [771, 245] on div at bounding box center [771, 248] width 13 height 11
click at [782, 257] on div at bounding box center [783, 257] width 13 height 11
click at [793, 266] on div at bounding box center [795, 267] width 13 height 11
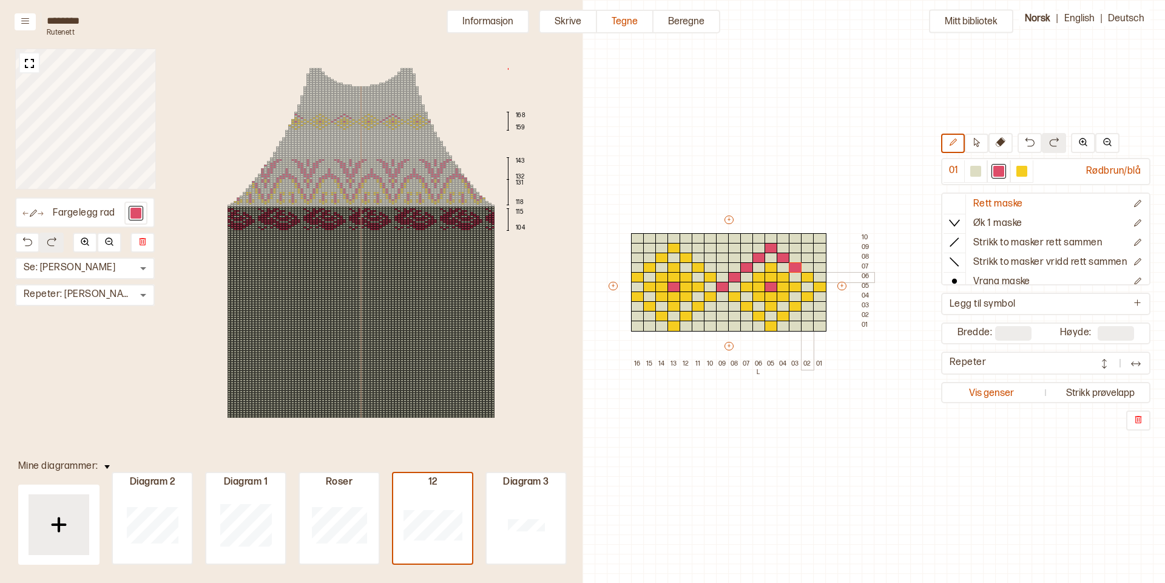
click at [808, 275] on div at bounding box center [807, 277] width 13 height 11
click at [822, 286] on div at bounding box center [819, 287] width 13 height 11
click at [806, 296] on div at bounding box center [807, 296] width 13 height 11
click at [793, 305] on div at bounding box center [795, 306] width 13 height 11
click at [782, 313] on div at bounding box center [783, 316] width 13 height 11
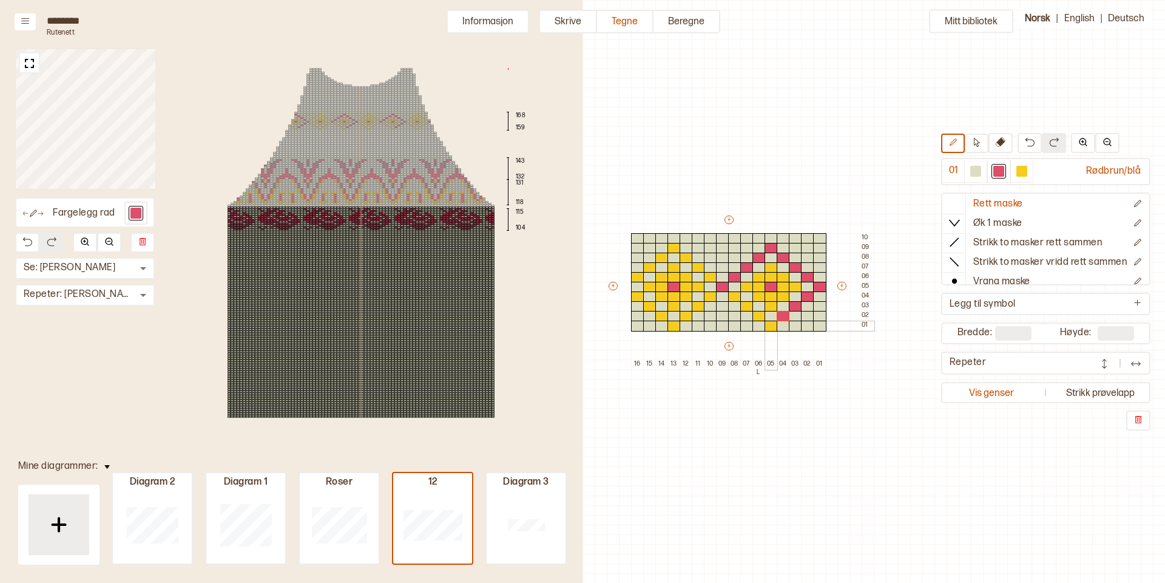
click at [769, 323] on div at bounding box center [771, 325] width 13 height 11
click at [757, 311] on div at bounding box center [759, 316] width 13 height 11
click at [742, 304] on div at bounding box center [746, 306] width 13 height 11
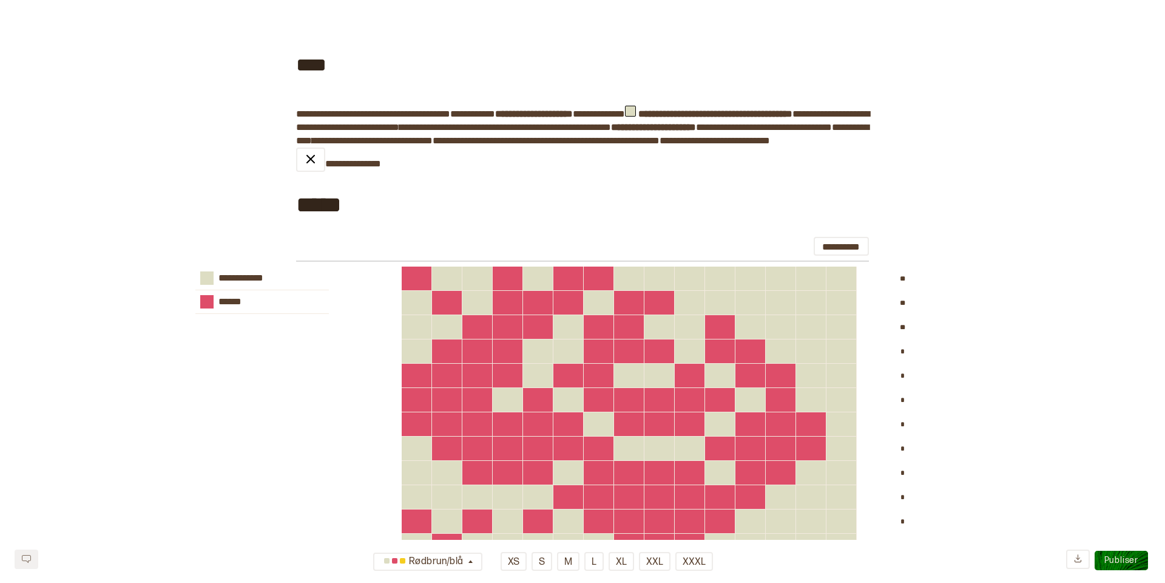
click at [410, 116] on span "**********" at bounding box center [390, 114] width 121 height 12
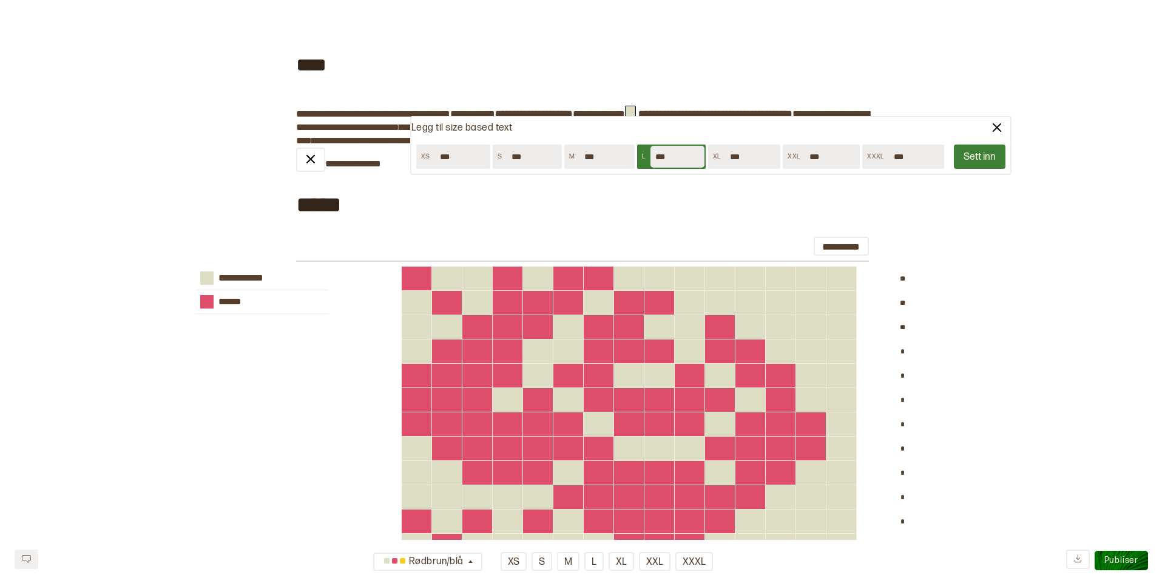
click at [668, 154] on input "***" at bounding box center [678, 157] width 54 height 22
type input "***"
click at [607, 156] on input "***" at bounding box center [607, 157] width 54 height 22
type input "***"
click at [525, 161] on input "***" at bounding box center [534, 157] width 54 height 22
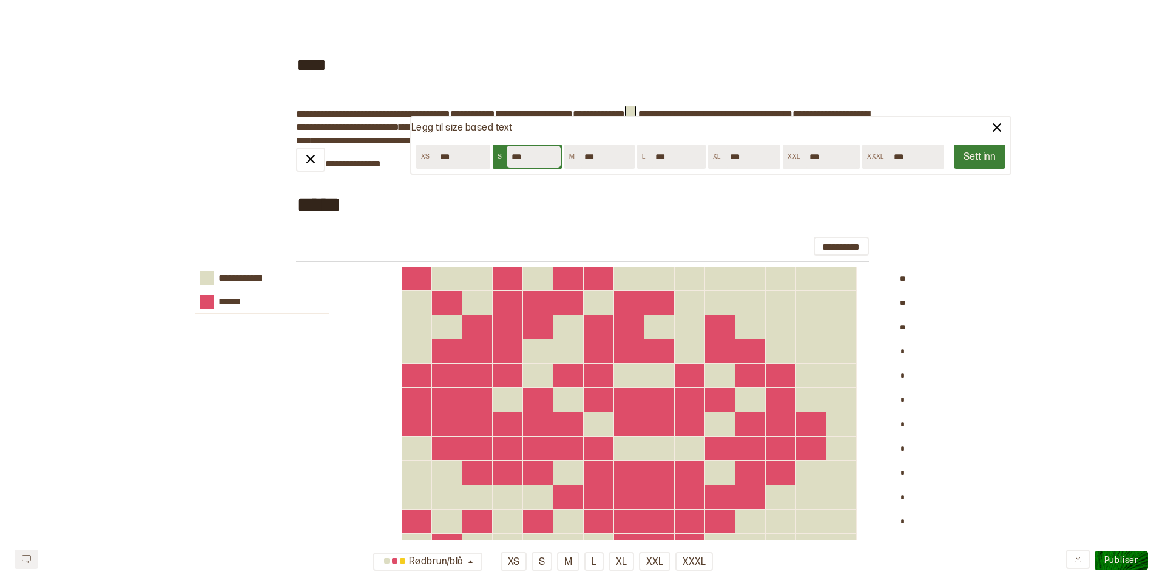
type input "***"
click at [459, 158] on input "***" at bounding box center [462, 157] width 54 height 22
type input "***"
click at [984, 158] on button "Sett inn" at bounding box center [980, 156] width 52 height 24
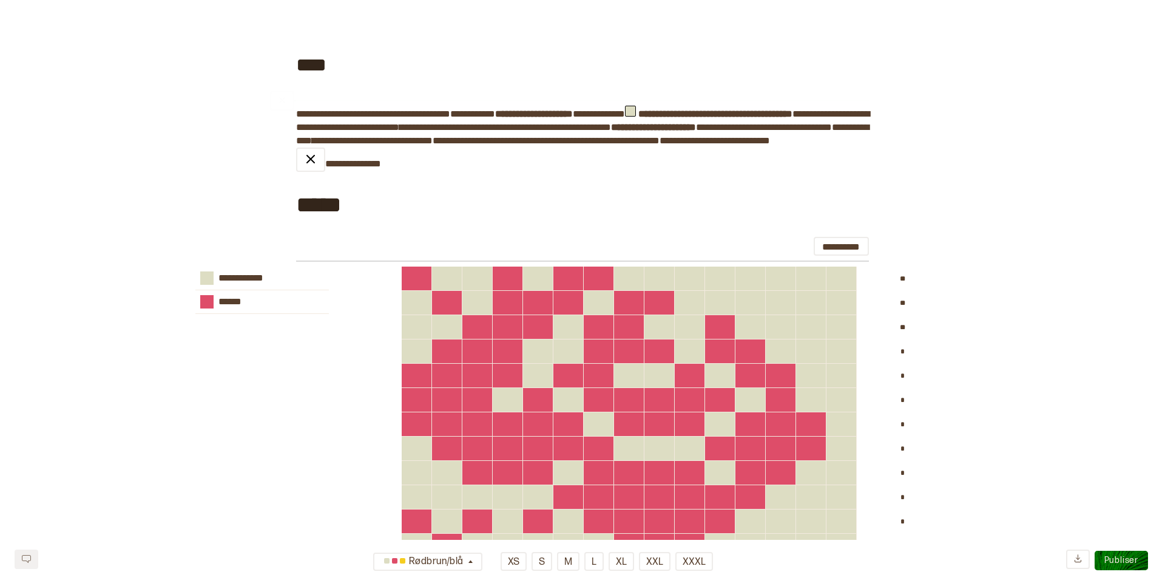
click at [347, 113] on span "**********" at bounding box center [390, 114] width 121 height 12
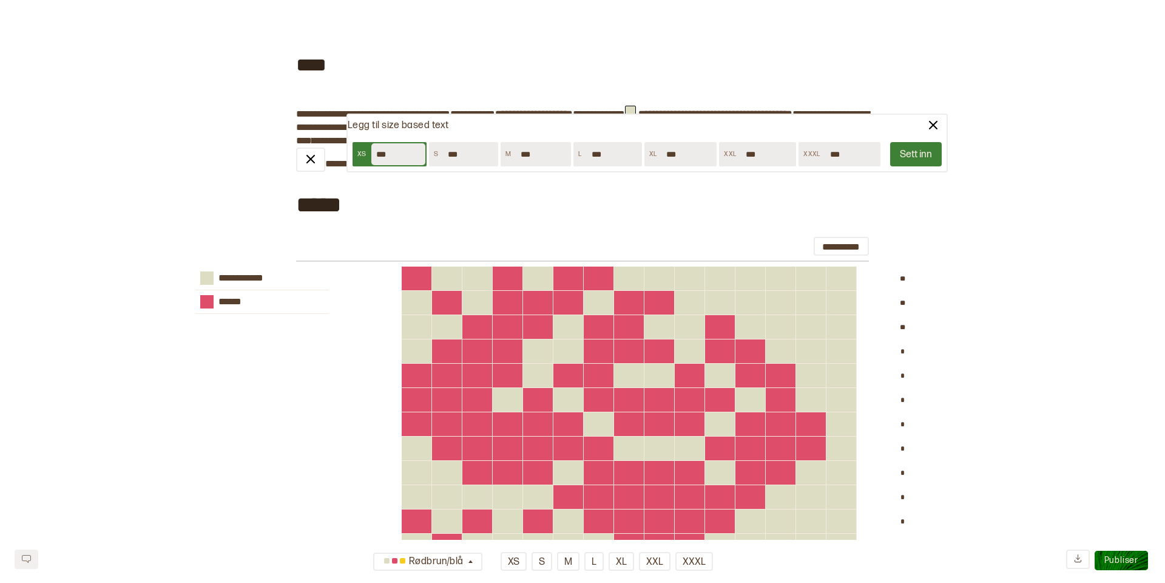
click at [398, 153] on input "***" at bounding box center [398, 154] width 54 height 22
type input "***"
click at [923, 152] on button "Sett inn" at bounding box center [916, 154] width 52 height 24
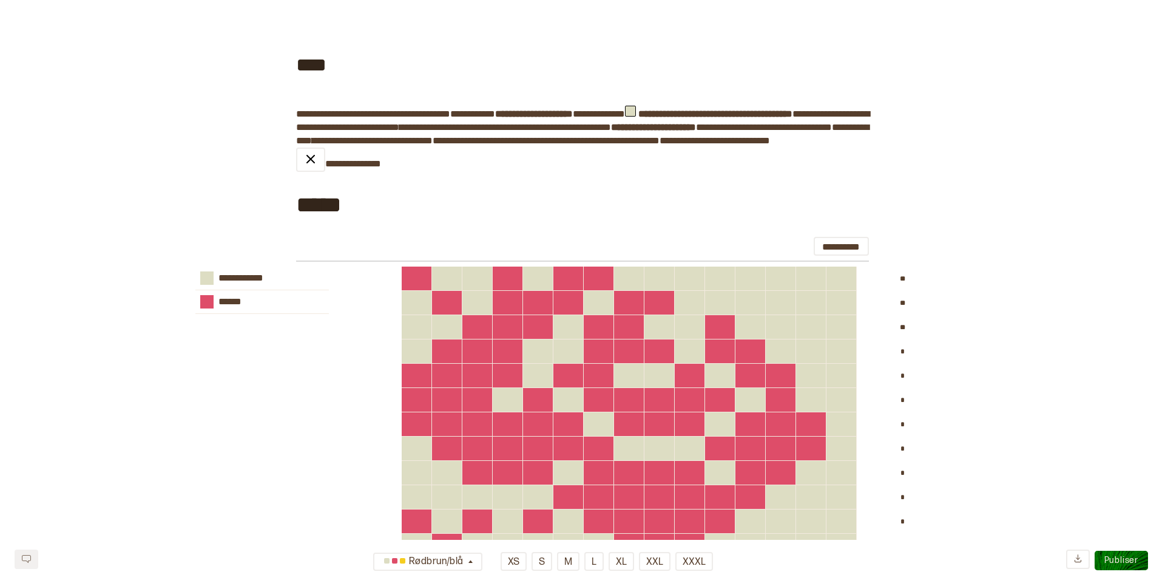
click at [371, 112] on span "**********" at bounding box center [390, 114] width 121 height 12
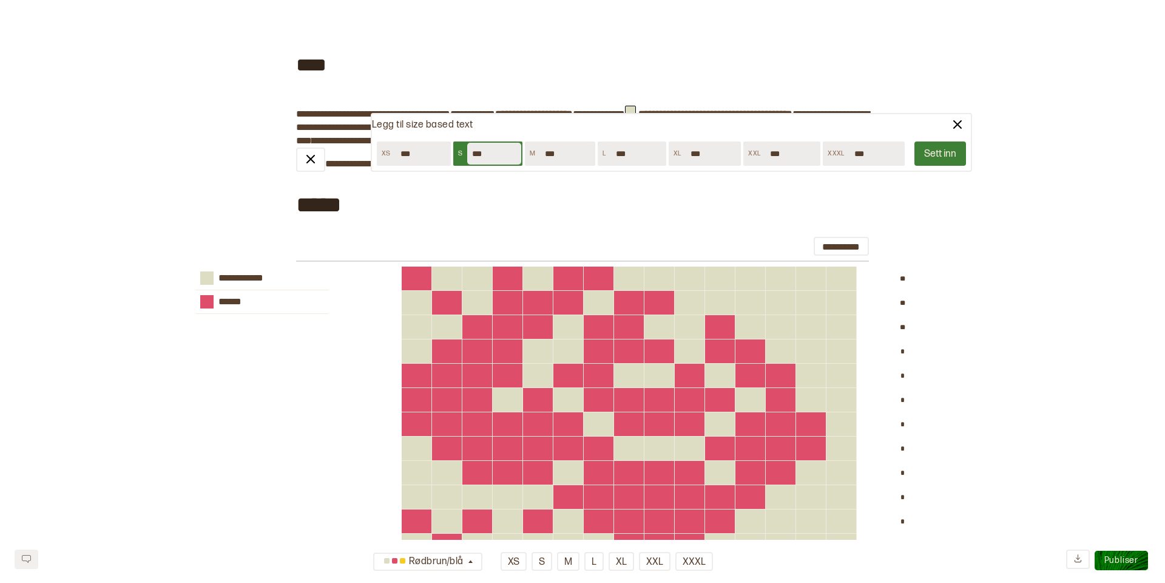
click at [489, 152] on input "***" at bounding box center [494, 154] width 54 height 22
type input "***"
click at [937, 155] on button "Sett inn" at bounding box center [941, 153] width 52 height 24
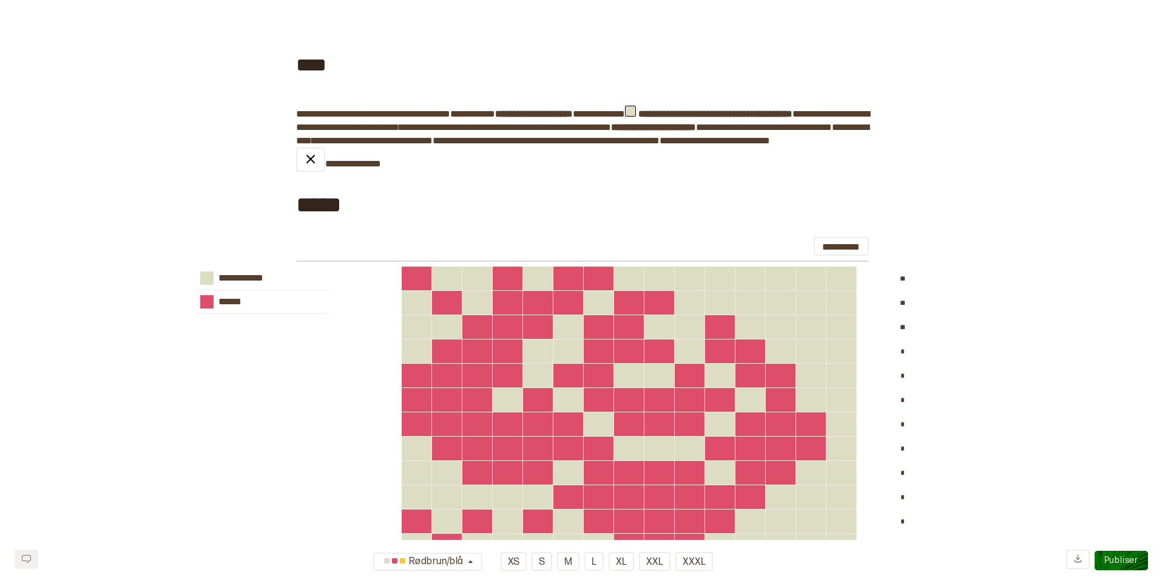
click at [433, 140] on span "**********" at bounding box center [372, 141] width 121 height 12
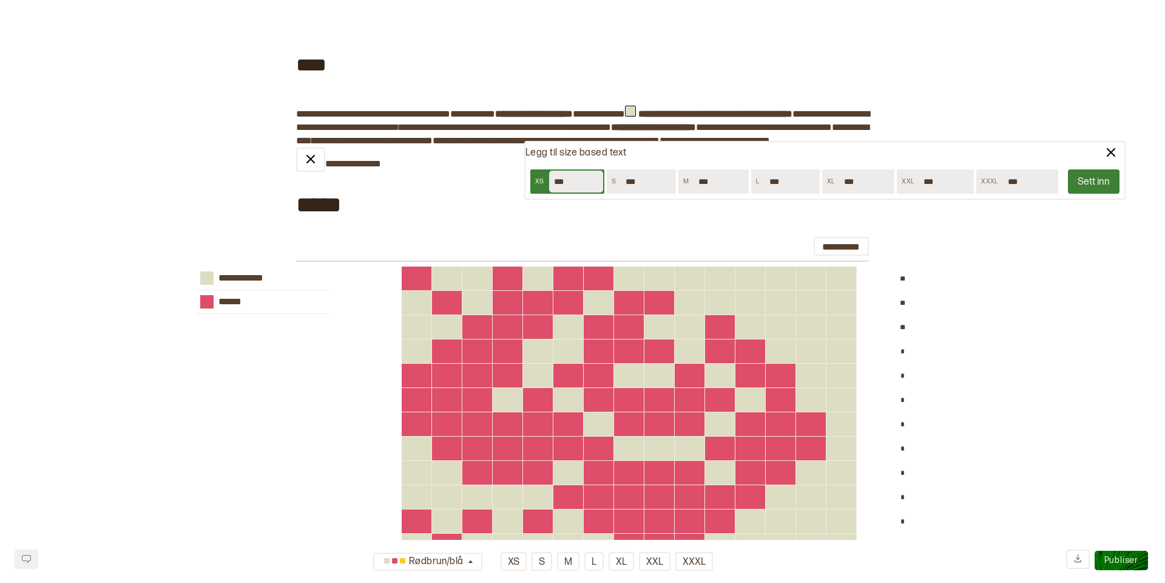
click at [572, 178] on input "***" at bounding box center [576, 182] width 54 height 22
type input "***"
click at [648, 183] on input "***" at bounding box center [648, 182] width 54 height 22
type input "***"
click at [723, 184] on input "***" at bounding box center [721, 182] width 54 height 22
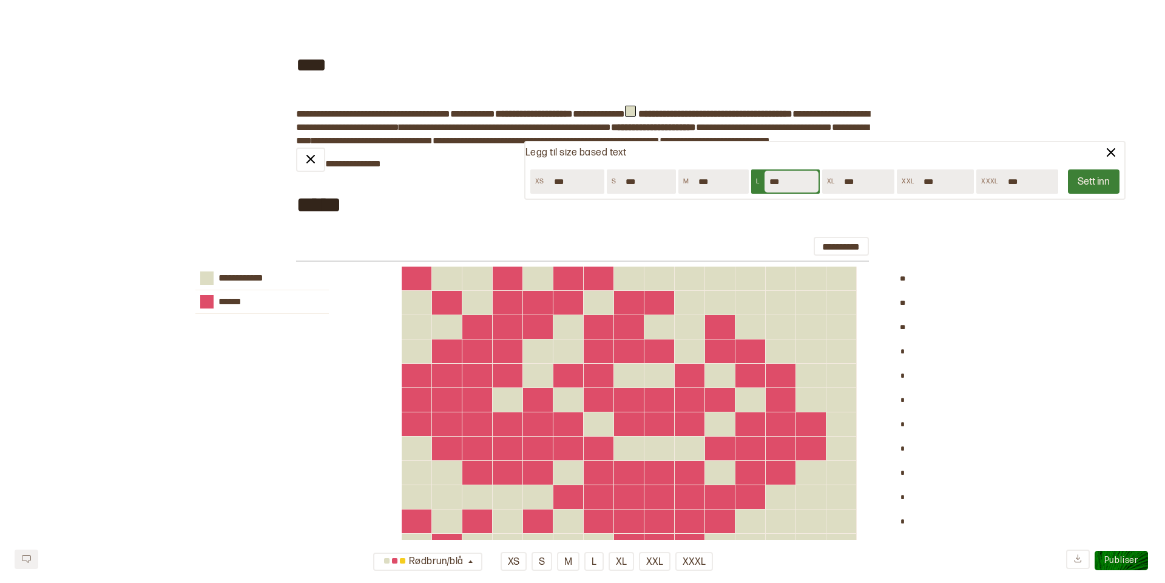
click at [797, 178] on input "***" at bounding box center [792, 182] width 54 height 22
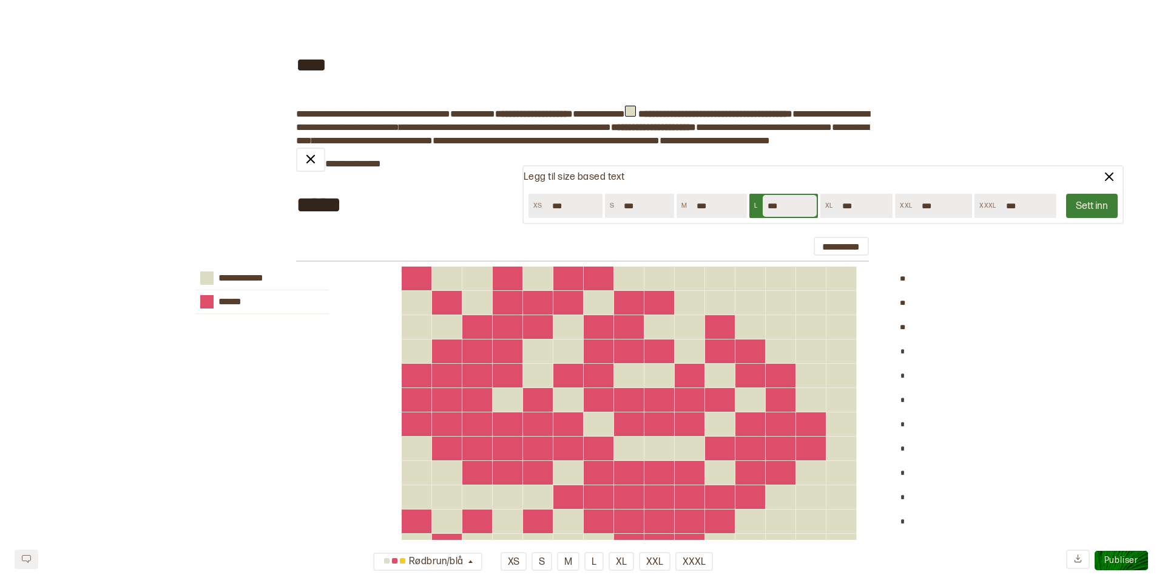
drag, startPoint x: 805, startPoint y: 151, endPoint x: 803, endPoint y: 174, distance: 23.2
click at [803, 174] on div "Legg til size based text" at bounding box center [823, 177] width 599 height 22
click at [787, 203] on input "***" at bounding box center [789, 205] width 54 height 22
type input "***"
click at [862, 206] on input "***" at bounding box center [864, 205] width 54 height 22
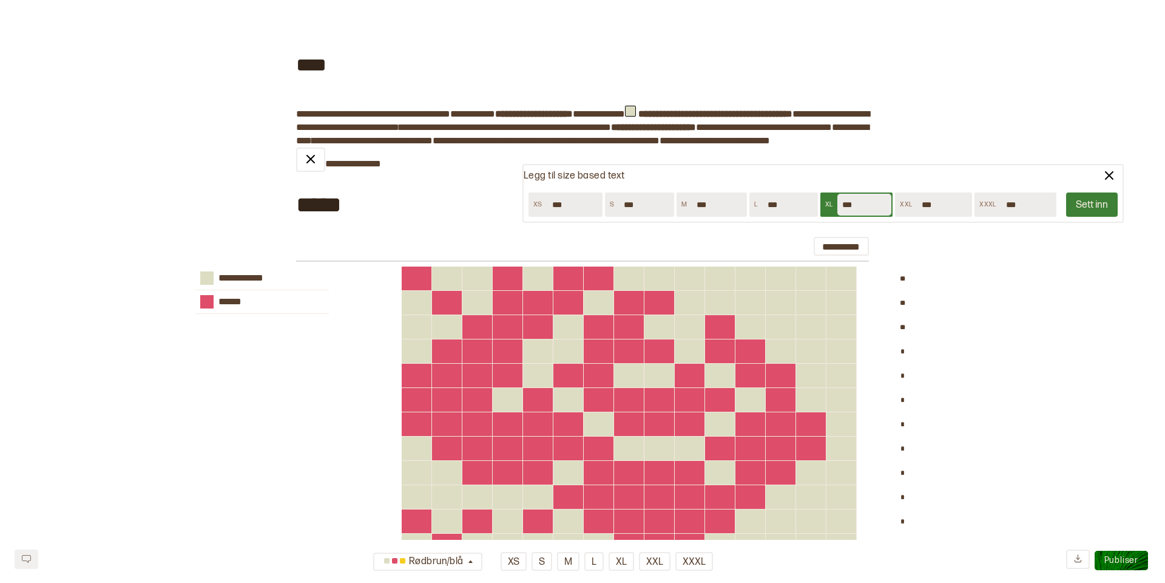
click at [956, 197] on input "***" at bounding box center [944, 205] width 54 height 22
click at [950, 204] on input "***" at bounding box center [944, 205] width 54 height 22
type input "***"
click at [1030, 211] on input "***" at bounding box center [1028, 205] width 54 height 22
type input "***"
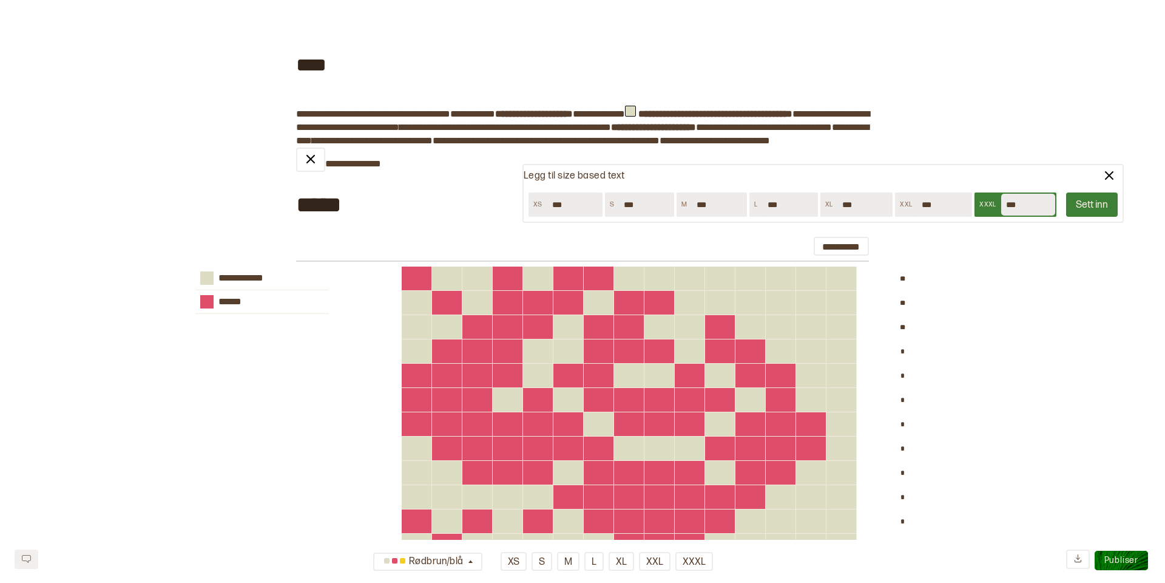
click at [1098, 203] on button "Sett inn" at bounding box center [1092, 204] width 52 height 24
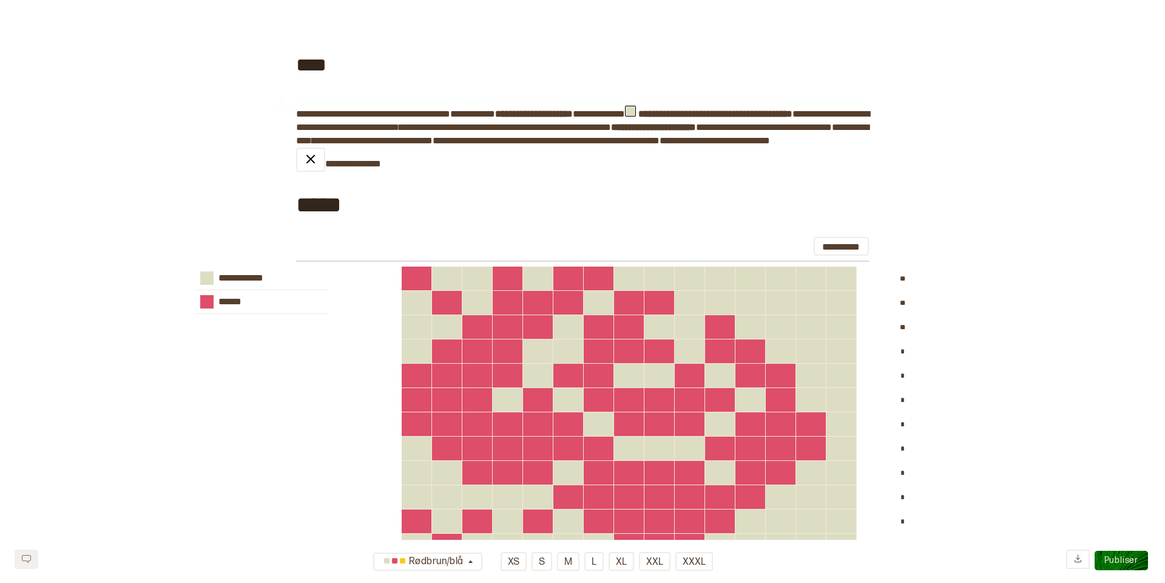
click at [370, 110] on span "**********" at bounding box center [390, 114] width 121 height 12
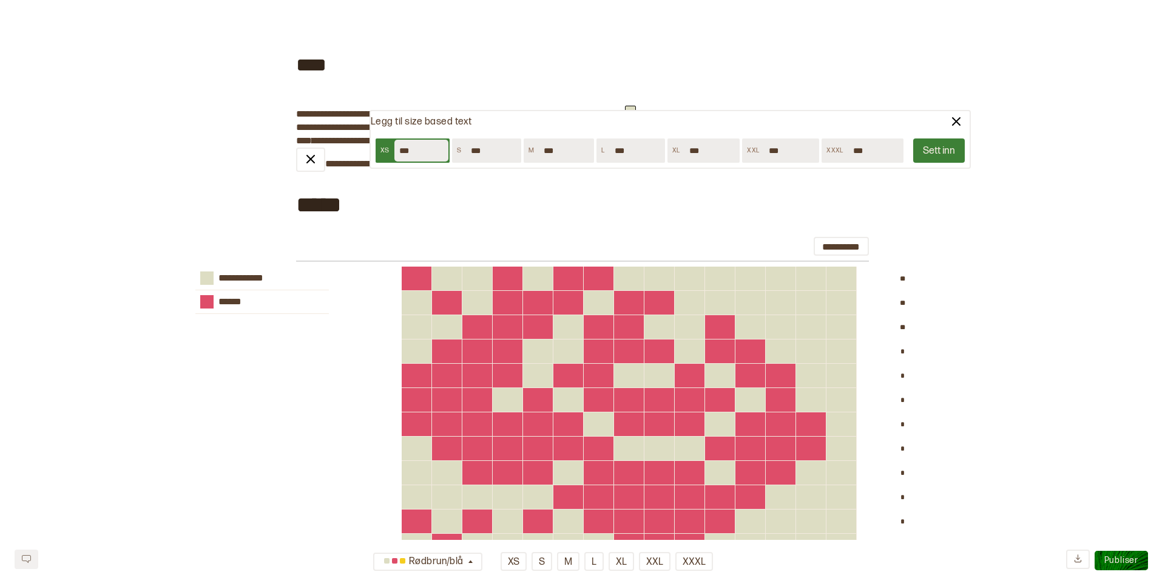
click at [418, 149] on input "***" at bounding box center [421, 151] width 54 height 22
type input "***"
click at [940, 150] on button "Sett inn" at bounding box center [939, 150] width 52 height 24
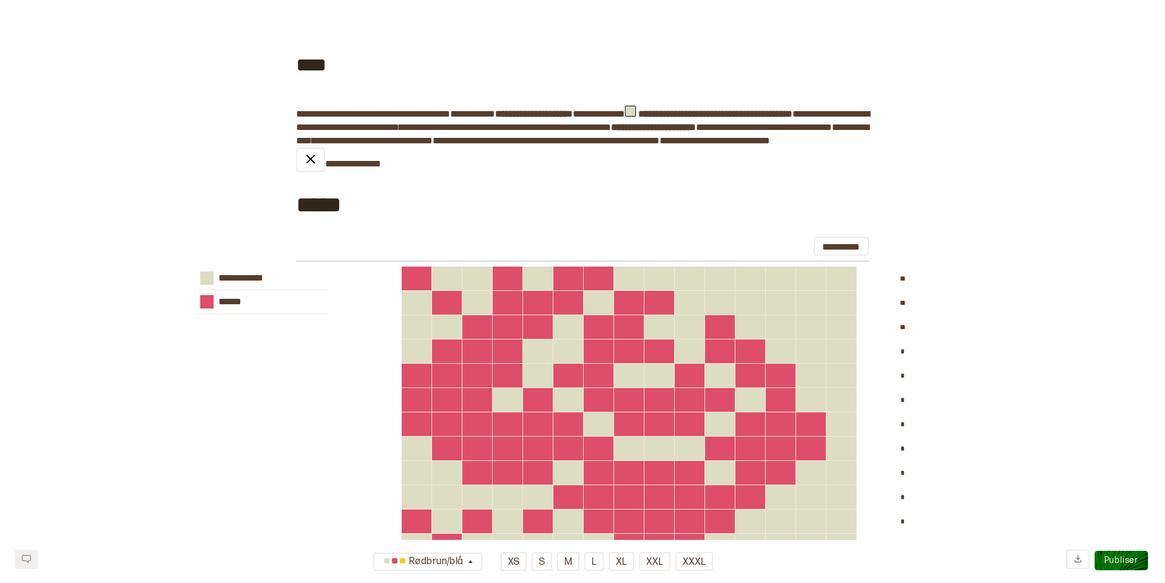
click at [433, 144] on span "**********" at bounding box center [372, 141] width 121 height 12
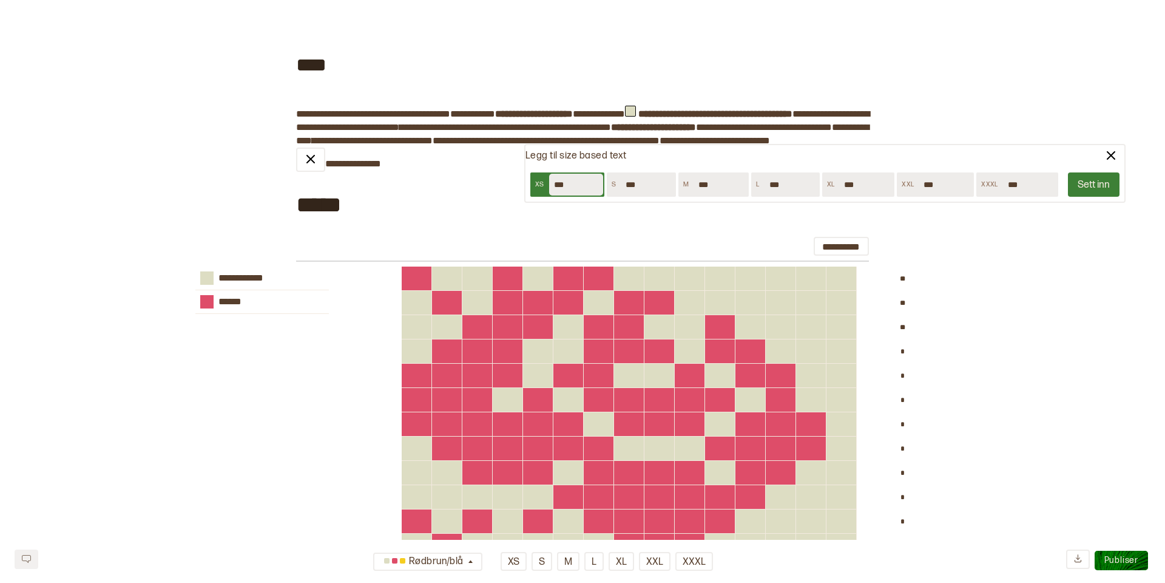
click at [570, 186] on input "***" at bounding box center [576, 185] width 54 height 22
type input "***"
click at [1094, 186] on button "Sett inn" at bounding box center [1094, 184] width 52 height 24
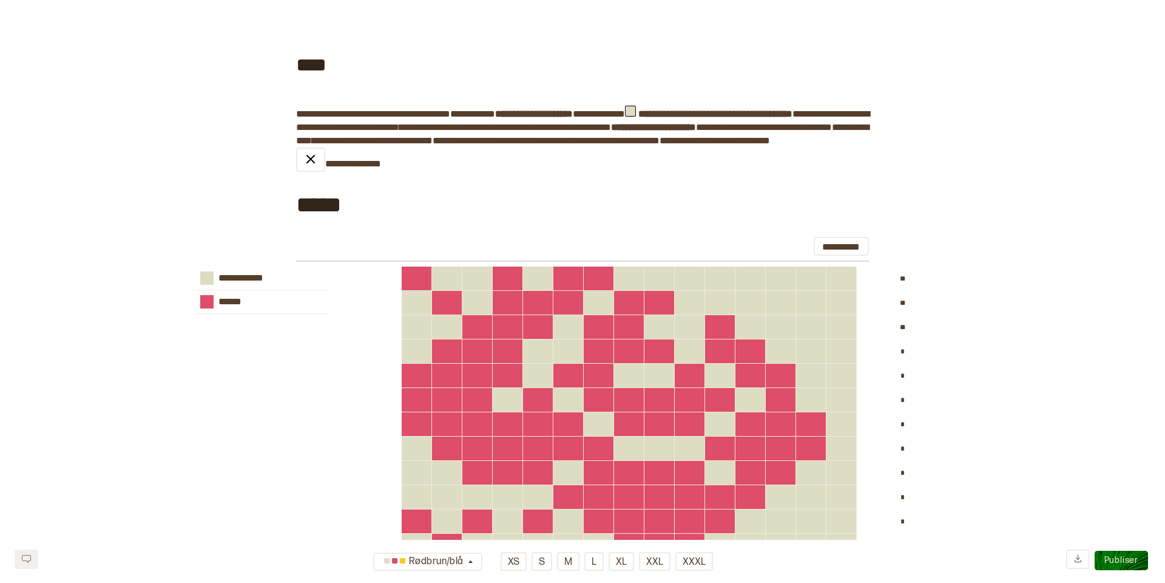
click at [433, 141] on span "**********" at bounding box center [372, 141] width 121 height 12
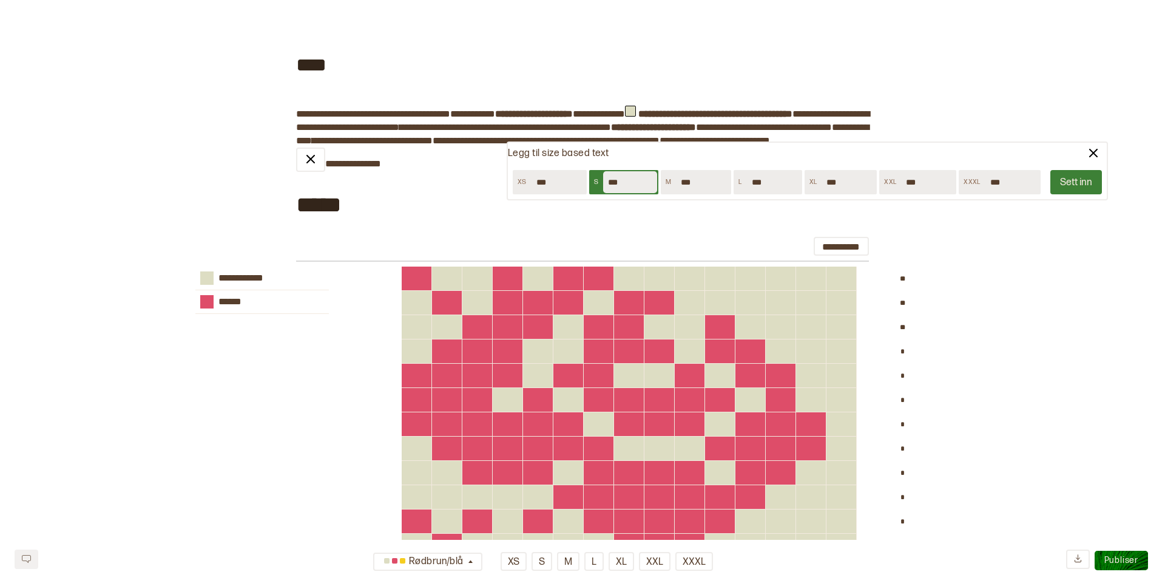
click at [624, 178] on input "***" at bounding box center [630, 182] width 54 height 22
type input "***"
click at [1080, 183] on button "Sett inn" at bounding box center [1076, 182] width 52 height 24
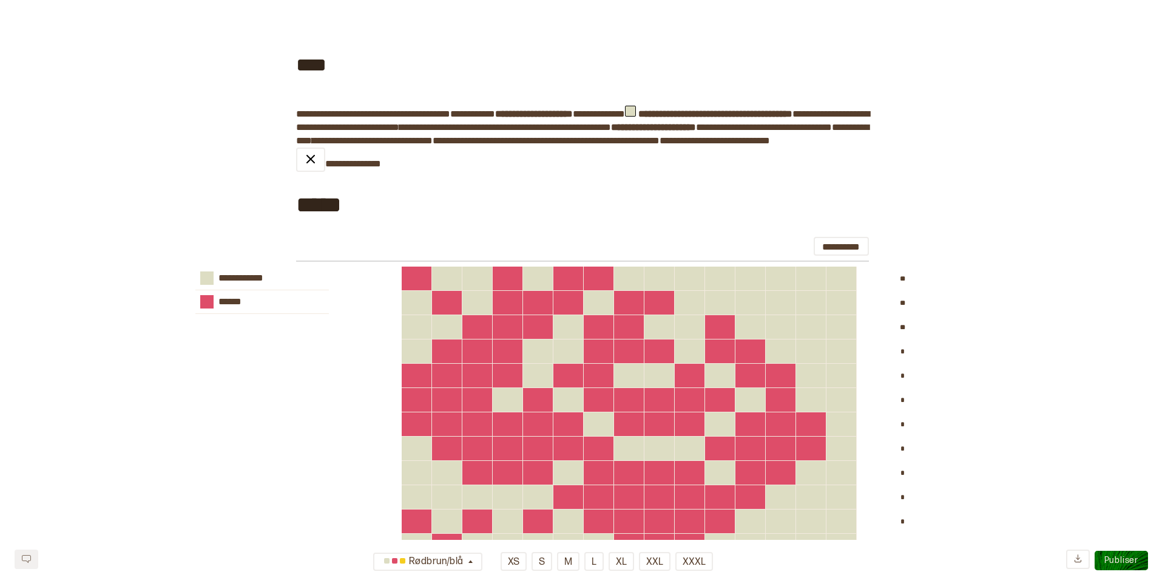
click at [367, 115] on span "**********" at bounding box center [390, 114] width 121 height 12
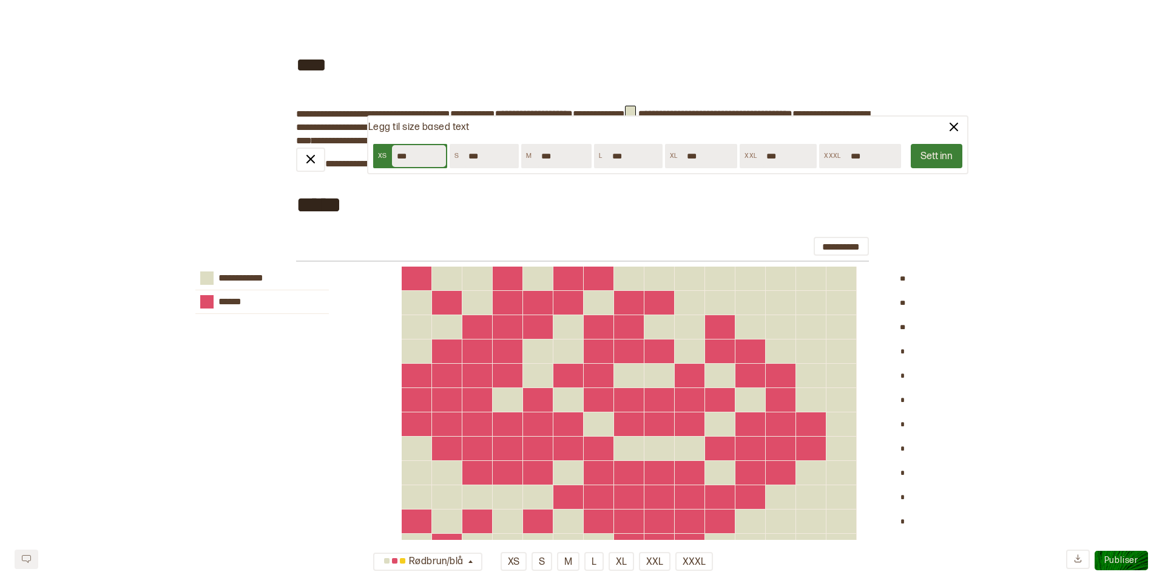
click at [488, 152] on input "***" at bounding box center [491, 156] width 54 height 22
type input "***"
click at [938, 157] on button "Sett inn" at bounding box center [937, 156] width 52 height 24
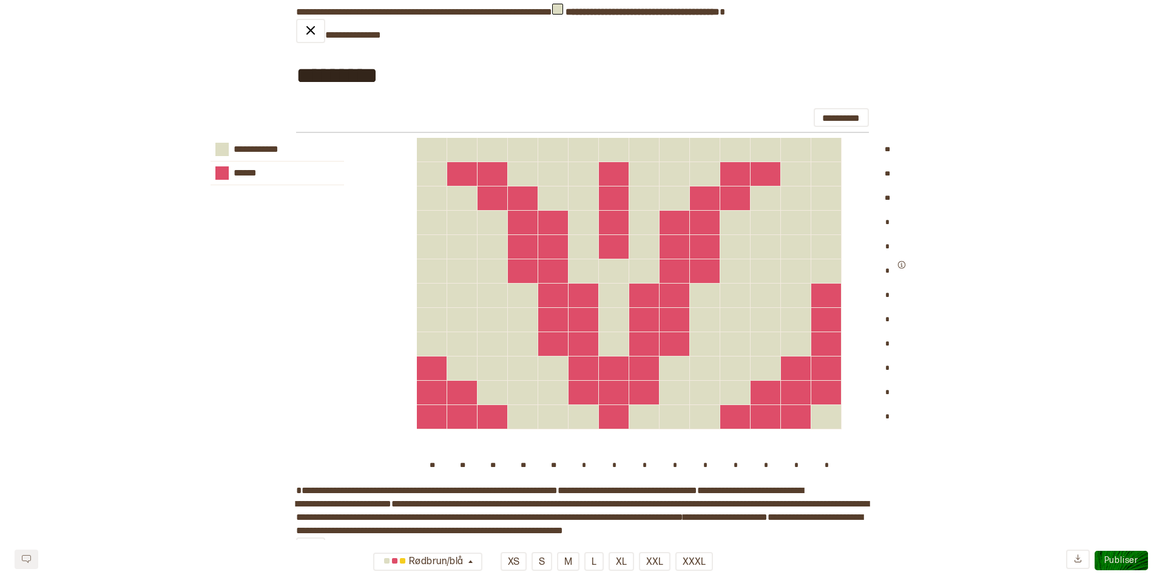
scroll to position [952, 0]
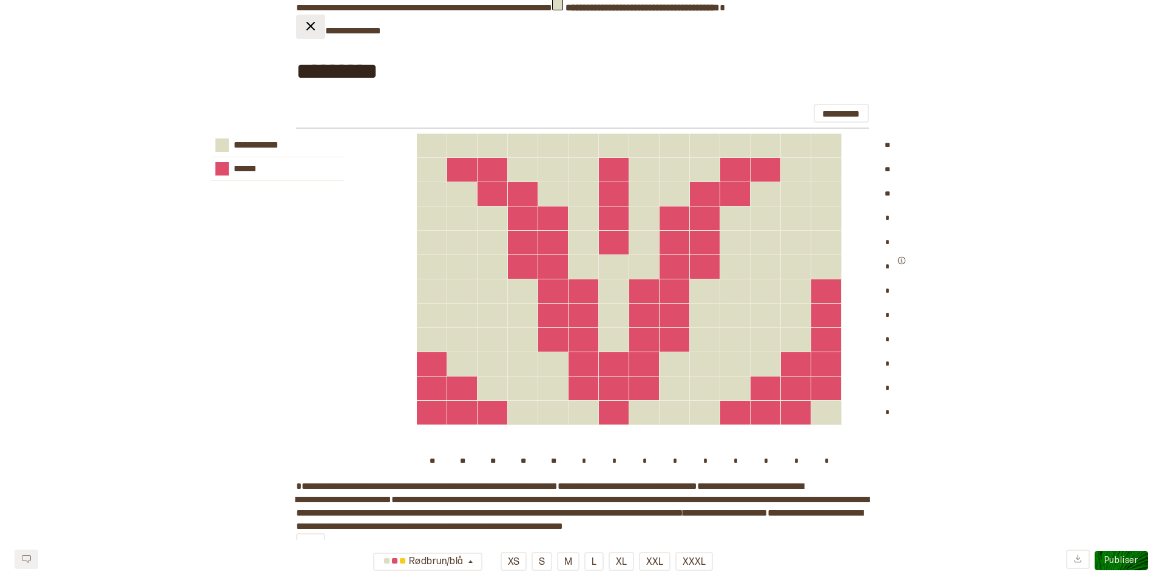
click at [316, 33] on img at bounding box center [310, 26] width 15 height 15
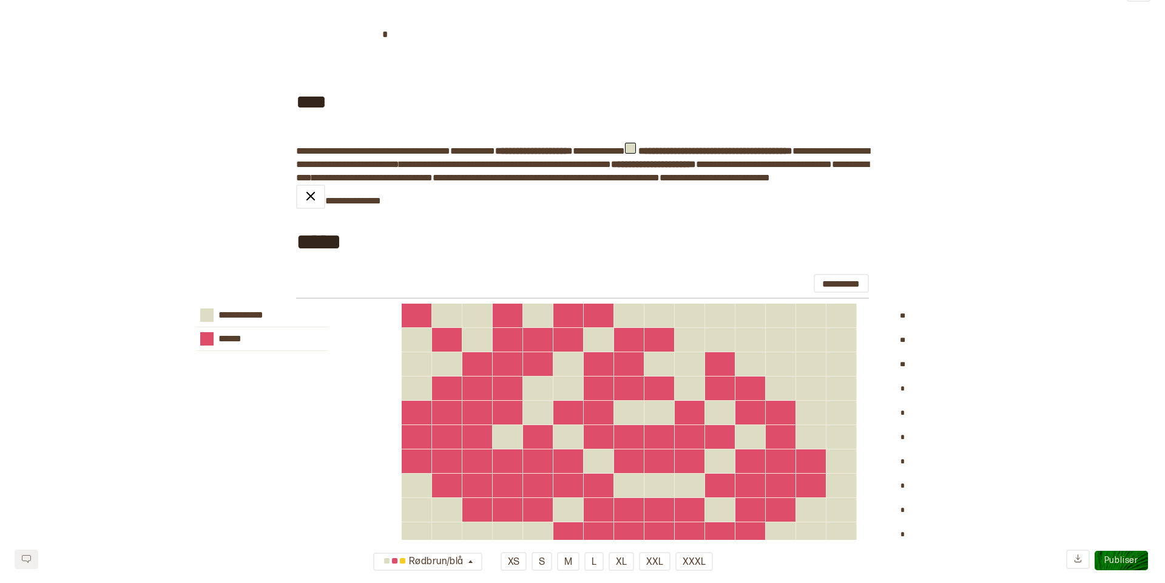
scroll to position [0, 0]
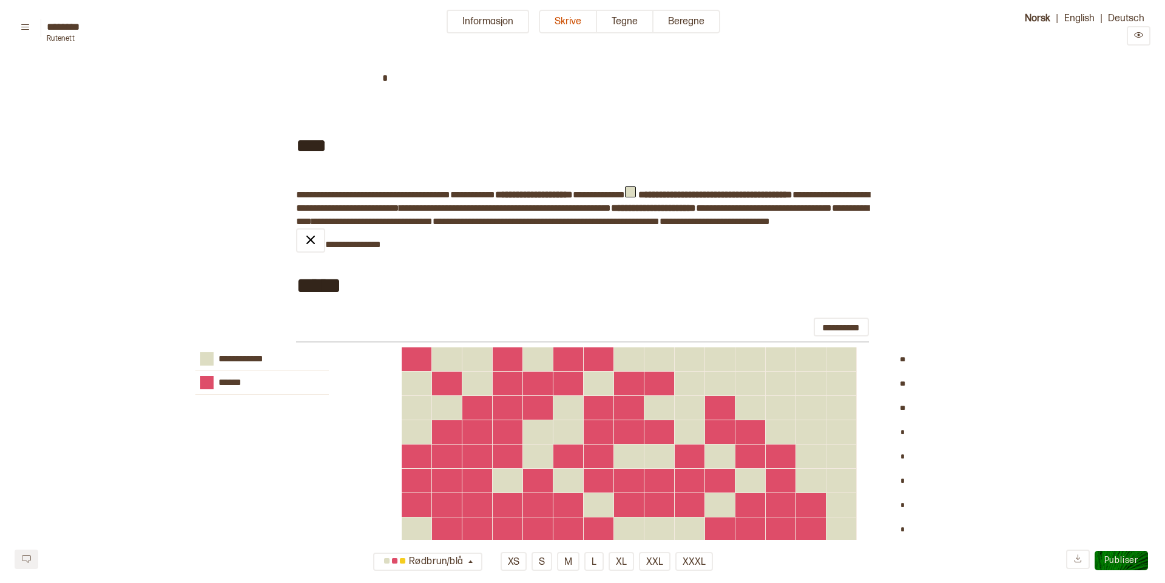
click at [1119, 561] on span "Publiser" at bounding box center [1121, 560] width 34 height 10
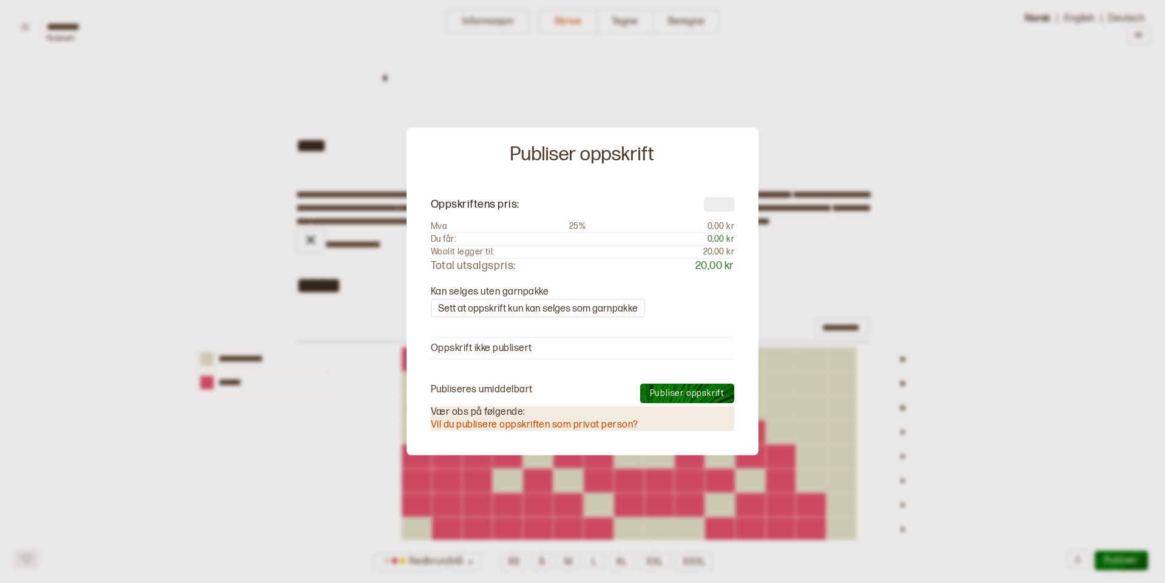
click at [717, 206] on input "number" at bounding box center [719, 204] width 30 height 15
type input "**"
click at [671, 391] on span "Publiser oppskrift" at bounding box center [687, 393] width 75 height 10
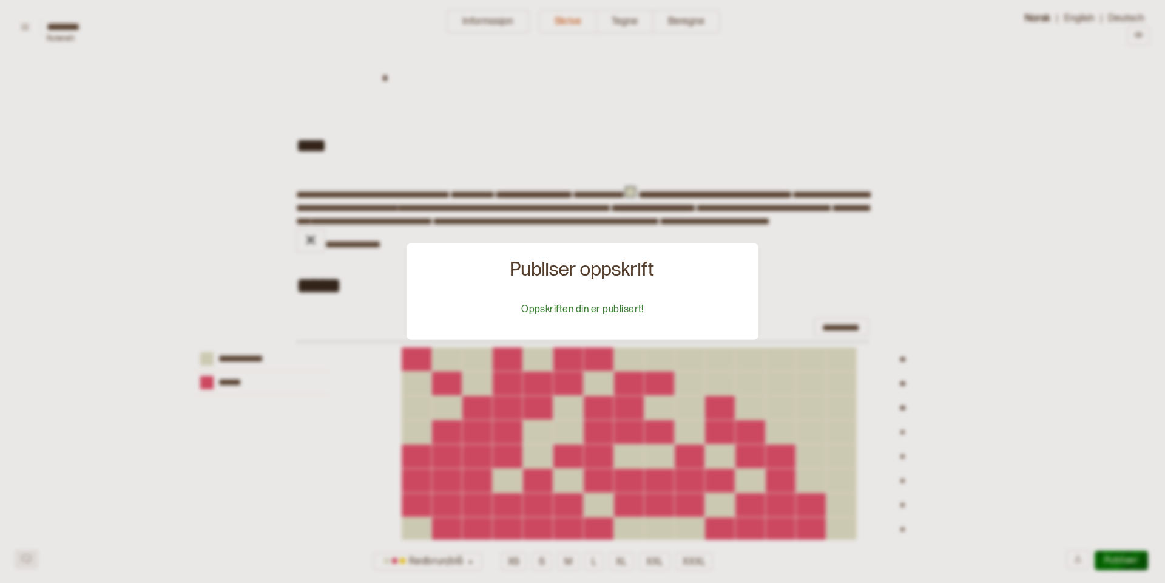
click at [244, 81] on div at bounding box center [582, 291] width 1165 height 583
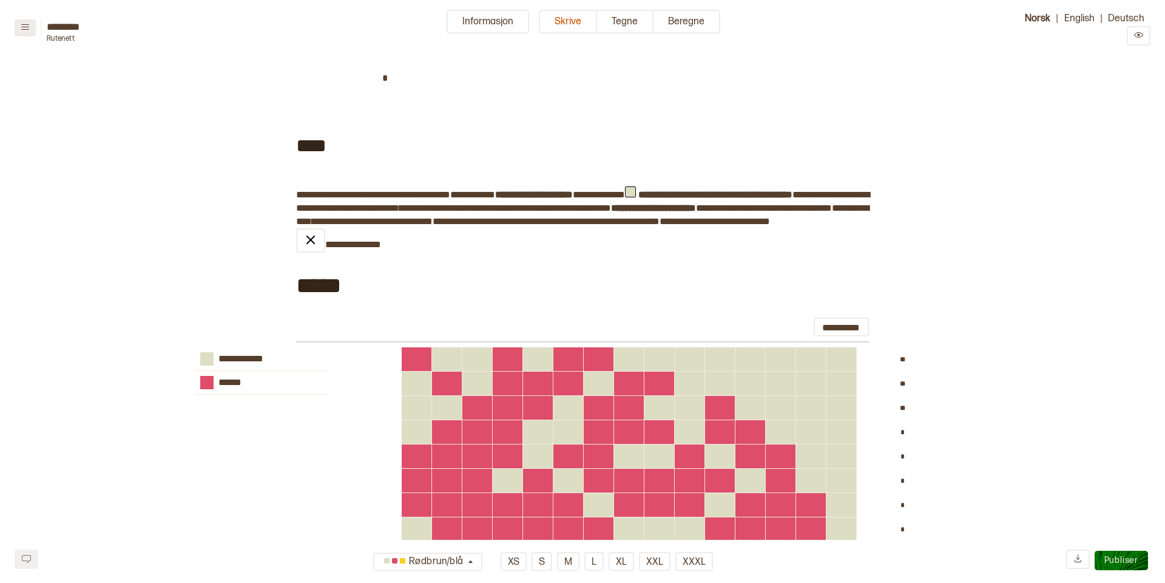
click at [24, 24] on icon at bounding box center [25, 26] width 9 height 9
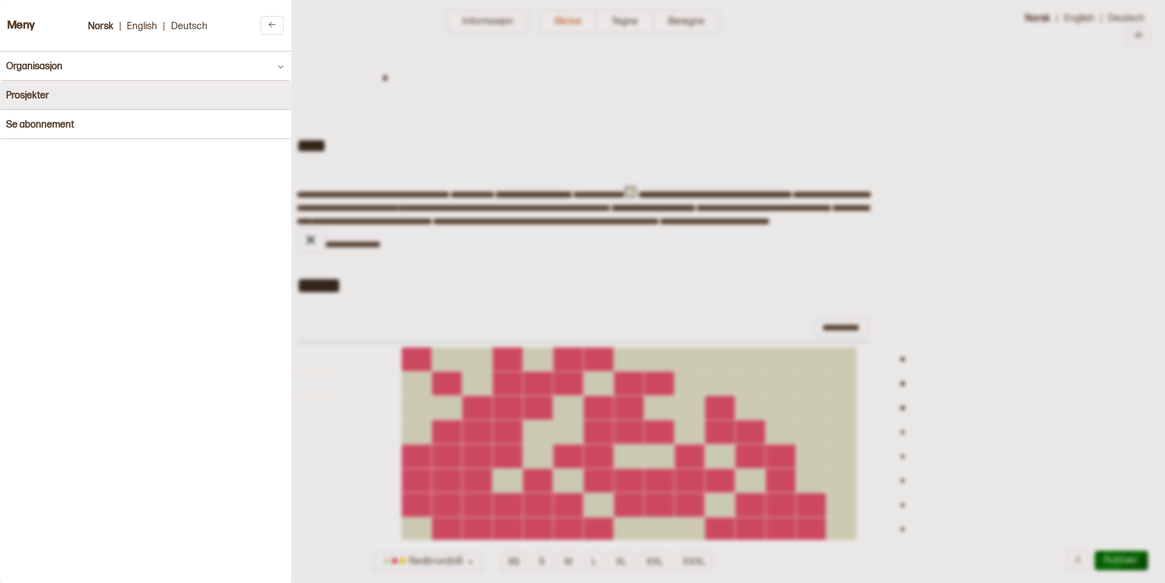
click at [31, 92] on h4 "Prosjekter" at bounding box center [27, 96] width 43 height 12
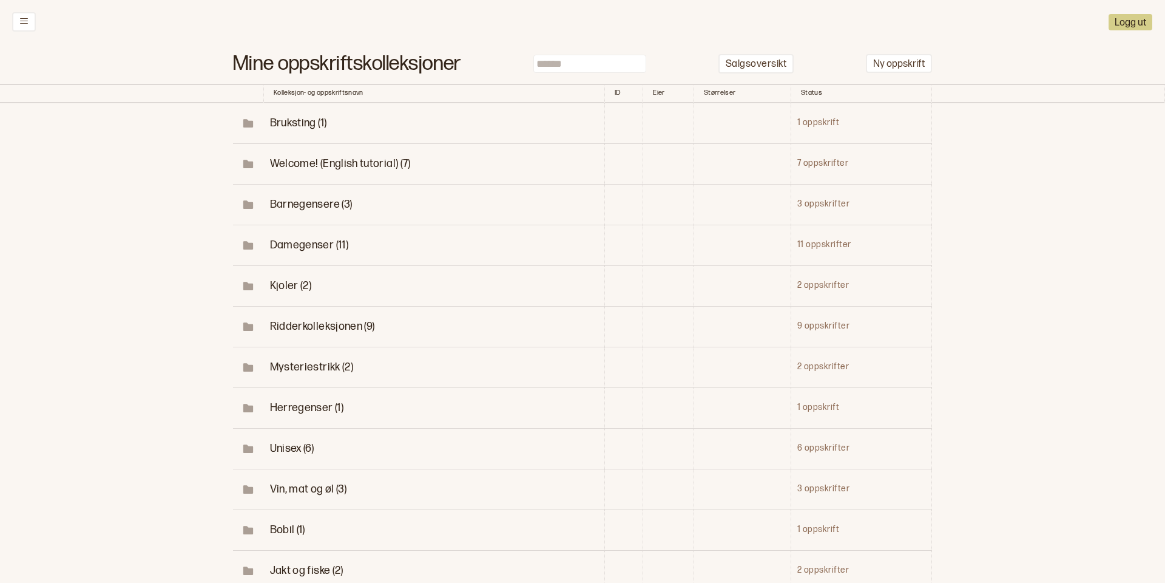
click at [293, 445] on span "Unisex (6)" at bounding box center [292, 448] width 44 height 13
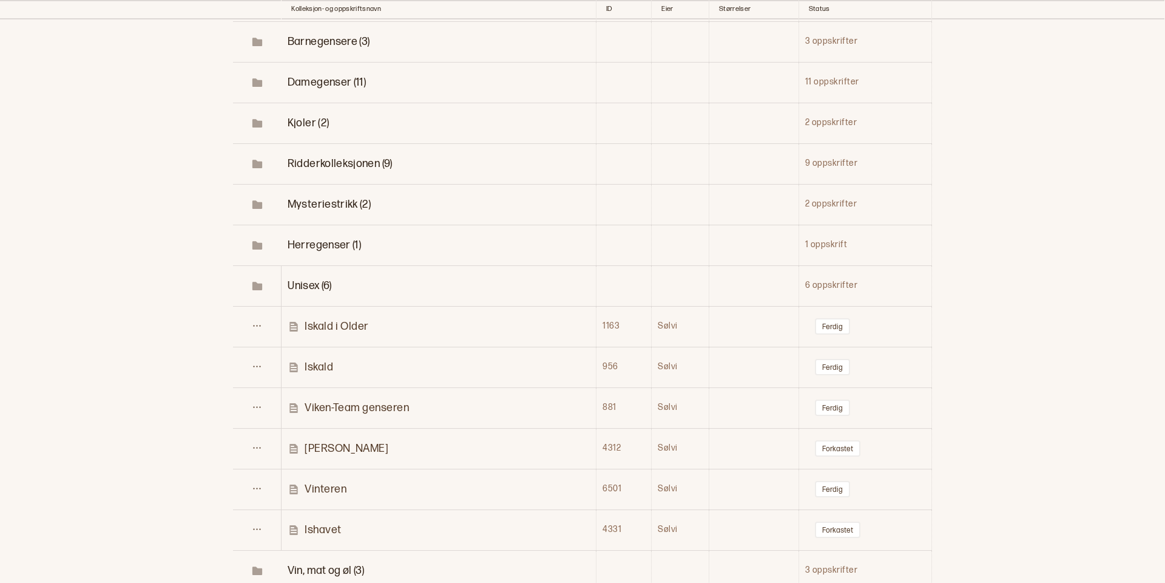
scroll to position [178, 0]
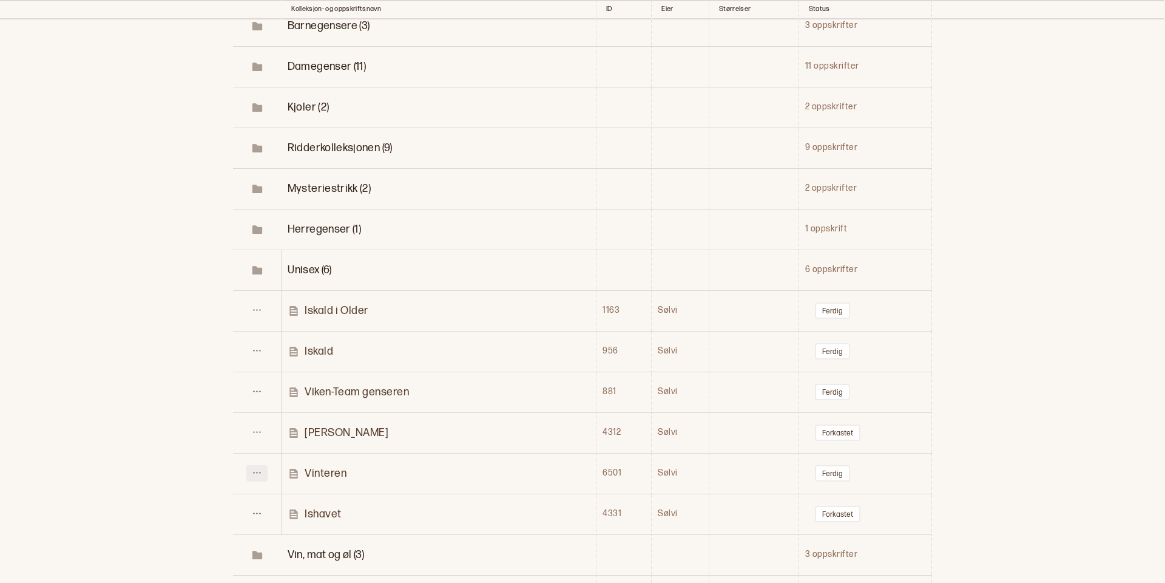
click at [259, 468] on icon at bounding box center [256, 472] width 9 height 9
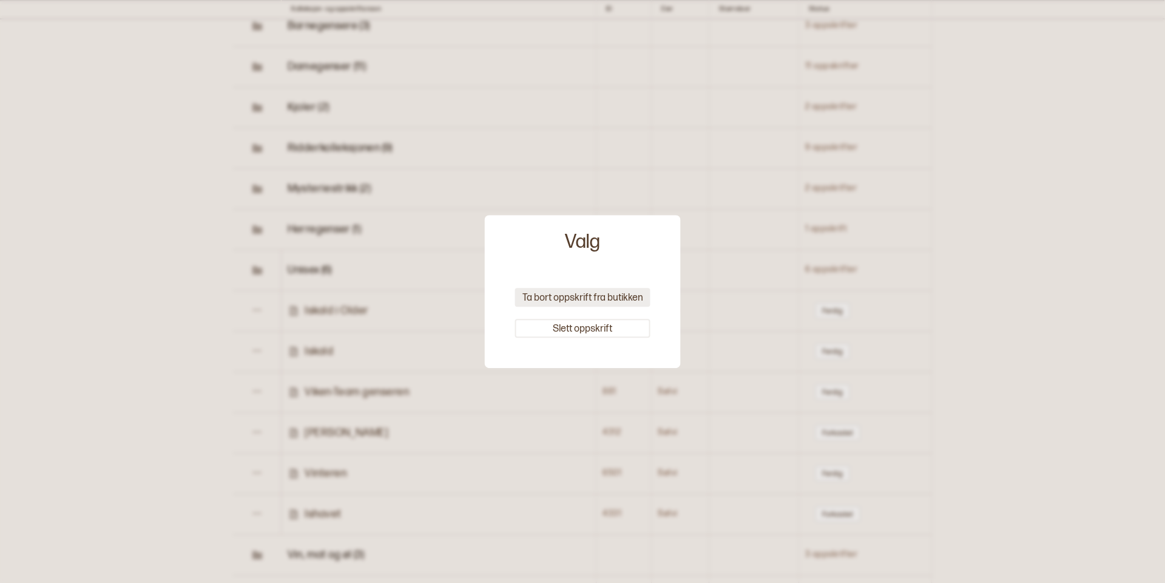
click at [595, 292] on button "Ta bort oppskrift fra butikken" at bounding box center [582, 297] width 135 height 19
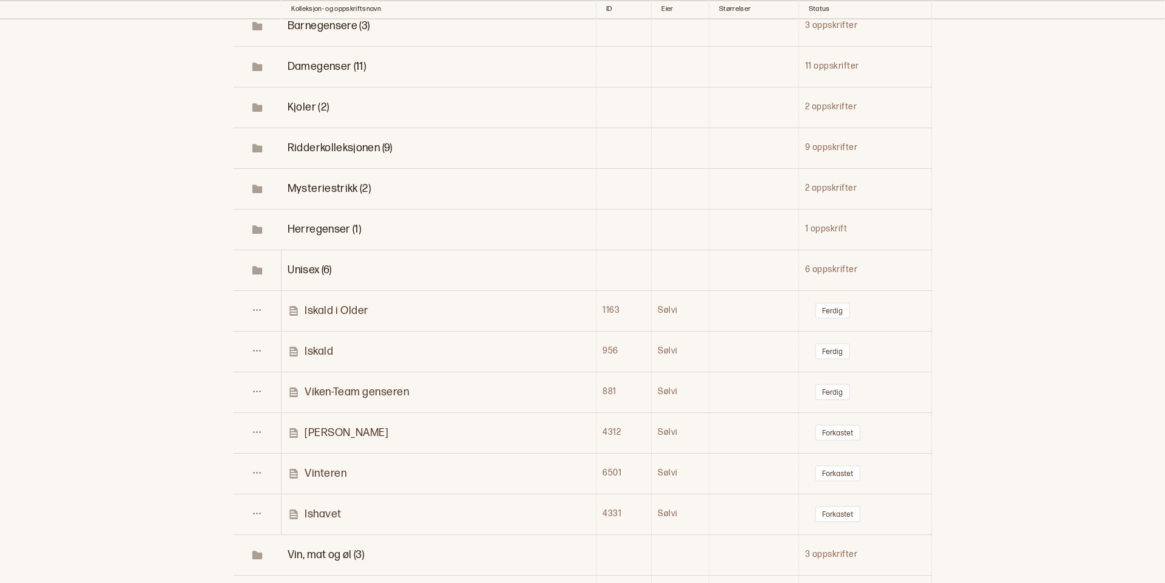
click at [316, 427] on p "Ricky" at bounding box center [347, 432] width 84 height 14
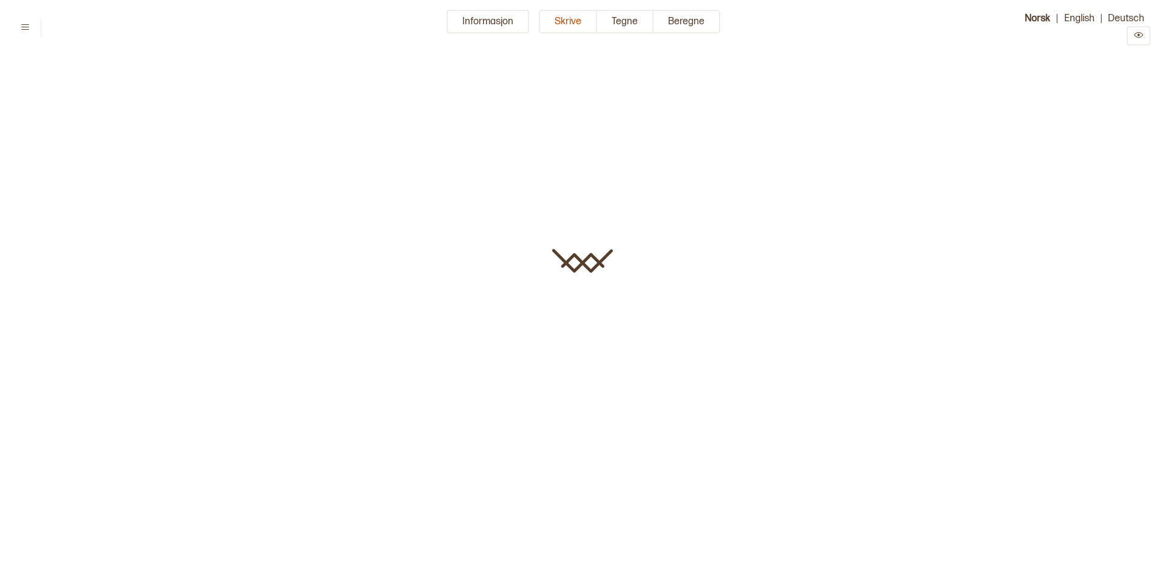
type input "*****"
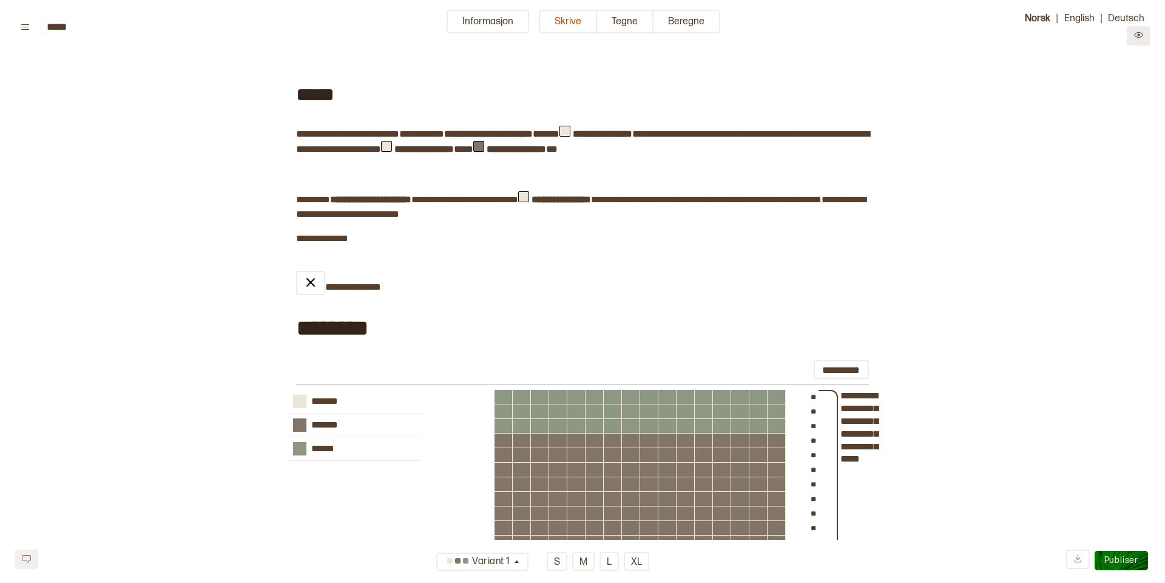
click at [1143, 35] on icon "Preview" at bounding box center [1138, 34] width 9 height 5
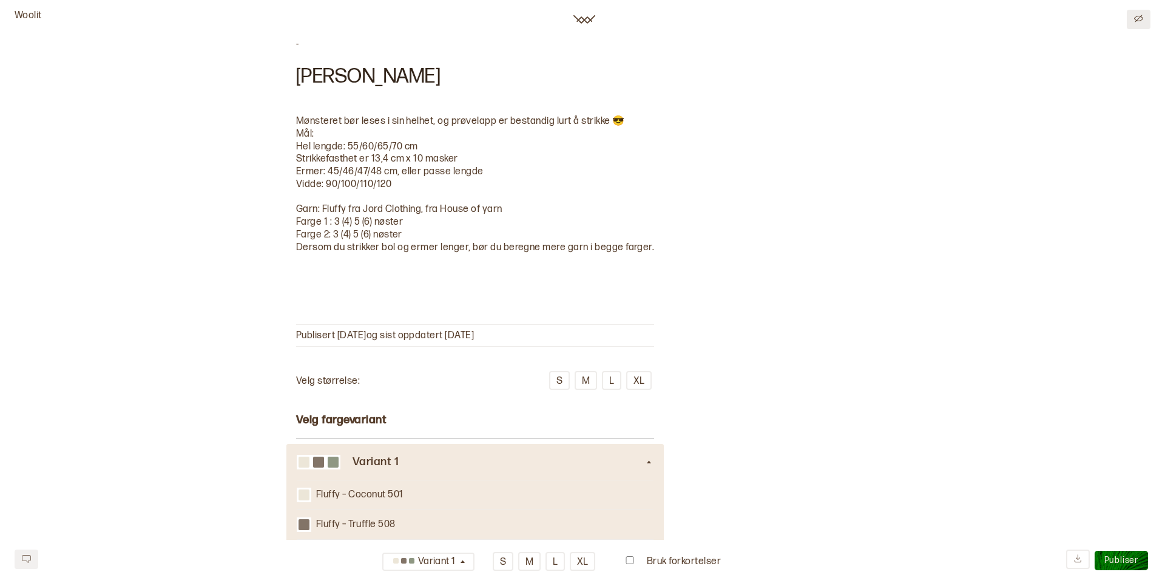
click at [1137, 18] on icon "Edit" at bounding box center [1138, 18] width 9 height 9
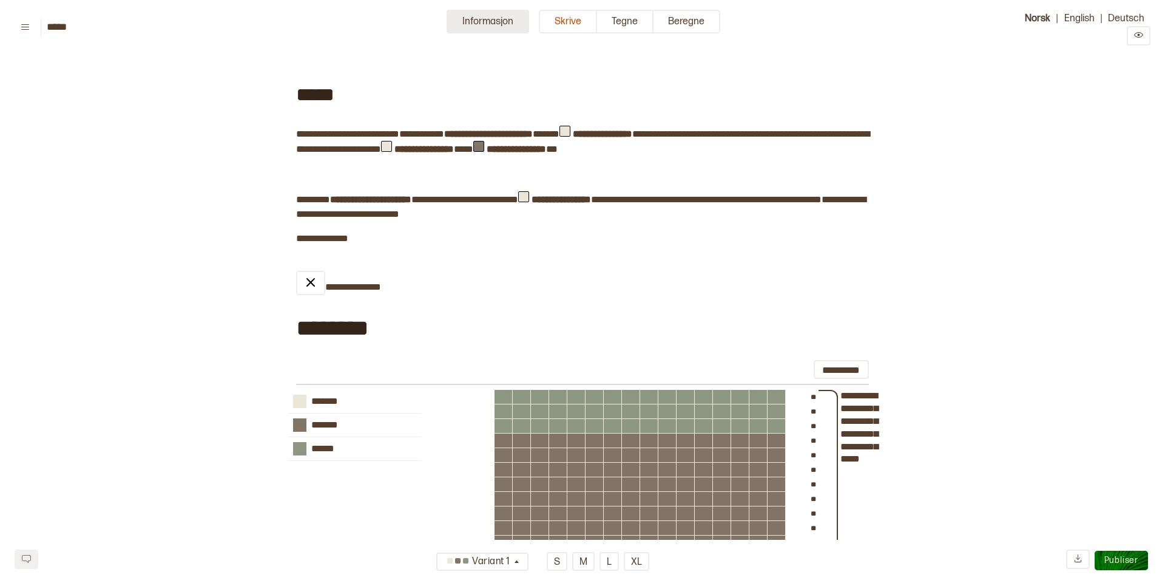
click at [481, 22] on button "Informasjon" at bounding box center [488, 22] width 83 height 24
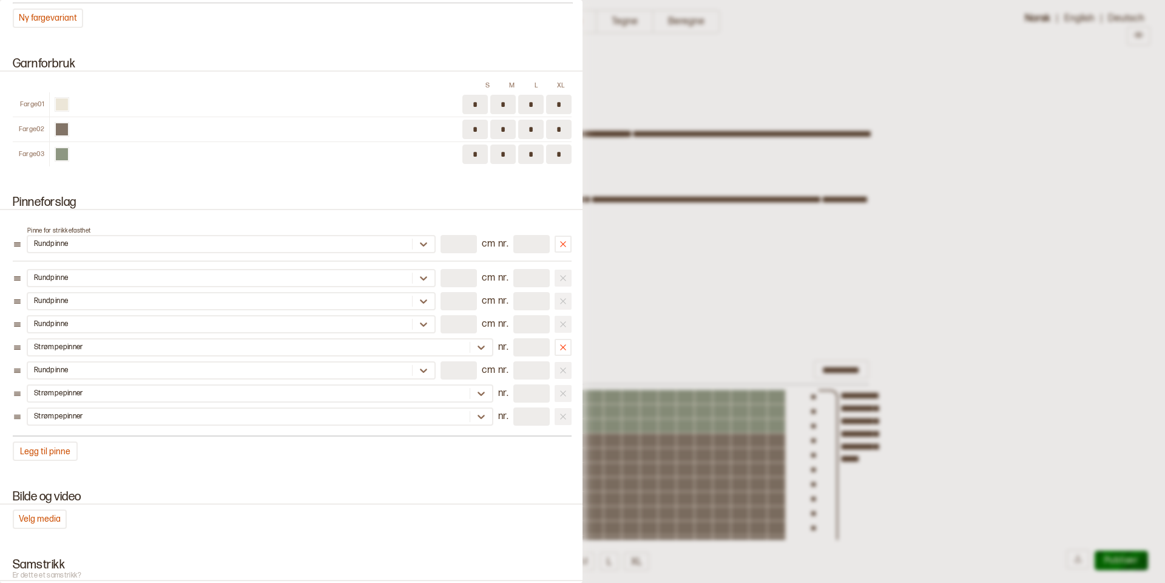
scroll to position [1636, 0]
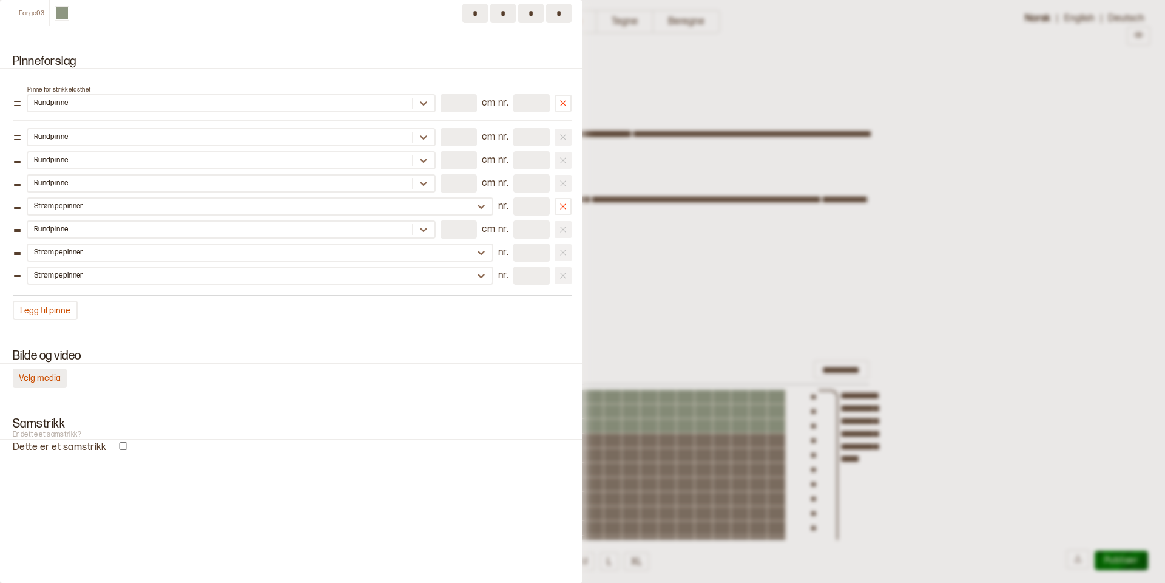
click at [36, 377] on button "Velg media" at bounding box center [40, 377] width 54 height 19
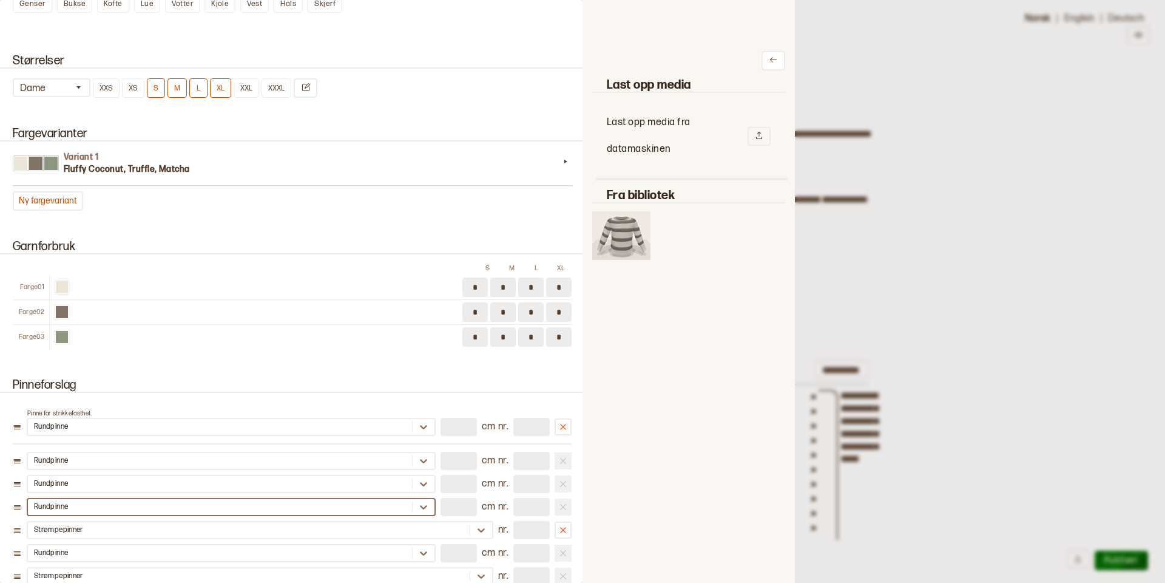
scroll to position [1314, 0]
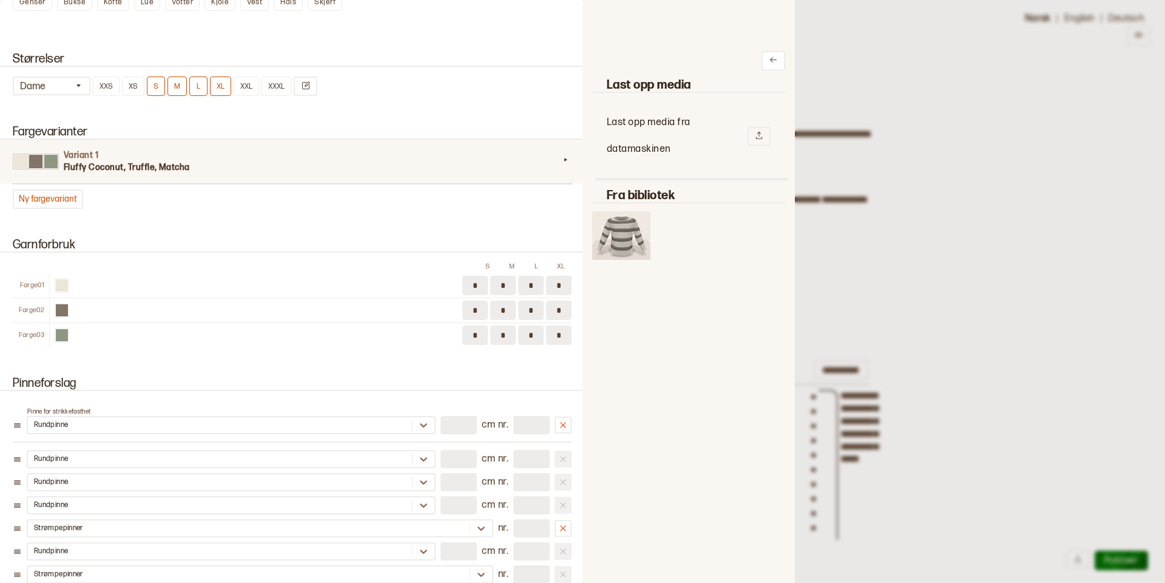
click at [306, 172] on h3 "Fluffy Coconut, Truffle, Matcha" at bounding box center [312, 167] width 496 height 12
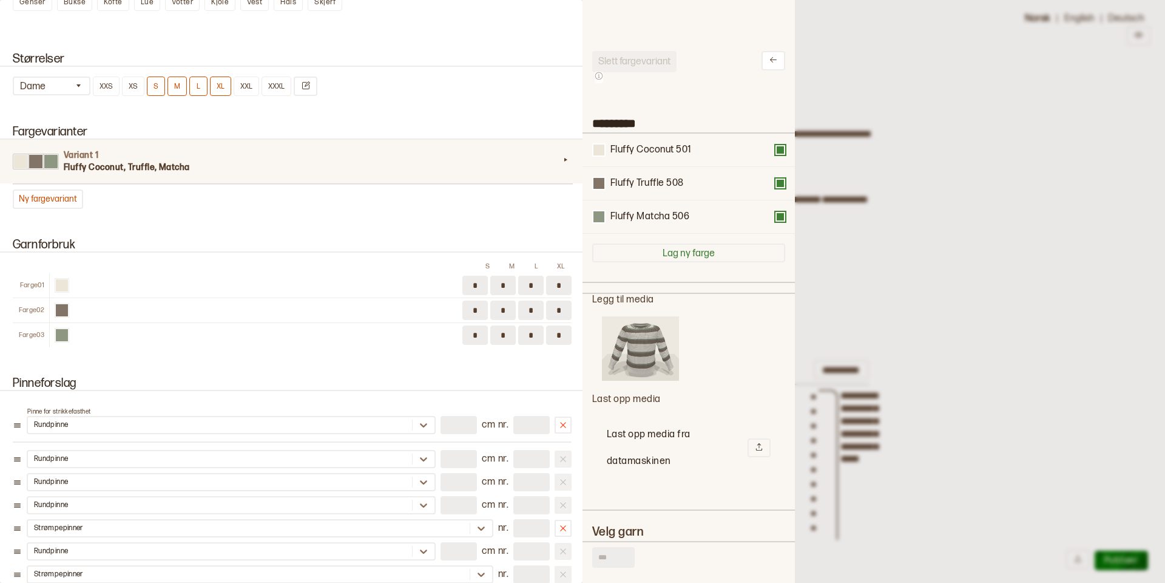
scroll to position [364, 212]
click at [638, 347] on img at bounding box center [640, 348] width 77 height 64
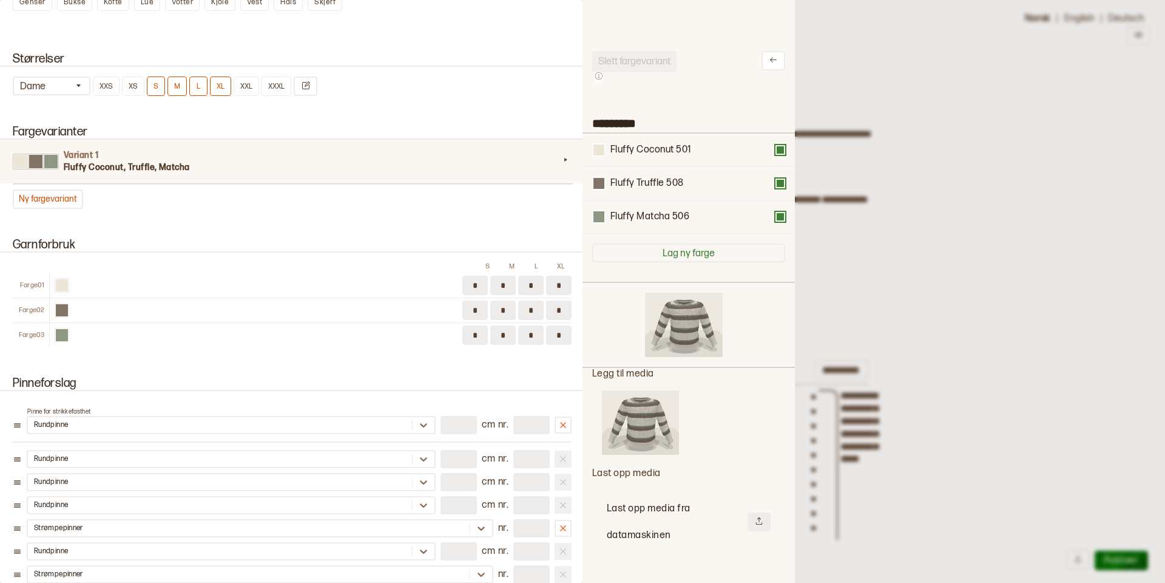
click at [759, 517] on icon at bounding box center [759, 520] width 6 height 7
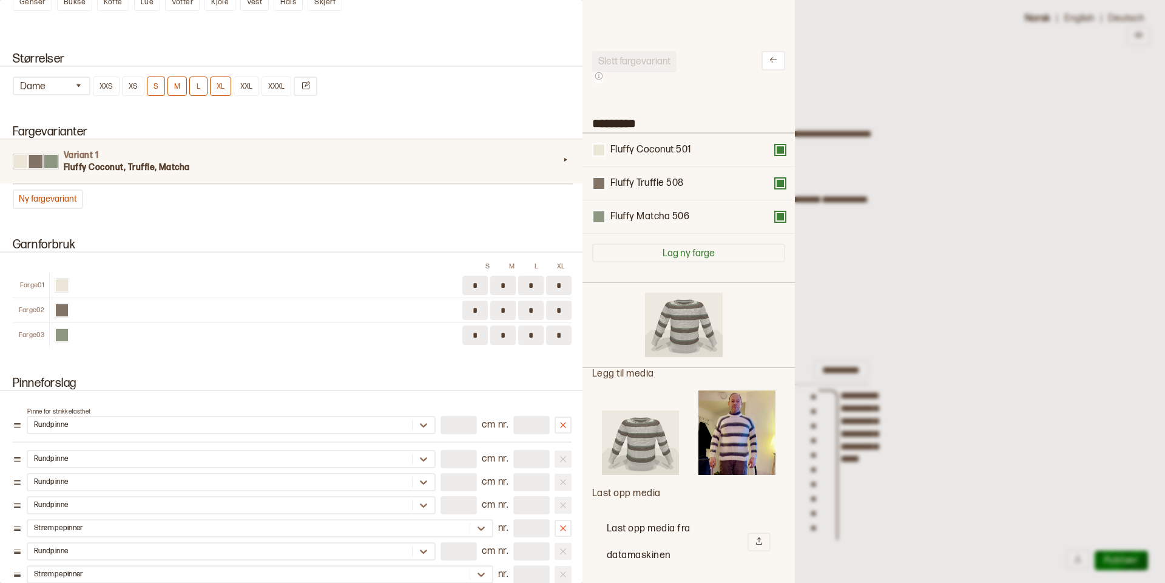
click at [743, 439] on img at bounding box center [736, 432] width 77 height 84
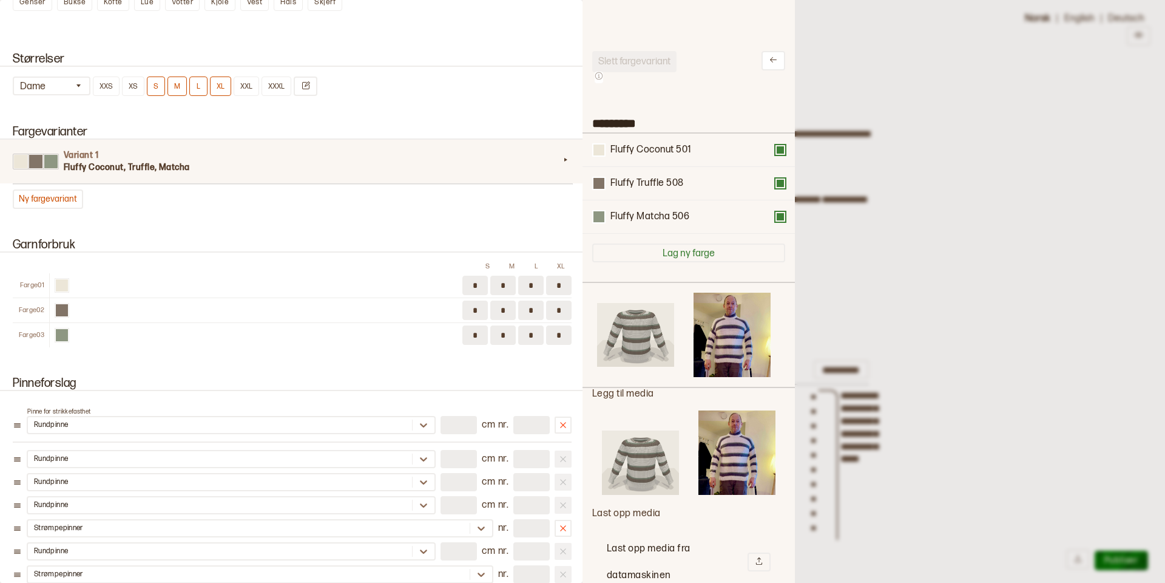
click at [1007, 245] on div at bounding box center [582, 291] width 1165 height 583
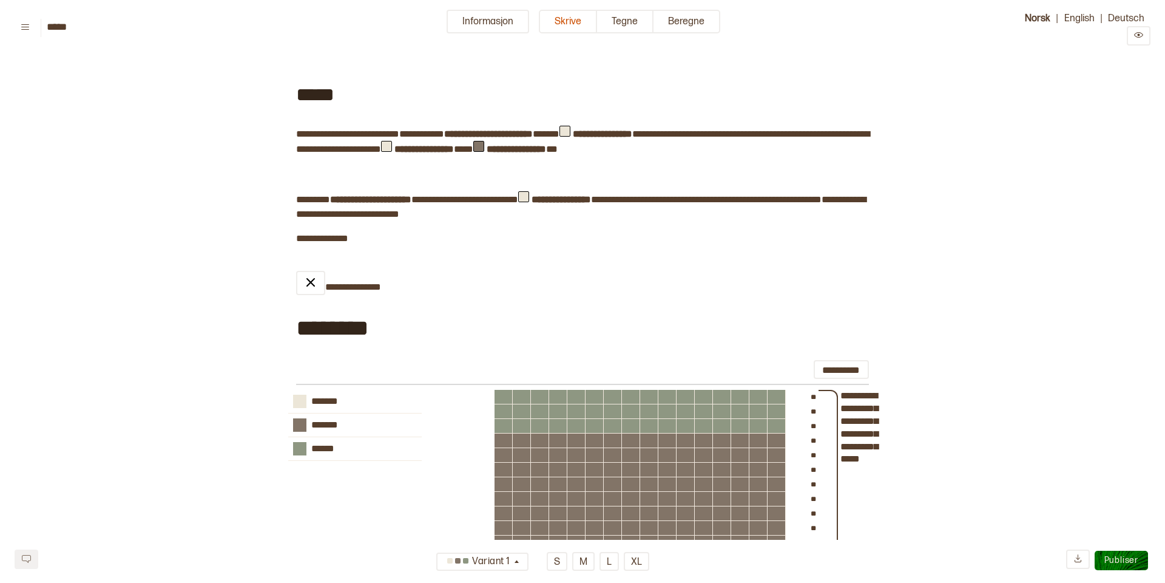
click at [1118, 559] on span "Publiser" at bounding box center [1121, 560] width 34 height 10
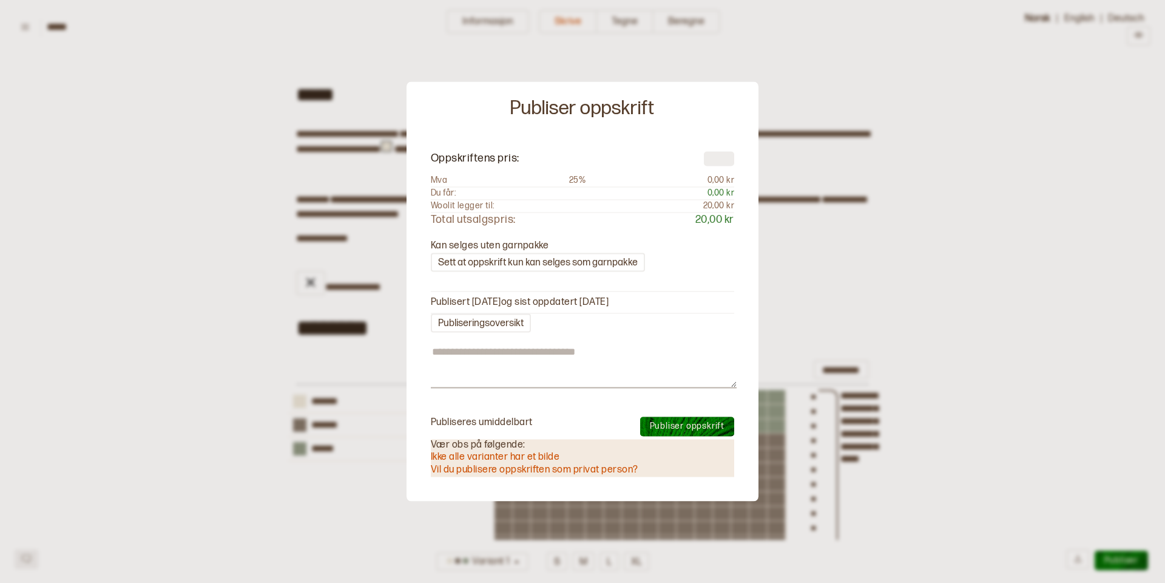
click at [715, 157] on input "number" at bounding box center [719, 158] width 30 height 15
type input "*"
type textarea "*"
type input "**"
type textarea "*"
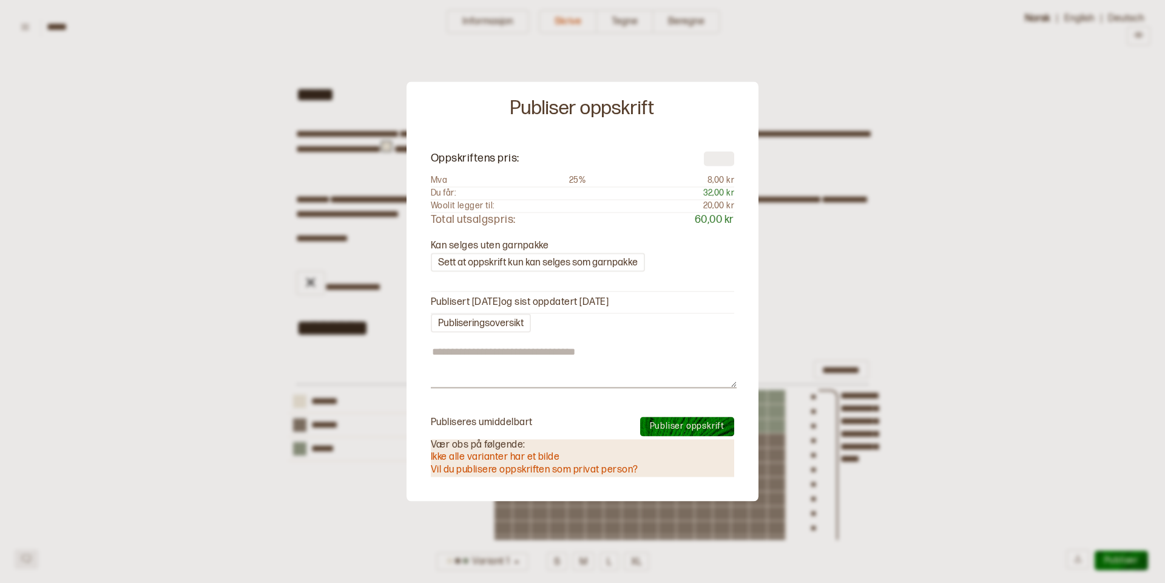
type input "**"
click at [672, 424] on span "Publiser oppskrift" at bounding box center [687, 426] width 75 height 10
type textarea "*"
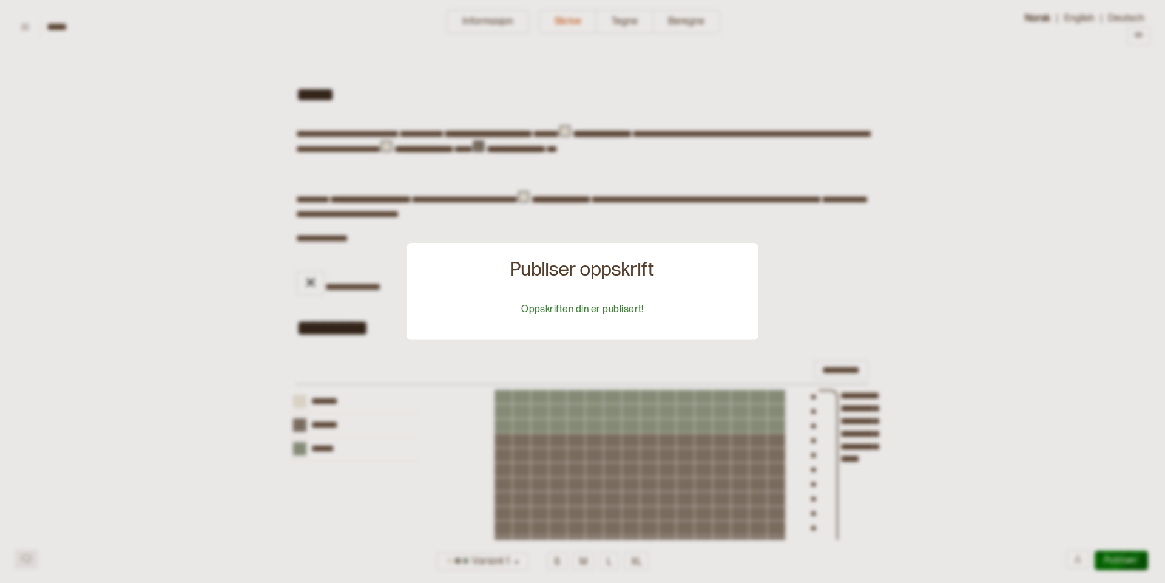
click at [929, 230] on div at bounding box center [582, 291] width 1165 height 583
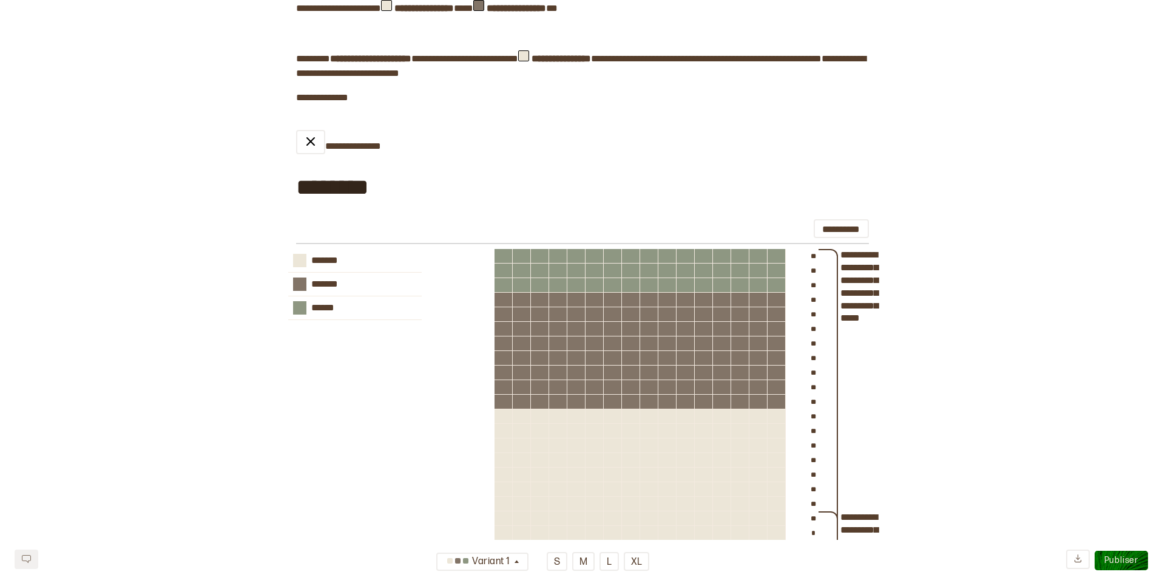
scroll to position [0, 0]
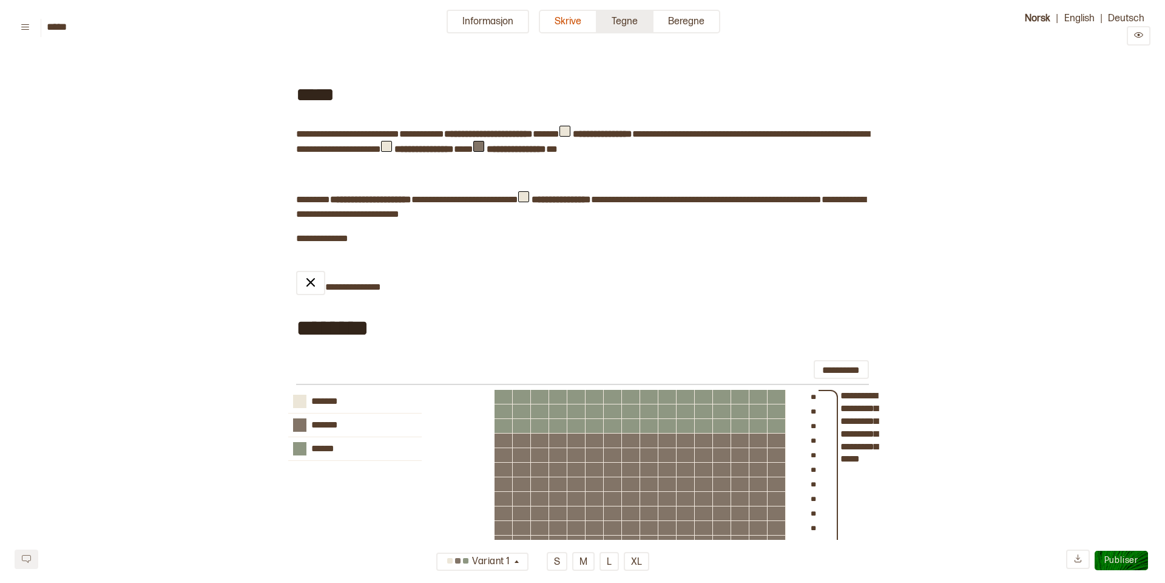
click at [626, 22] on button "Tegne" at bounding box center [625, 22] width 56 height 24
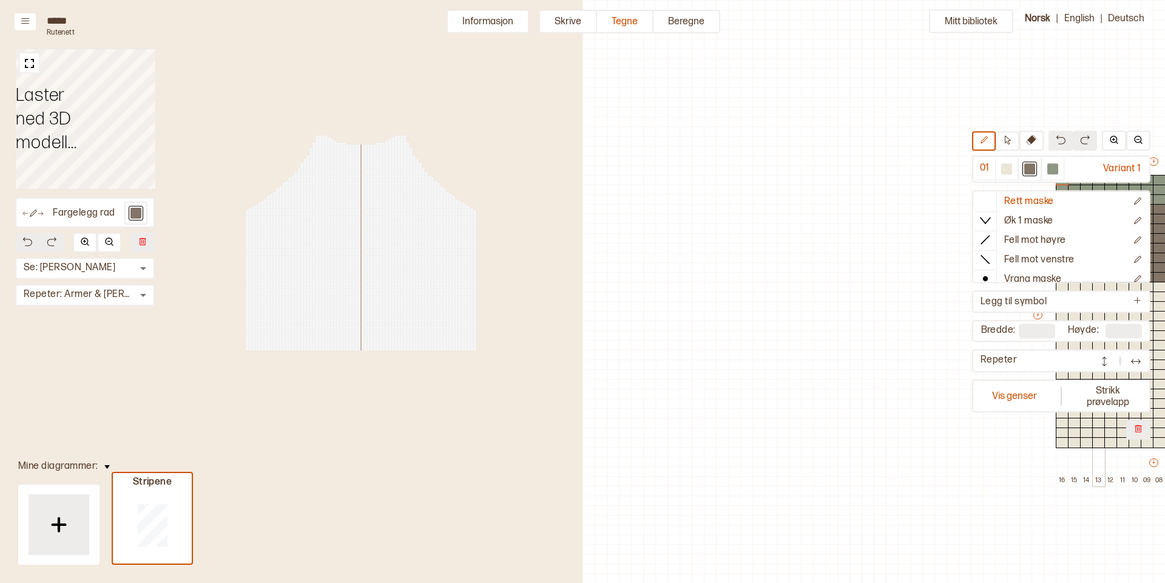
scroll to position [29, 425]
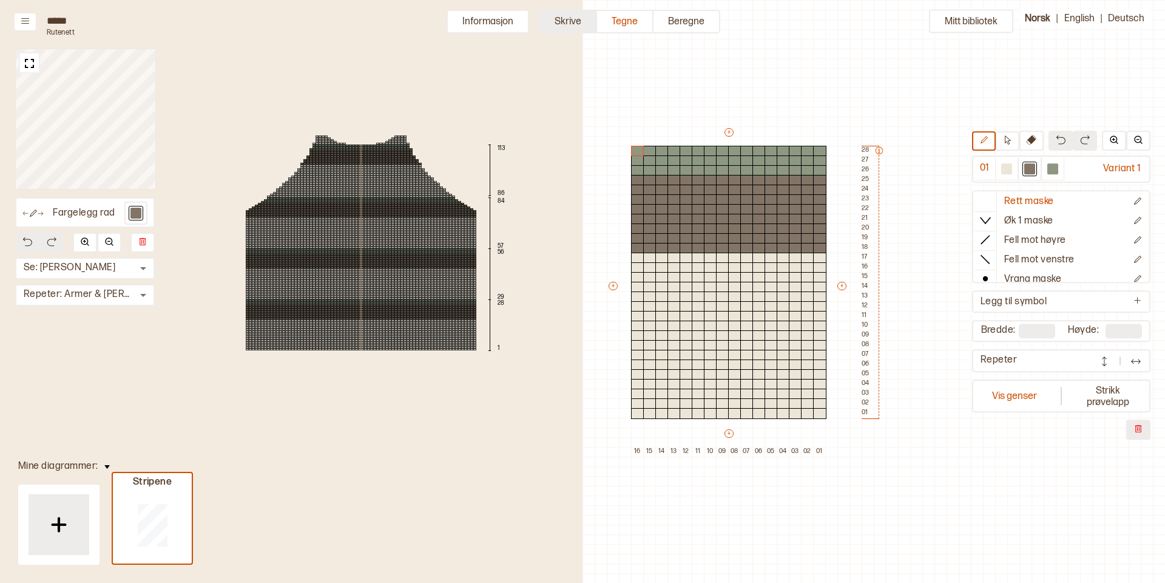
click at [569, 17] on button "Skrive" at bounding box center [568, 22] width 58 height 24
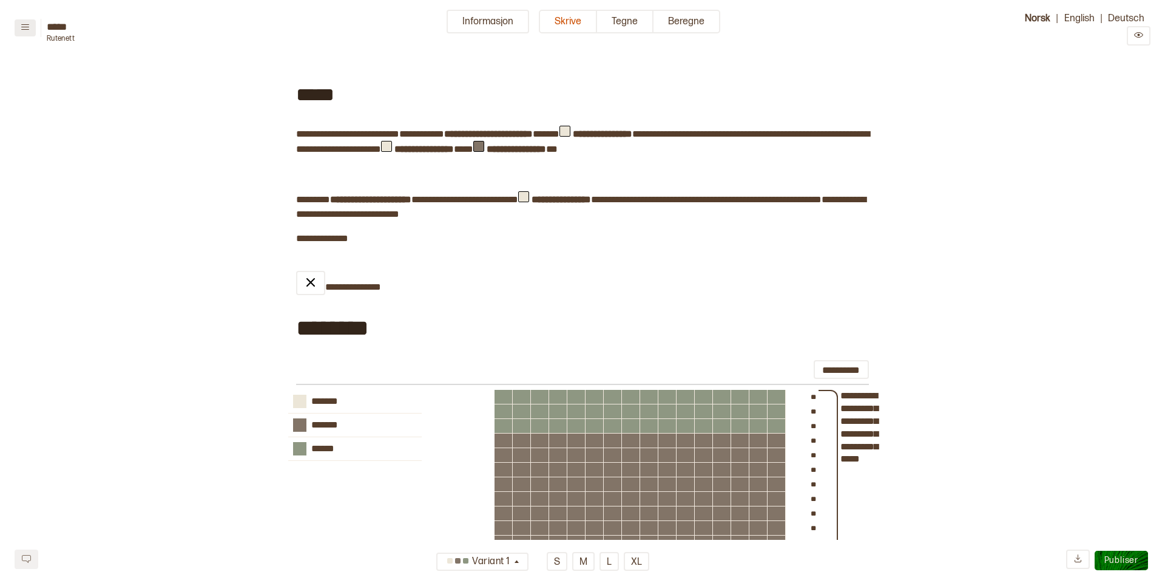
click at [25, 27] on icon at bounding box center [25, 26] width 9 height 9
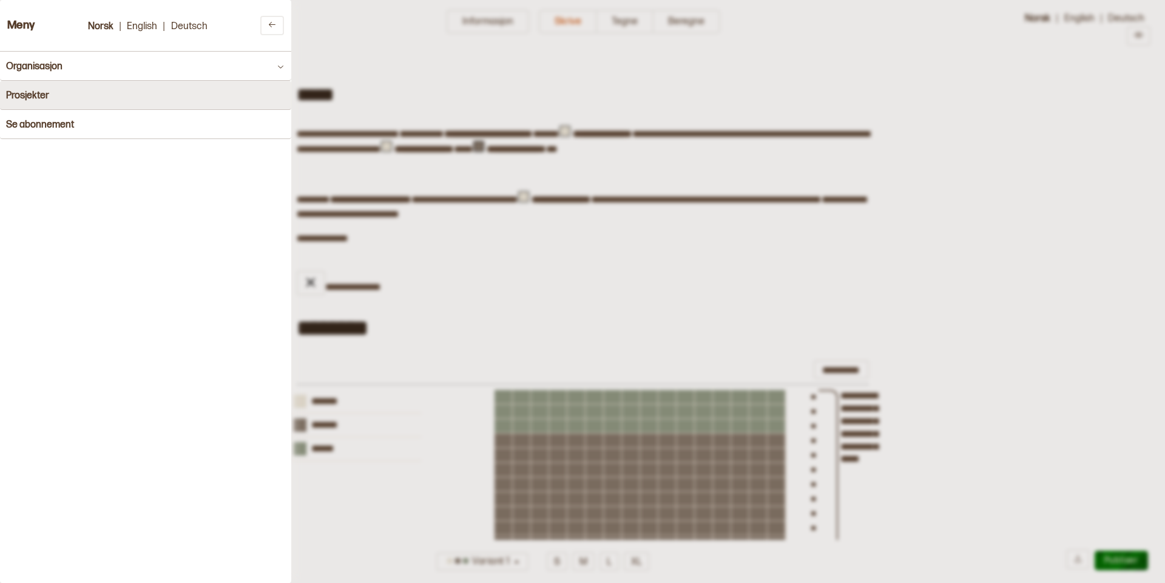
click at [35, 98] on h4 "Prosjekter" at bounding box center [27, 96] width 43 height 12
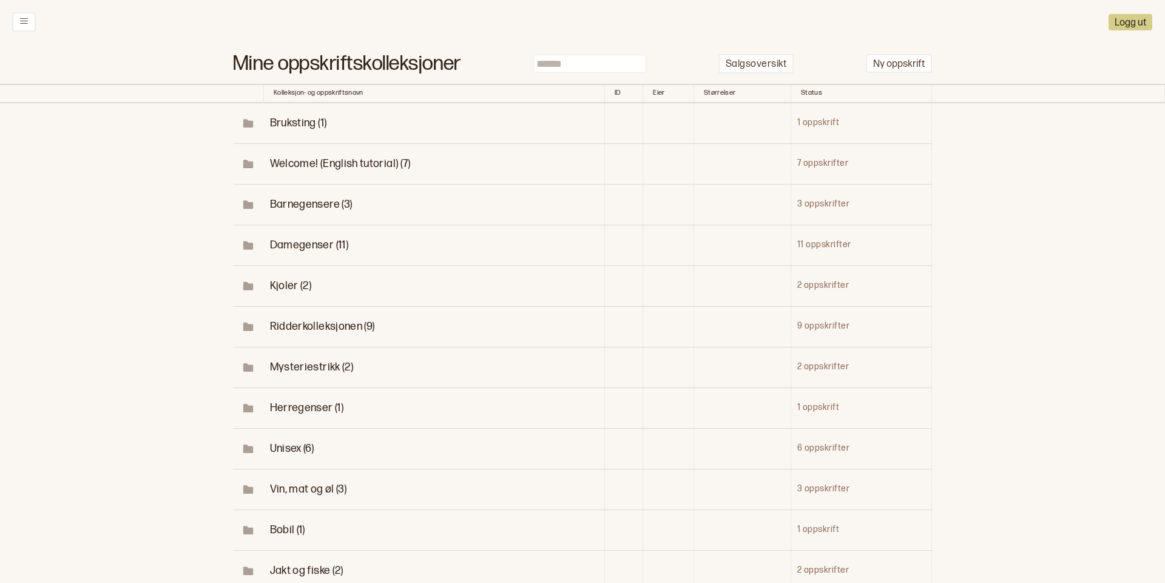
click at [336, 324] on span "Ridderkolleksjonen (9)" at bounding box center [322, 326] width 105 height 13
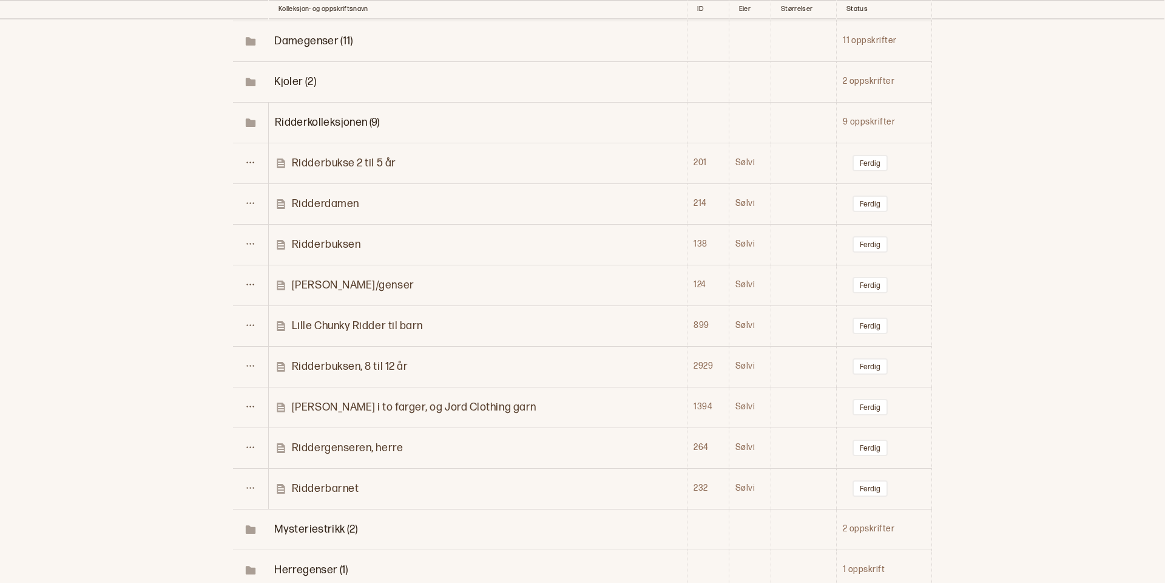
scroll to position [206, 0]
click at [337, 444] on p "Riddergenseren, herre" at bounding box center [347, 445] width 111 height 14
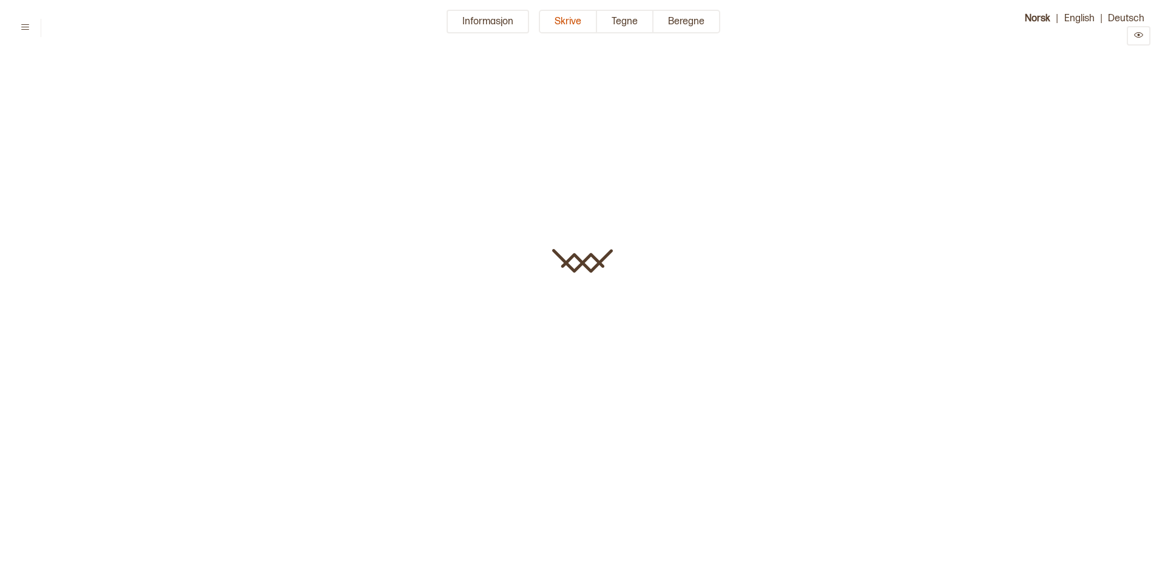
type input "**********"
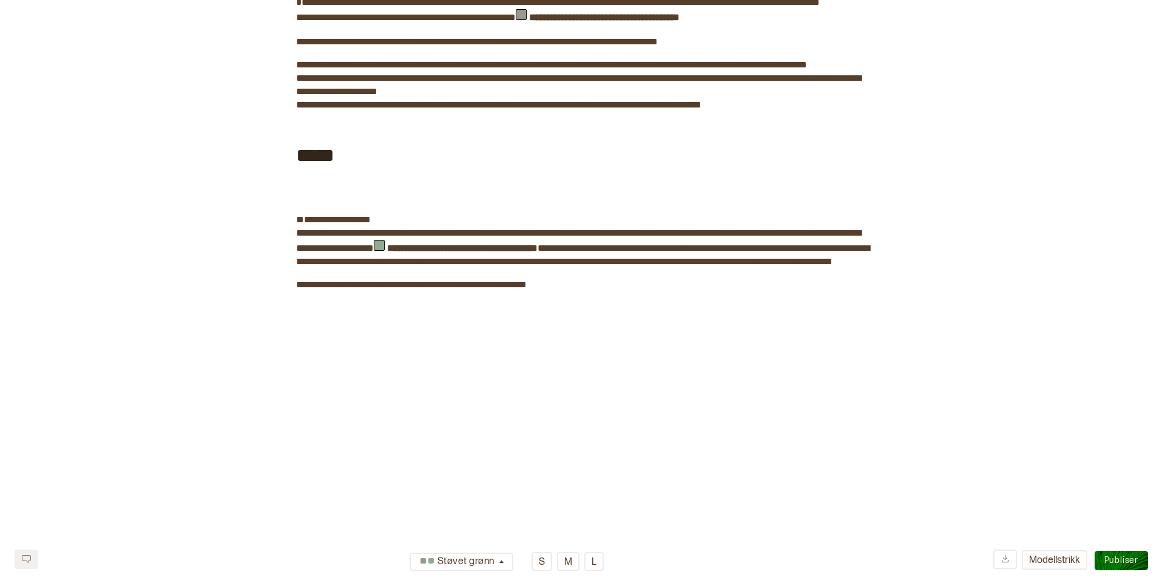
scroll to position [1787, 0]
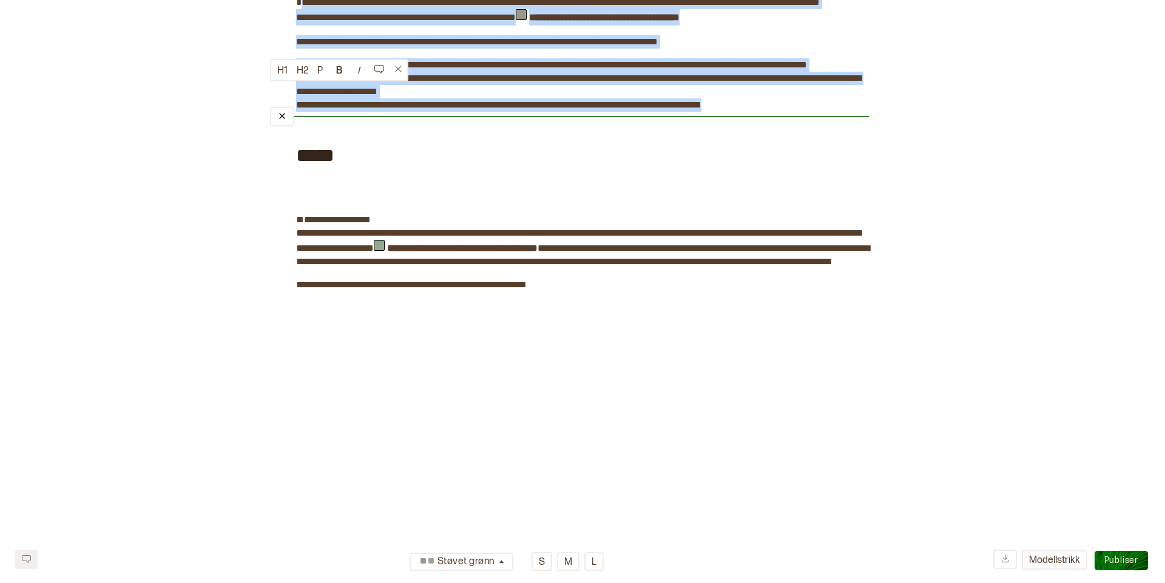
drag, startPoint x: 296, startPoint y: 64, endPoint x: 427, endPoint y: 236, distance: 216.2
copy div "**********"
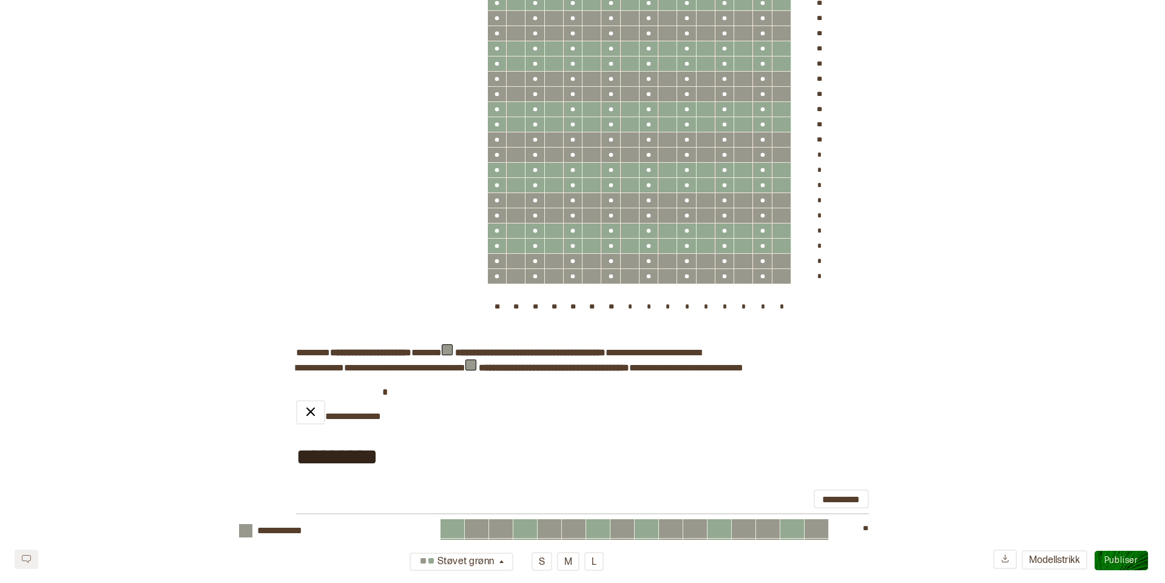
scroll to position [0, 0]
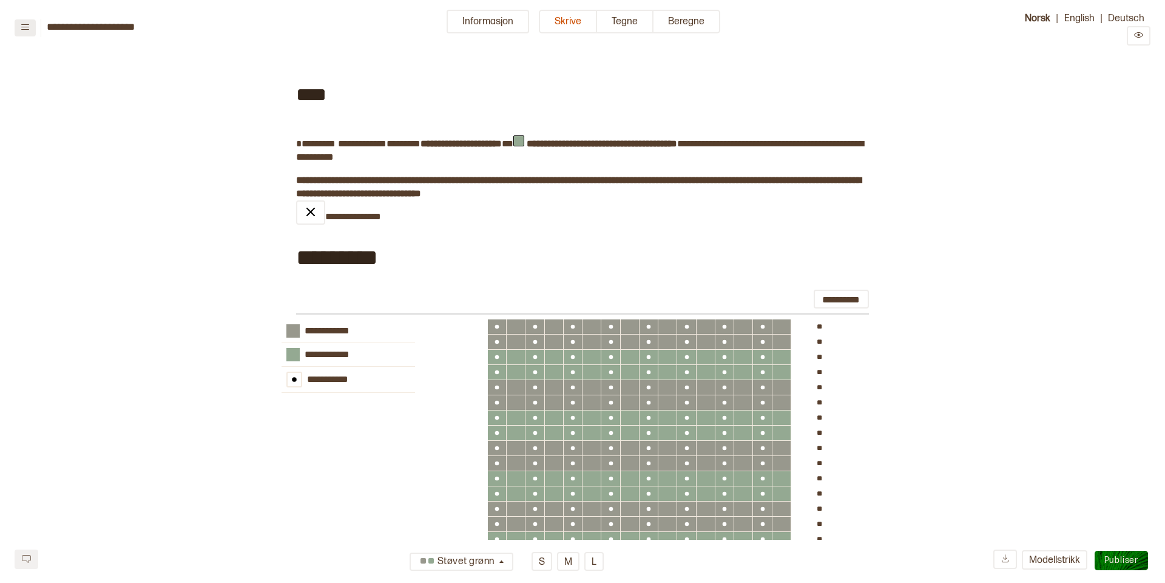
click at [30, 27] on button at bounding box center [25, 27] width 21 height 17
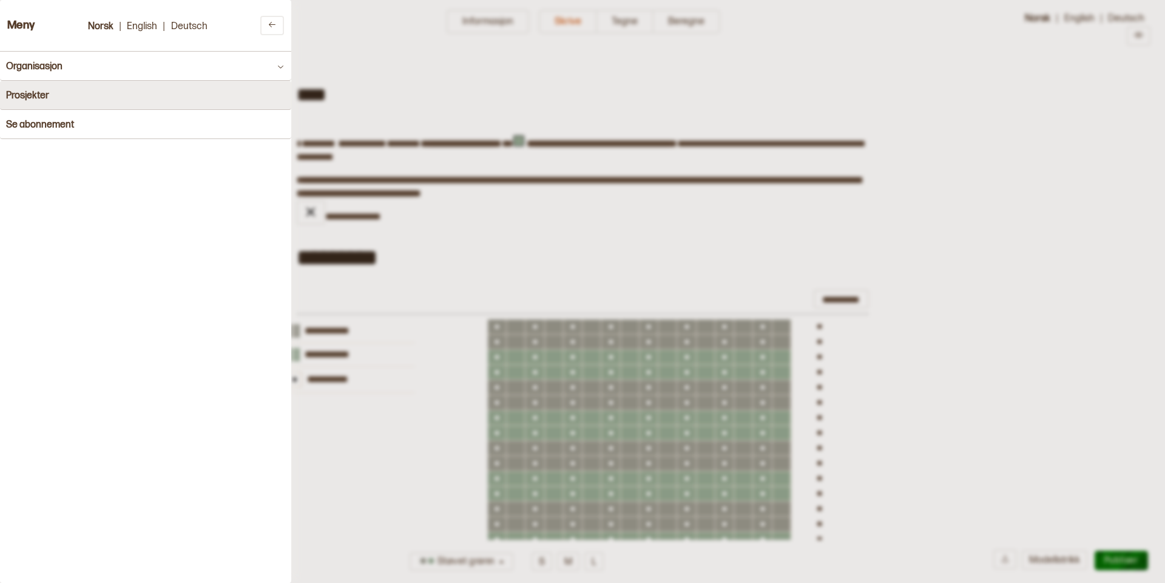
click at [32, 97] on h4 "Prosjekter" at bounding box center [27, 96] width 43 height 12
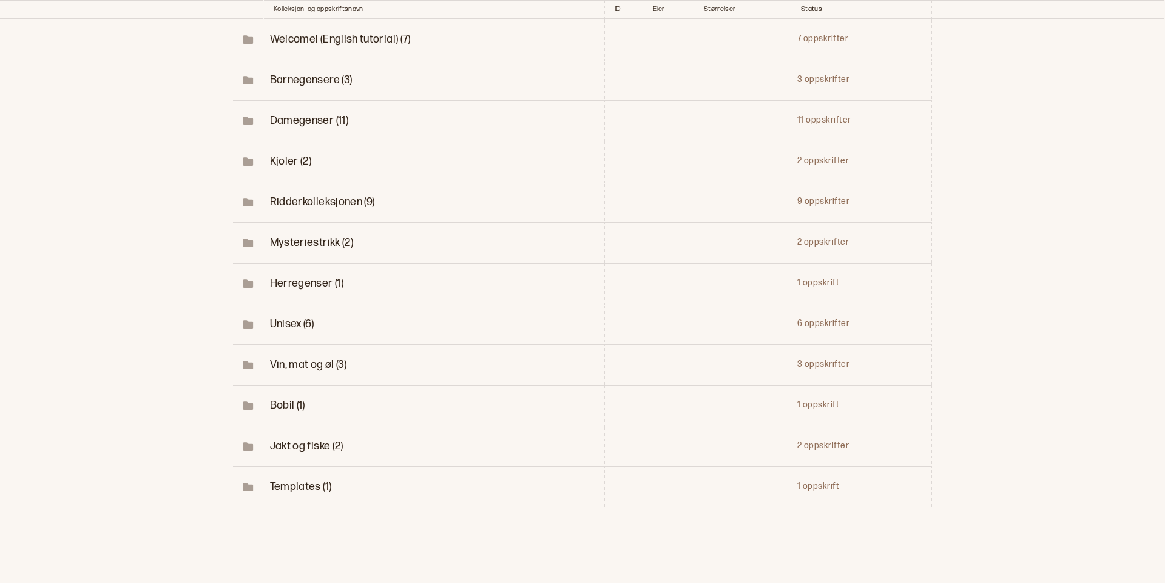
scroll to position [125, 0]
click at [297, 278] on span "Herregenser (1)" at bounding box center [306, 282] width 73 height 13
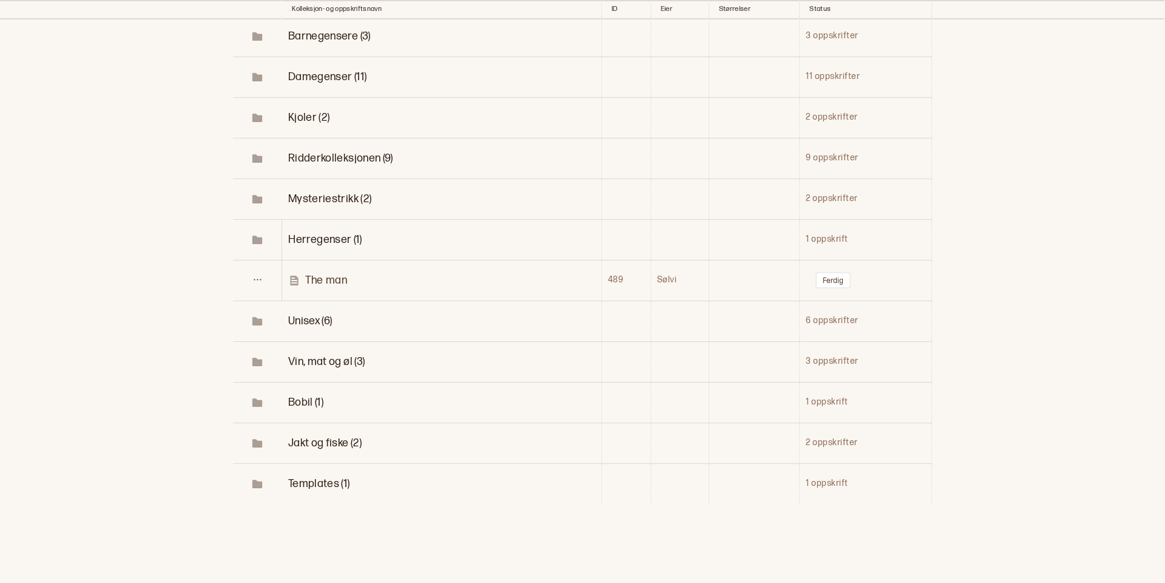
scroll to position [177, 0]
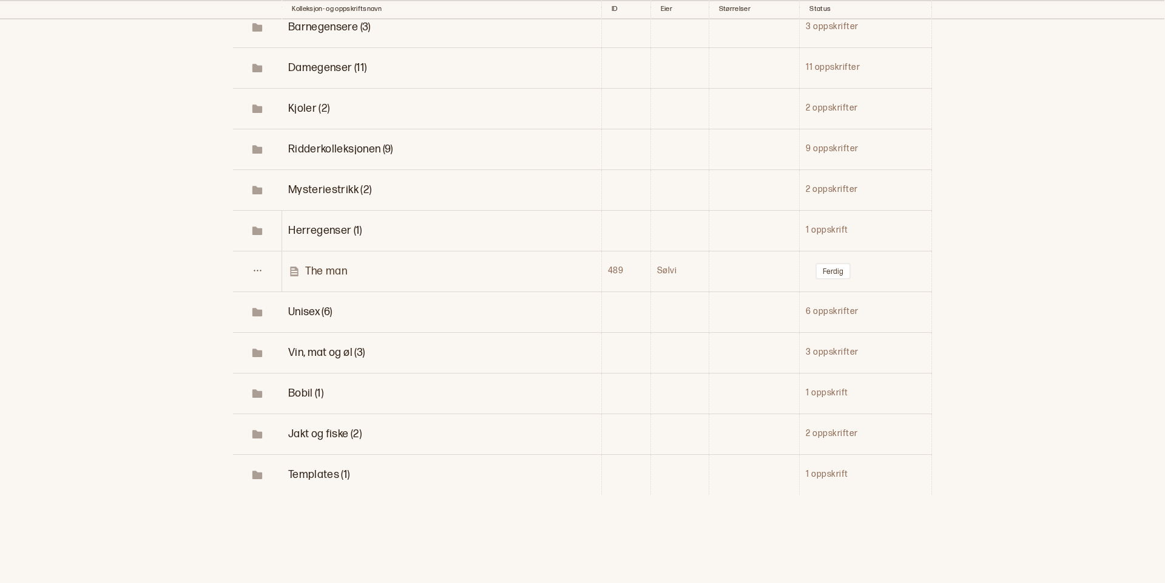
click at [309, 308] on span "Unisex (6)" at bounding box center [310, 311] width 44 height 13
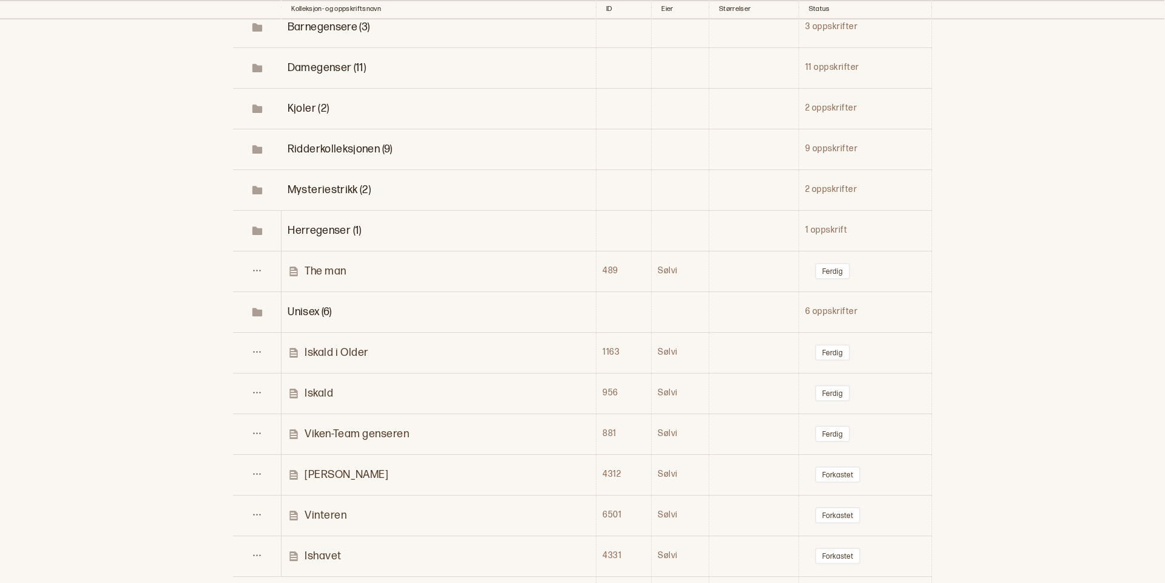
click at [315, 469] on p "Ricky" at bounding box center [347, 474] width 84 height 14
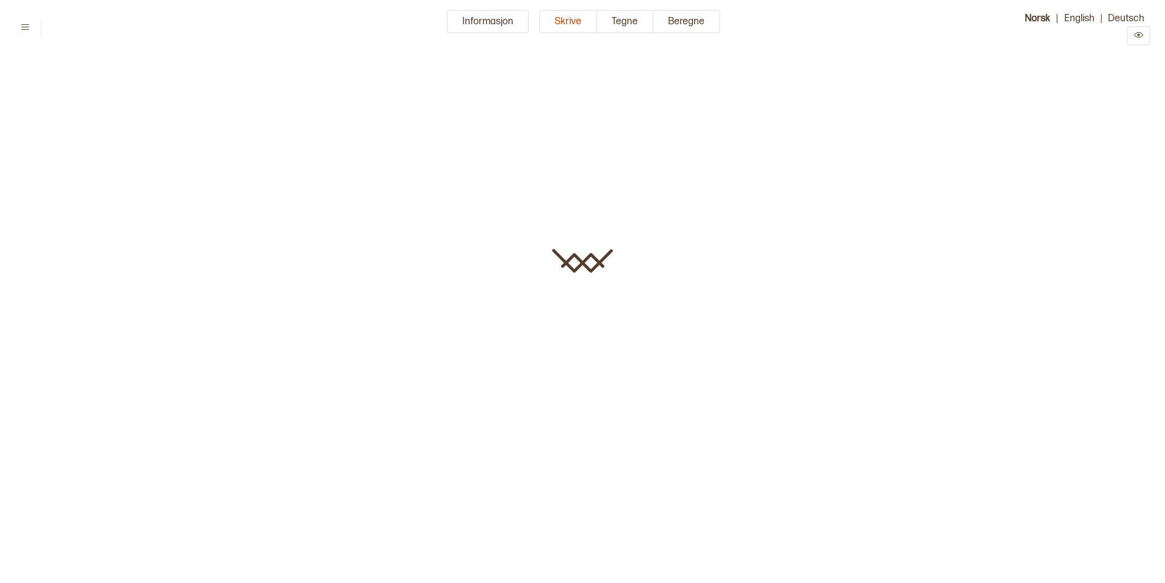
type input "*****"
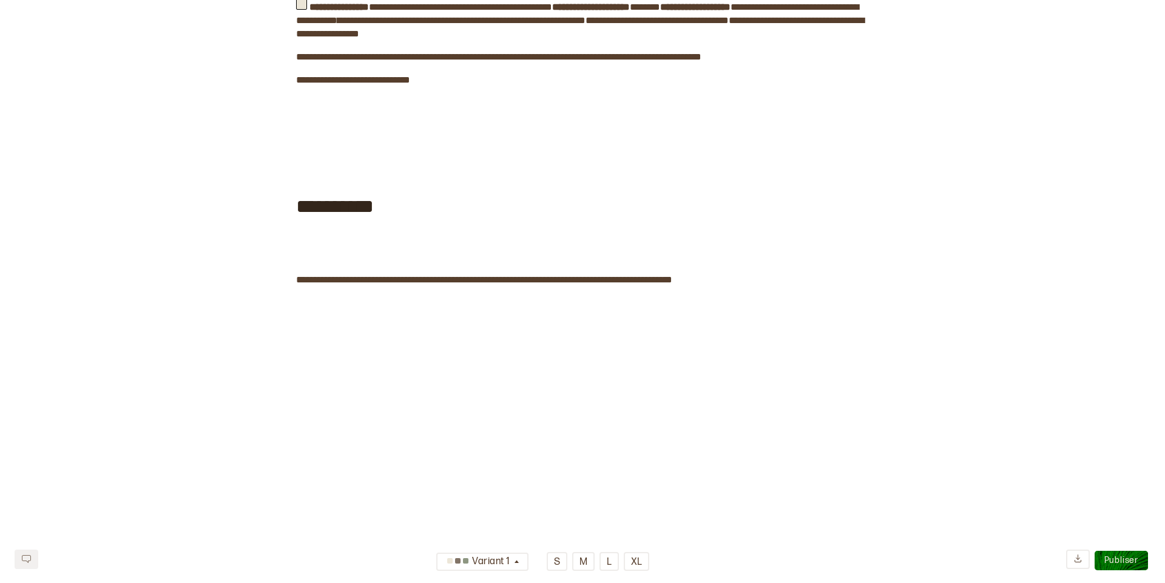
scroll to position [1001, 0]
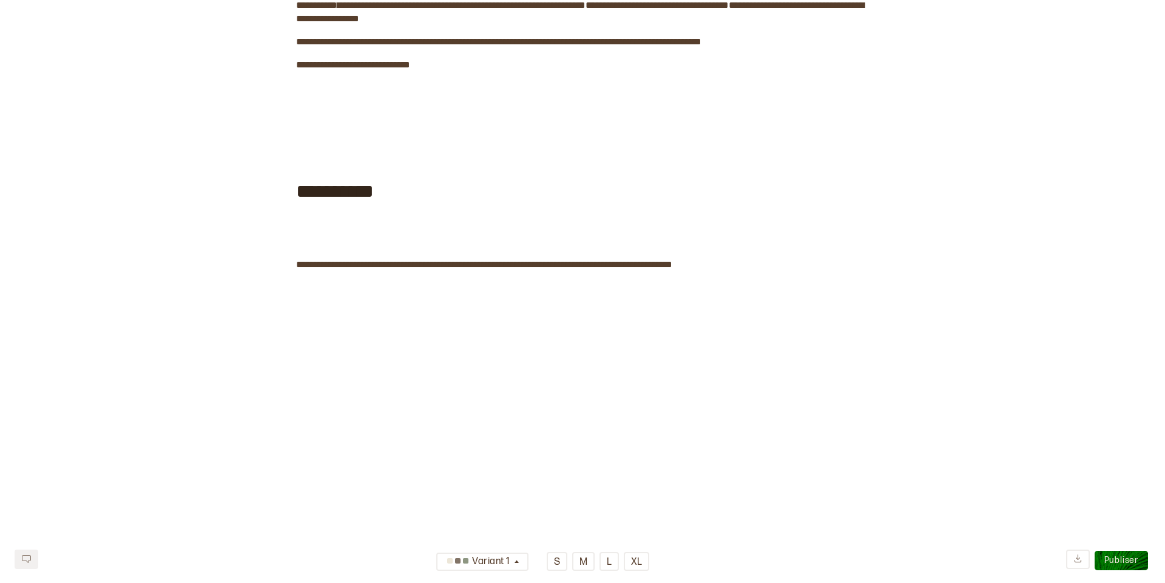
click at [418, 189] on div "**********" at bounding box center [582, 190] width 573 height 65
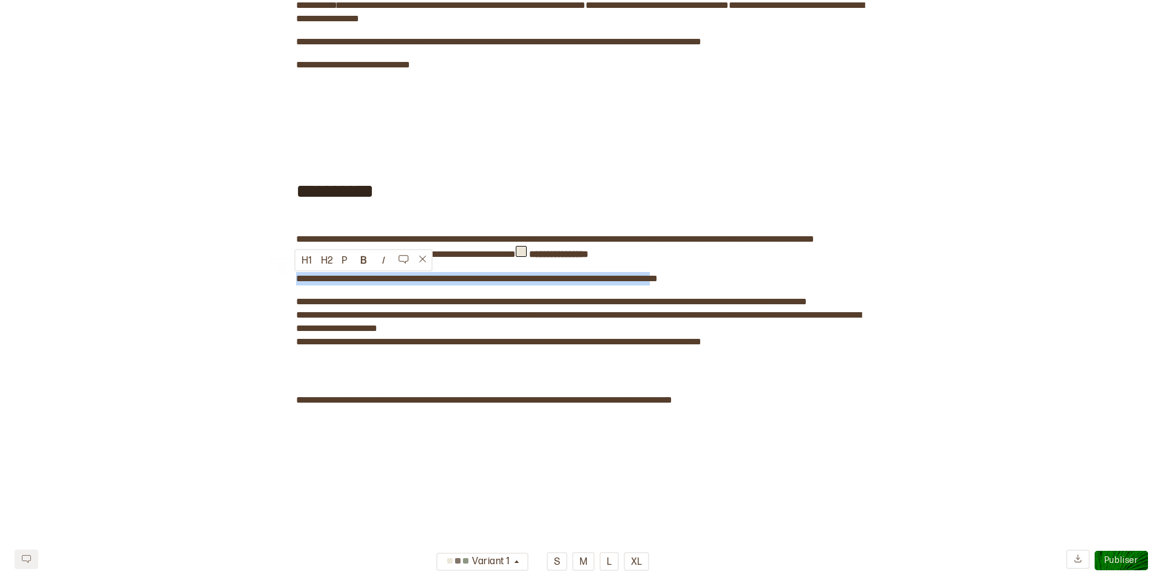
drag, startPoint x: 735, startPoint y: 285, endPoint x: 282, endPoint y: 284, distance: 453.3
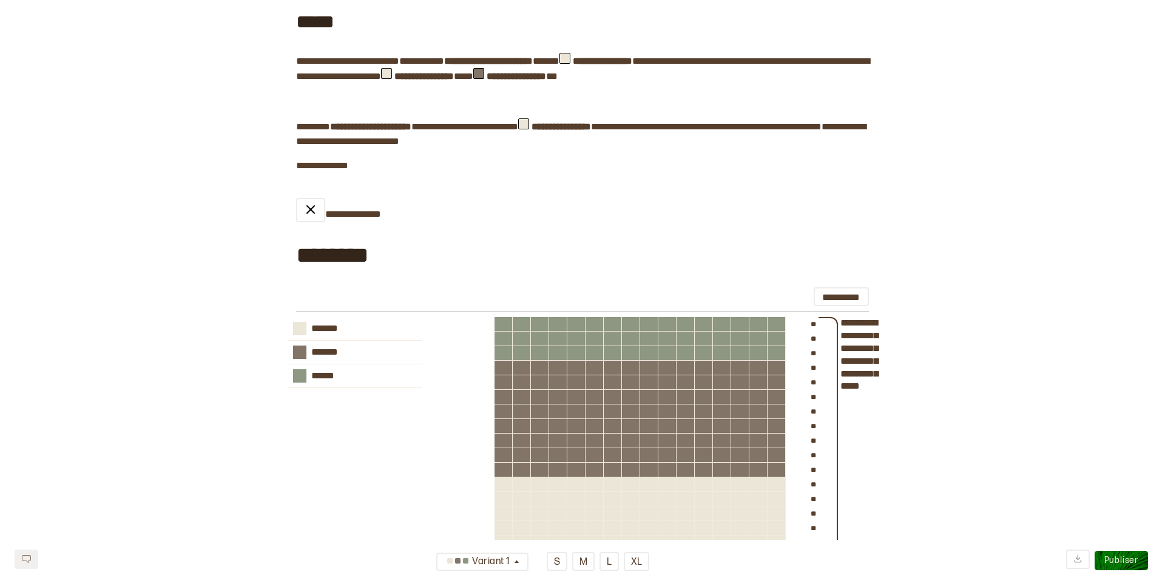
scroll to position [0, 0]
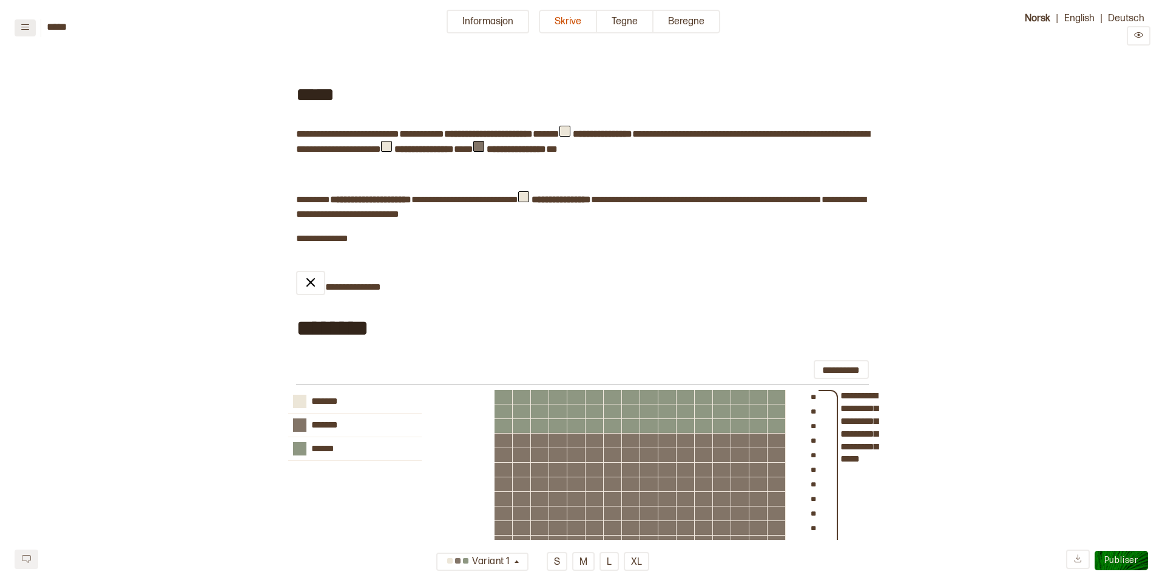
click at [26, 25] on icon at bounding box center [25, 26] width 9 height 9
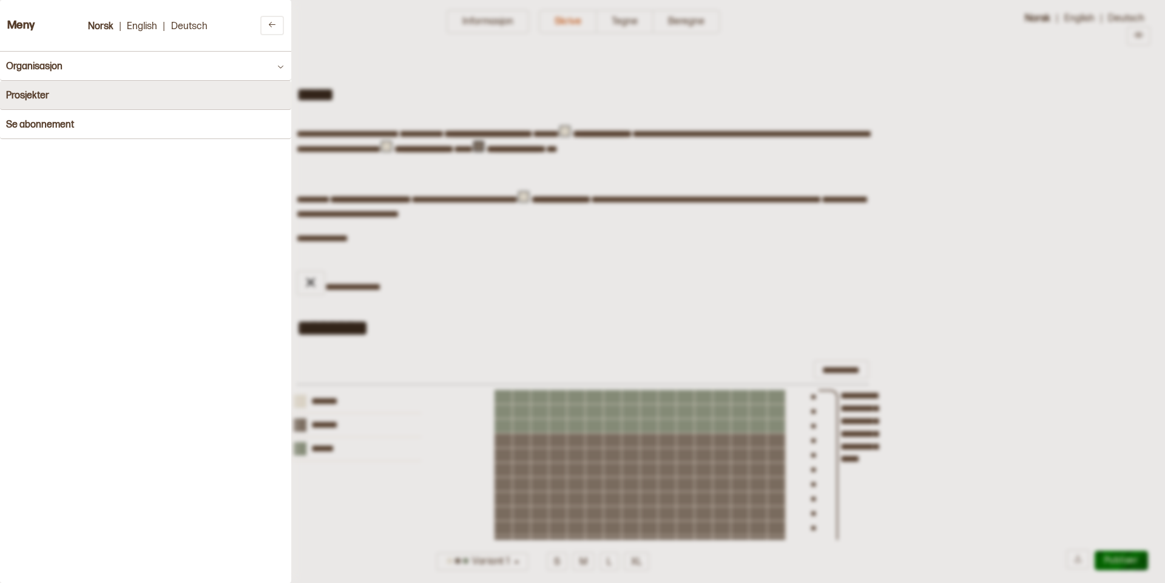
click at [33, 90] on h4 "Prosjekter" at bounding box center [27, 96] width 43 height 12
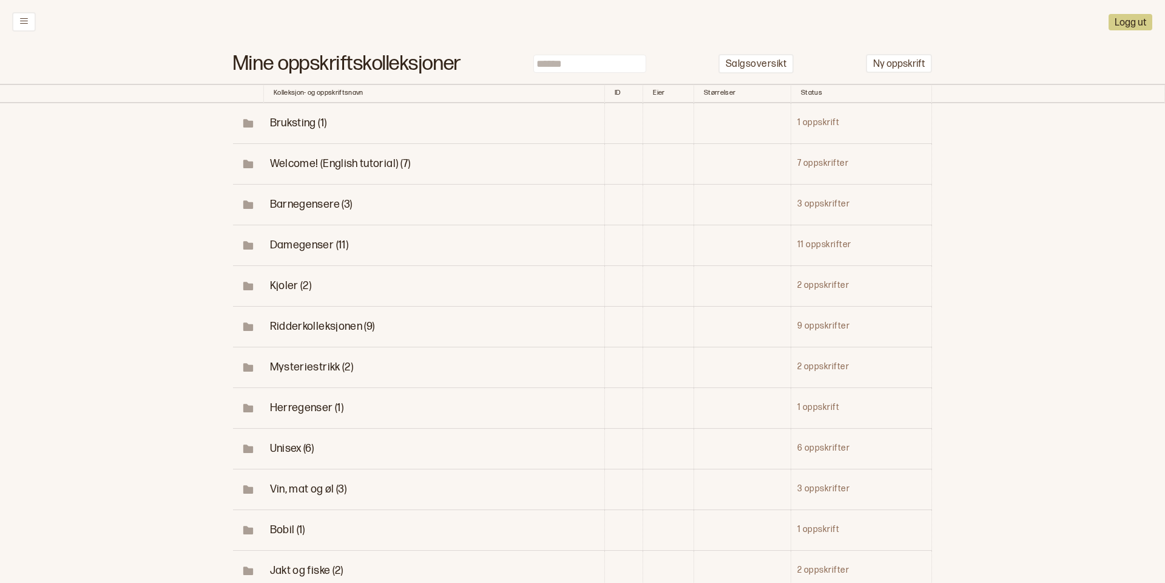
click at [301, 323] on span "Ridderkolleksjonen (9)" at bounding box center [322, 326] width 105 height 13
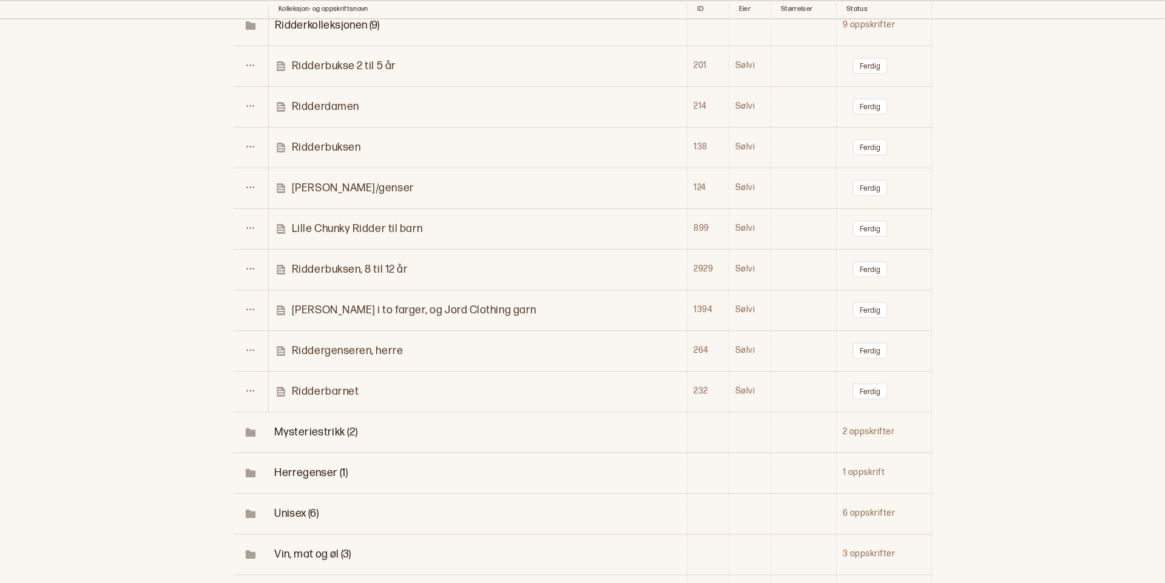
scroll to position [312, 0]
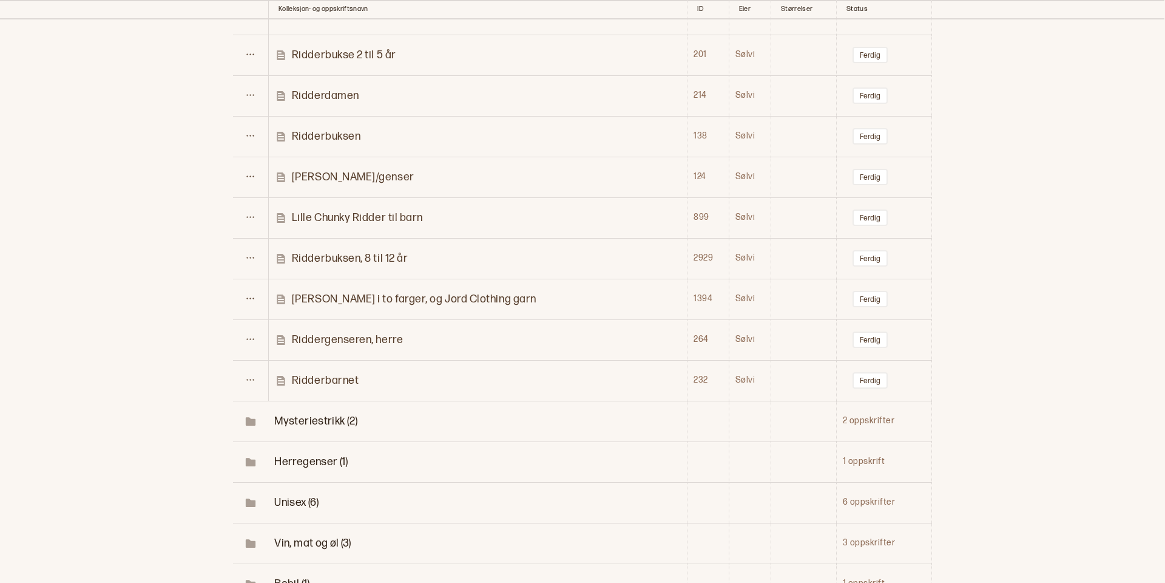
click at [351, 333] on p "Riddergenseren, herre" at bounding box center [347, 340] width 111 height 14
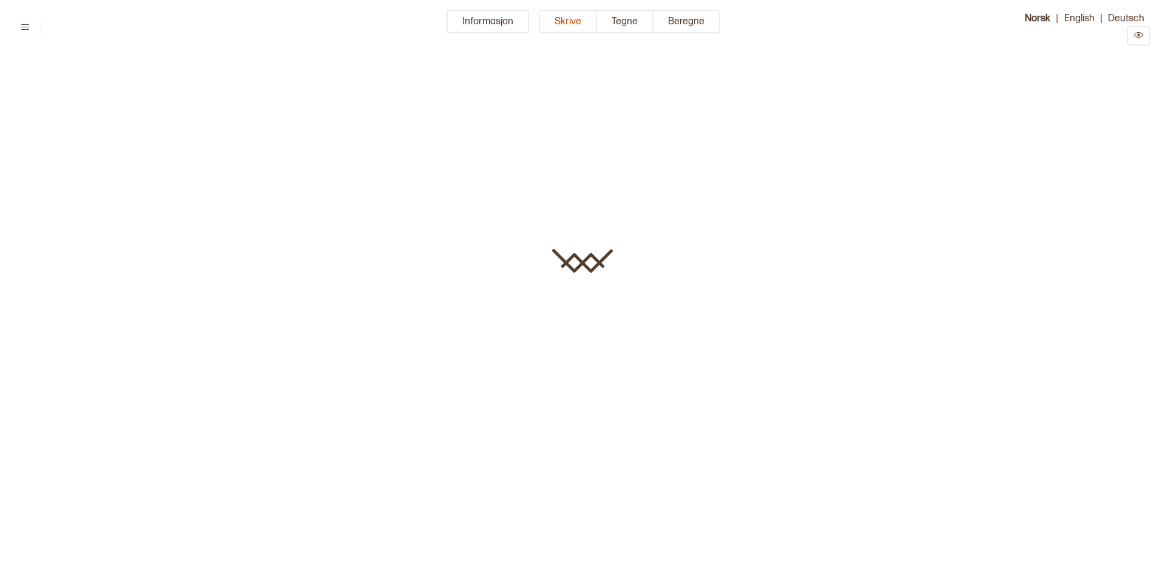
type input "**********"
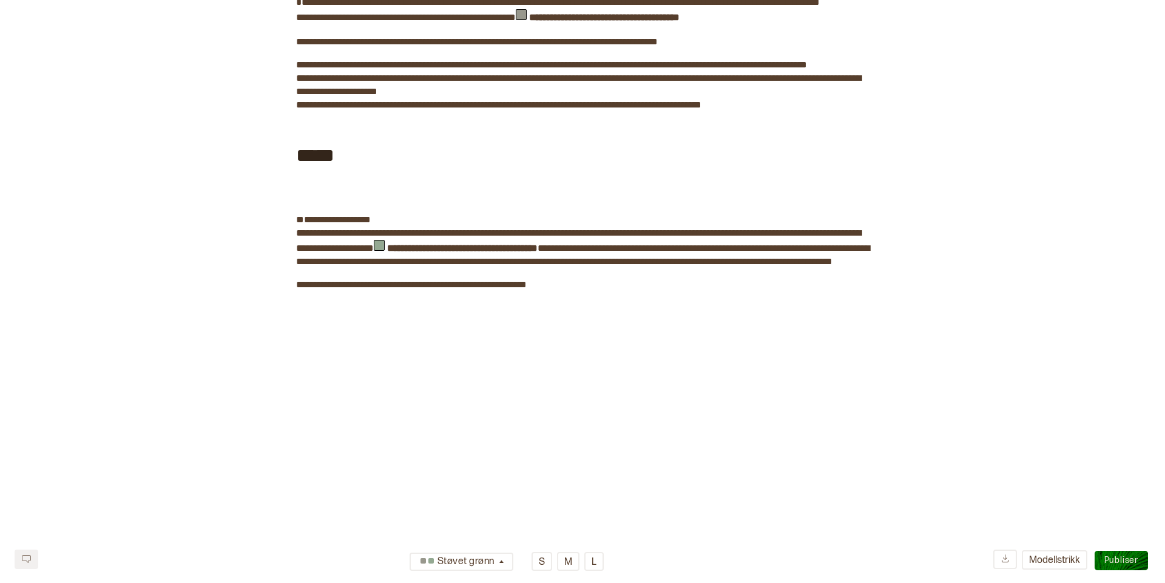
scroll to position [1873, 0]
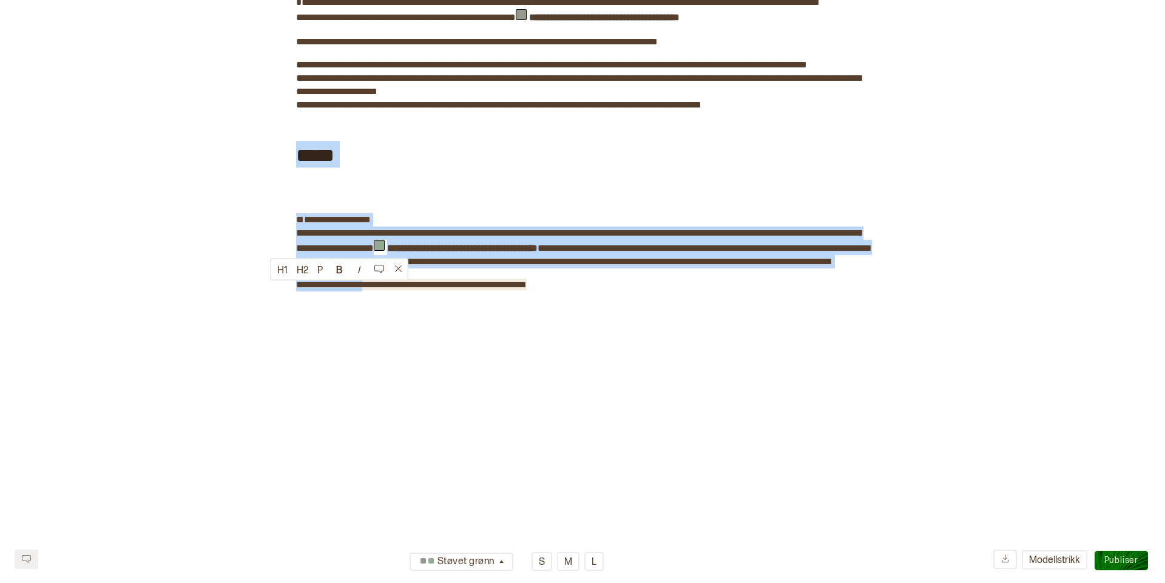
drag, startPoint x: 296, startPoint y: 183, endPoint x: 364, endPoint y: 351, distance: 181.1
copy div "**********"
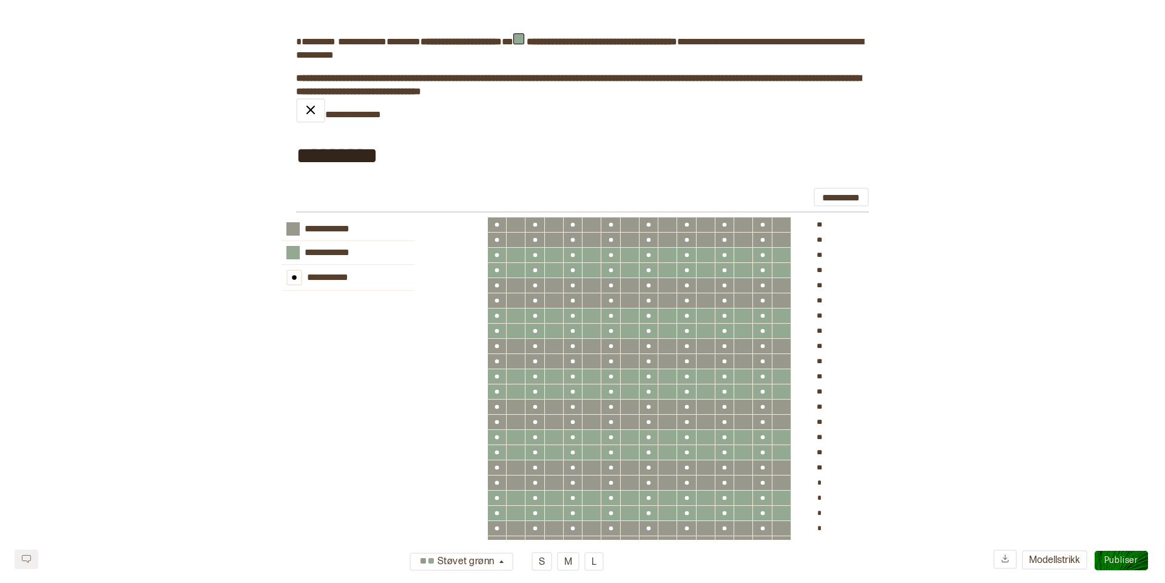
scroll to position [0, 0]
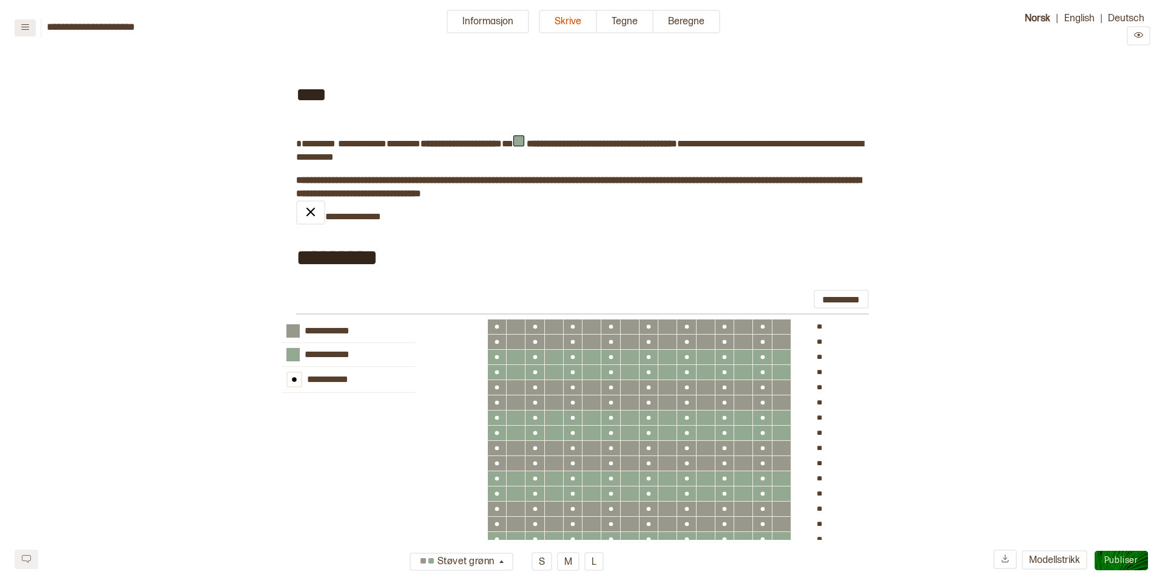
click at [22, 25] on icon at bounding box center [25, 26] width 9 height 9
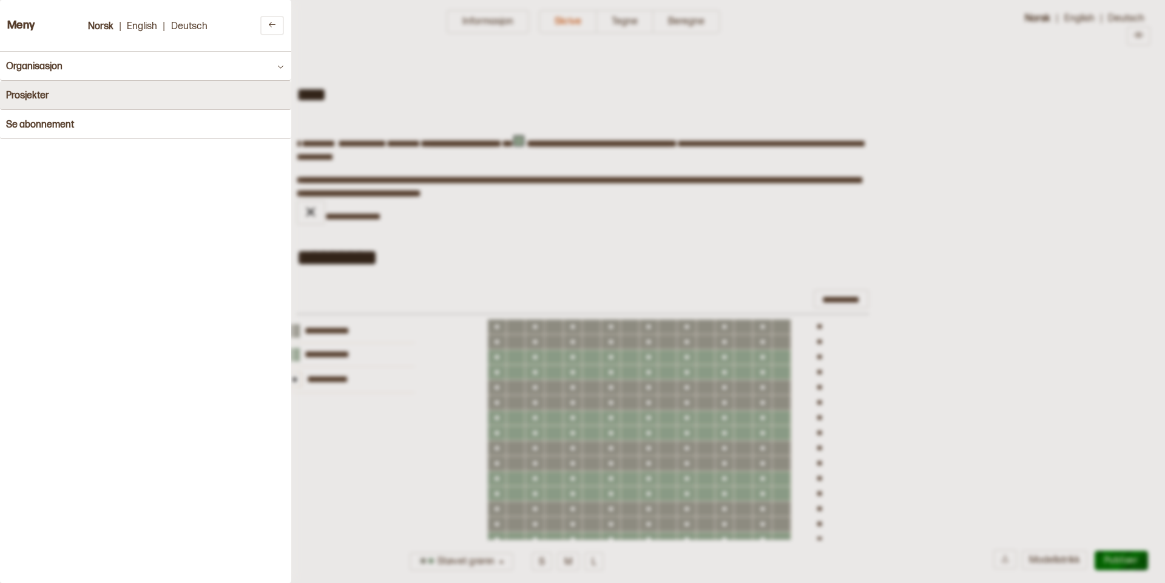
click at [33, 96] on h4 "Prosjekter" at bounding box center [27, 96] width 43 height 12
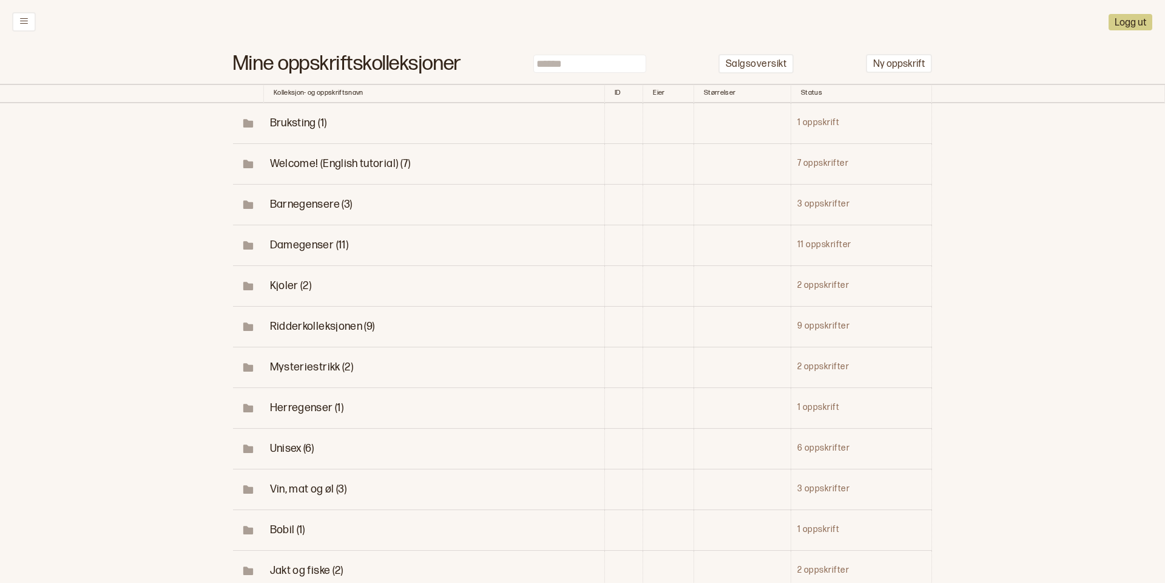
click at [294, 446] on span "Unisex (6)" at bounding box center [292, 448] width 44 height 13
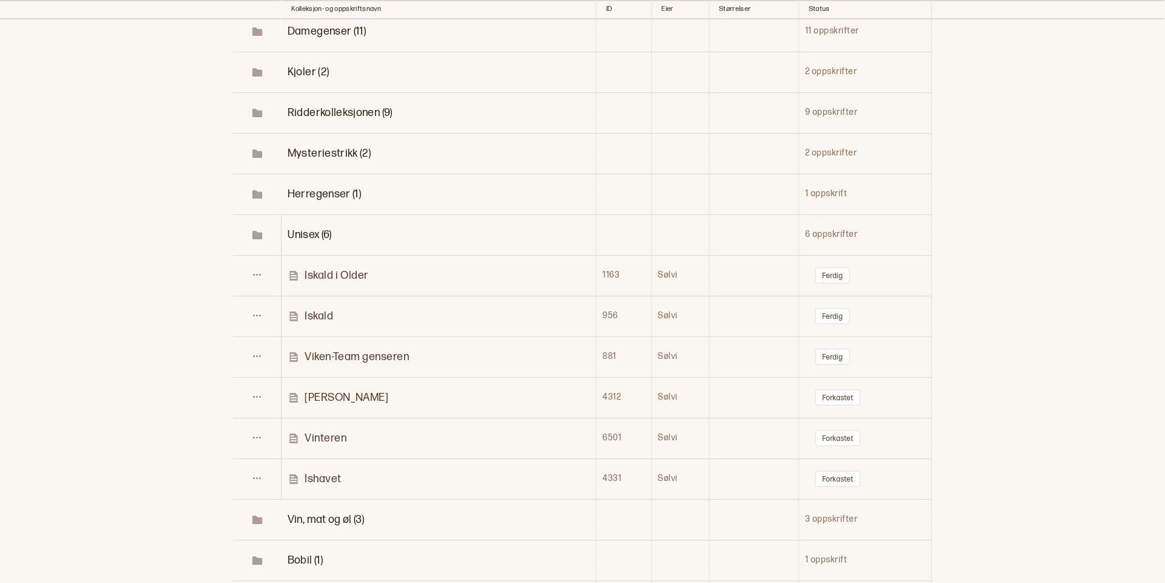
scroll to position [219, 0]
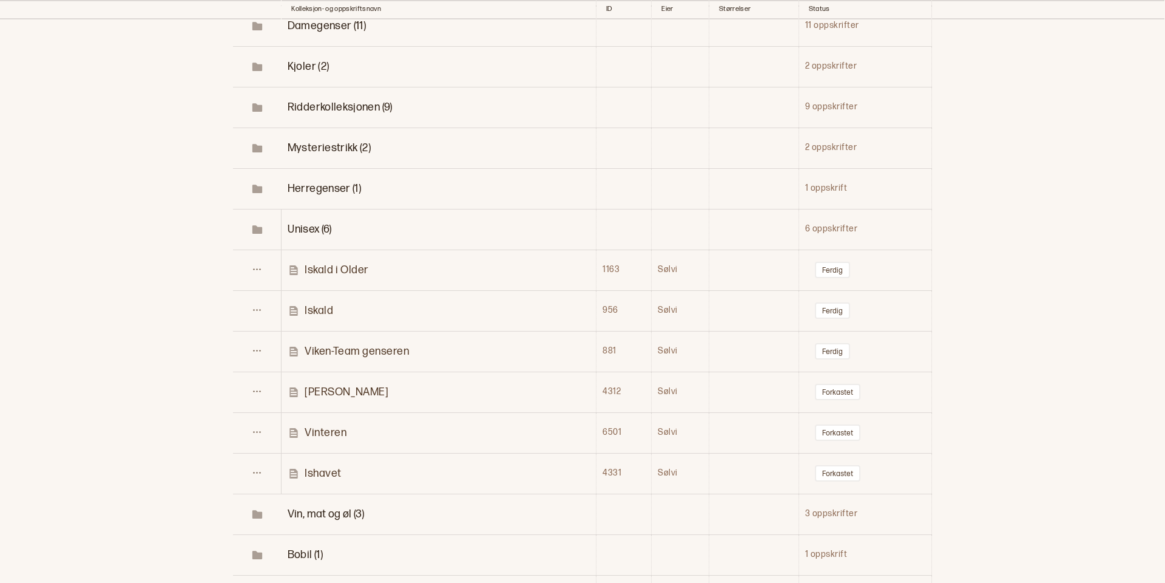
click at [317, 387] on p "Ricky" at bounding box center [347, 392] width 84 height 14
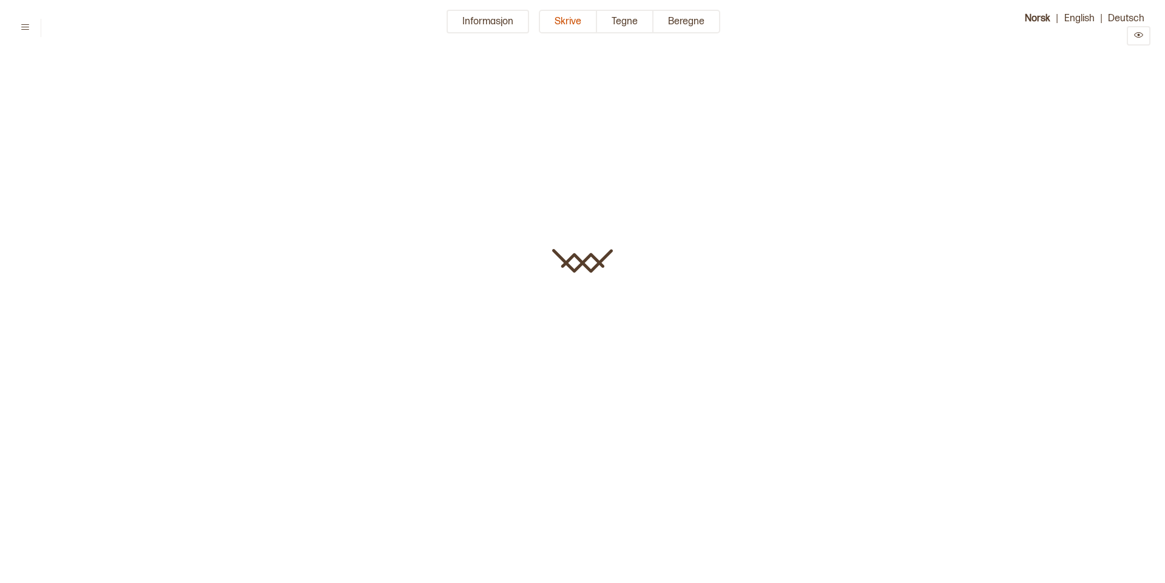
type input "*****"
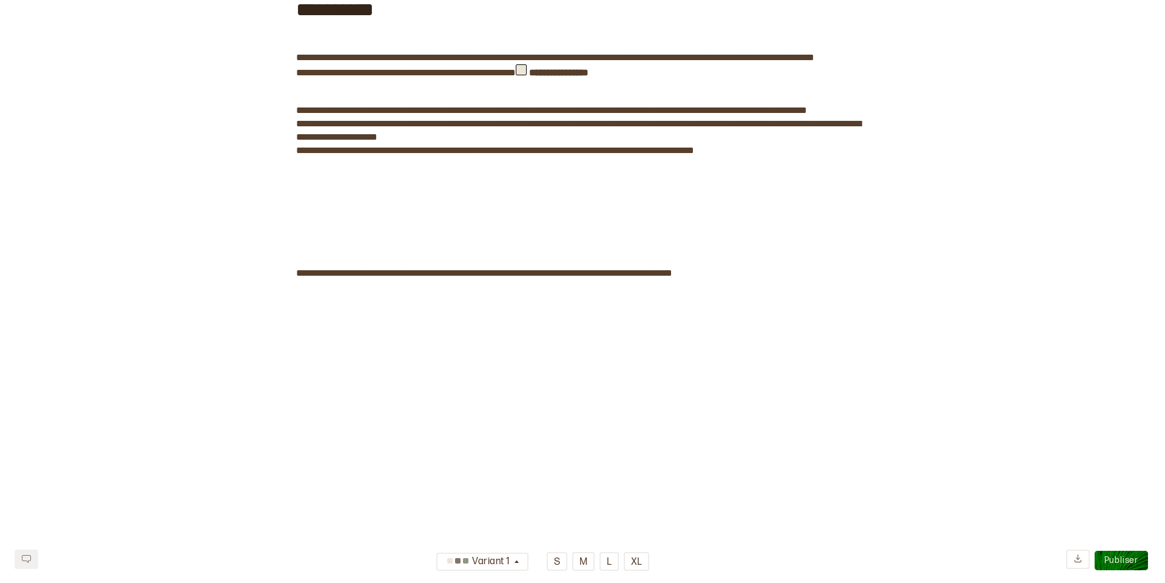
scroll to position [1185, 0]
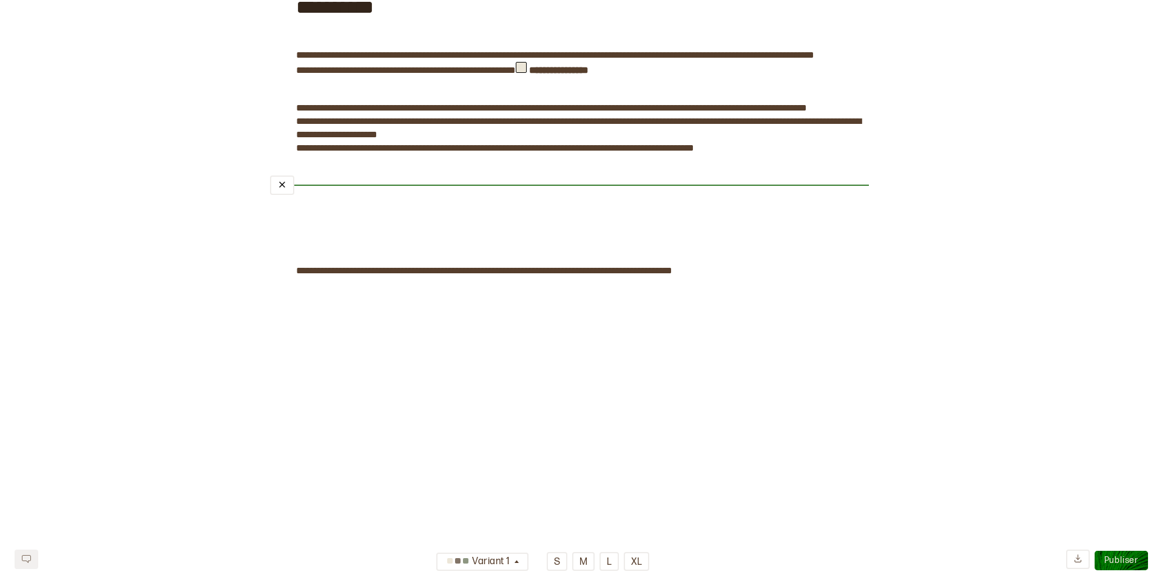
click at [307, 190] on div "﻿" at bounding box center [569, 185] width 599 height 10
click at [302, 206] on span "﻿" at bounding box center [339, 198] width 86 height 16
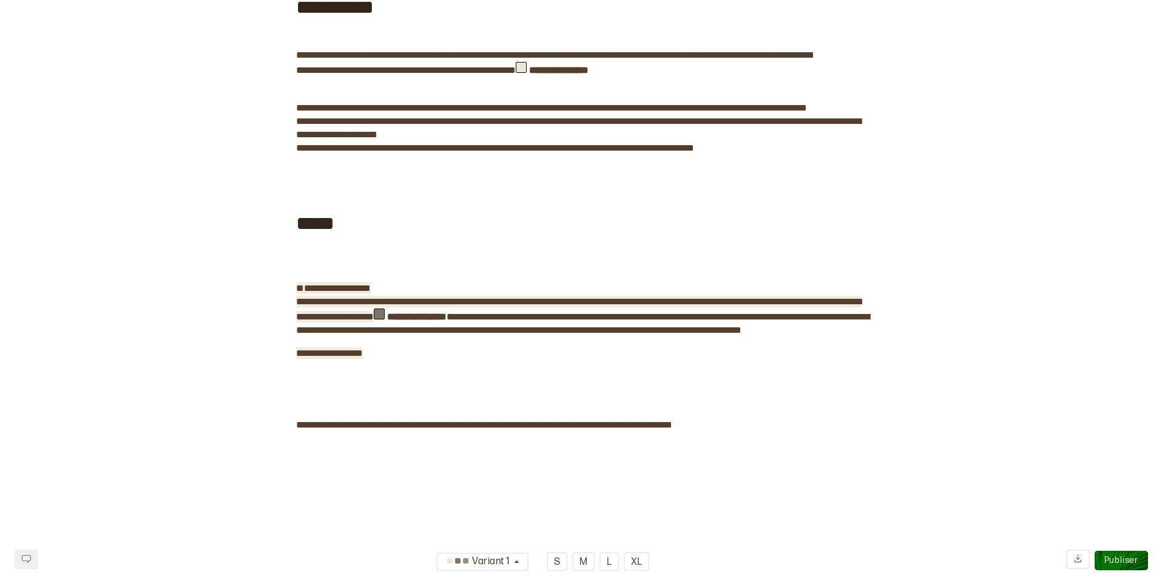
click at [297, 321] on span "**********" at bounding box center [578, 302] width 565 height 38
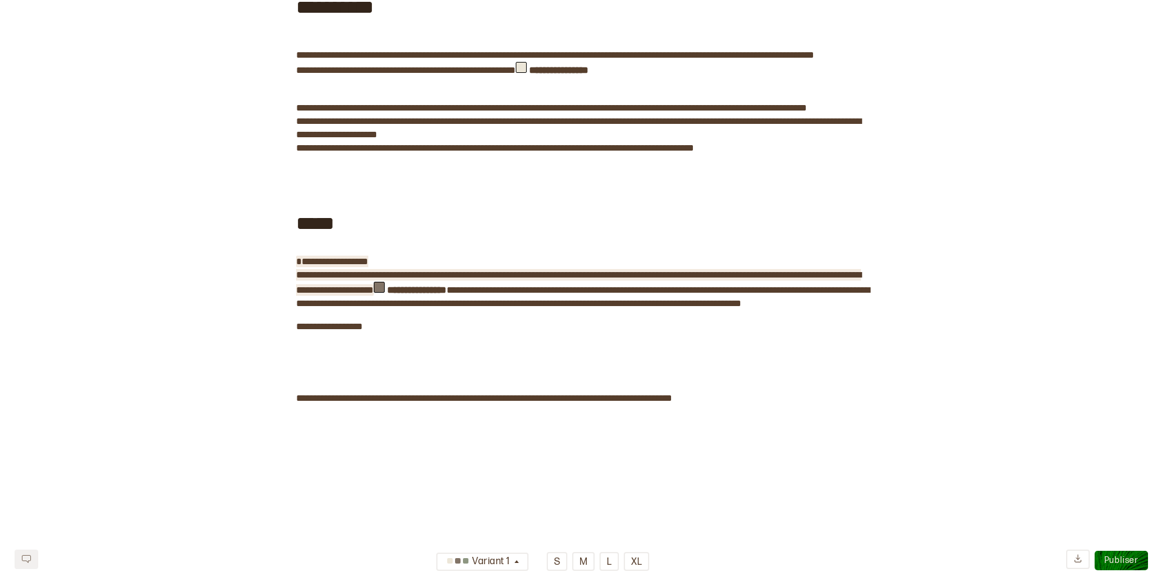
click at [1122, 558] on span "Publiser" at bounding box center [1121, 560] width 34 height 10
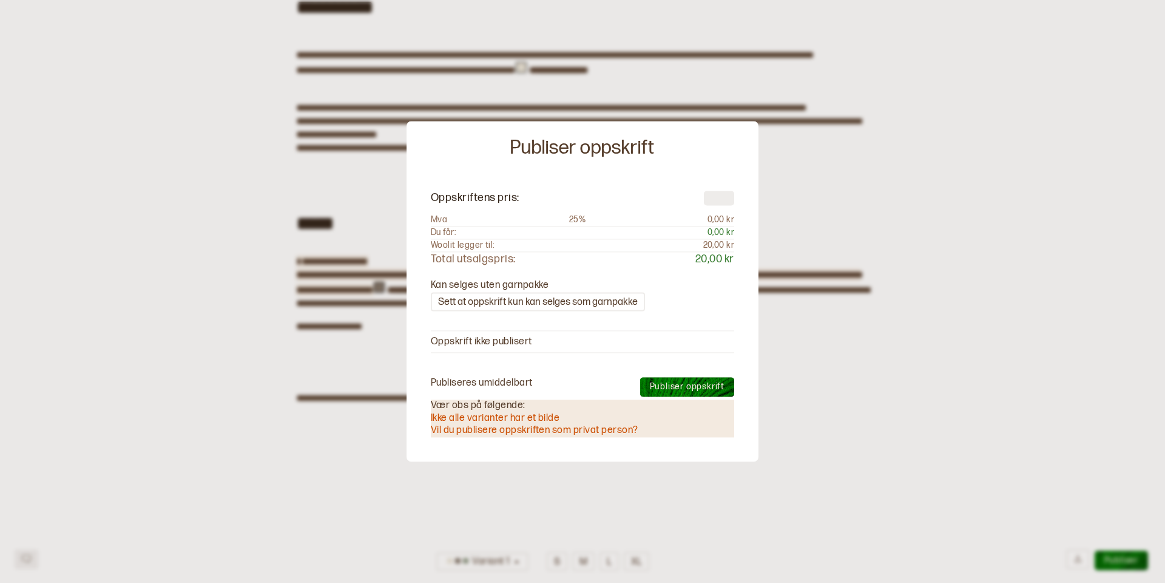
type textarea "*"
type input "**"
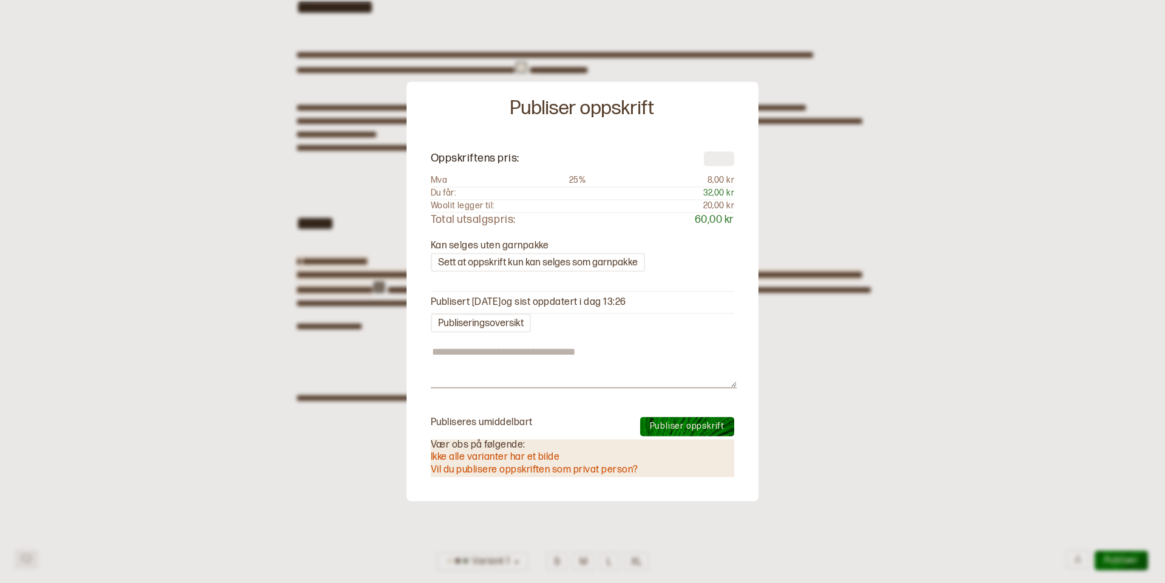
click at [663, 422] on span "Publiser oppskrift" at bounding box center [687, 426] width 75 height 10
type textarea "*"
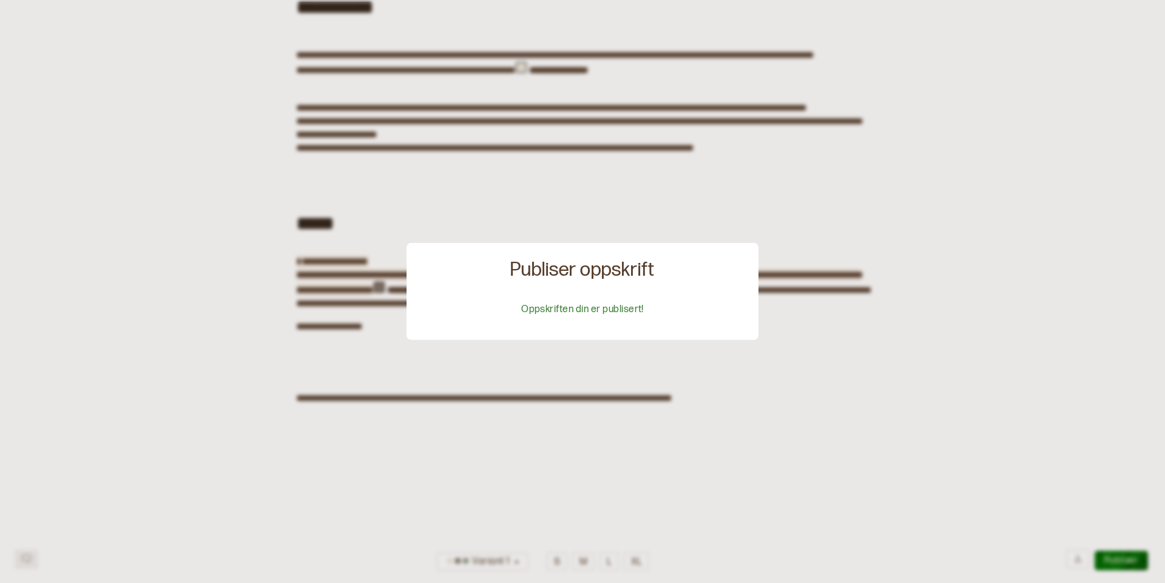
click at [869, 203] on div at bounding box center [582, 291] width 1165 height 583
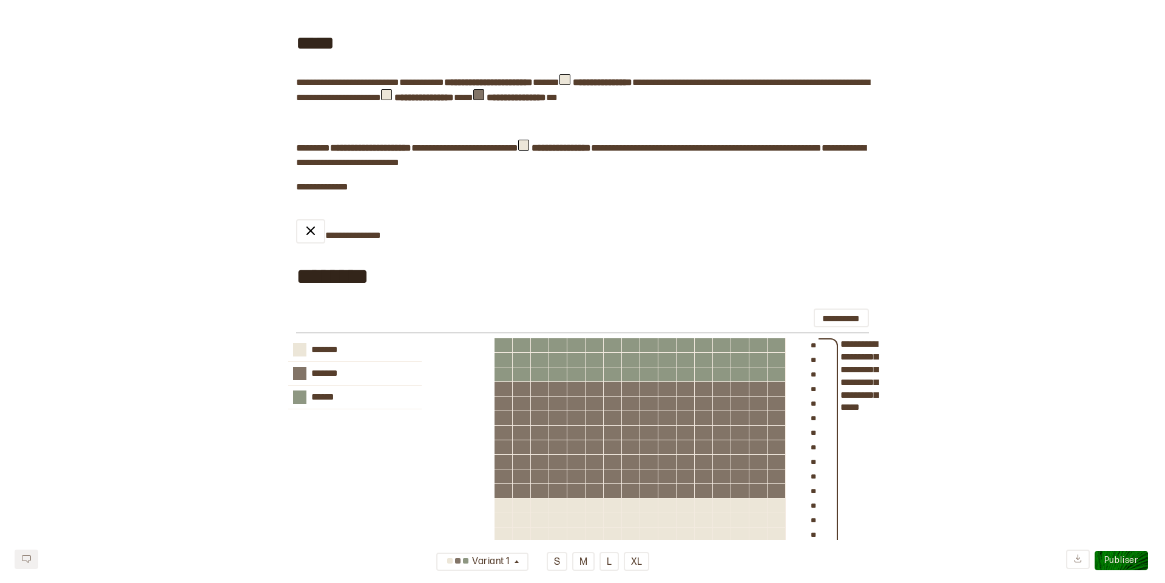
scroll to position [0, 0]
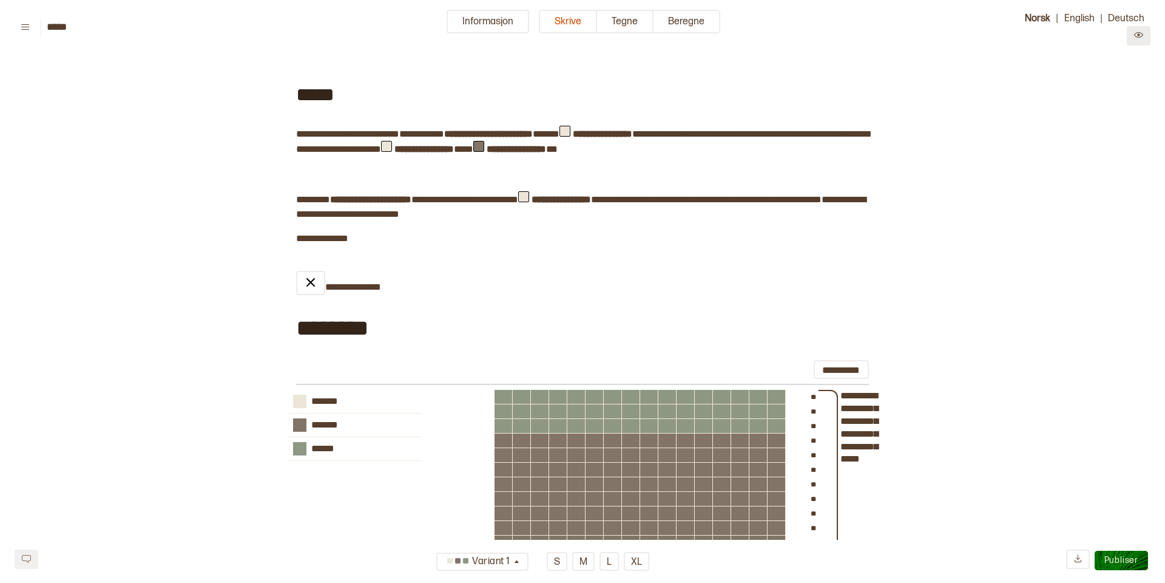
click at [1141, 34] on icon "Preview" at bounding box center [1138, 34] width 9 height 9
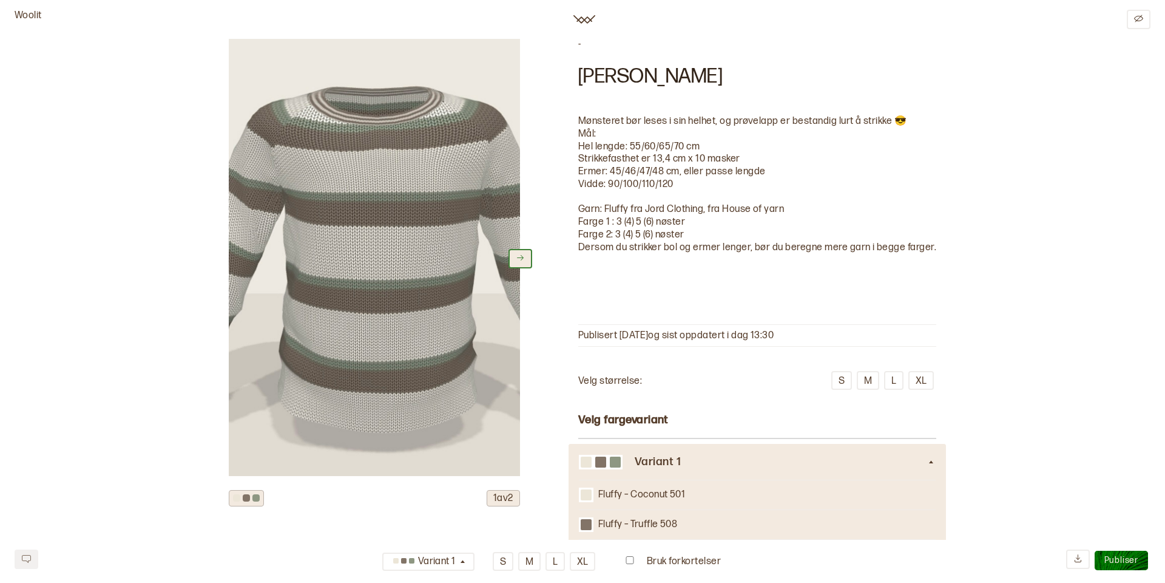
click at [523, 259] on icon at bounding box center [520, 257] width 9 height 9
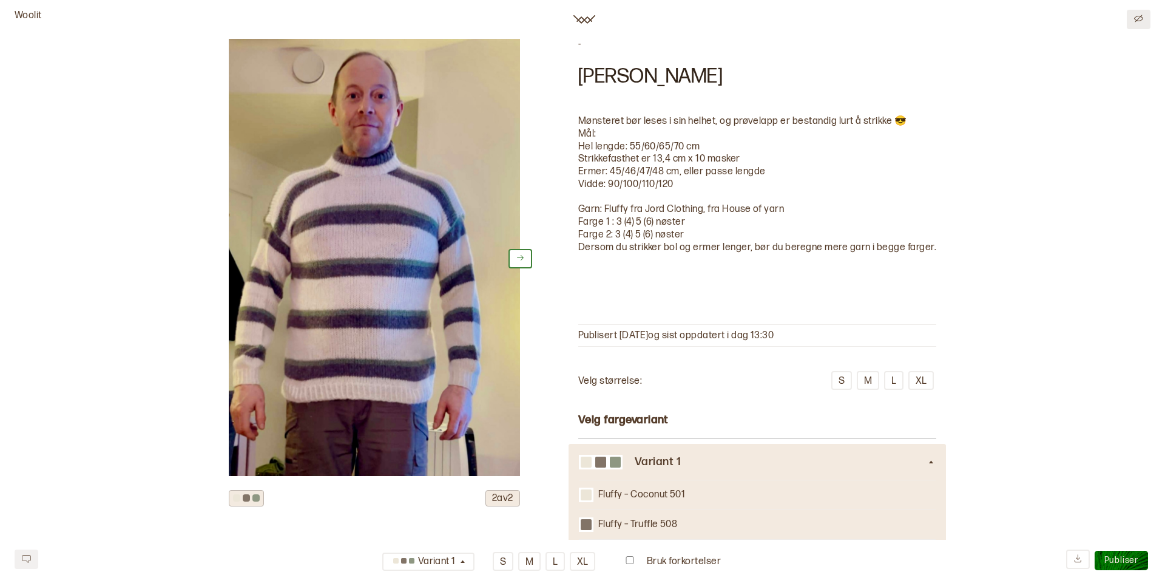
click at [1140, 17] on icon "Edit" at bounding box center [1138, 18] width 9 height 7
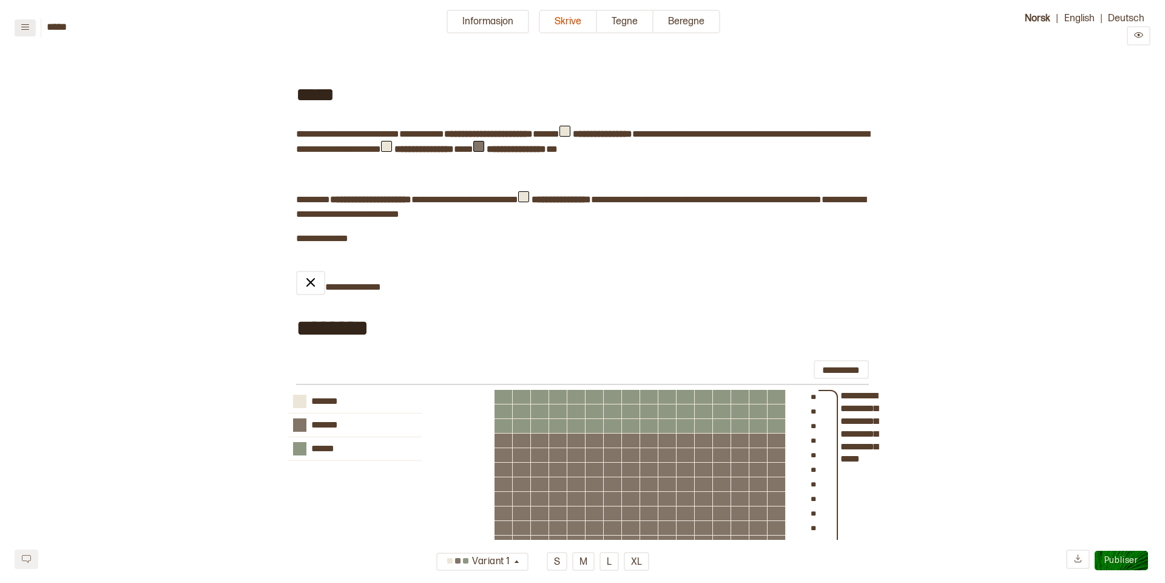
click at [27, 29] on icon at bounding box center [25, 26] width 8 height 5
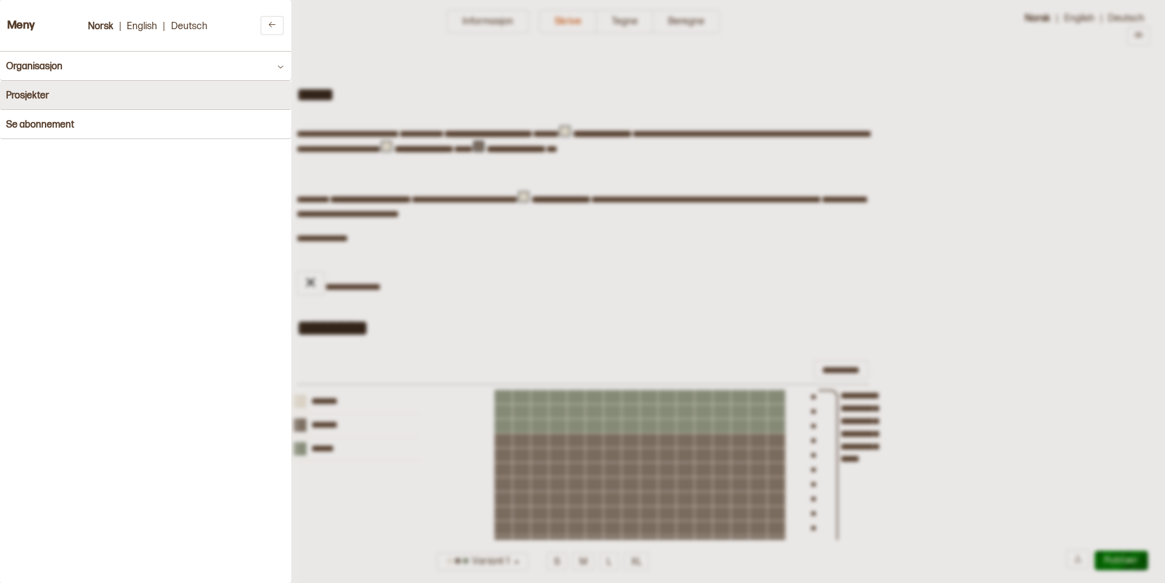
click at [32, 96] on h4 "Prosjekter" at bounding box center [27, 96] width 43 height 12
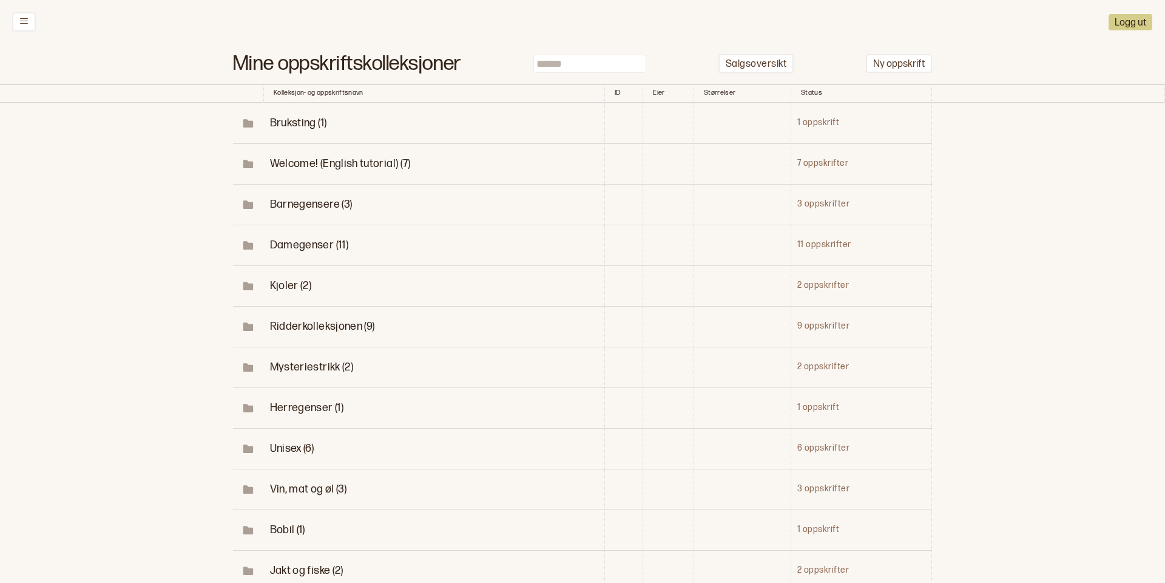
click at [288, 443] on span "Unisex (6)" at bounding box center [292, 448] width 44 height 13
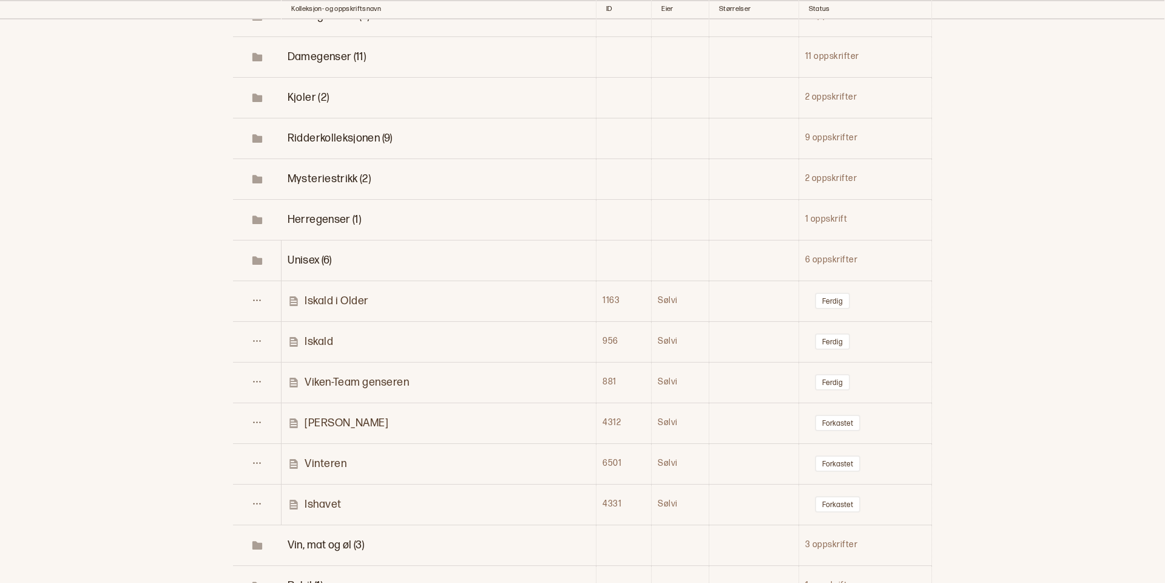
scroll to position [192, 0]
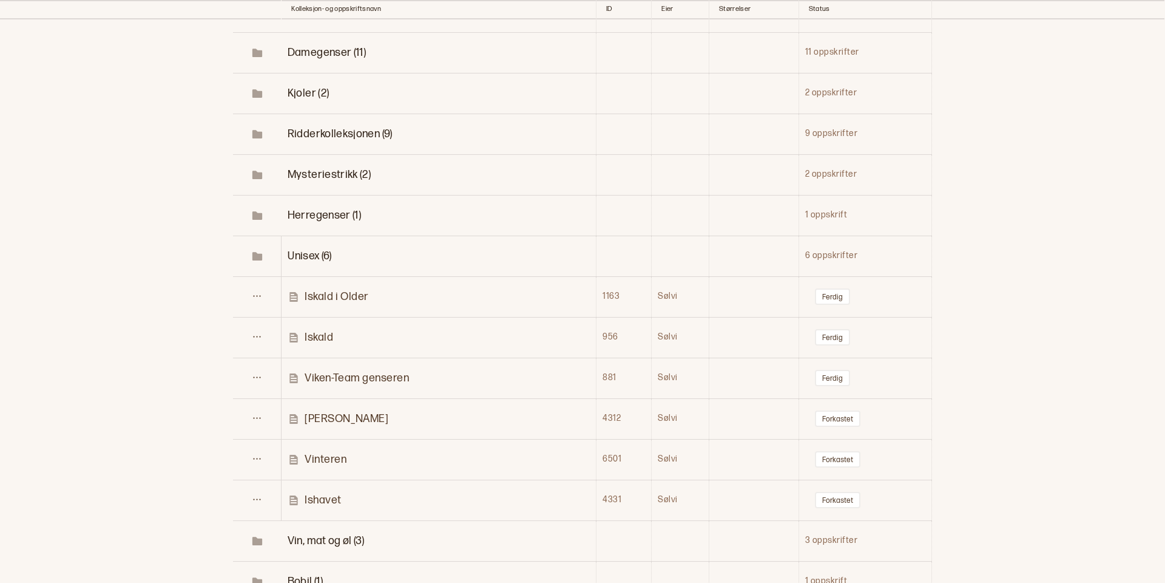
click at [322, 454] on p "Vinteren" at bounding box center [326, 459] width 42 height 14
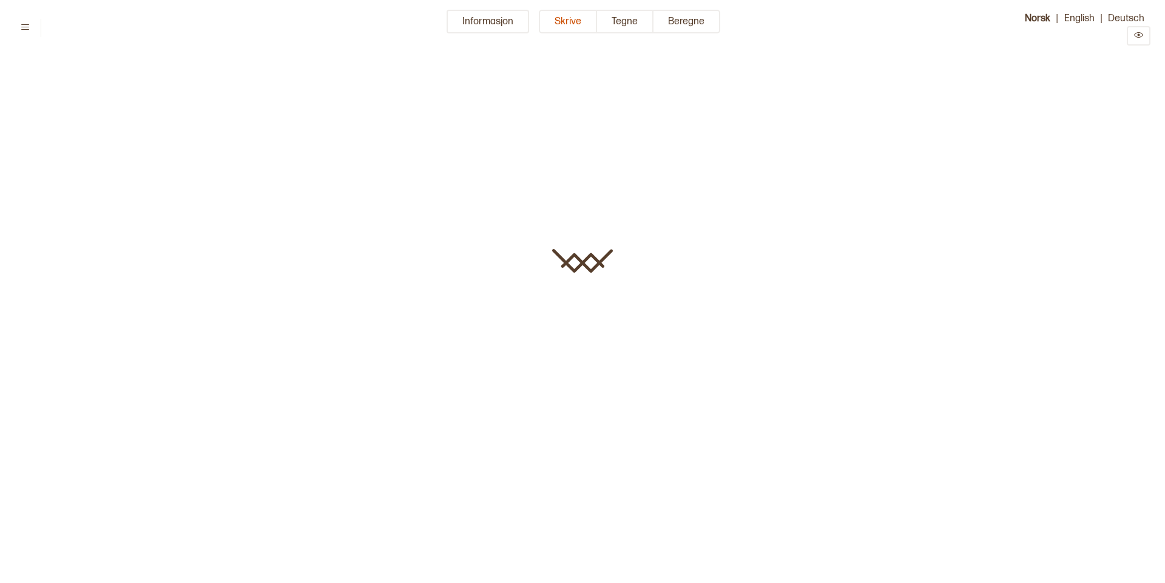
type input "********"
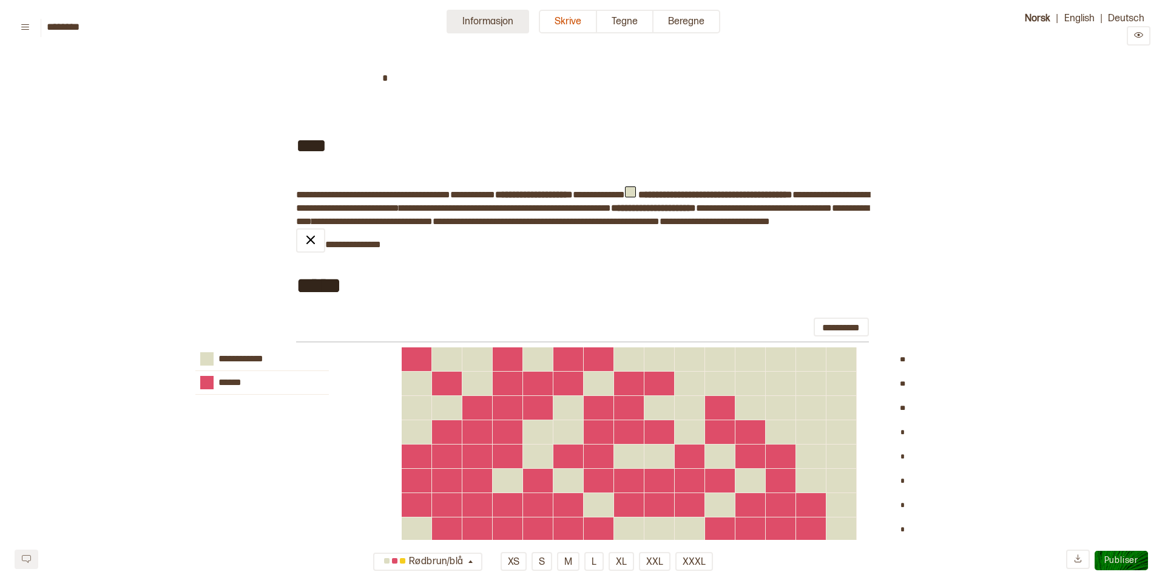
click at [484, 19] on button "Informasjon" at bounding box center [488, 22] width 83 height 24
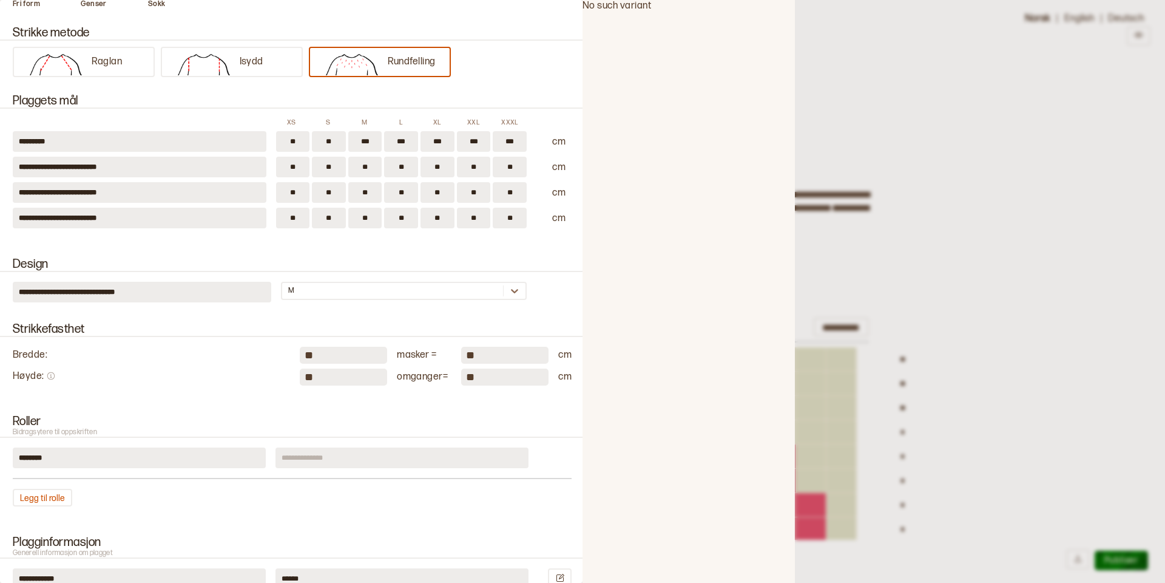
scroll to position [335, 0]
click at [908, 117] on div at bounding box center [582, 291] width 1165 height 583
